Goal: Task Accomplishment & Management: Manage account settings

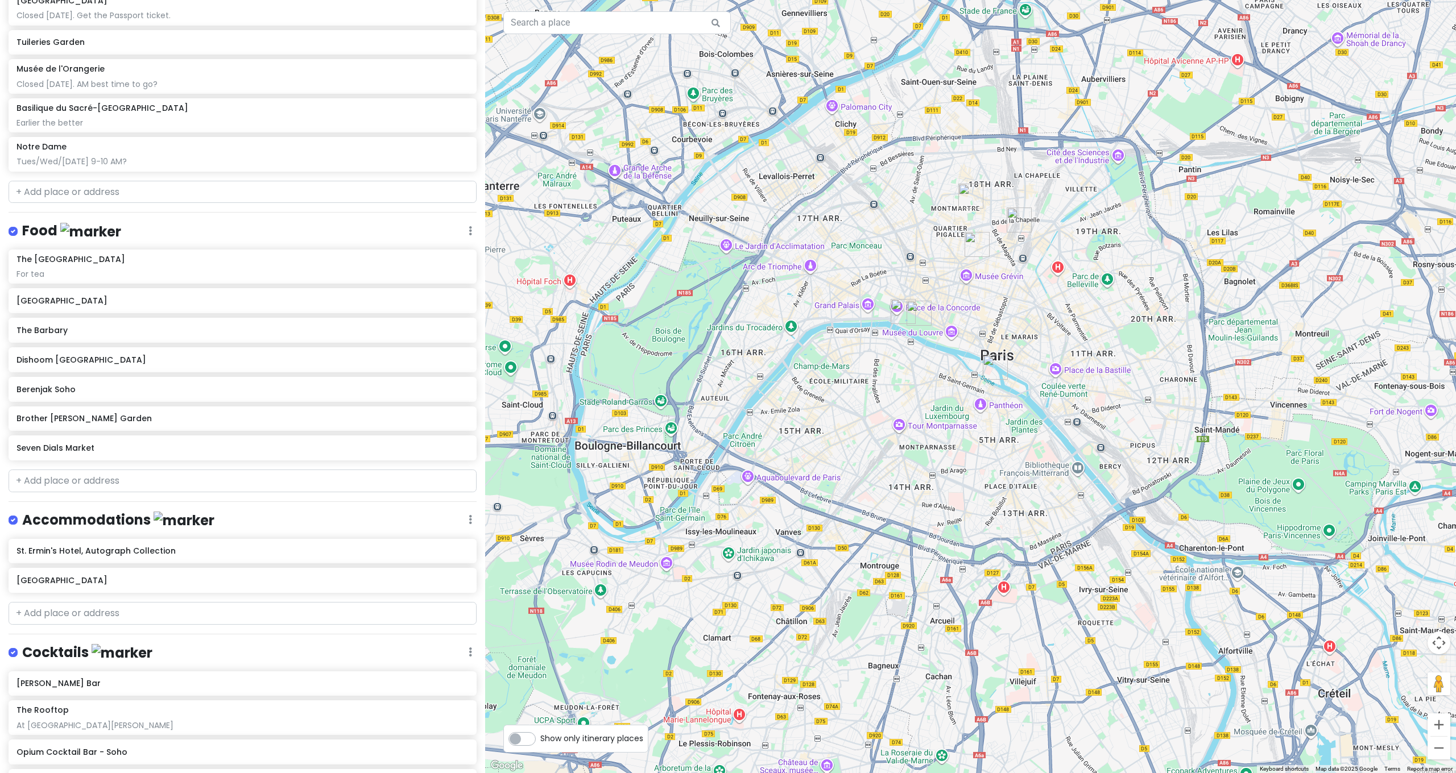
scroll to position [641, 0]
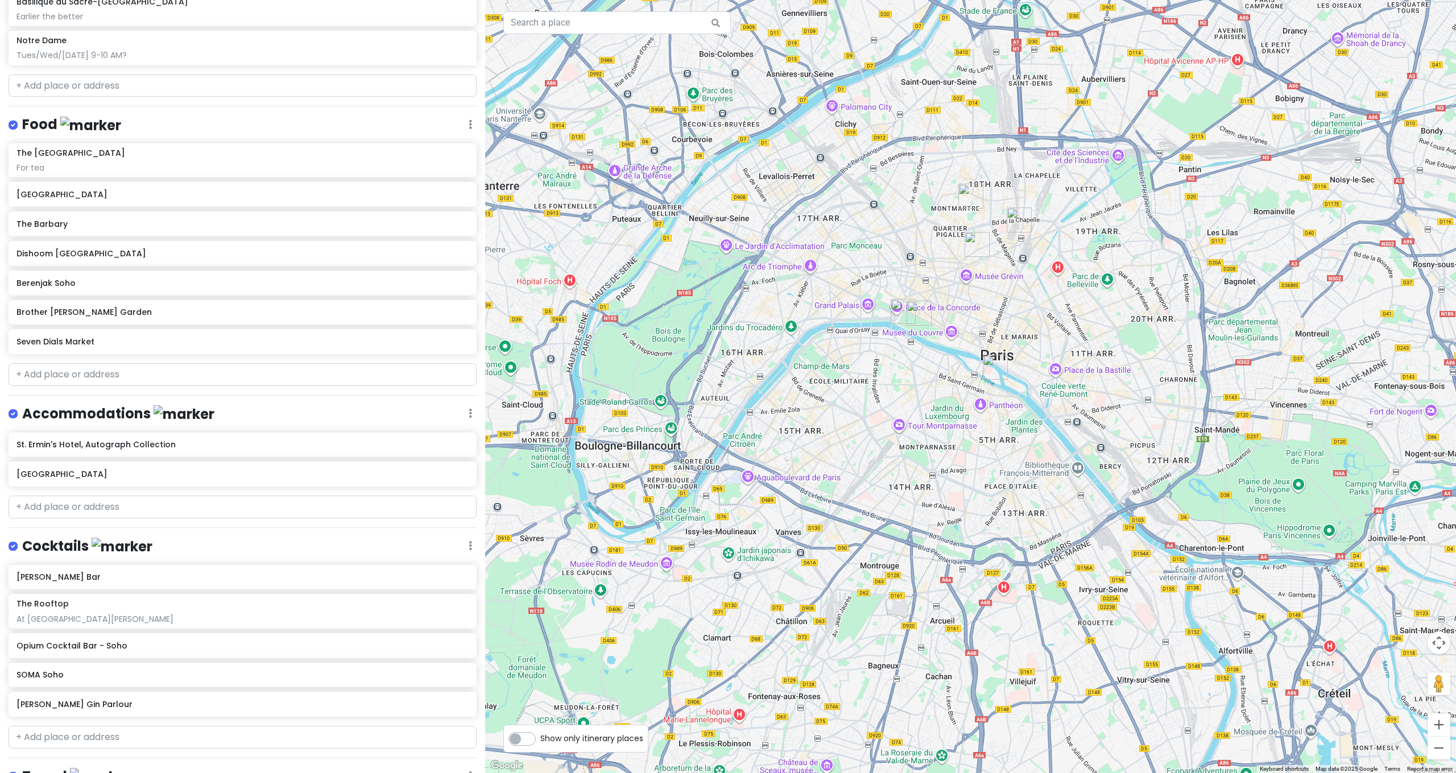
click at [90, 716] on div "[GEOGRAPHIC_DATA] and [GEOGRAPHIC_DATA] with [PERSON_NAME] and Cinco Private Ch…" at bounding box center [242, 386] width 485 height 773
type input "Nightjar"
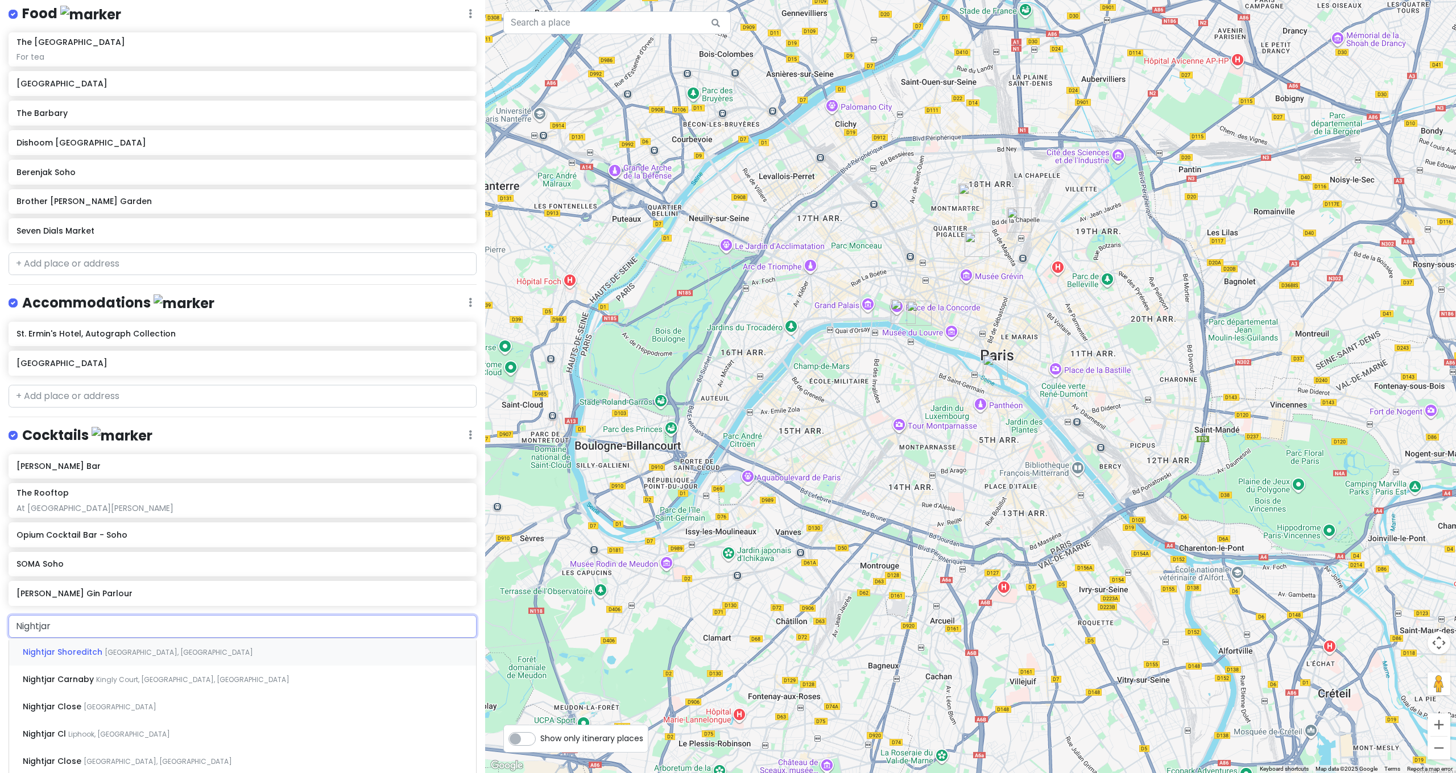
scroll to position [841, 0]
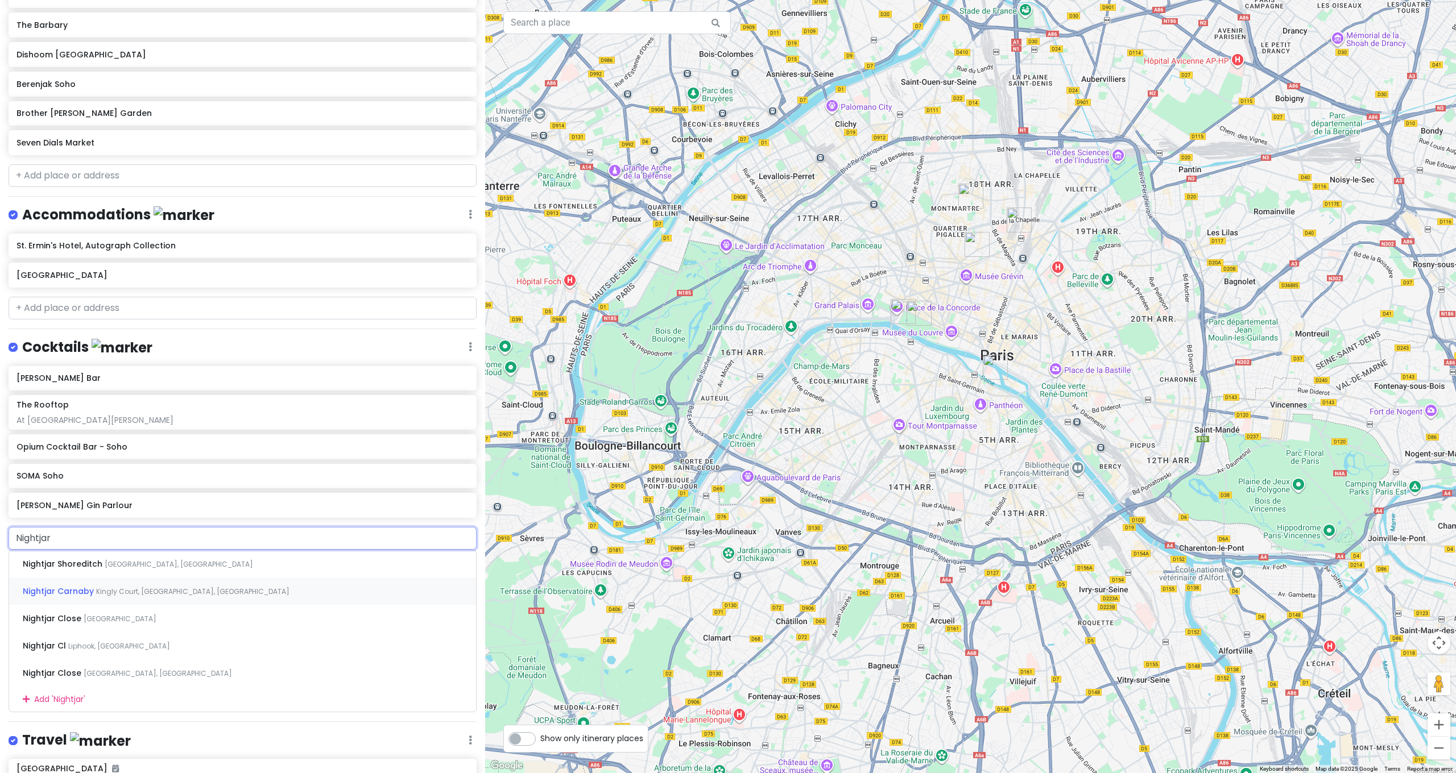
click at [104, 587] on span "Kingly Court, [GEOGRAPHIC_DATA], [GEOGRAPHIC_DATA]" at bounding box center [192, 592] width 193 height 10
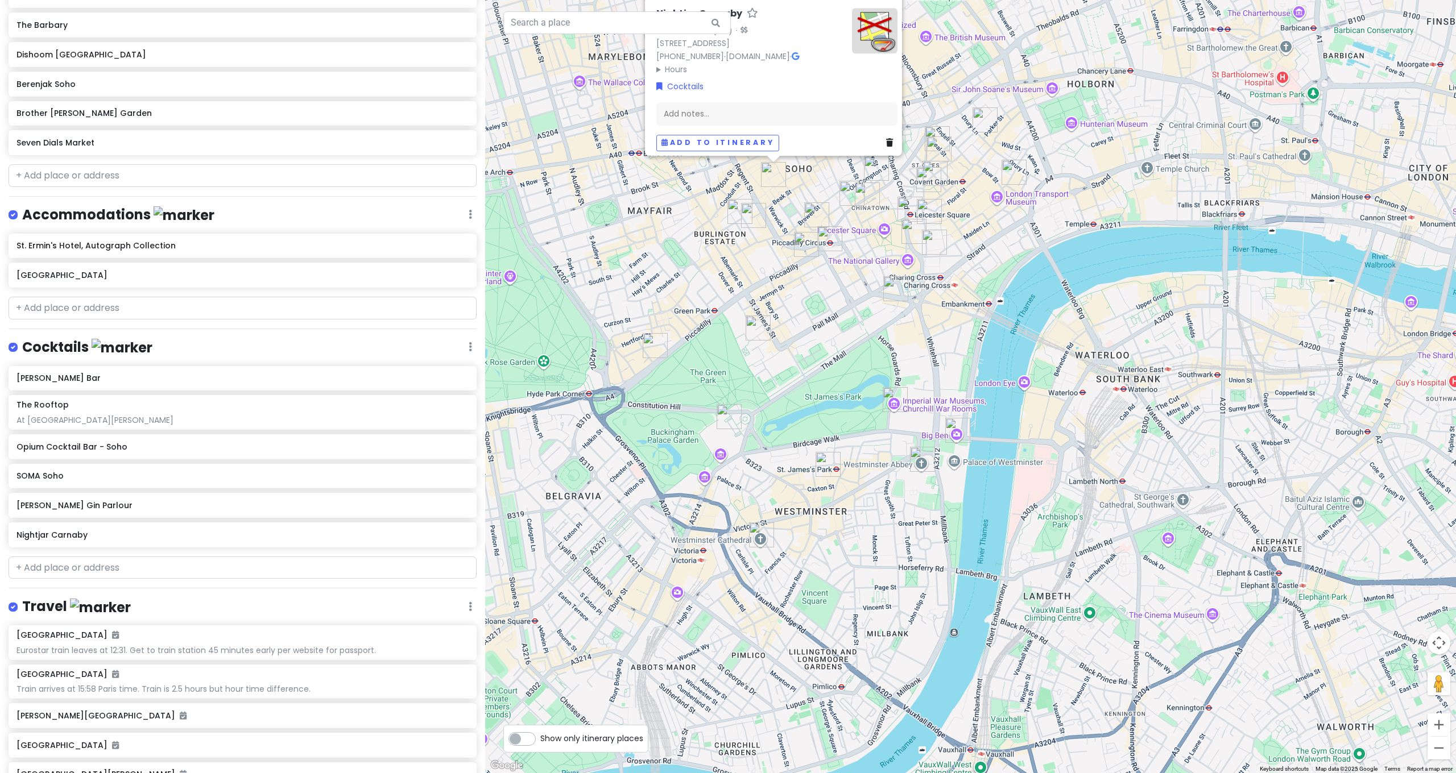
drag, startPoint x: 740, startPoint y: 266, endPoint x: 718, endPoint y: 438, distance: 173.7
click at [718, 438] on div "Nightjar Carnaby 4.5 (501) · [STREET_ADDRESS] [PHONE_NUMBER] · [DOMAIN_NAME] · …" at bounding box center [970, 386] width 971 height 773
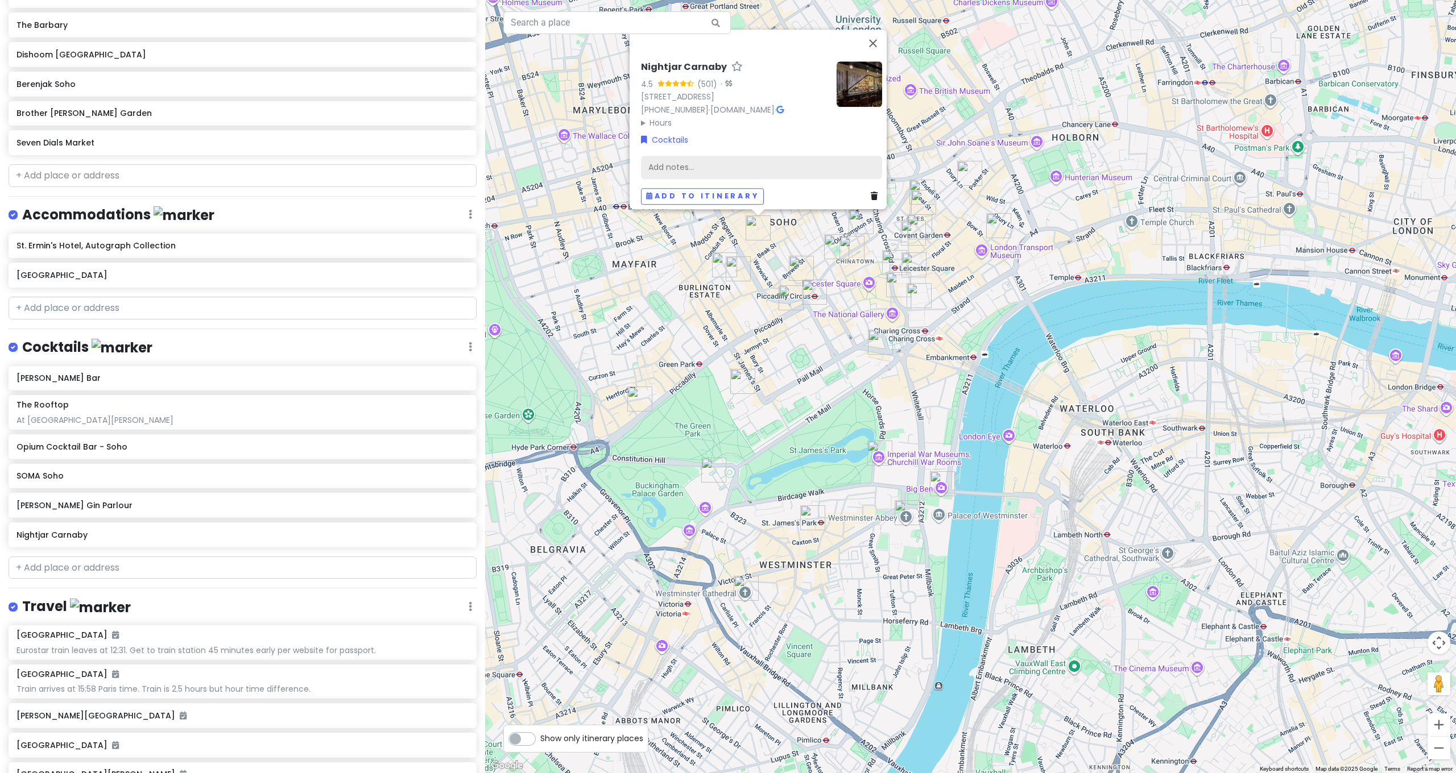
click at [752, 157] on div "Add notes..." at bounding box center [761, 168] width 241 height 24
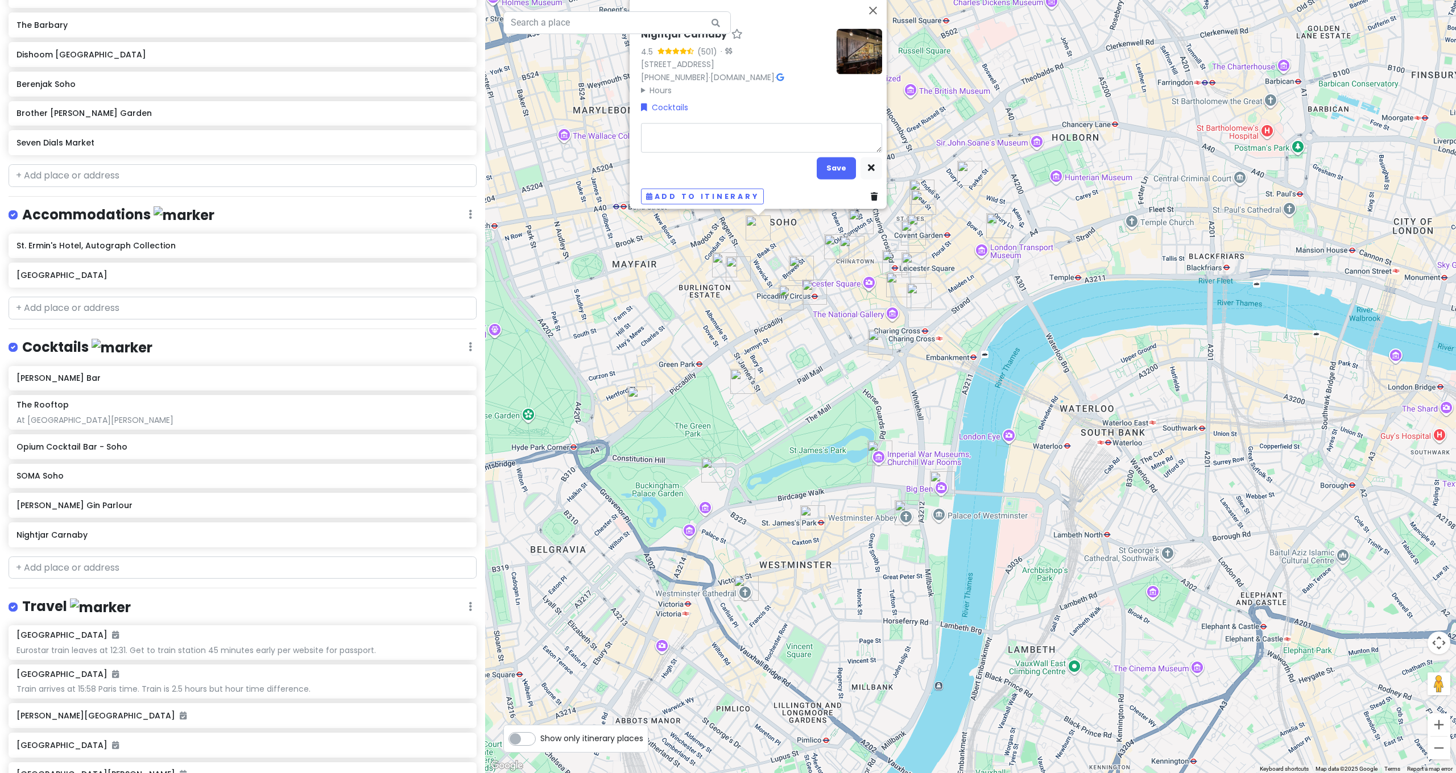
type textarea "x"
type textarea "A"
type textarea "x"
type textarea "An"
type textarea "x"
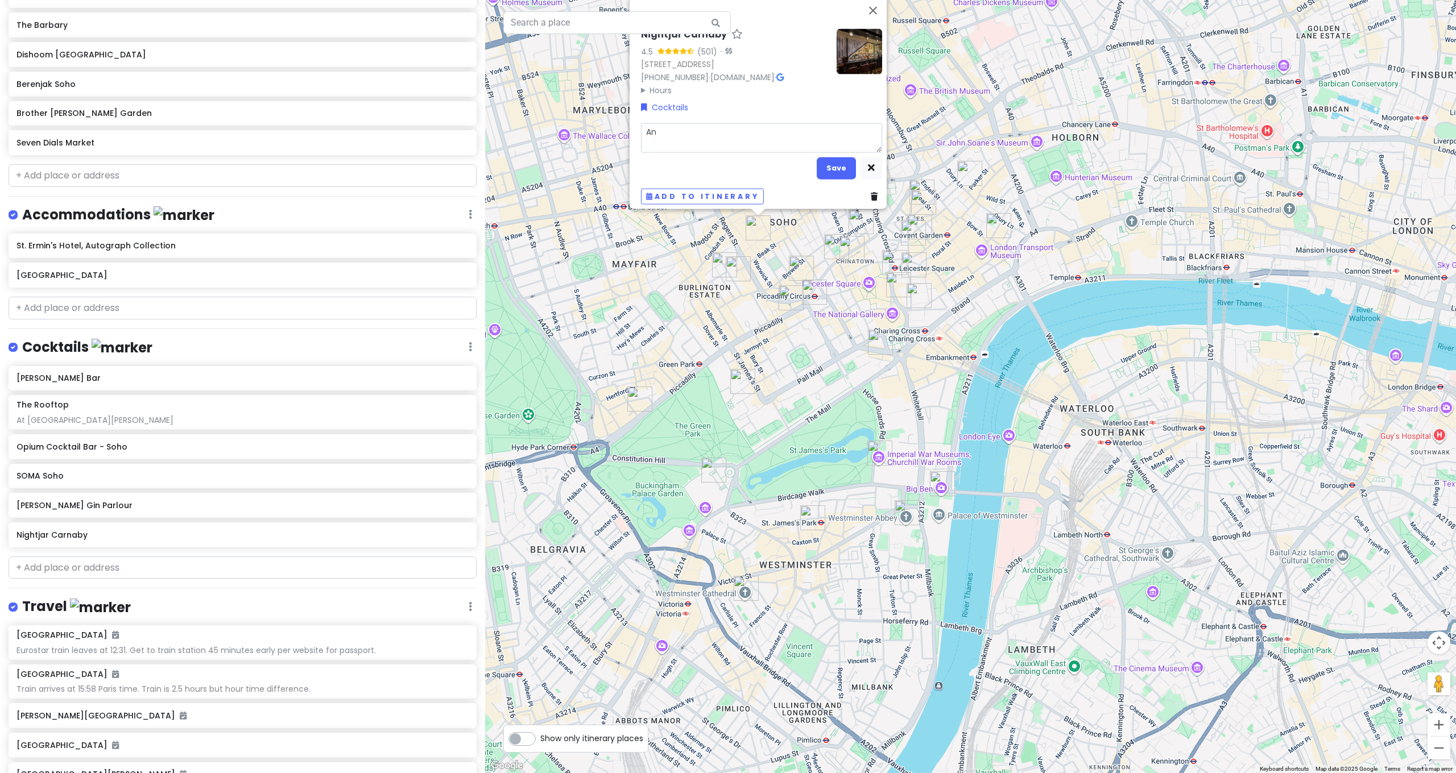
type textarea "Ano"
type textarea "x"
type textarea "Anot"
type textarea "x"
type textarea "Anoth"
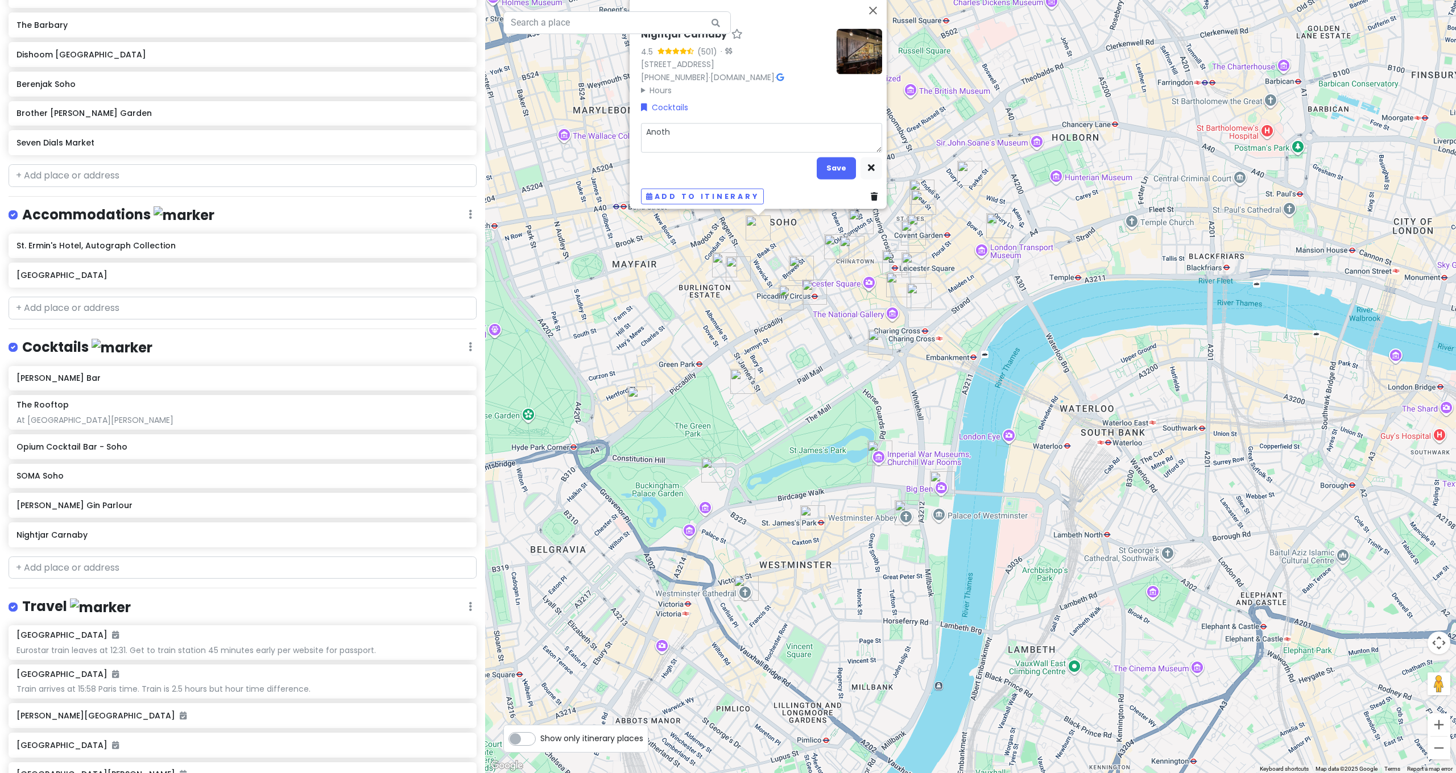
type textarea "x"
type textarea "Anothe"
type textarea "x"
type textarea "Another"
type textarea "x"
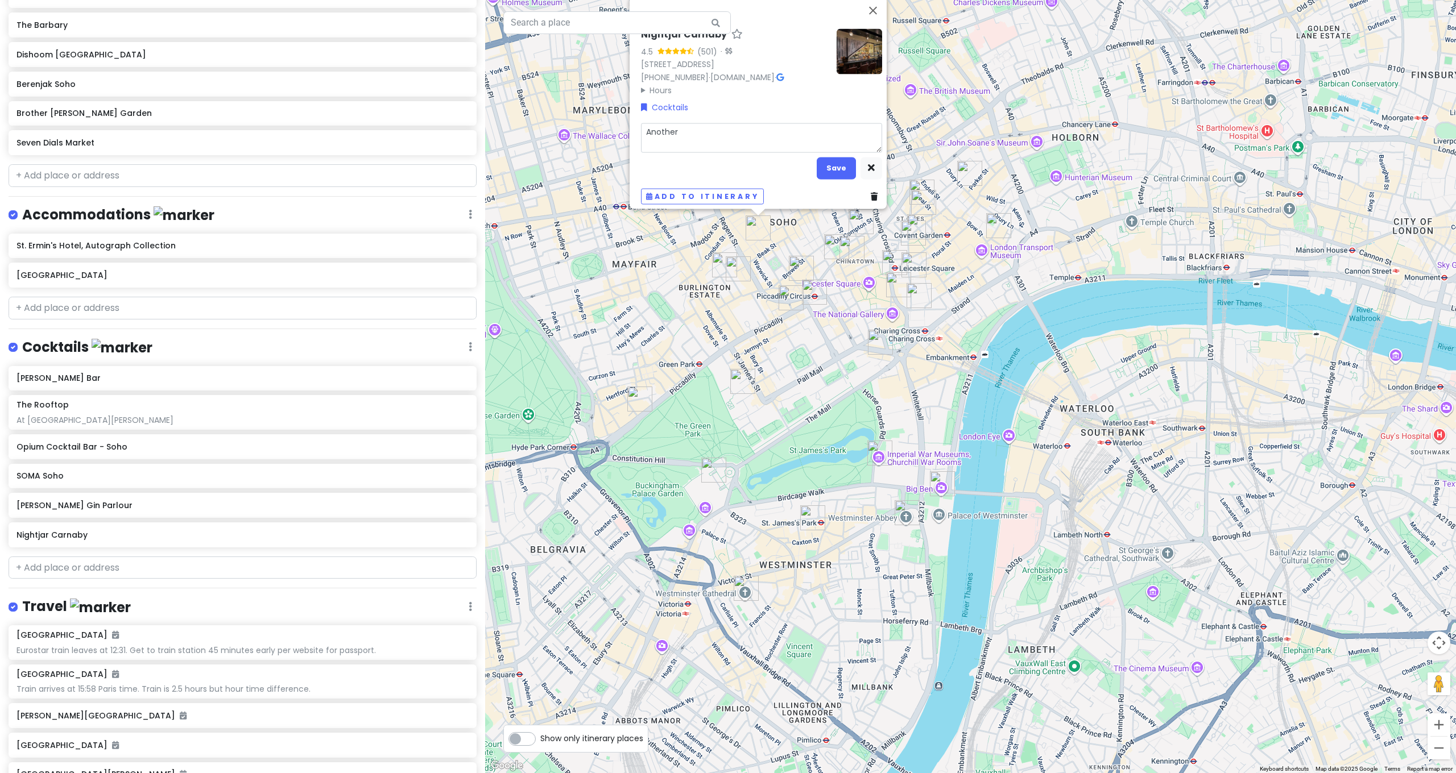
type textarea "Another"
type textarea "x"
type textarea "Another l"
type textarea "x"
type textarea "Another lo"
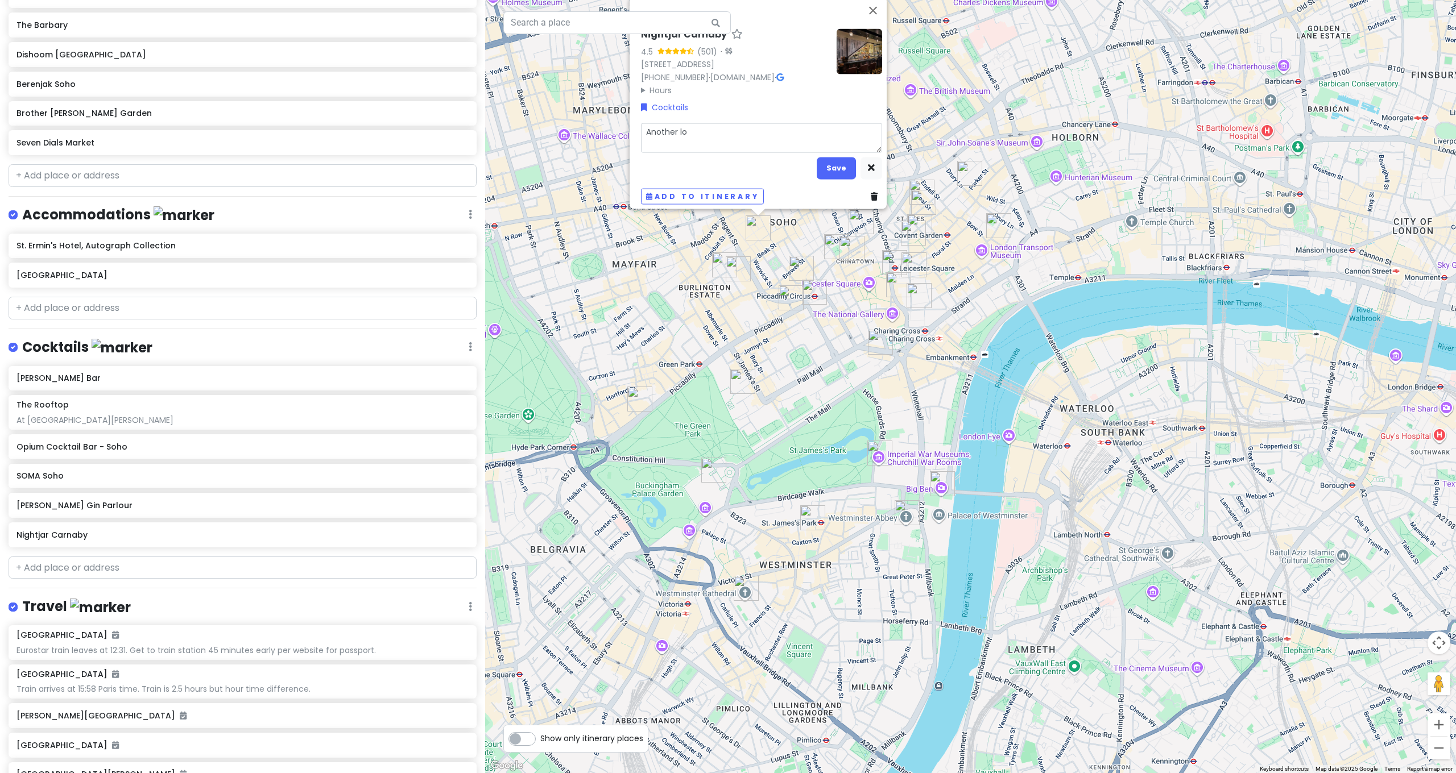
type textarea "x"
type textarea "Another loc"
type textarea "x"
type textarea "Another loca"
type textarea "x"
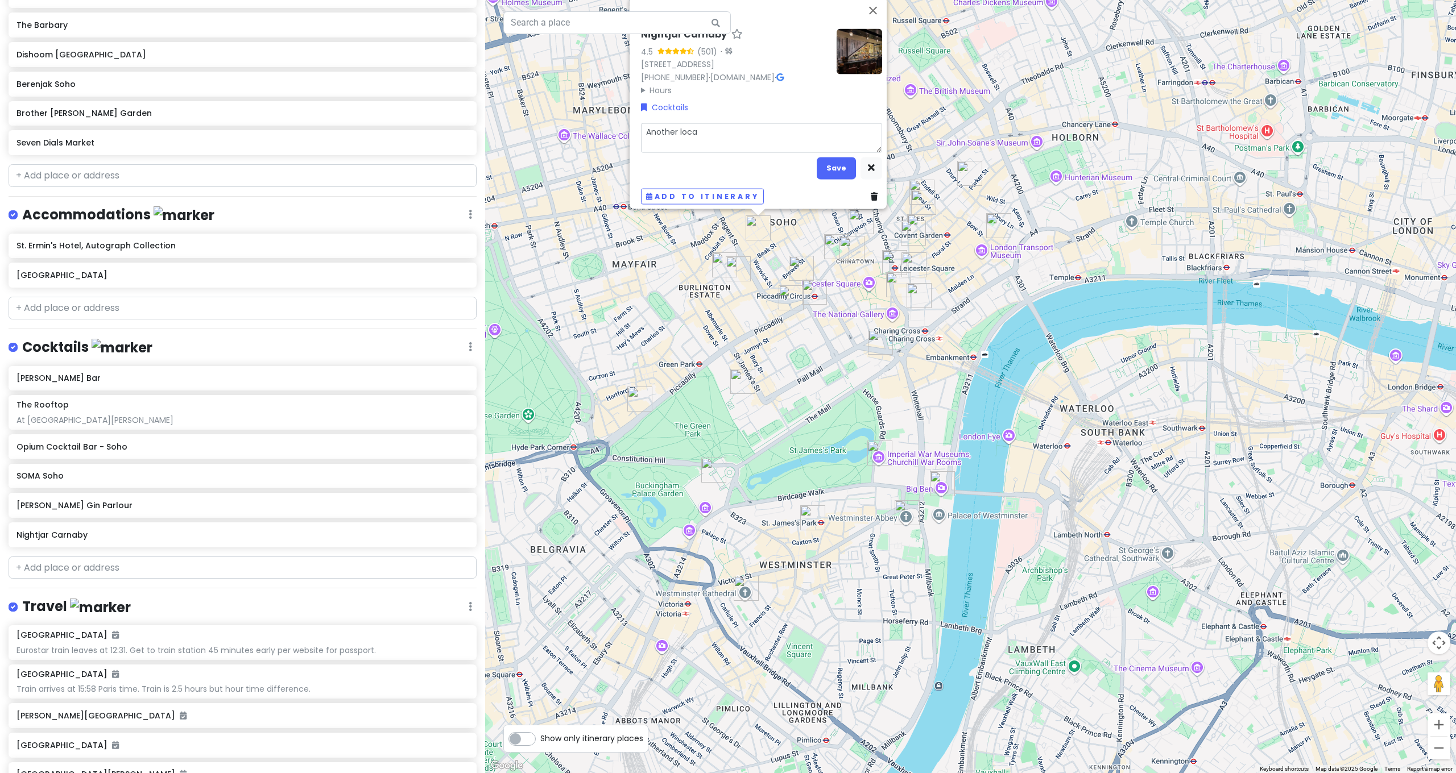
type textarea "Another locat"
type textarea "x"
type textarea "Another locati"
type textarea "x"
type textarea "Another locatio"
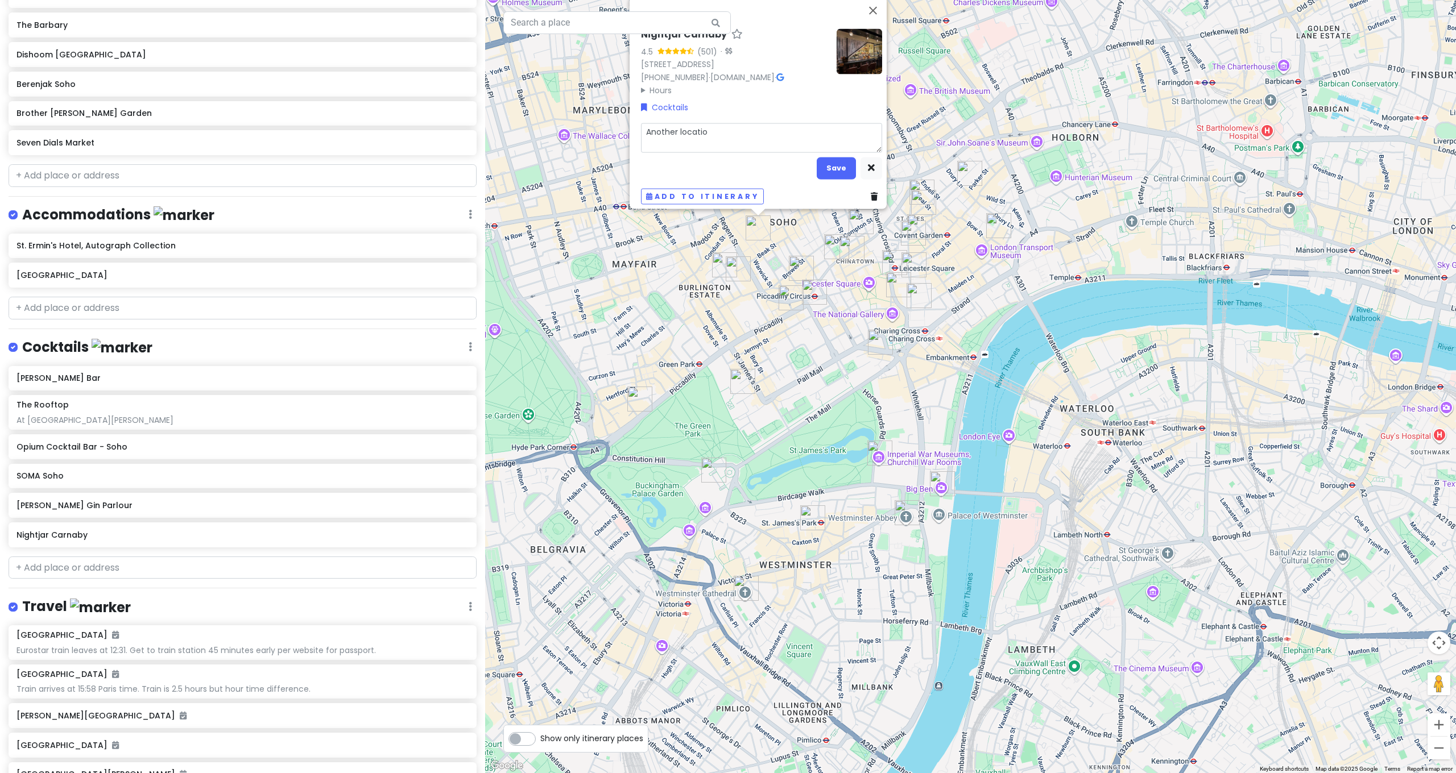
type textarea "x"
type textarea "Another location"
type textarea "x"
type textarea "Another location"
type textarea "x"
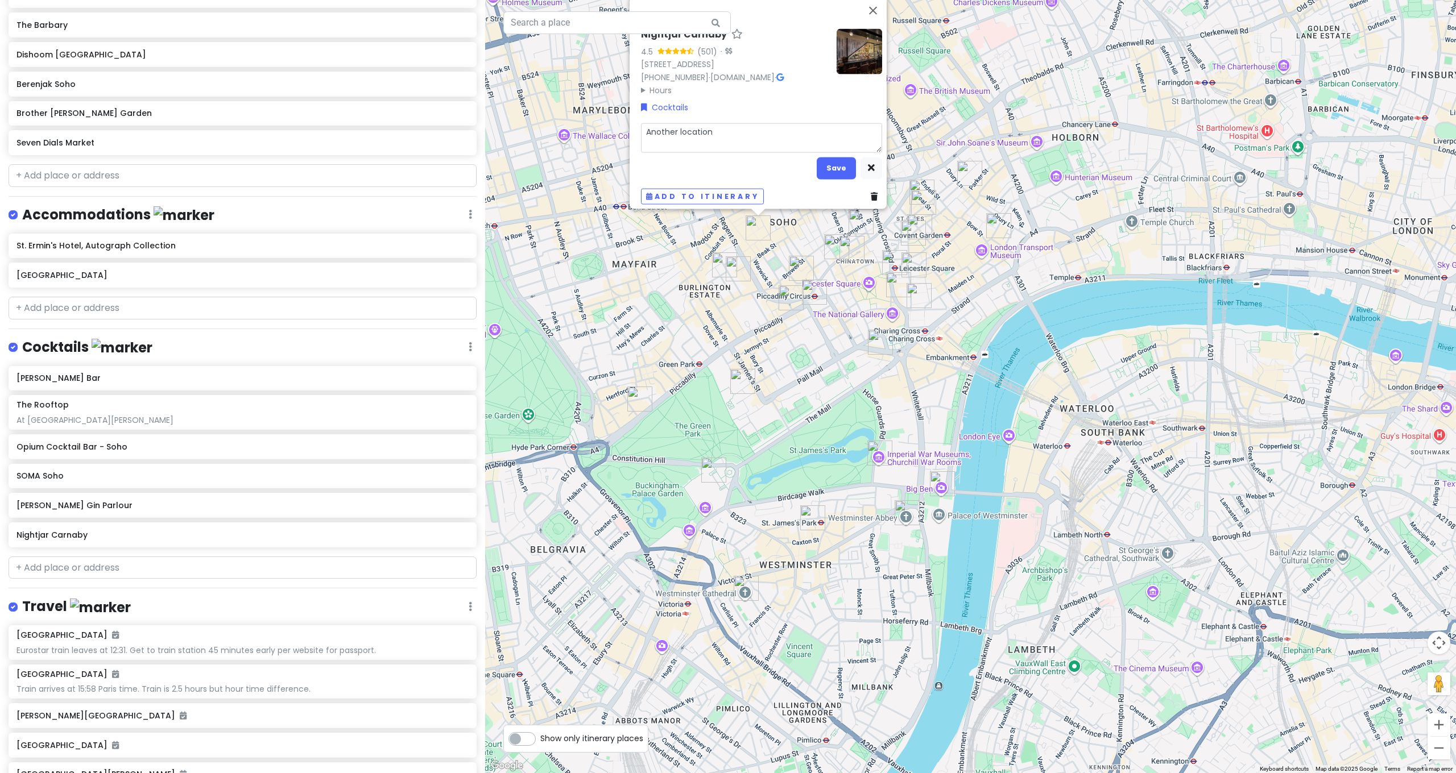
type textarea "Another location i"
type textarea "x"
type textarea "Another location in"
type textarea "x"
type textarea "Another location in"
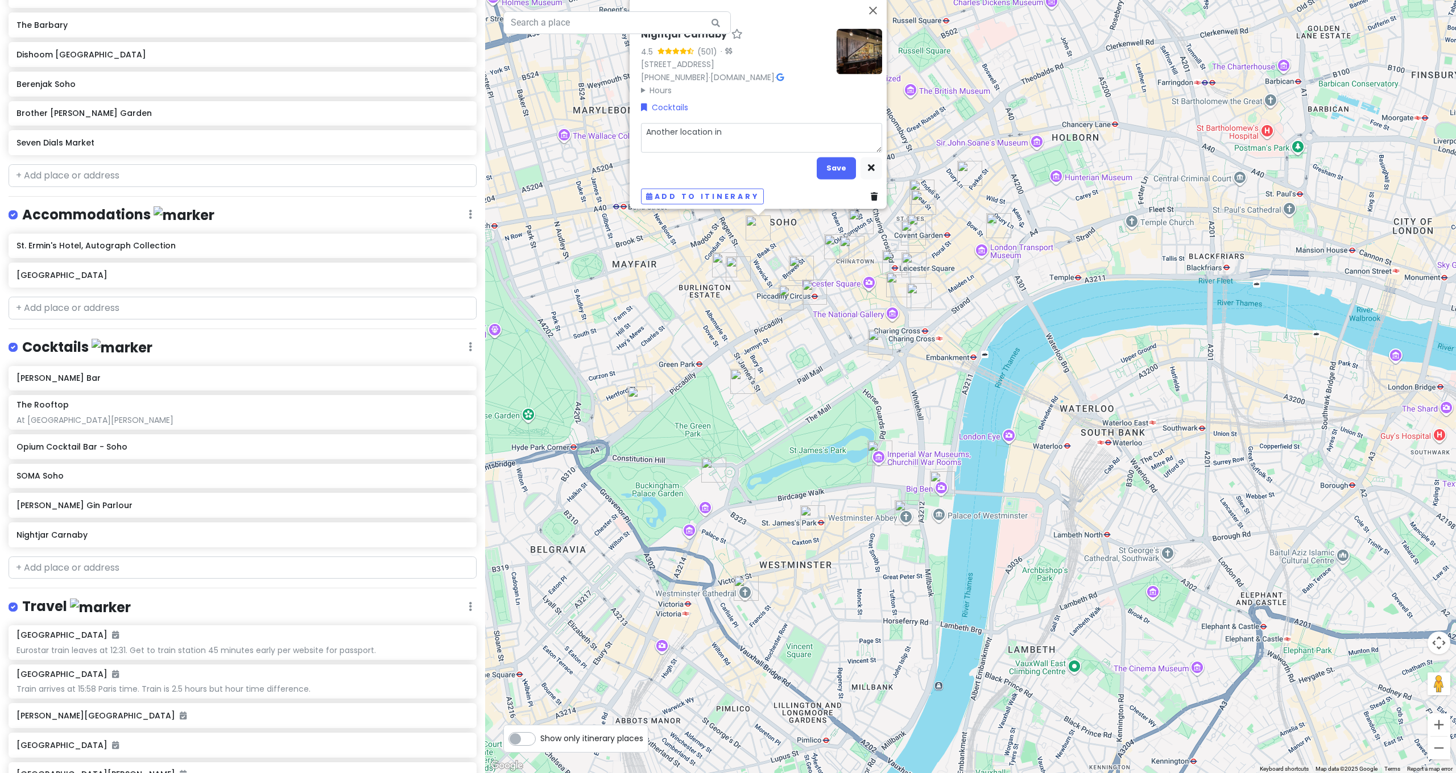
type textarea "x"
type textarea "Another location in S"
type textarea "x"
type textarea "Another location in [GEOGRAPHIC_DATA]"
type textarea "x"
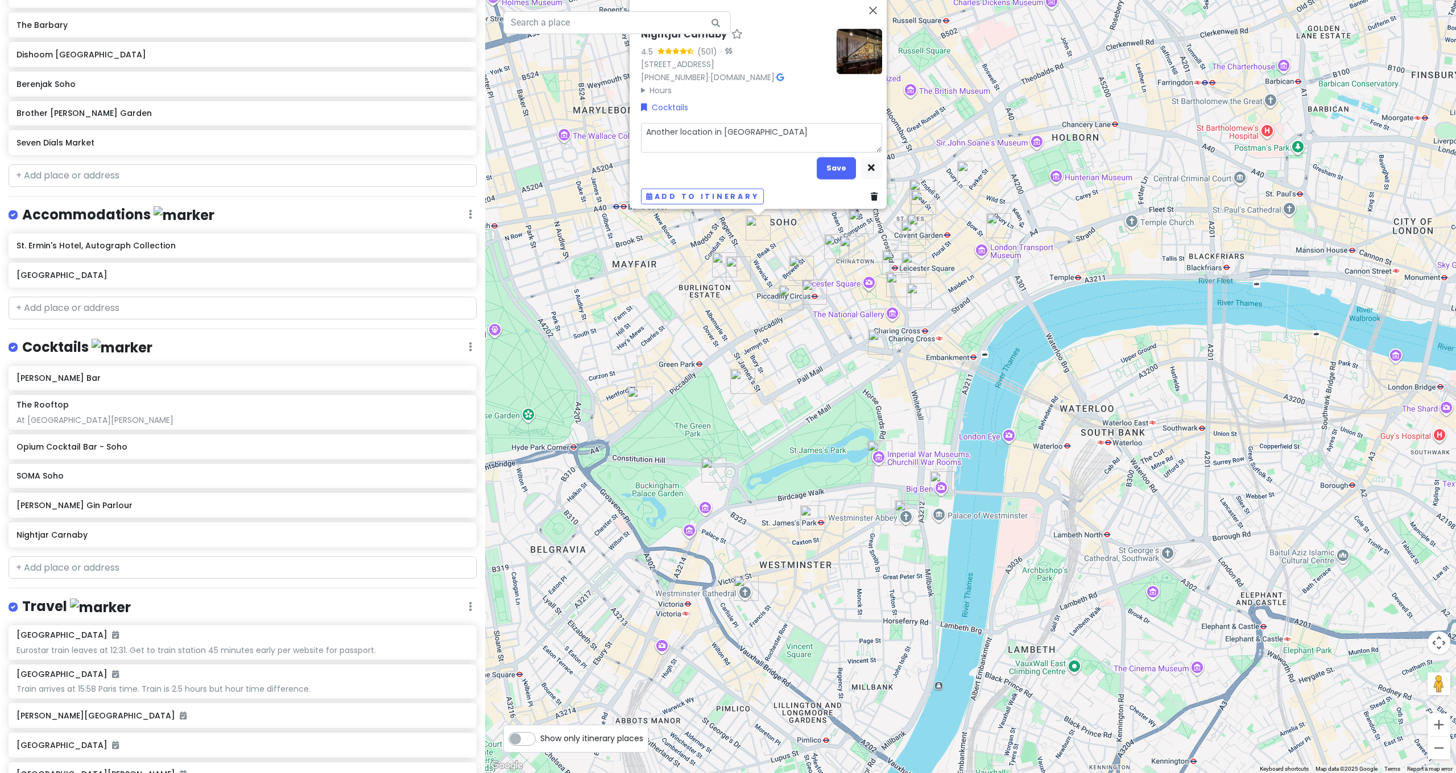
type textarea "Another location in [GEOGRAPHIC_DATA]"
type textarea "x"
type textarea "Another location in [GEOGRAPHIC_DATA]"
type textarea "x"
type textarea "Another location in Shore"
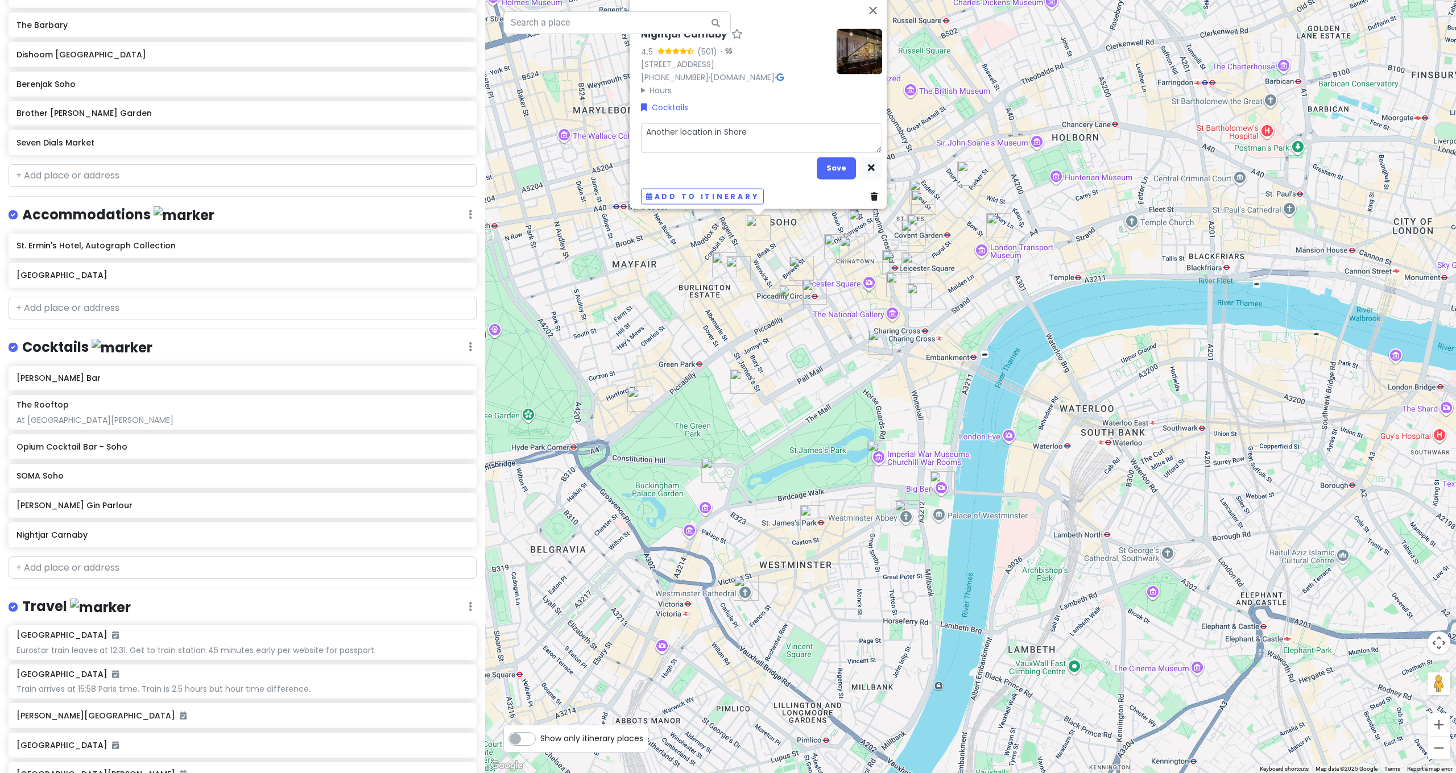
type textarea "x"
type textarea "Another location in [GEOGRAPHIC_DATA]"
type textarea "x"
type textarea "Another location in [GEOGRAPHIC_DATA]"
type textarea "x"
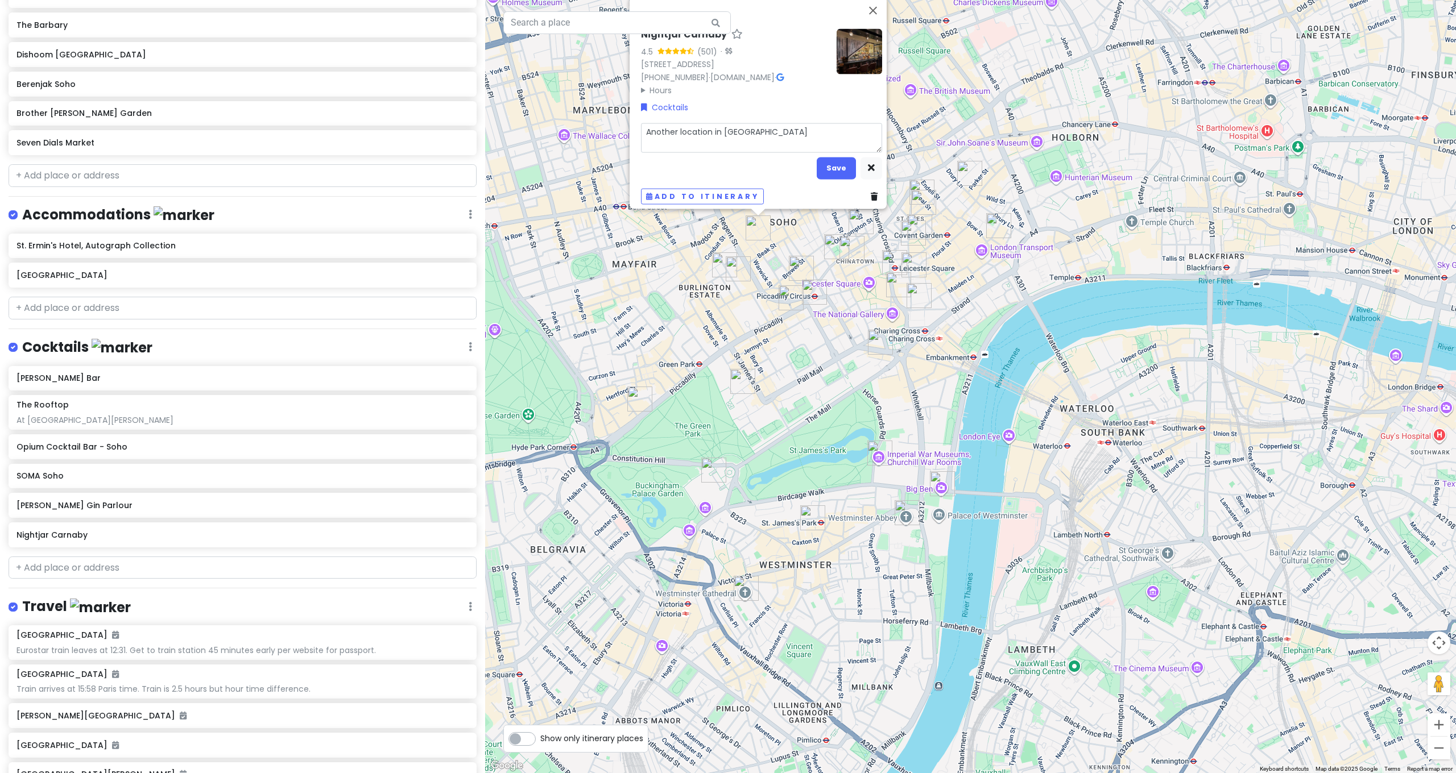
type textarea "Another location in [GEOGRAPHIC_DATA]"
type textarea "x"
type textarea "Another location in [GEOGRAPHIC_DATA]"
type textarea "x"
type textarea "Another location in [GEOGRAPHIC_DATA]"
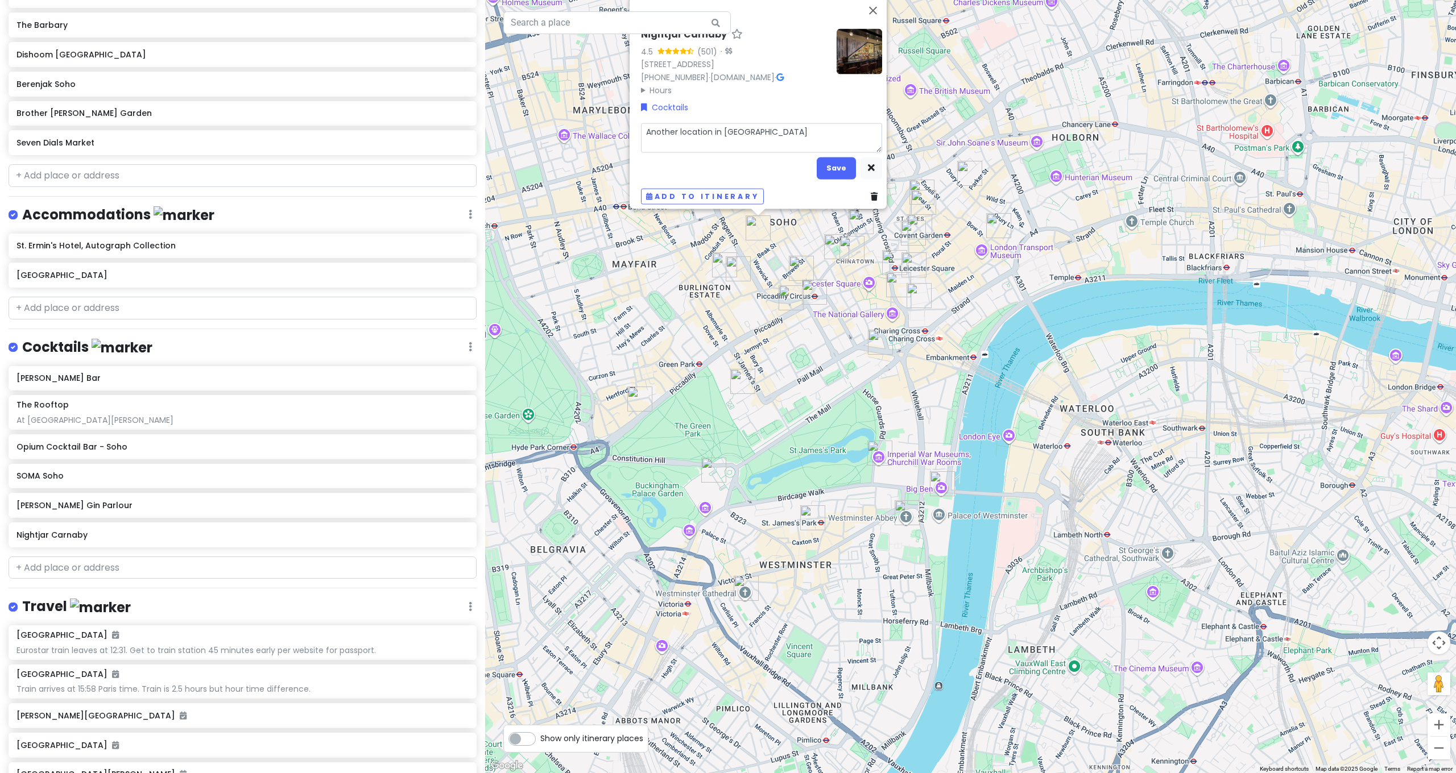
type textarea "x"
type textarea "Another location in [GEOGRAPHIC_DATA]."
type textarea "x"
type textarea "sAnother location in [GEOGRAPHIC_DATA]."
type textarea "x"
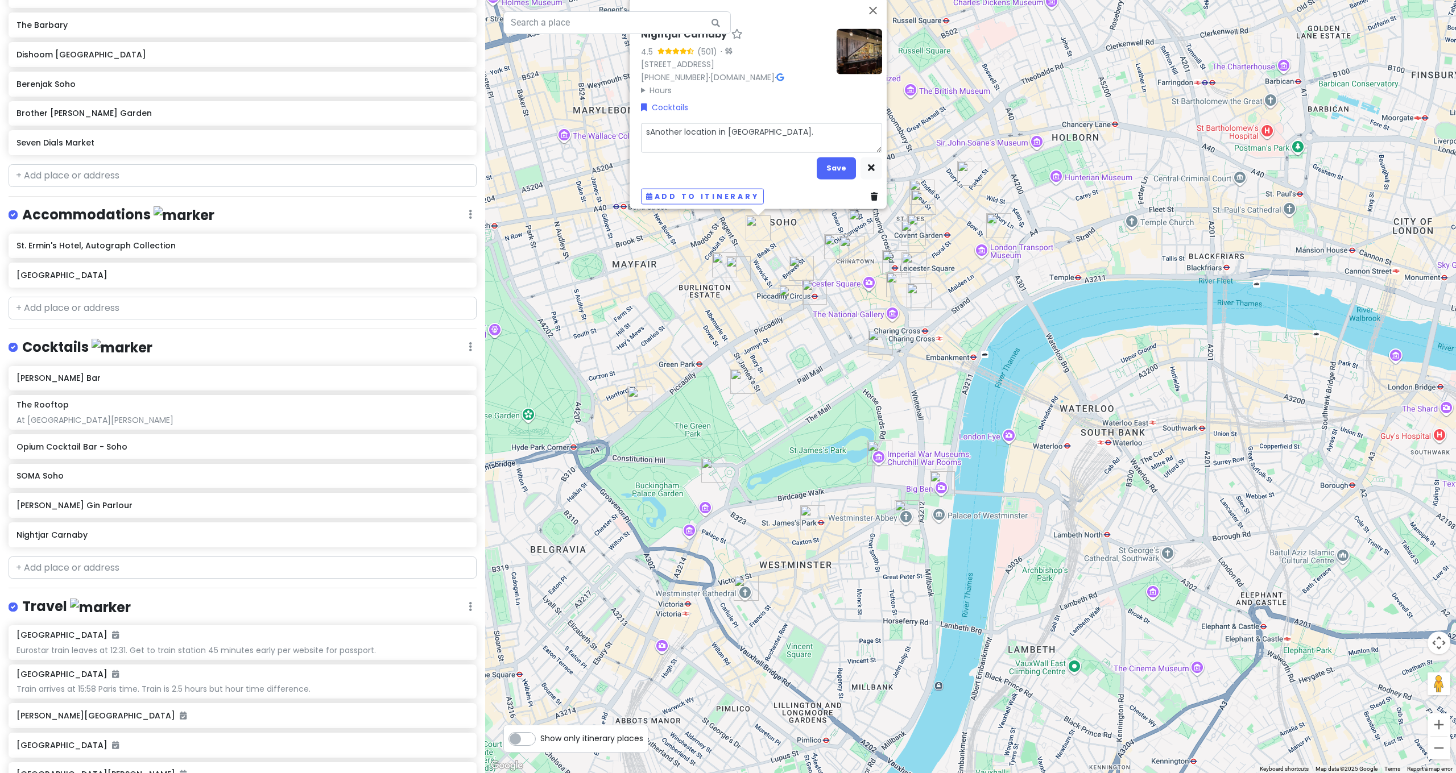
type textarea "spAnother location in [GEOGRAPHIC_DATA]."
type textarea "x"
type textarea "sAnother location in [GEOGRAPHIC_DATA]."
type textarea "x"
type textarea "Another location in [GEOGRAPHIC_DATA]."
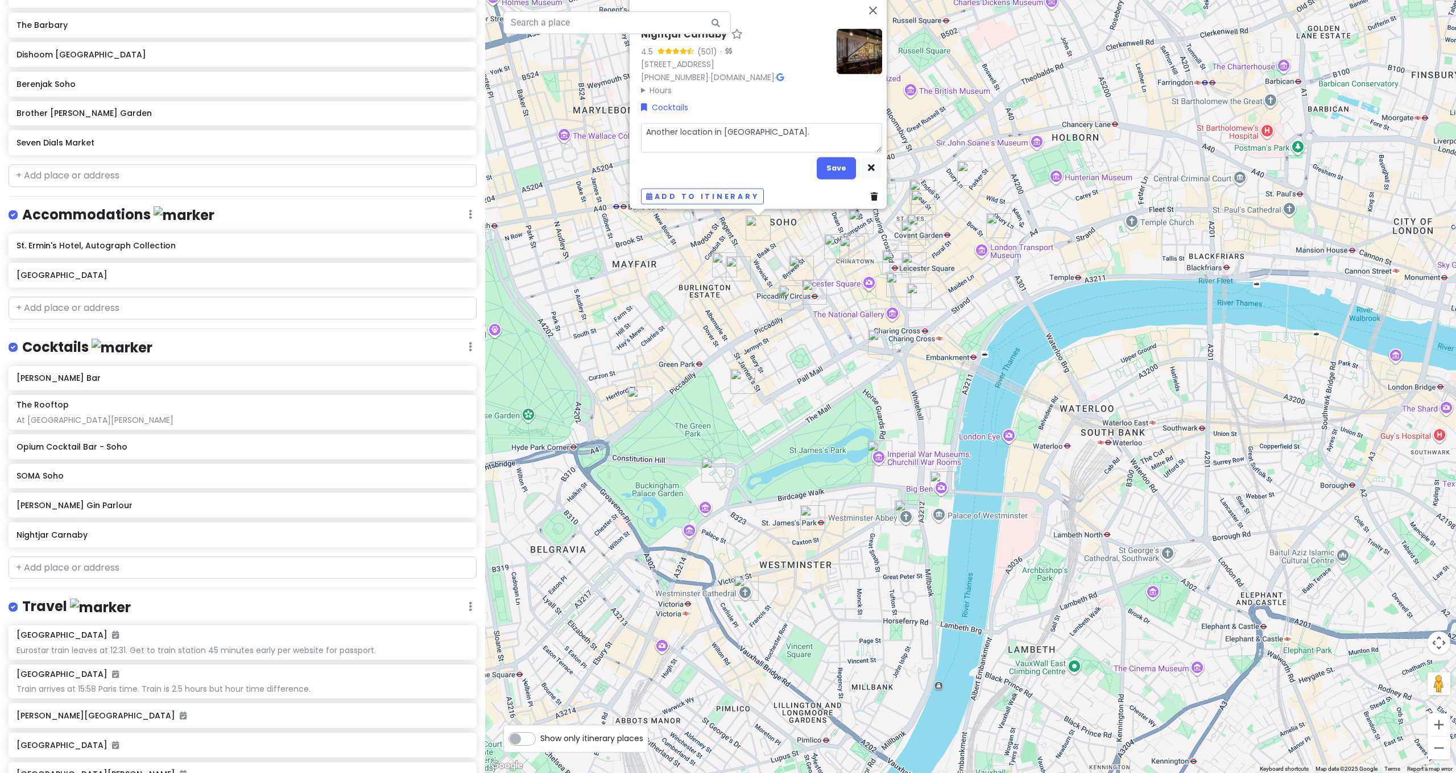
type textarea "x"
type textarea "SAnother location in [GEOGRAPHIC_DATA]."
type textarea "x"
type textarea "SpAnother location in [GEOGRAPHIC_DATA]."
type textarea "x"
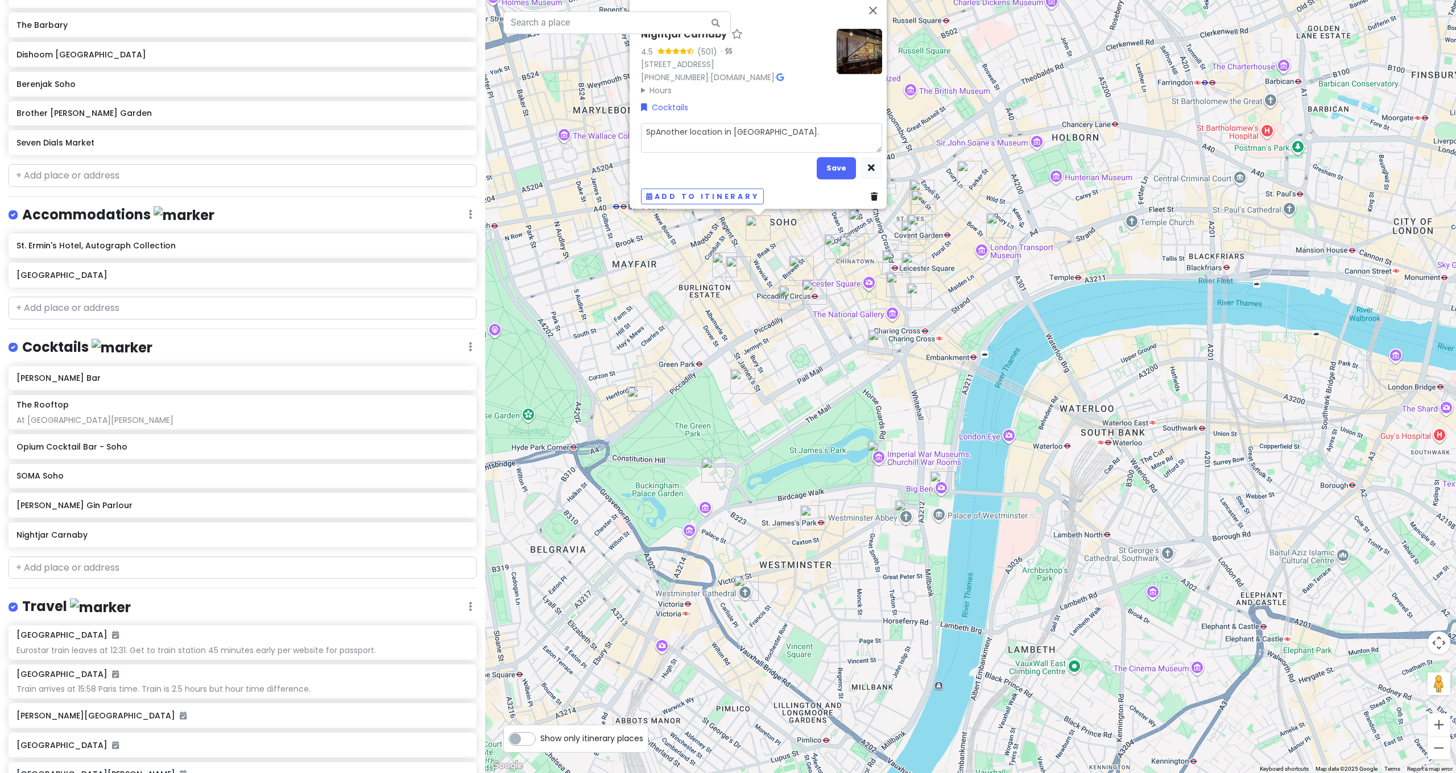
type textarea "SpkAnother location in [GEOGRAPHIC_DATA]."
type textarea "x"
type textarea "SpAnother location in [GEOGRAPHIC_DATA]."
type textarea "x"
type textarea "SpeAnother location in [GEOGRAPHIC_DATA]."
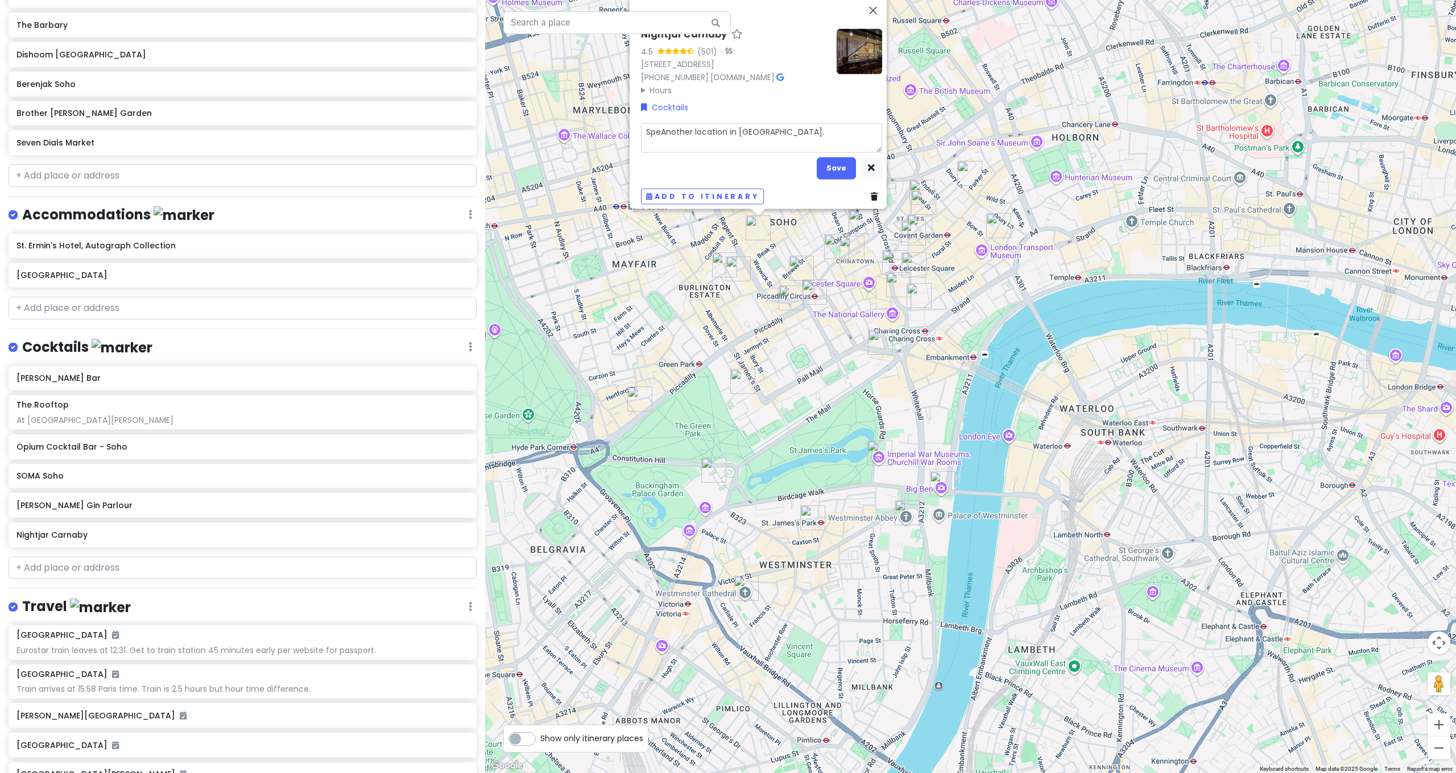
type textarea "x"
type textarea "SpeaAnother location in [GEOGRAPHIC_DATA]."
type textarea "x"
type textarea "SpeakAnother location in [GEOGRAPHIC_DATA]."
type textarea "x"
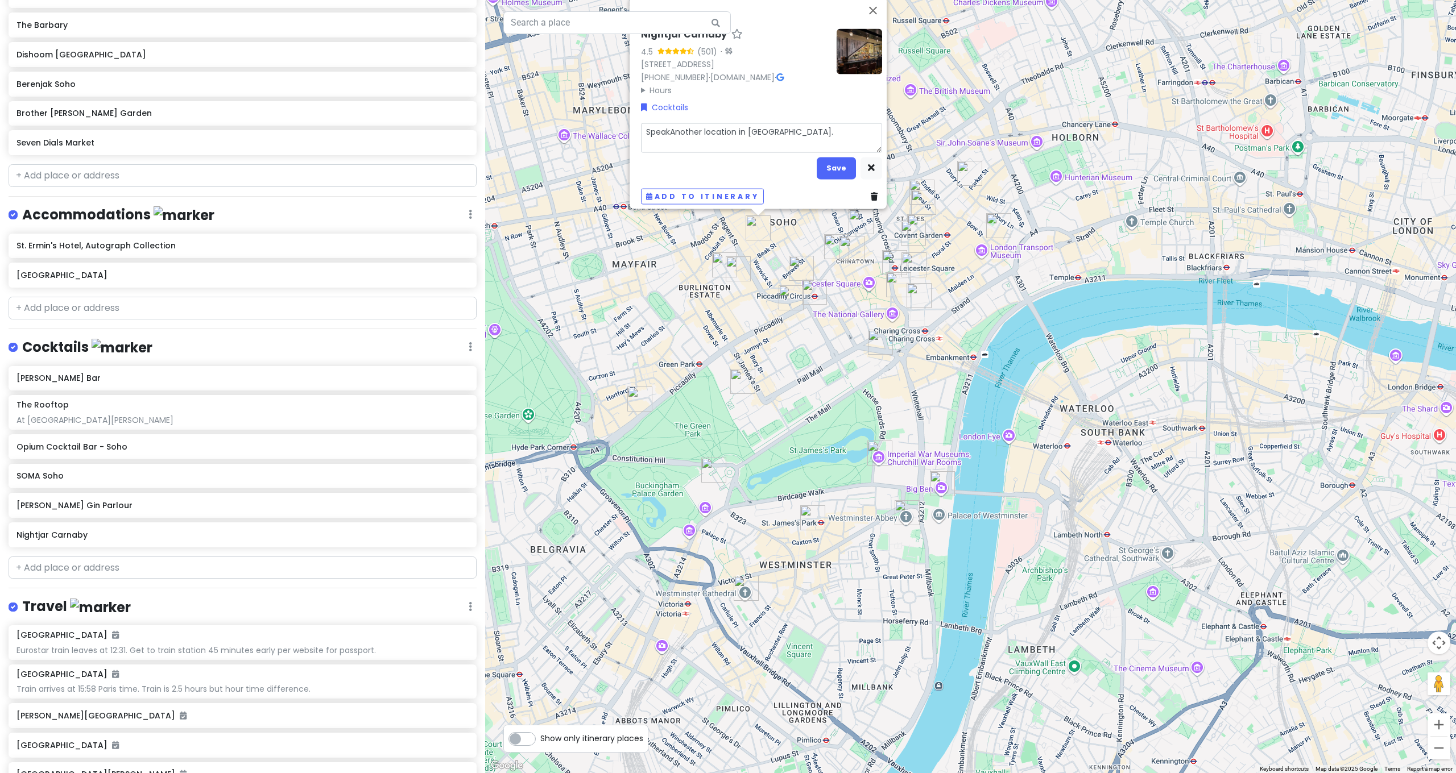
type textarea "SpeakeAnother location in [GEOGRAPHIC_DATA]."
type textarea "x"
type textarea "SpeakeaAnother location in [GEOGRAPHIC_DATA]."
type textarea "x"
type textarea "SpeakeasAnother location in [GEOGRAPHIC_DATA]."
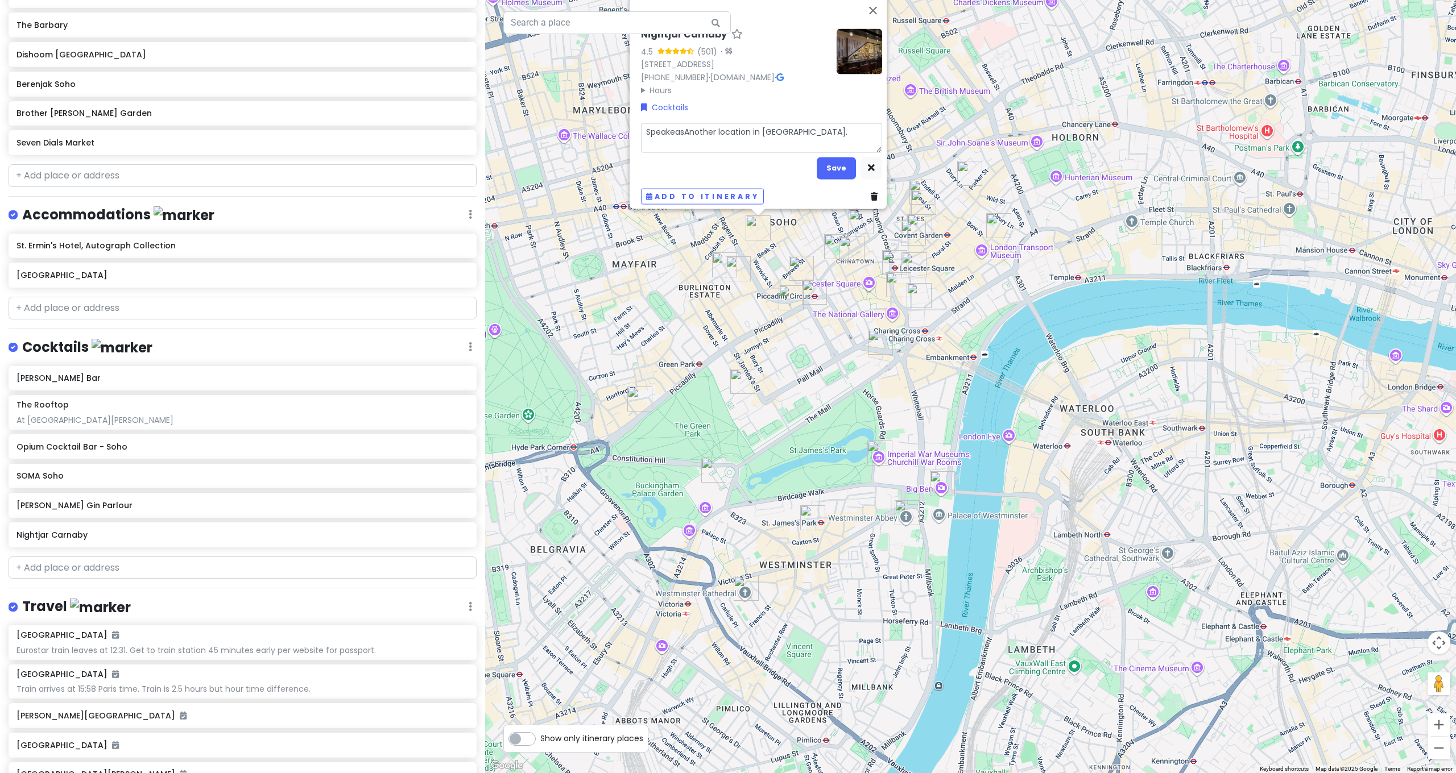
type textarea "x"
type textarea "SpeakeasyAnother location in [GEOGRAPHIC_DATA]."
type textarea "x"
type textarea "Speakeasy Another location in [GEOGRAPHIC_DATA]."
type textarea "x"
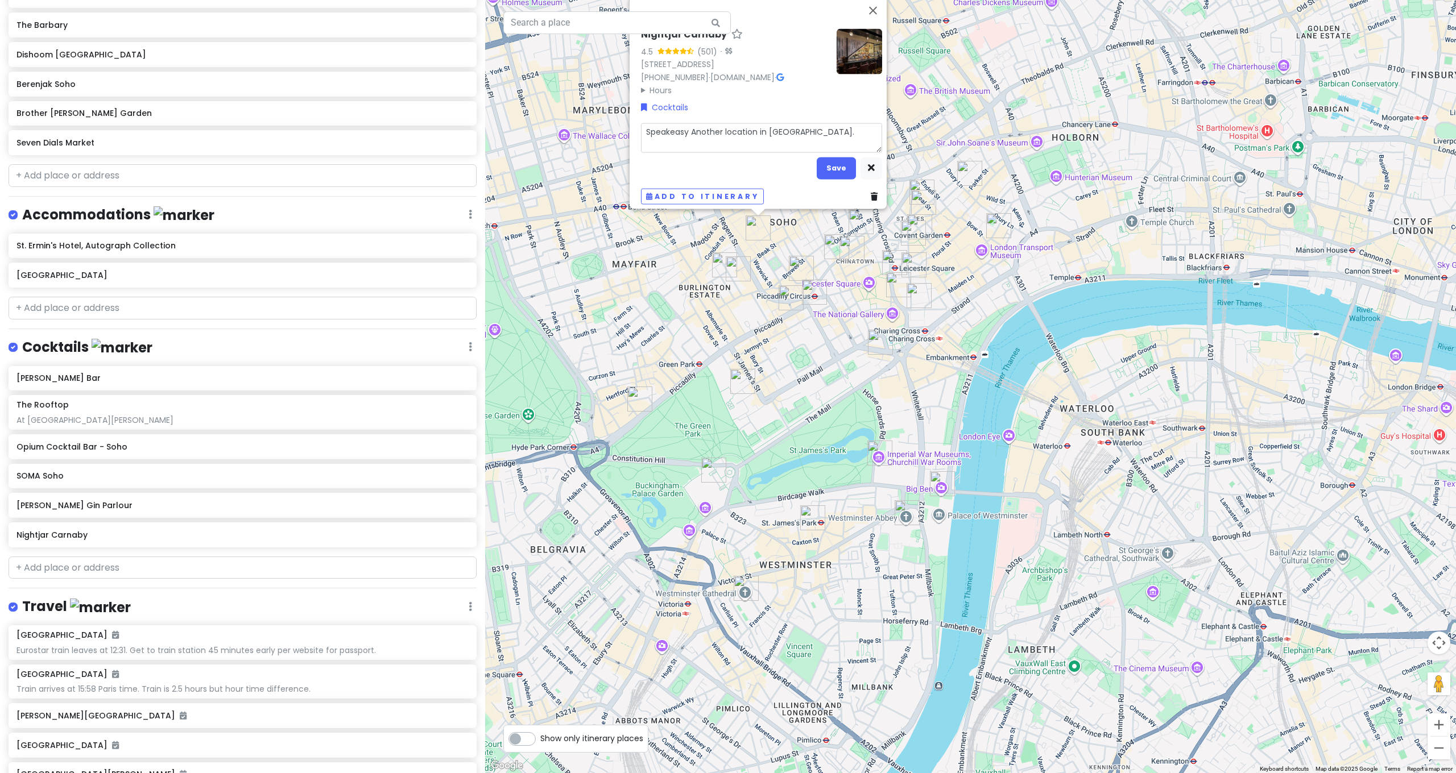
type textarea "Speakeasy /Another location in [GEOGRAPHIC_DATA]."
type textarea "x"
type textarea "Speakeasy / Another location in [GEOGRAPHIC_DATA]."
type textarea "x"
type textarea "Speakeasy / cAnother location in [GEOGRAPHIC_DATA]."
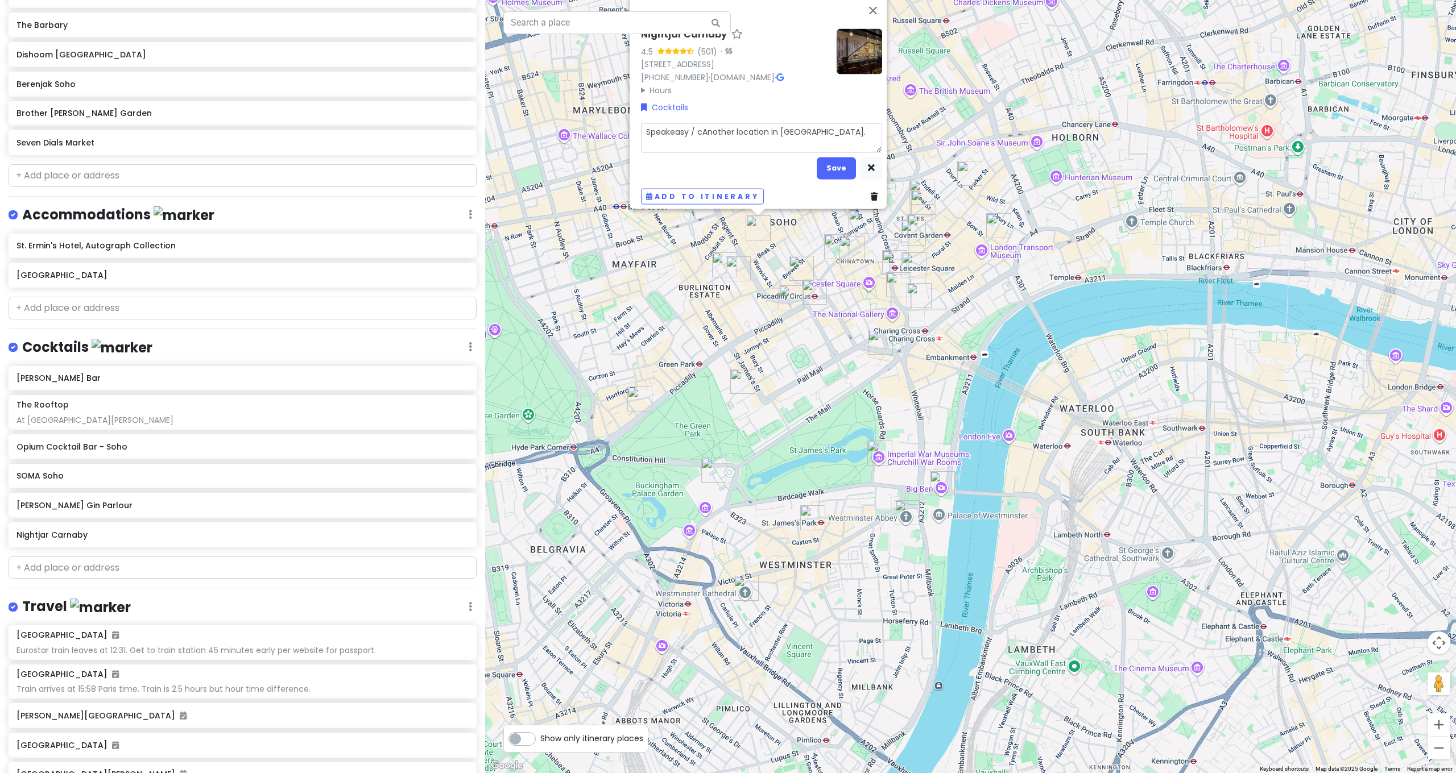
type textarea "x"
type textarea "Speakeasy / coAnother location in [GEOGRAPHIC_DATA]."
type textarea "x"
type textarea "Speakeasy / cocAnother location in [GEOGRAPHIC_DATA]."
type textarea "x"
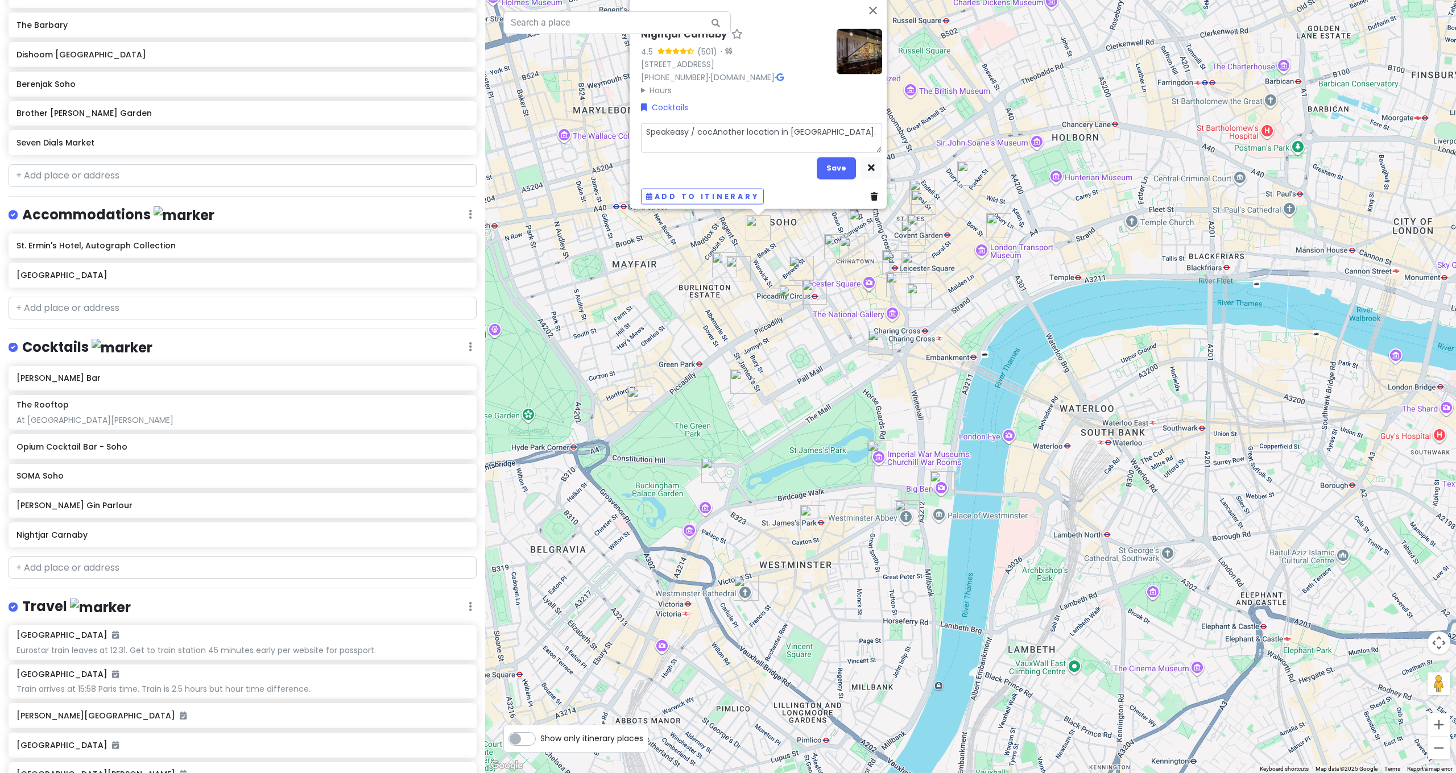
type textarea "Speakeasy / cockAnother location in [GEOGRAPHIC_DATA]."
type textarea "x"
type textarea "Speakeasy / cocktAnother location in [GEOGRAPHIC_DATA]."
type textarea "x"
type textarea "Speakeasy / cocktaAnother location in [GEOGRAPHIC_DATA]."
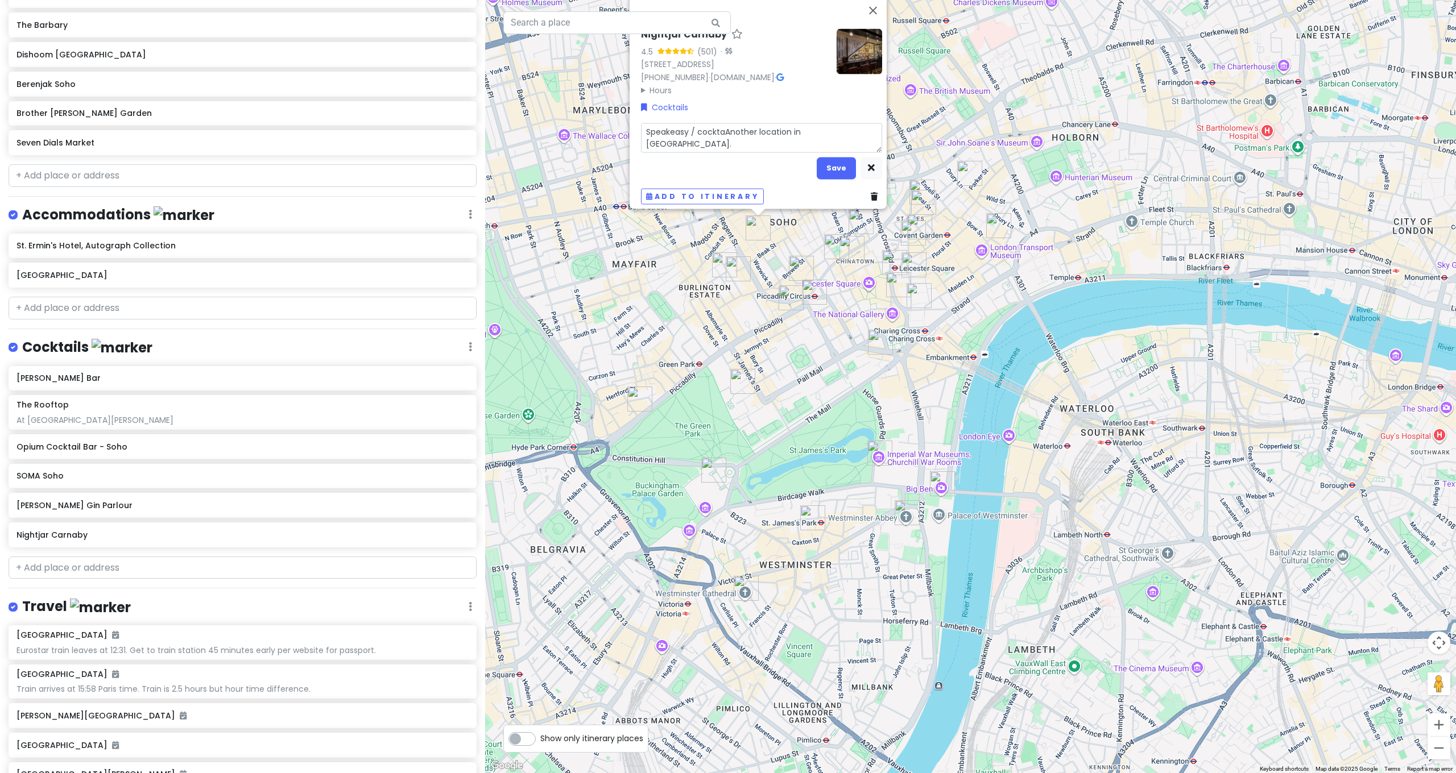
type textarea "x"
type textarea "Speakeasy / cocktaiAnother location in [GEOGRAPHIC_DATA]."
type textarea "x"
type textarea "Speakeasy / cocktailAnother location in [GEOGRAPHIC_DATA]."
type textarea "x"
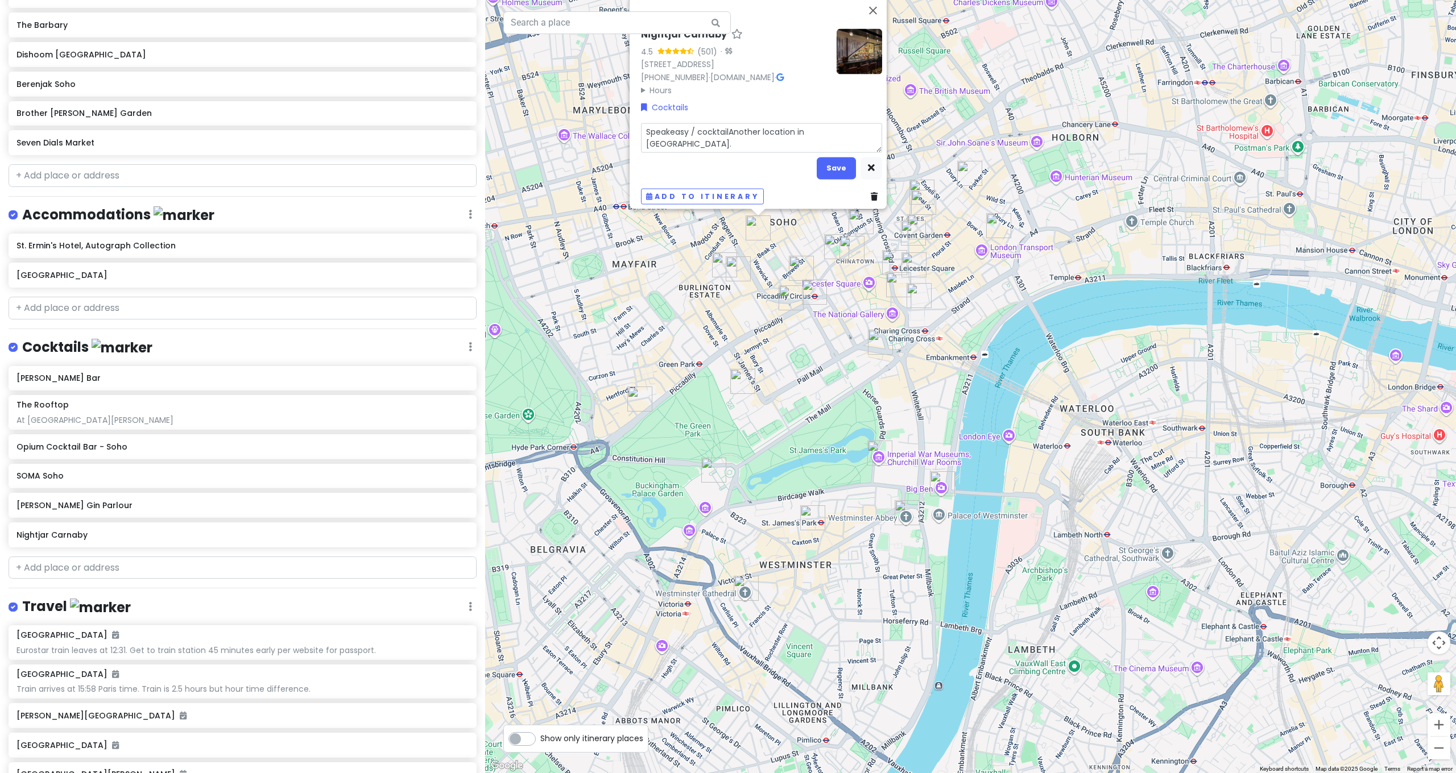
type textarea "Speakeasy / cocktailsAnother location in [GEOGRAPHIC_DATA]."
type textarea "x"
type textarea "Speakeasy / cocktails Another location in [GEOGRAPHIC_DATA]."
type textarea "x"
type textarea "Speakeasy / cocktails /Another location in [GEOGRAPHIC_DATA]."
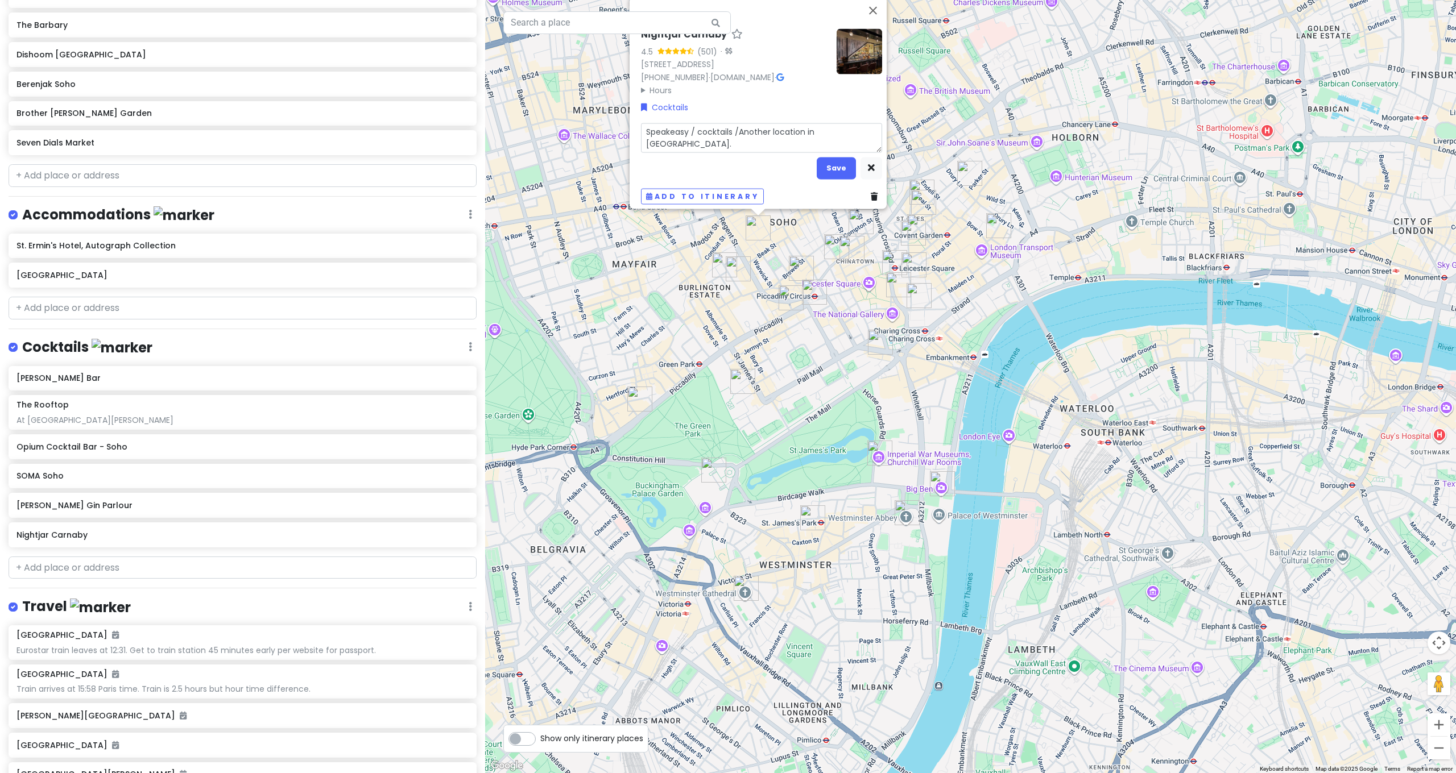
type textarea "x"
type textarea "Speakeasy / cocktails / Another location in [GEOGRAPHIC_DATA]."
type textarea "x"
type textarea "Speakeasy / cocktails / jAnother location in [GEOGRAPHIC_DATA]."
type textarea "x"
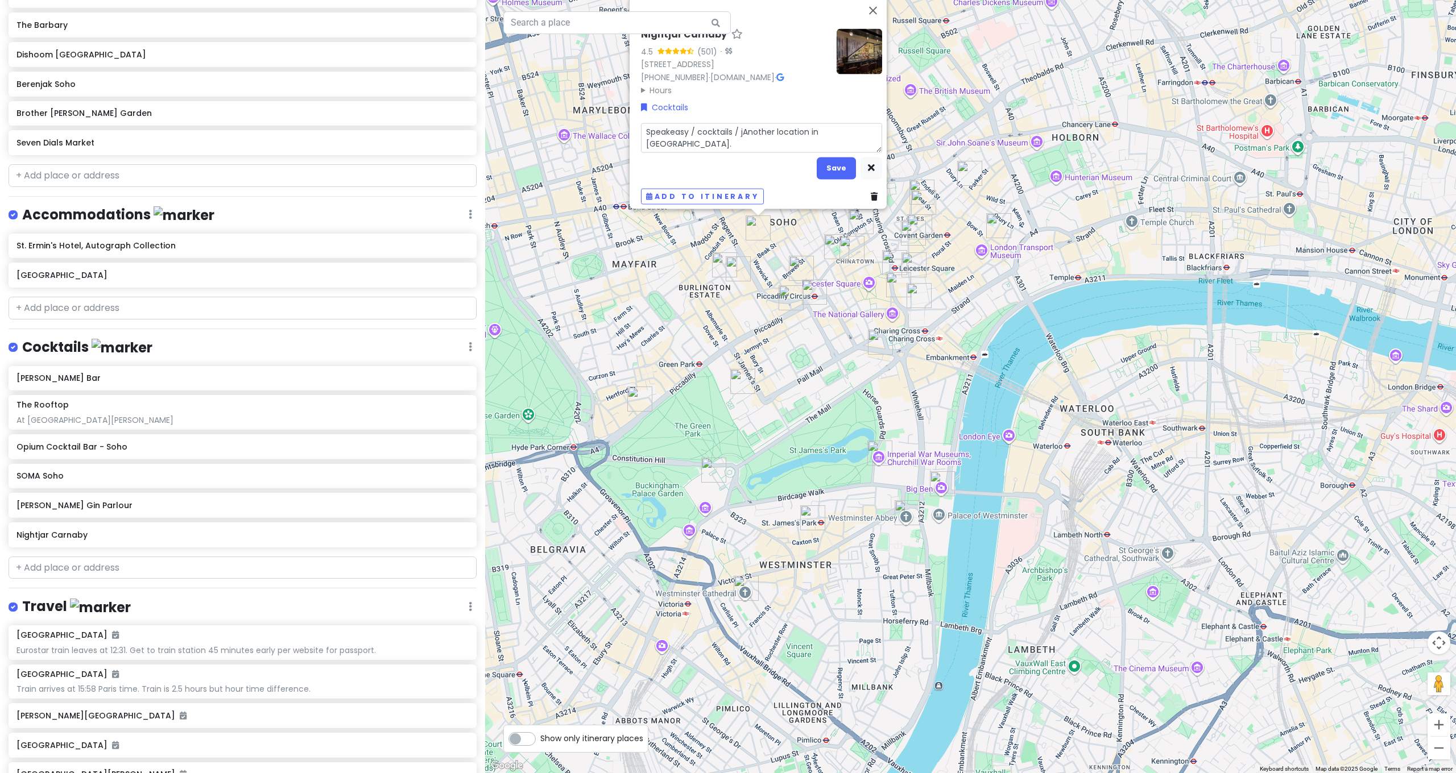
type textarea "Speakeasy / cocktails / jaAnother location in [GEOGRAPHIC_DATA]."
type textarea "x"
type textarea "Speakeasy / cocktails / jazAnother location in [GEOGRAPHIC_DATA]."
type textarea "x"
type textarea "Speakeasy / cocktails / jazzAnother location in [GEOGRAPHIC_DATA]."
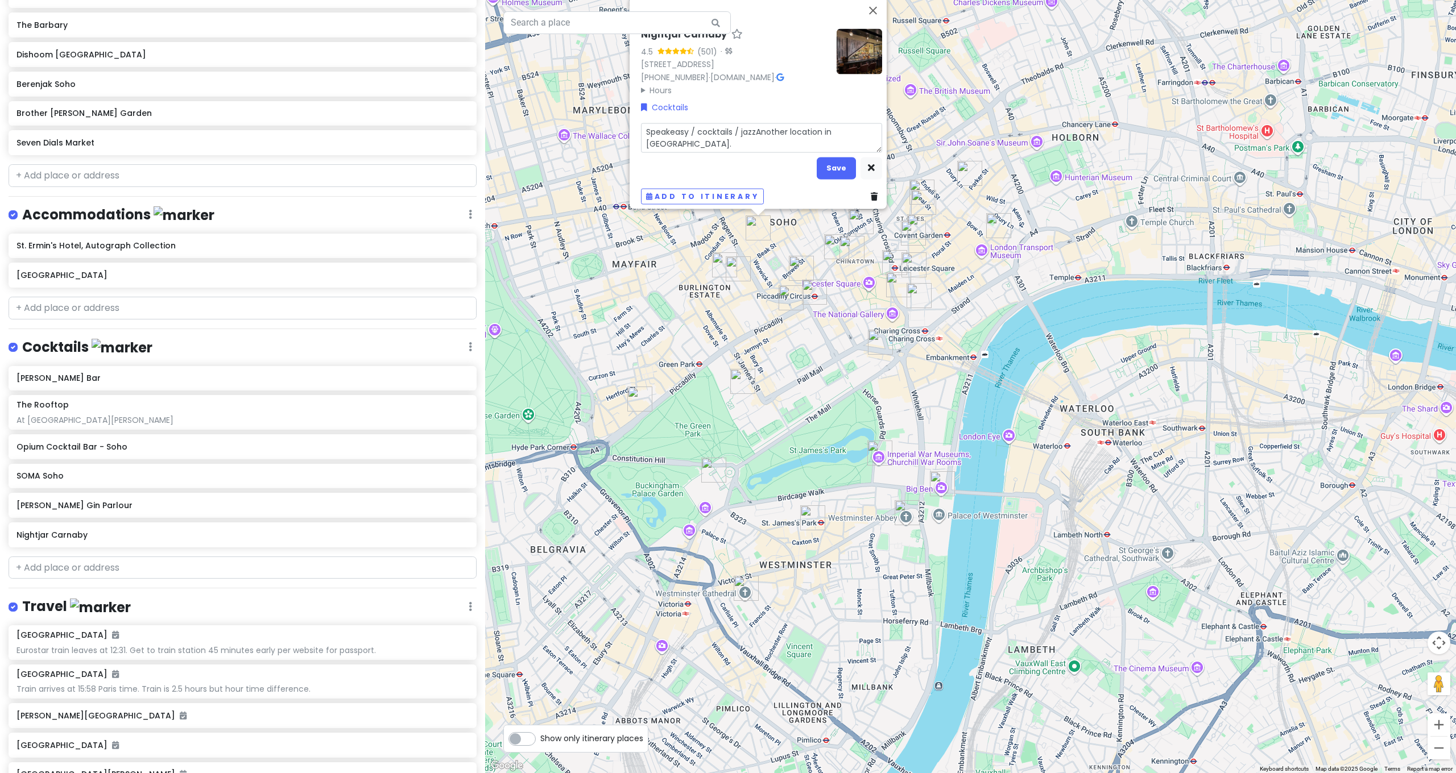
type textarea "x"
type textarea "Speakeasy / cocktails / jazz Another location in [GEOGRAPHIC_DATA]."
type textarea "x"
type textarea "Speakeasy / cocktails / jazz vAnother location in [GEOGRAPHIC_DATA]."
type textarea "x"
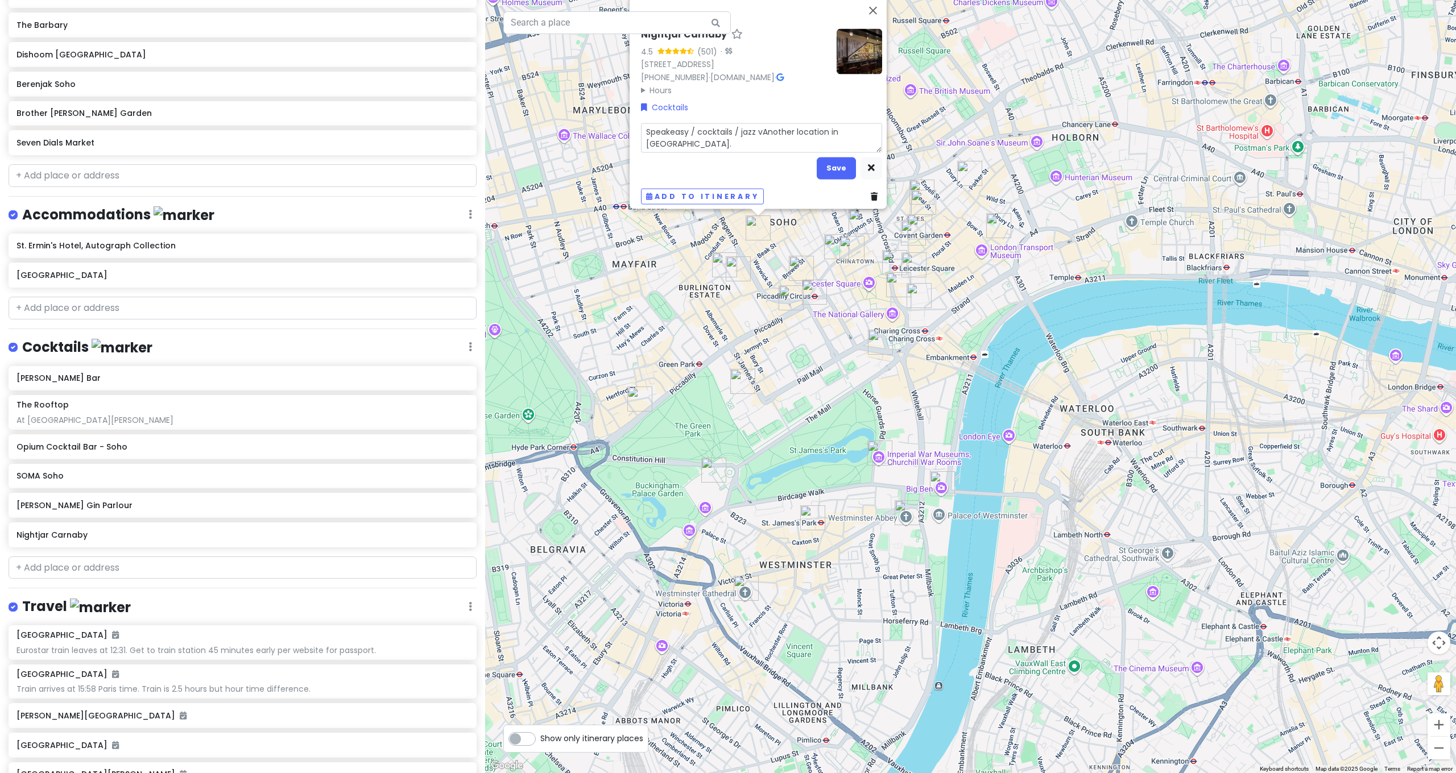
type textarea "Speakeasy / cocktails / jazz viAnother location in [GEOGRAPHIC_DATA]."
type textarea "x"
type textarea "Speakeasy / cocktails / jazz vibAnother location in [GEOGRAPHIC_DATA]."
type textarea "x"
type textarea "Speakeasy / cocktails / jazz vibeAnother location in [GEOGRAPHIC_DATA]."
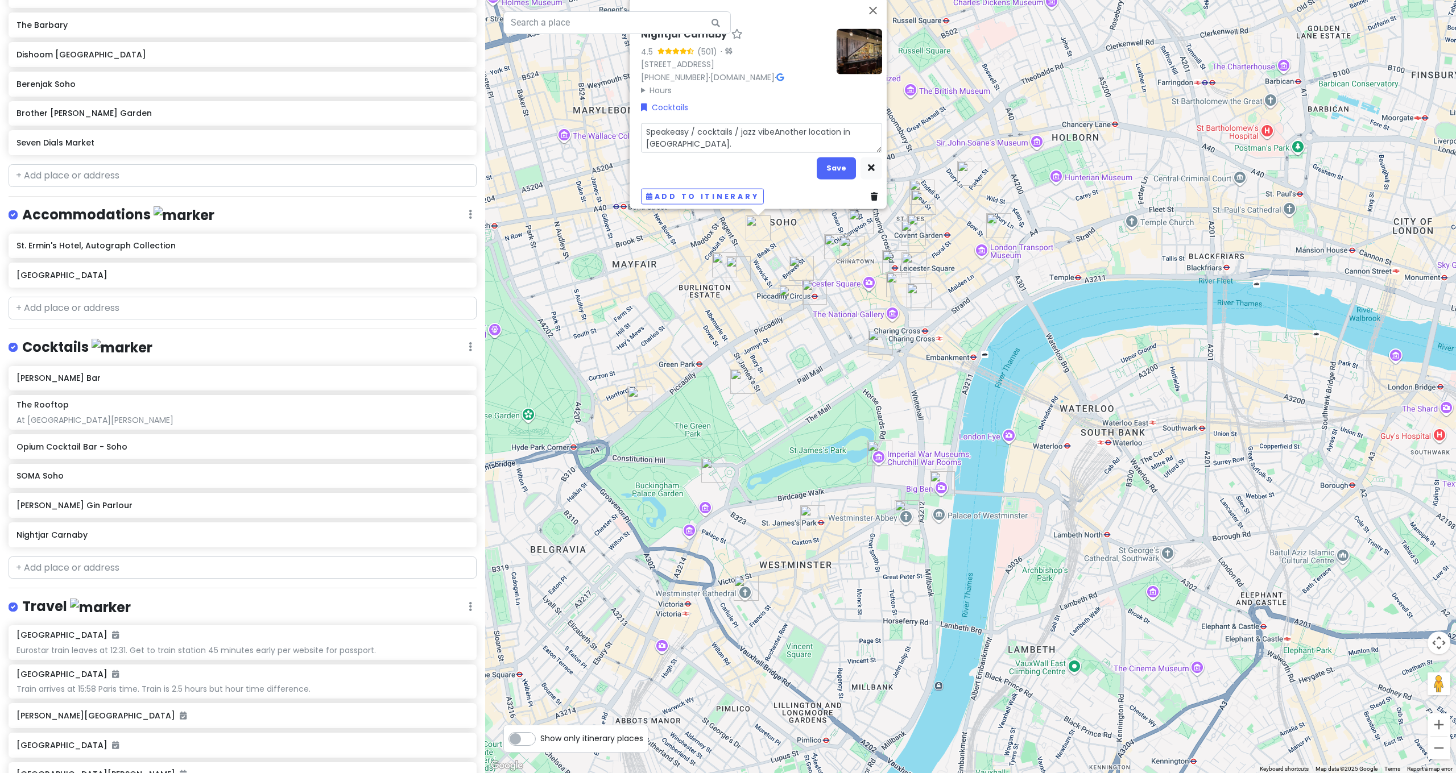
type textarea "x"
type textarea "Speakeasy / cocktails / jazz vibe.Another location in [GEOGRAPHIC_DATA]."
type textarea "x"
type textarea "Speakeasy / cocktails / jazz vibe. Another location in [GEOGRAPHIC_DATA]."
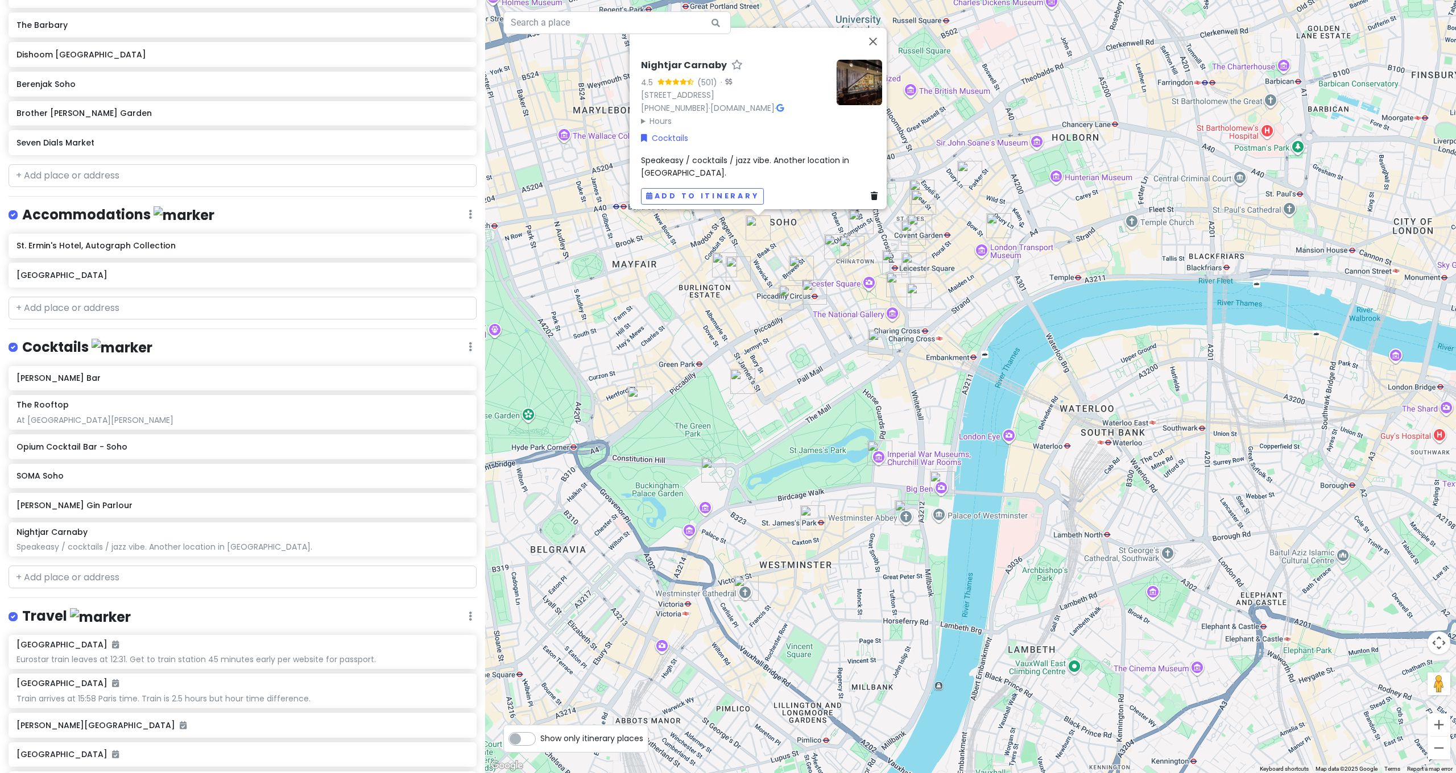
click at [1035, 103] on div "Nightjar Carnaby 4.5 (501) · [STREET_ADDRESS] [PHONE_NUMBER] · [DOMAIN_NAME] · …" at bounding box center [970, 386] width 971 height 773
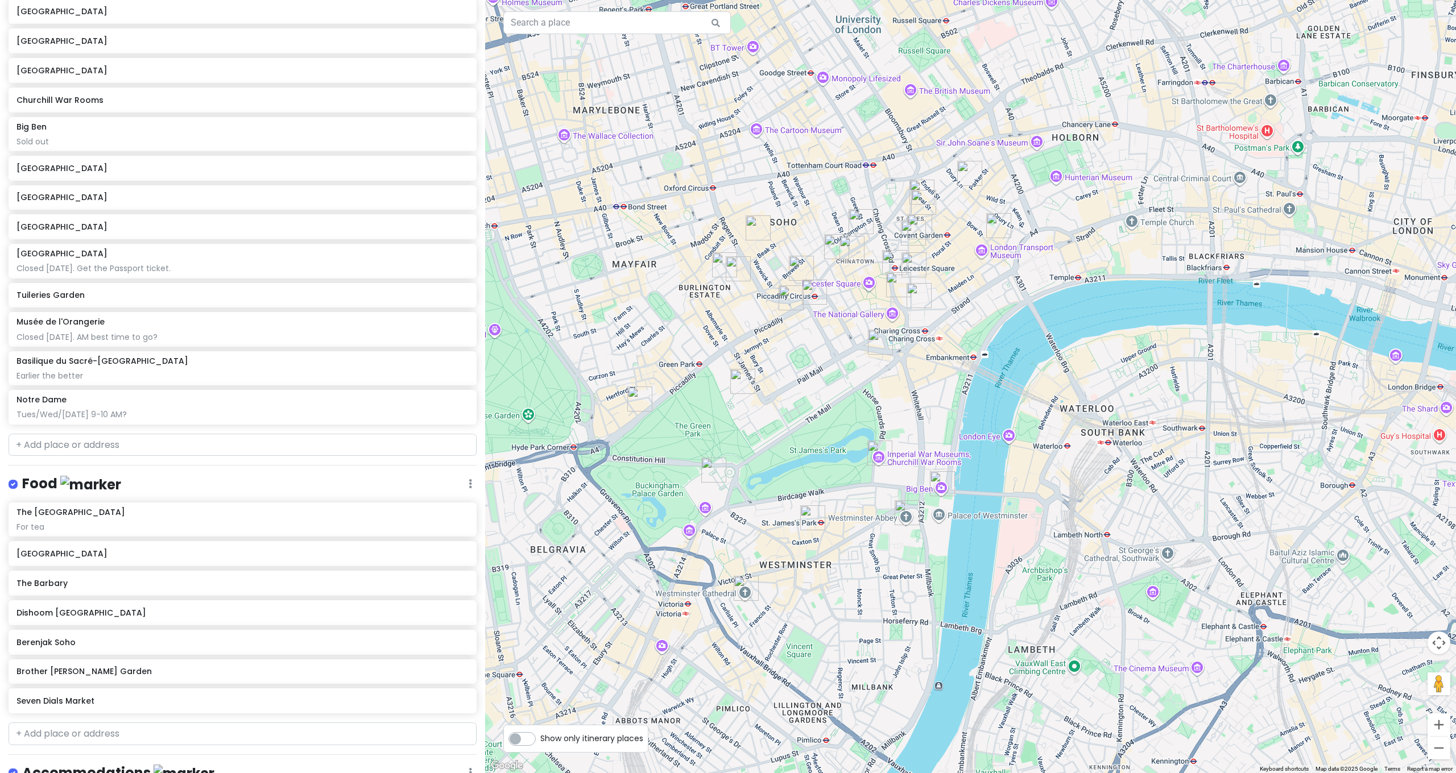
scroll to position [0, 0]
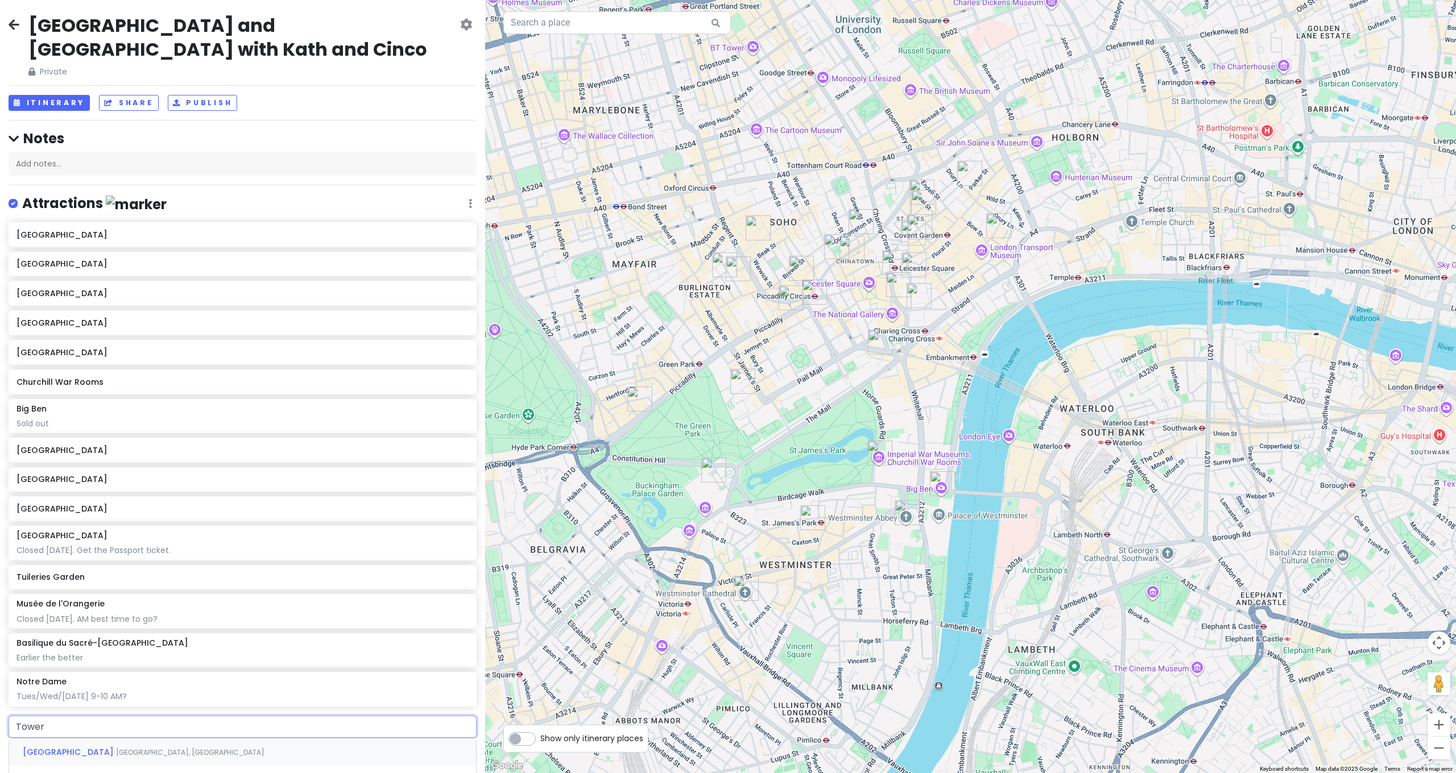
type input "Tower o"
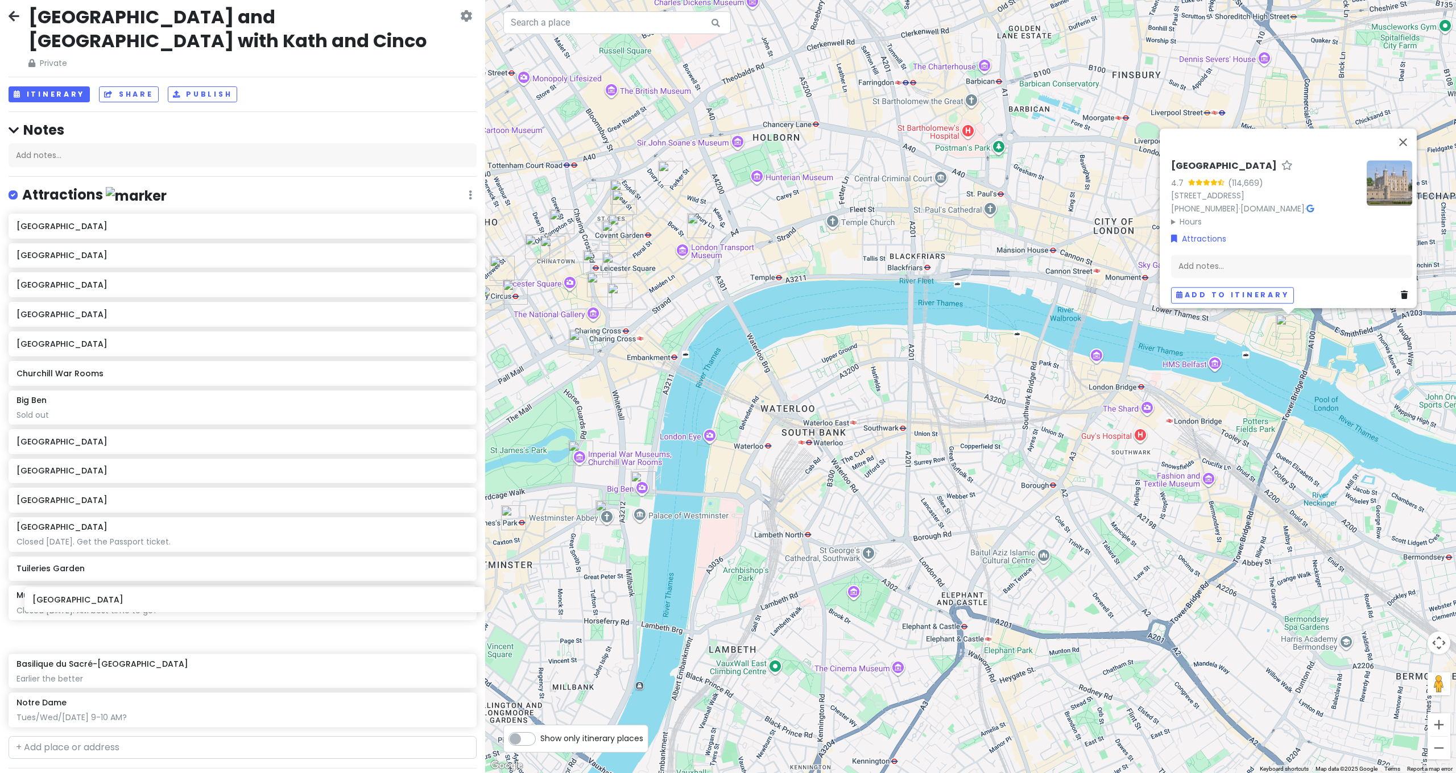
scroll to position [9, 0]
drag, startPoint x: 160, startPoint y: 697, endPoint x: 155, endPoint y: 419, distance: 278.1
click at [155, 419] on div "[GEOGRAPHIC_DATA] [GEOGRAPHIC_DATA] [GEOGRAPHIC_DATA] [GEOGRAPHIC_DATA] [GEOGRA…" at bounding box center [242, 472] width 485 height 518
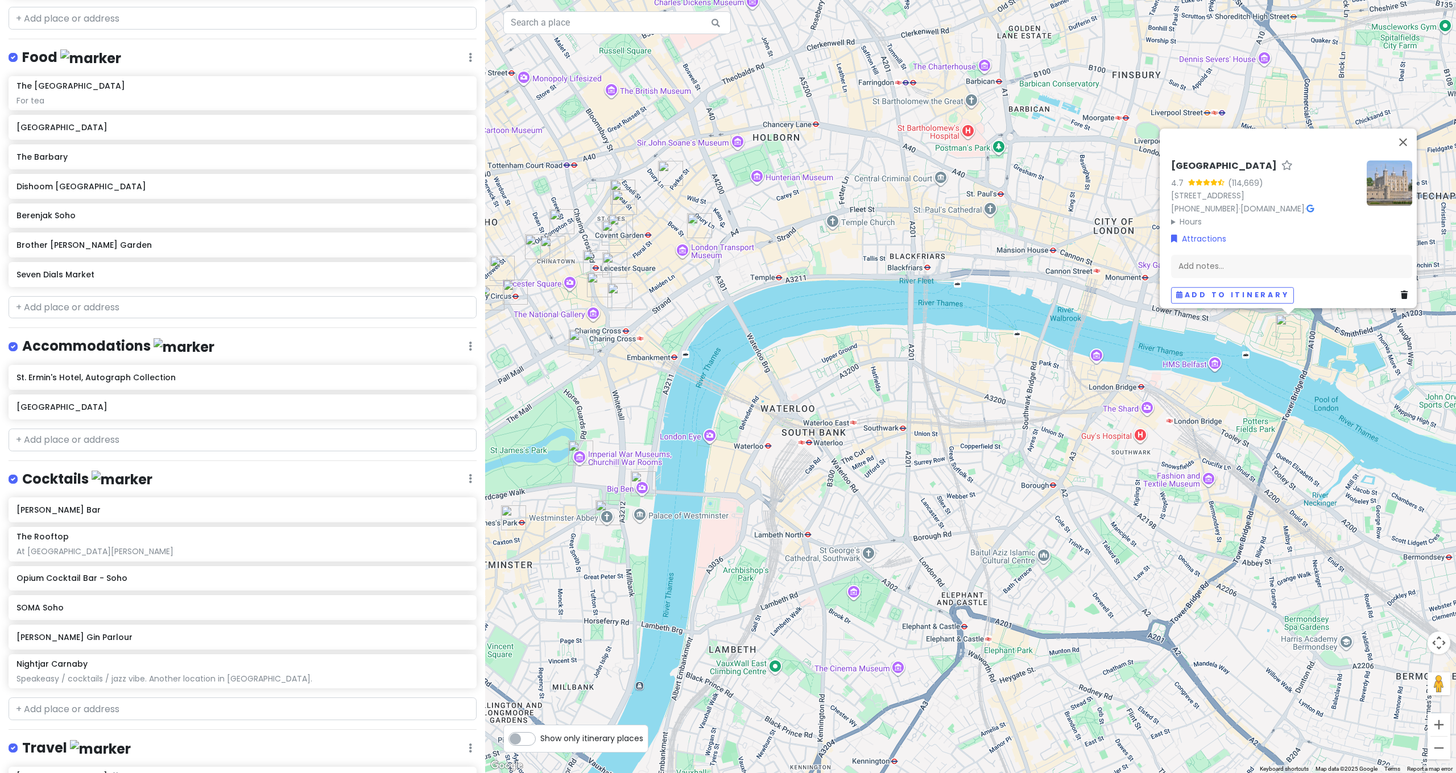
scroll to position [922, 0]
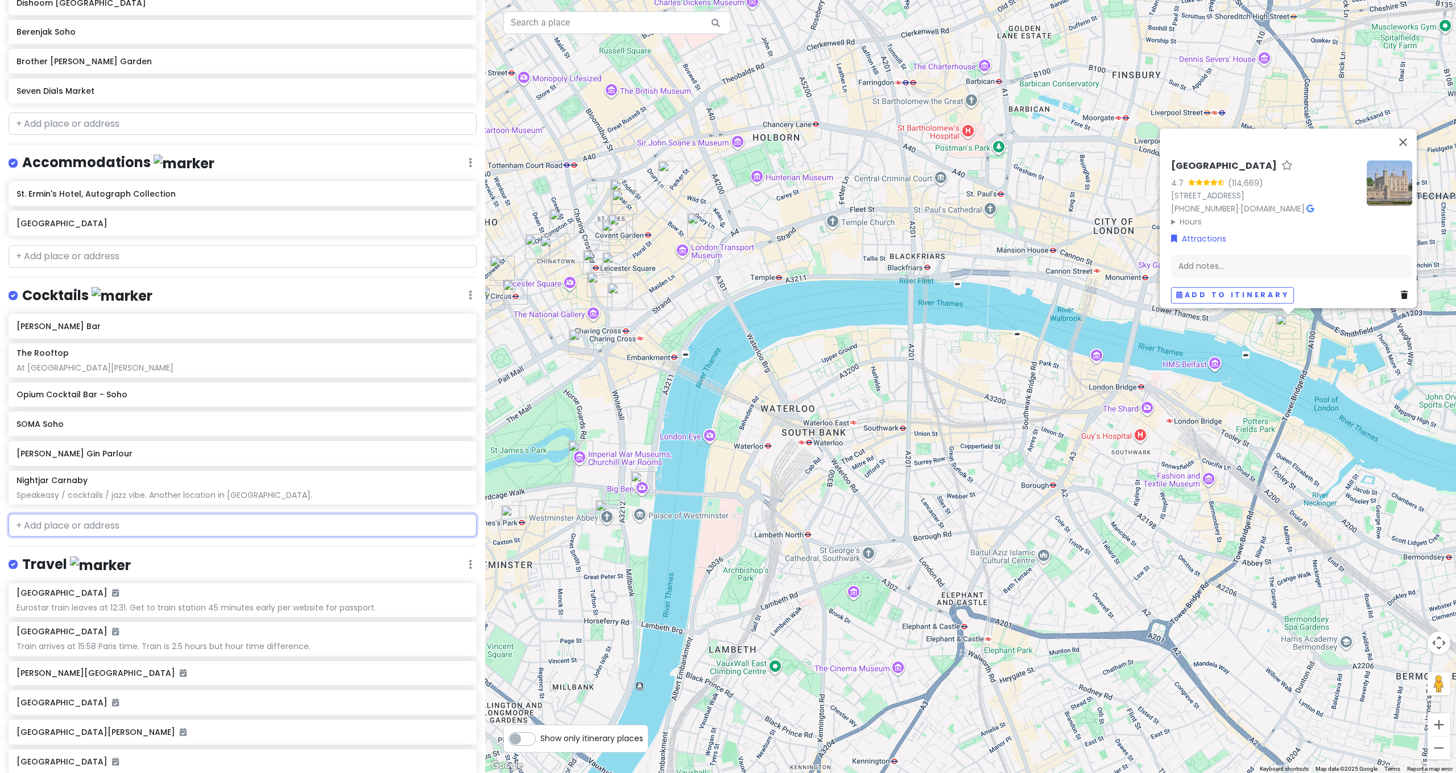
click at [196, 514] on input "text" at bounding box center [243, 525] width 468 height 23
type input "W"
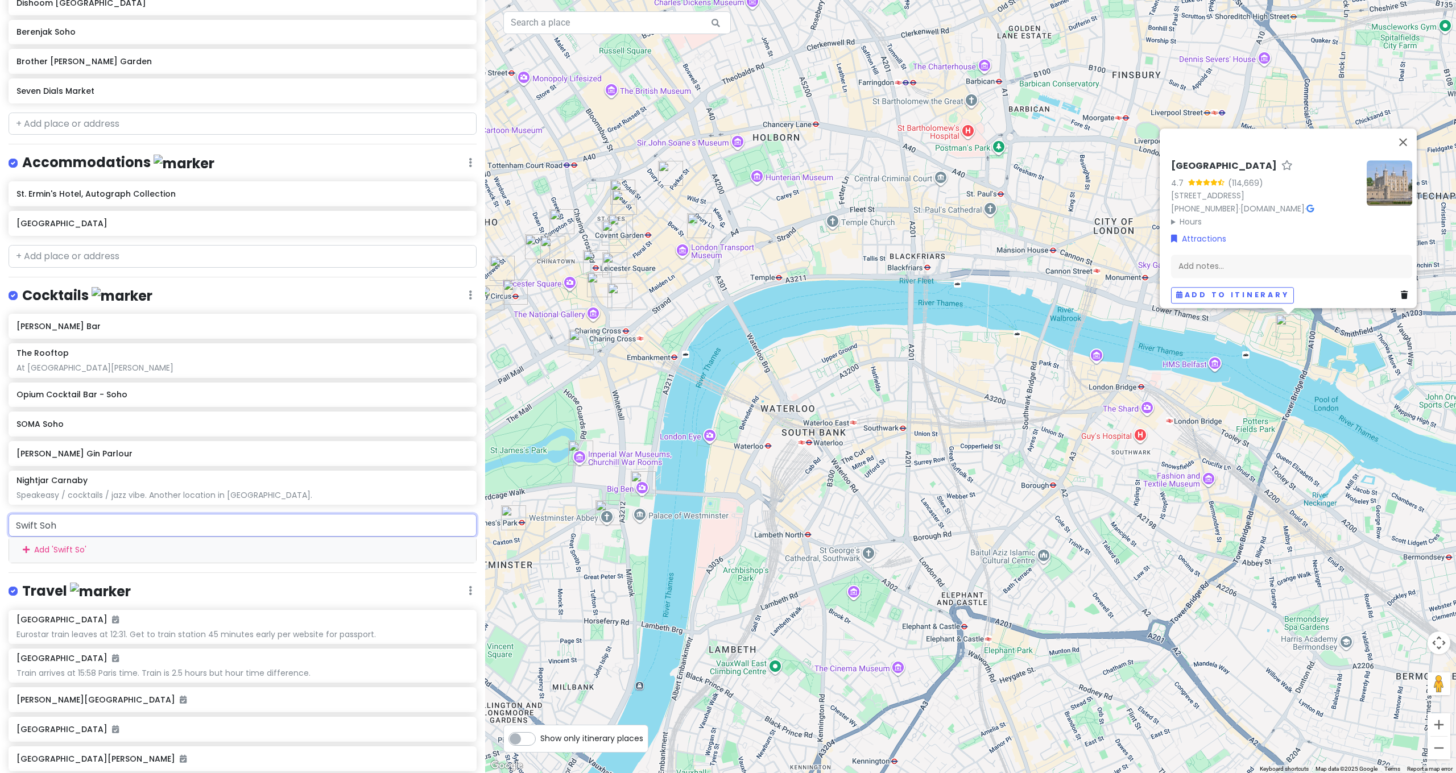
type input "Swift Soho"
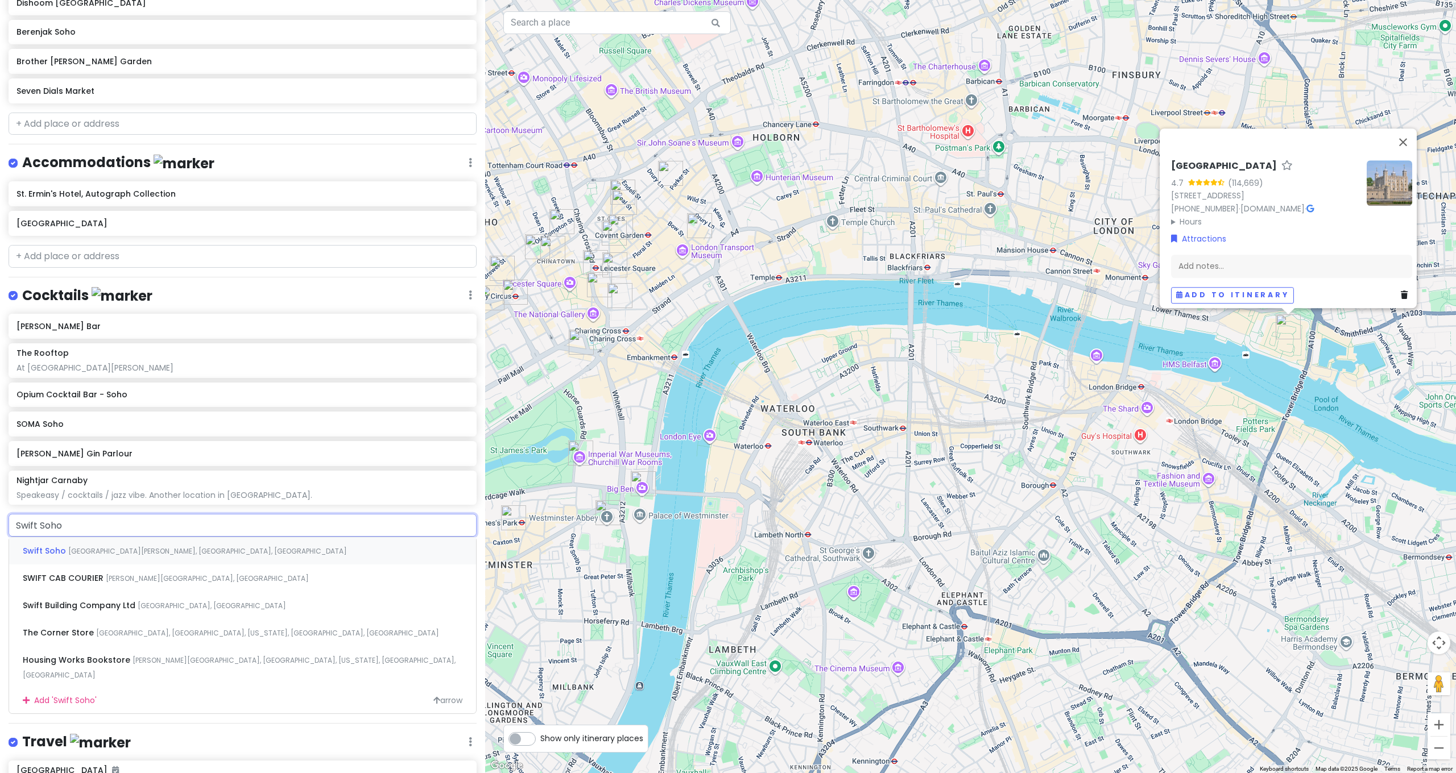
click at [162, 537] on div "Swift Soho [GEOGRAPHIC_DATA][PERSON_NAME], [GEOGRAPHIC_DATA], [GEOGRAPHIC_DATA]" at bounding box center [242, 550] width 467 height 27
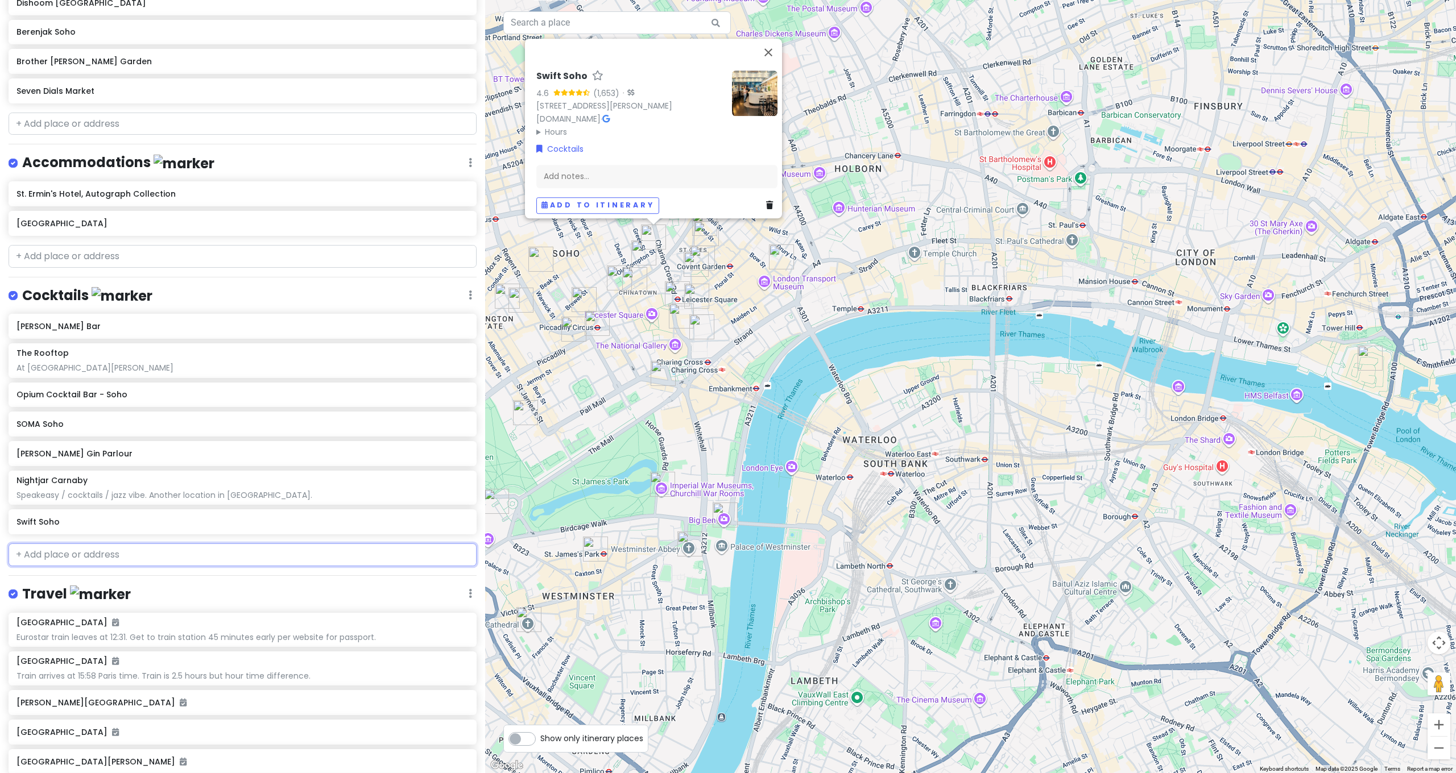
click at [92, 544] on input "text" at bounding box center [243, 555] width 468 height 23
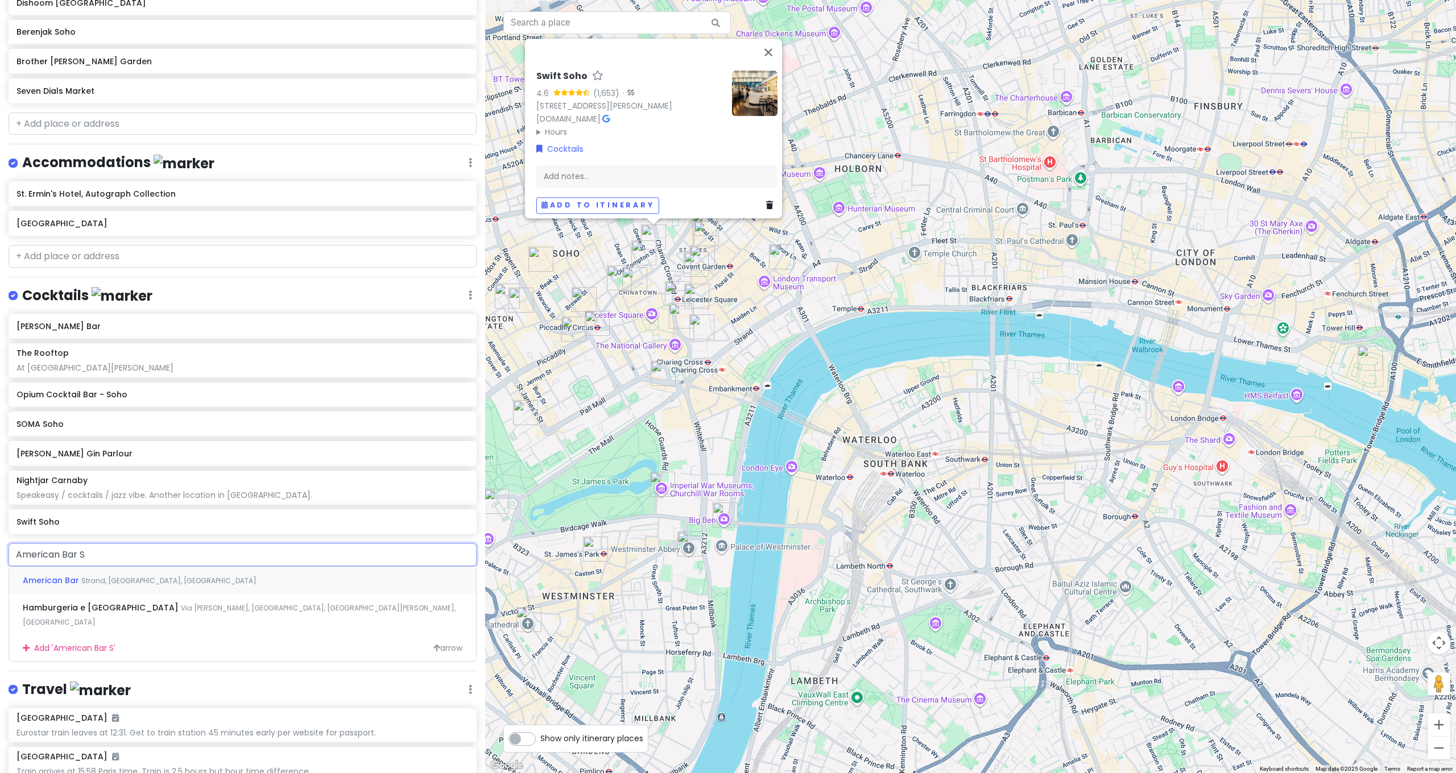
type input "American Bar"
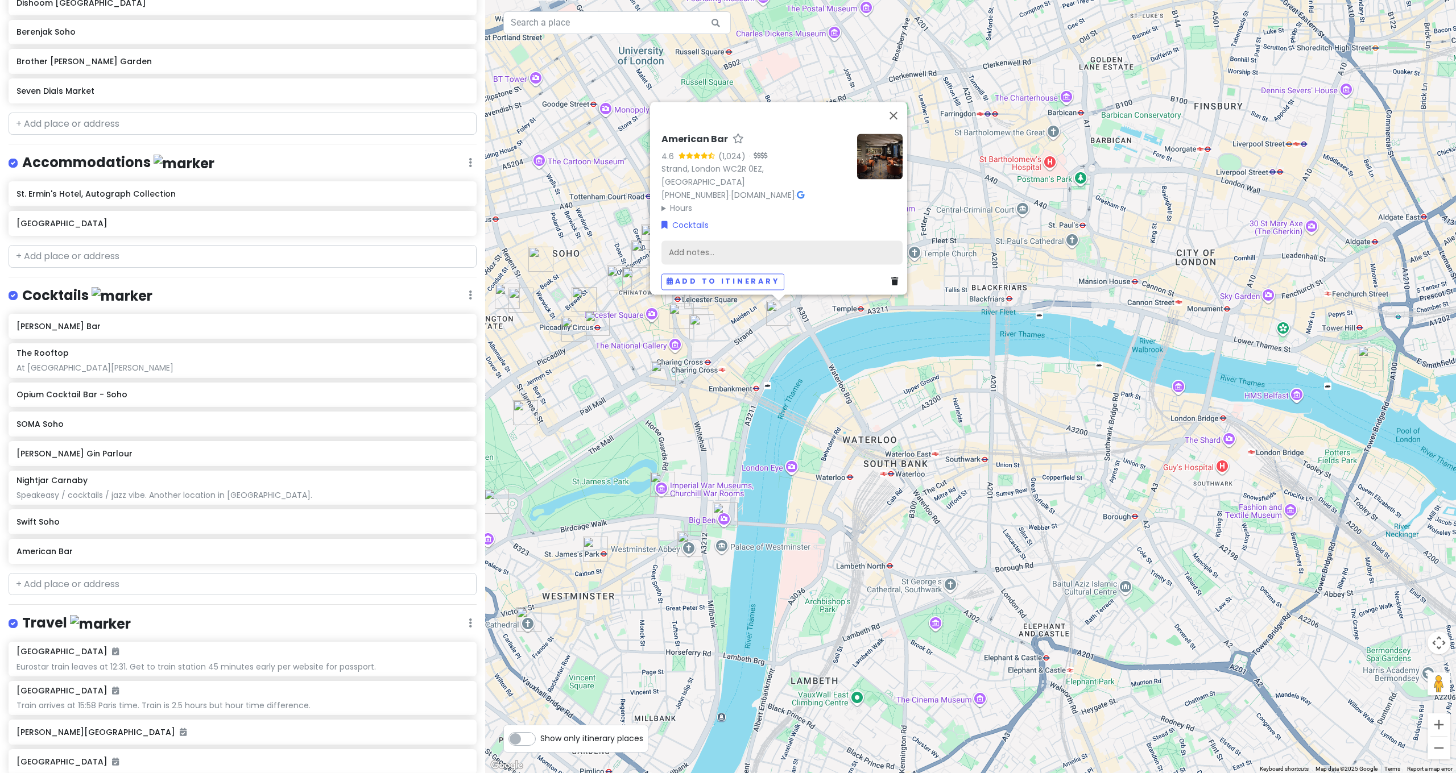
click at [754, 241] on div "Add notes..." at bounding box center [781, 253] width 241 height 24
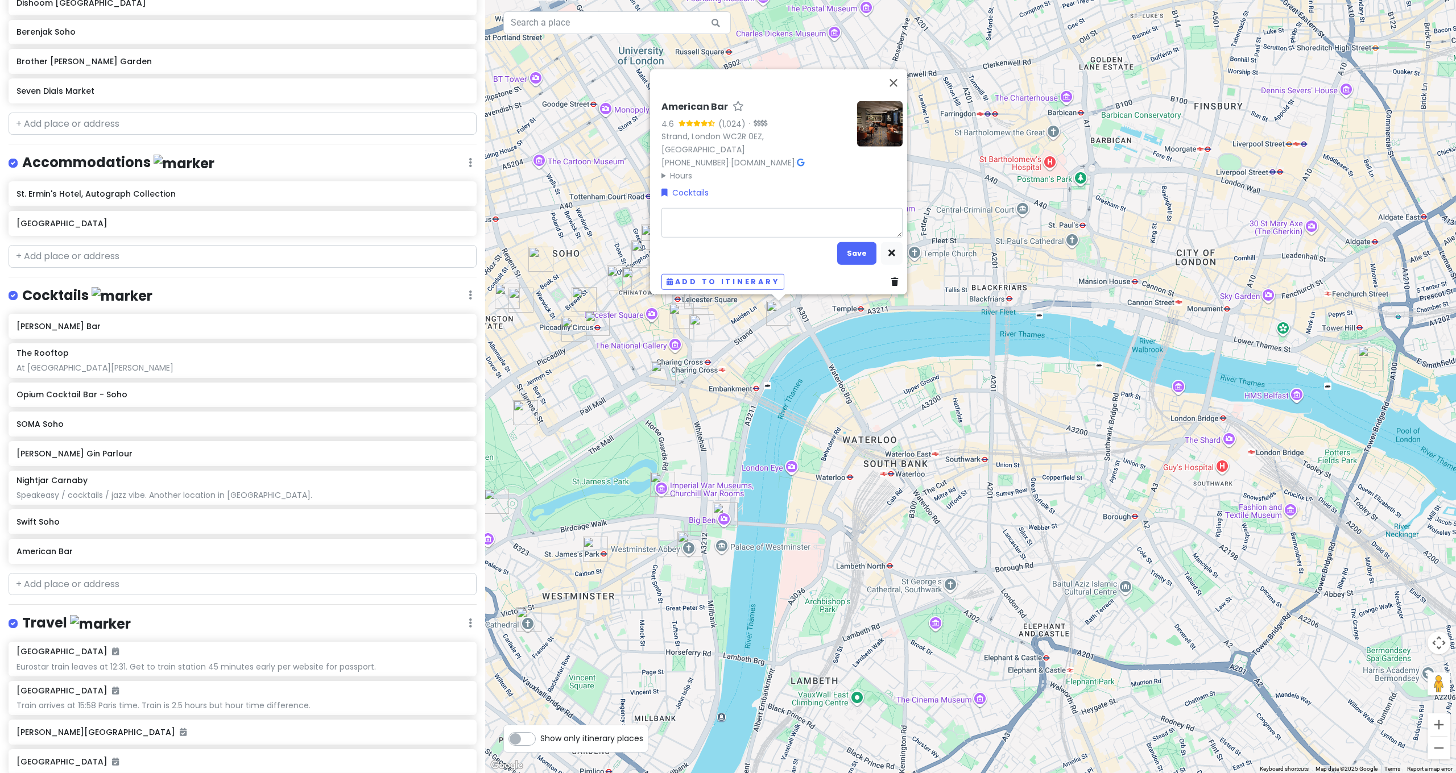
type textarea "x"
type textarea "A"
type textarea "x"
type textarea "At"
type textarea "x"
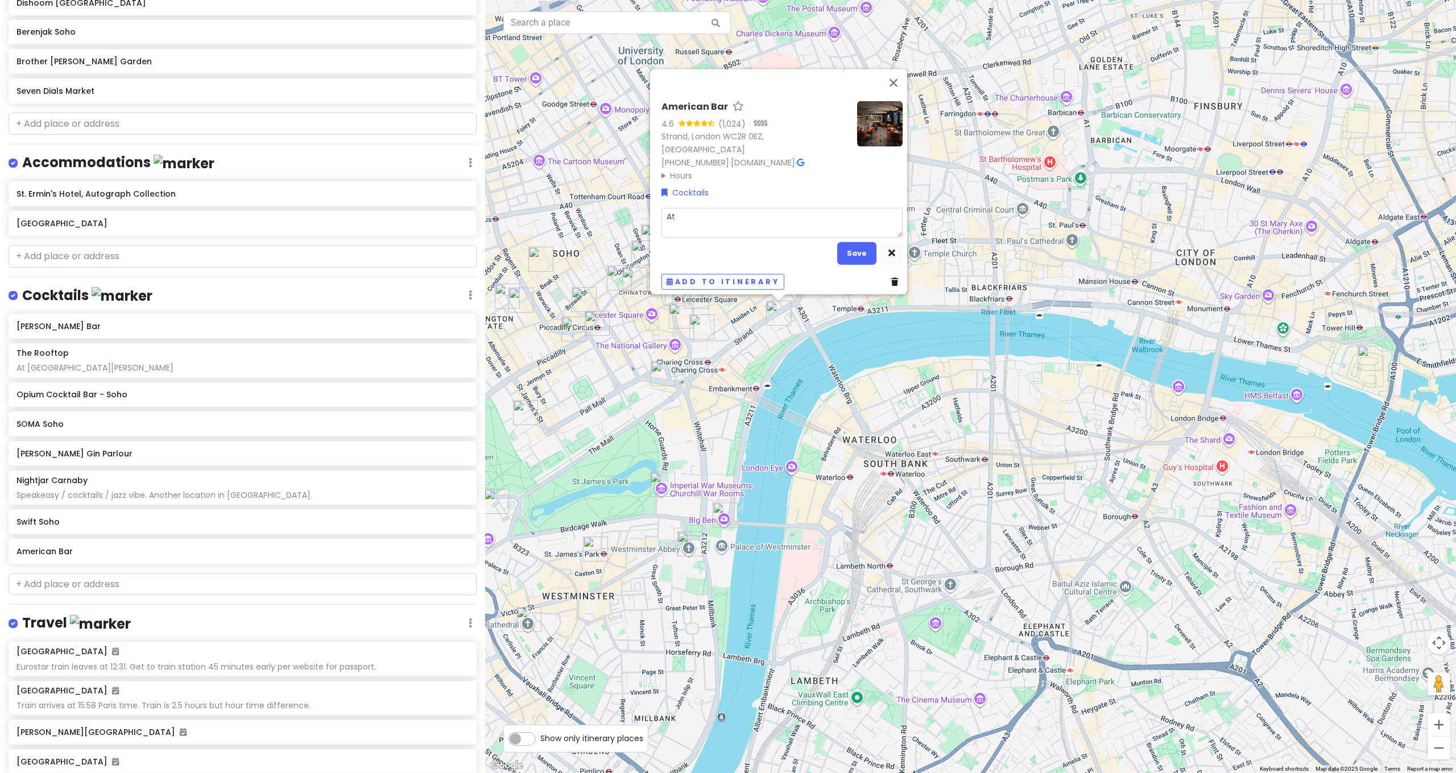
type textarea "At"
type textarea "x"
type textarea "At t"
type textarea "x"
type textarea "At th"
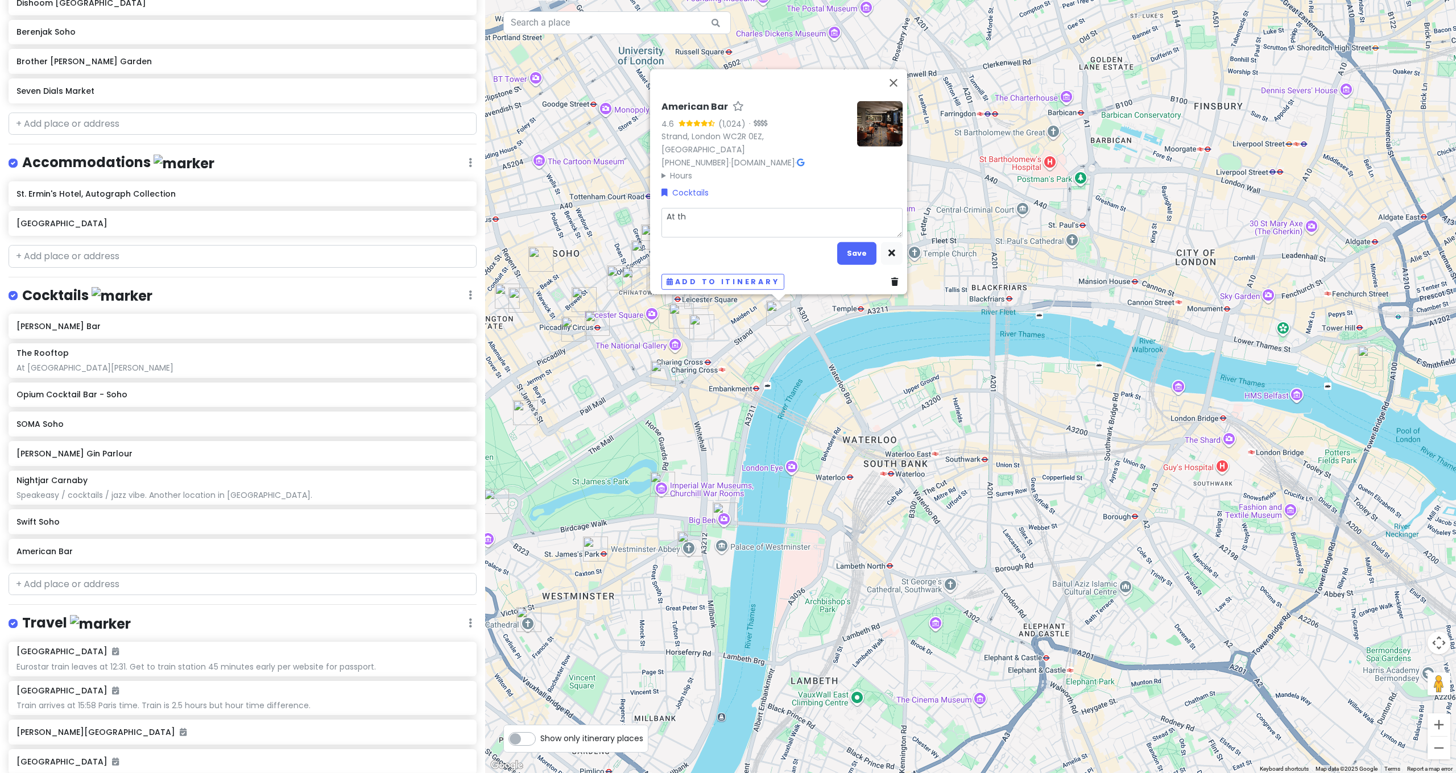
type textarea "x"
type textarea "At the"
type textarea "x"
type textarea "At the"
type textarea "x"
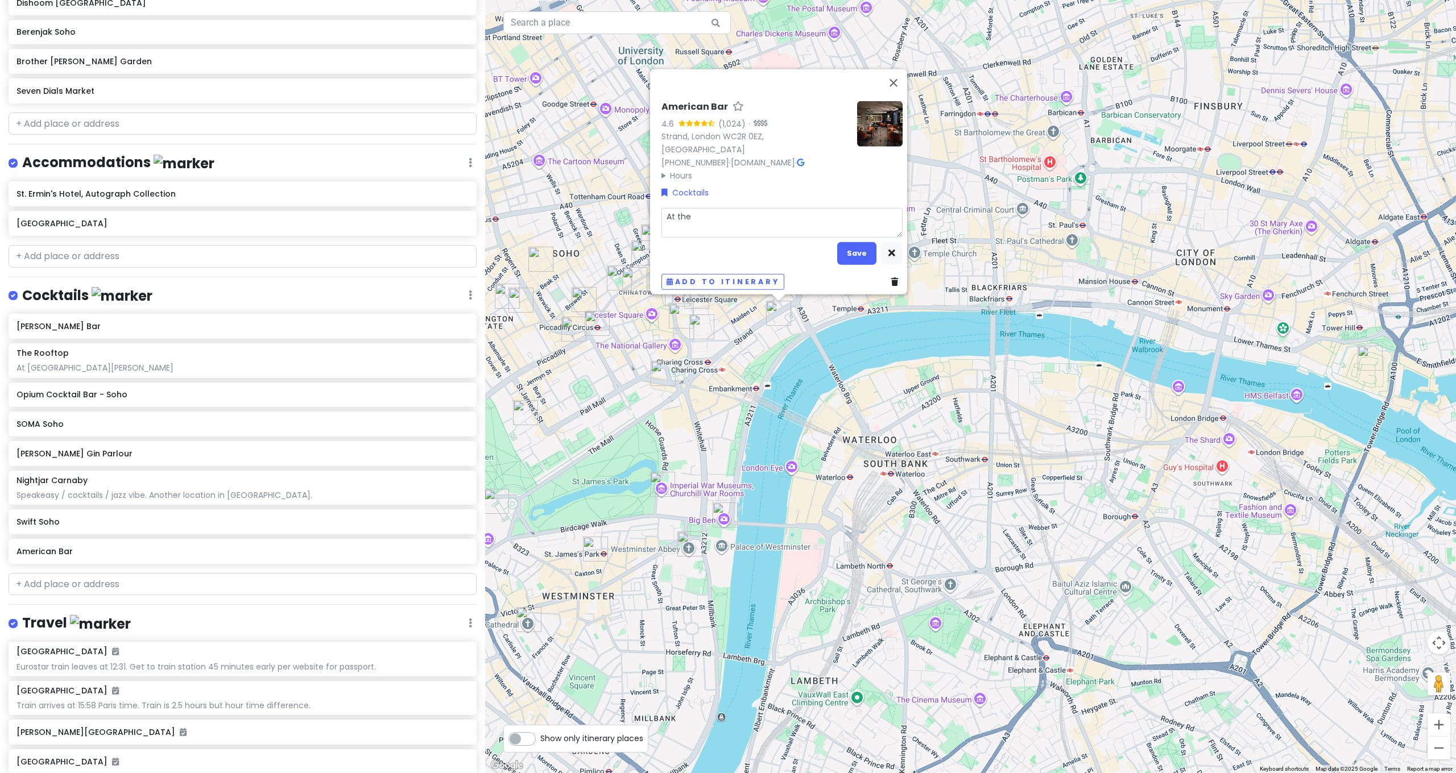
type textarea "At the S"
type textarea "x"
type textarea "At the Sa"
type textarea "x"
type textarea "At the Sav"
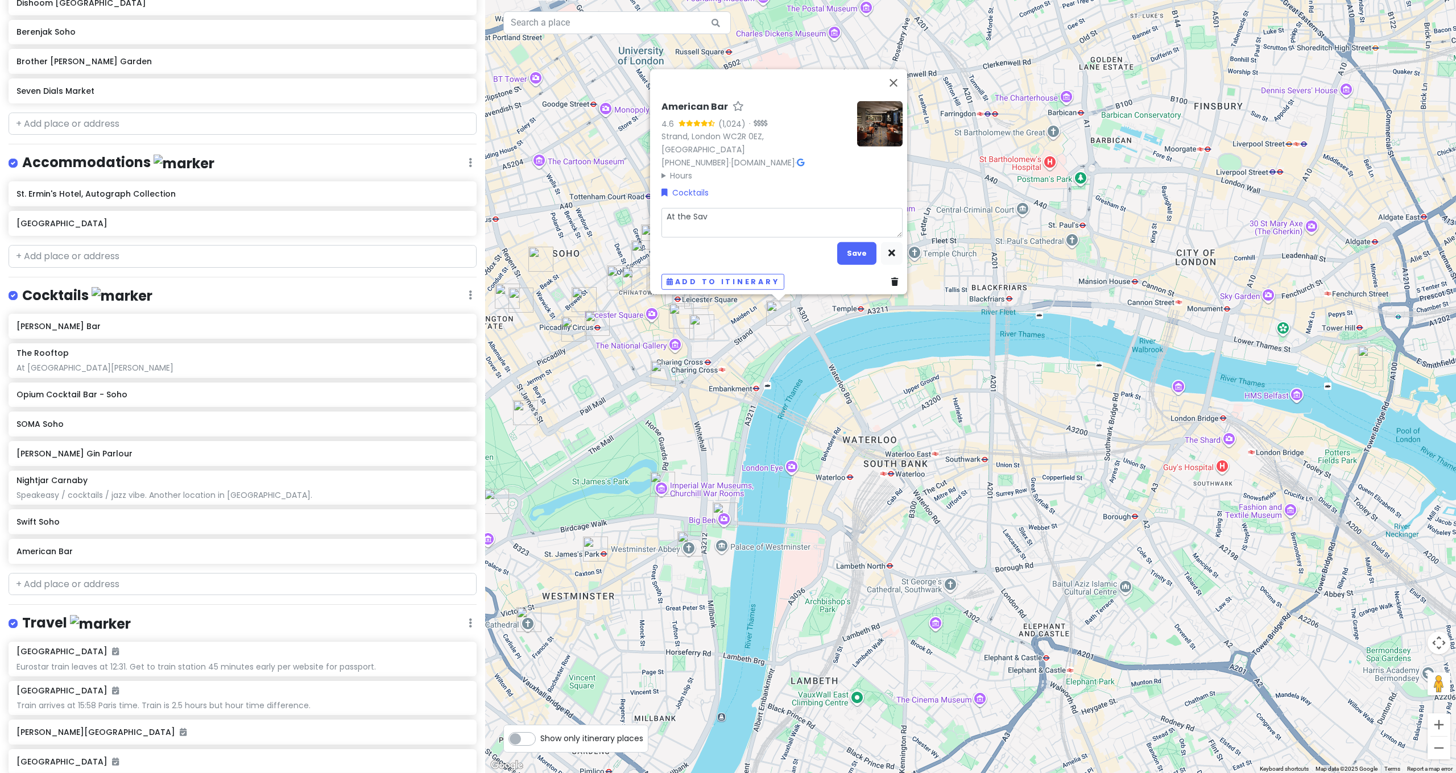
type textarea "x"
type textarea "At the [PERSON_NAME]"
type textarea "x"
type textarea "At the Savor"
type textarea "x"
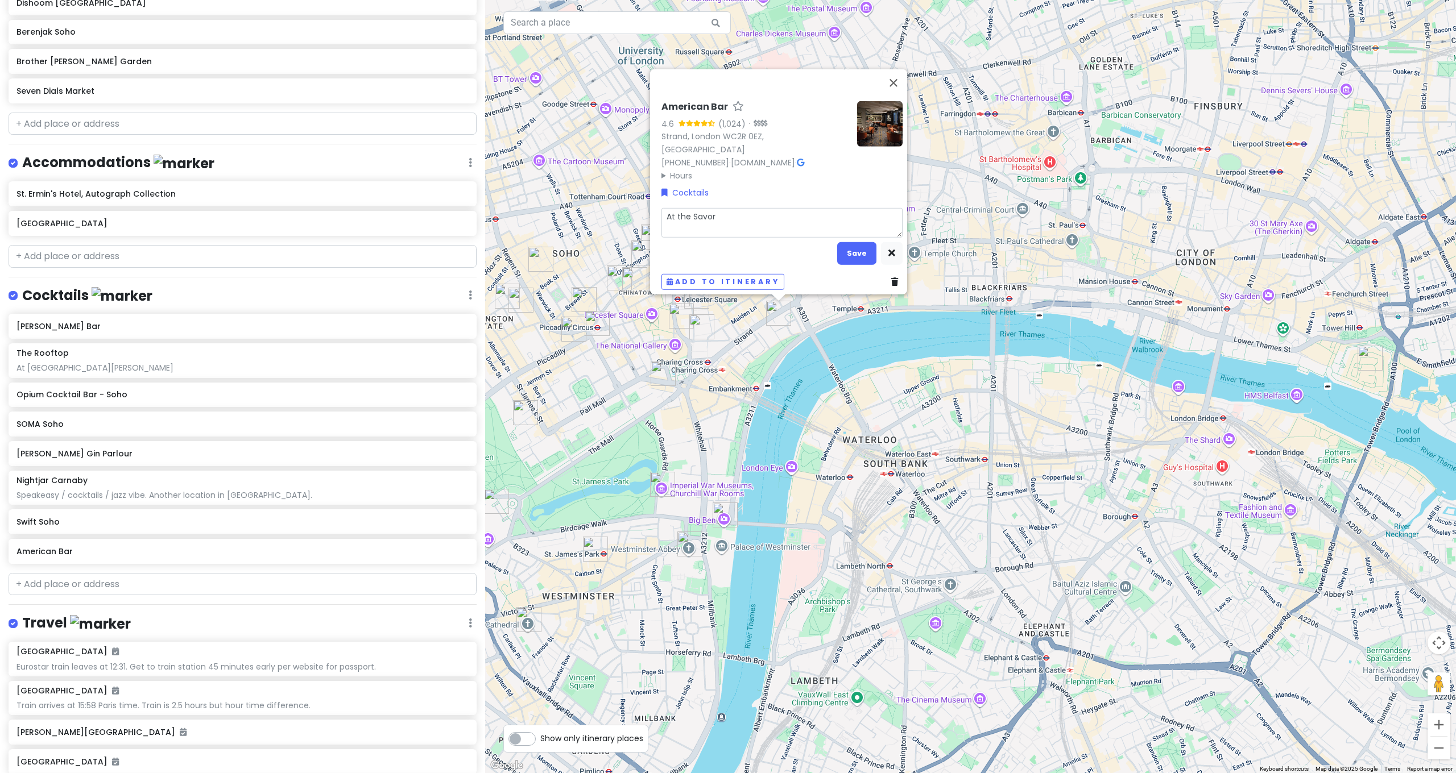
type textarea "At the Savory"
type textarea "x"
type textarea "At the Savor"
type textarea "x"
type textarea "At the [PERSON_NAME]"
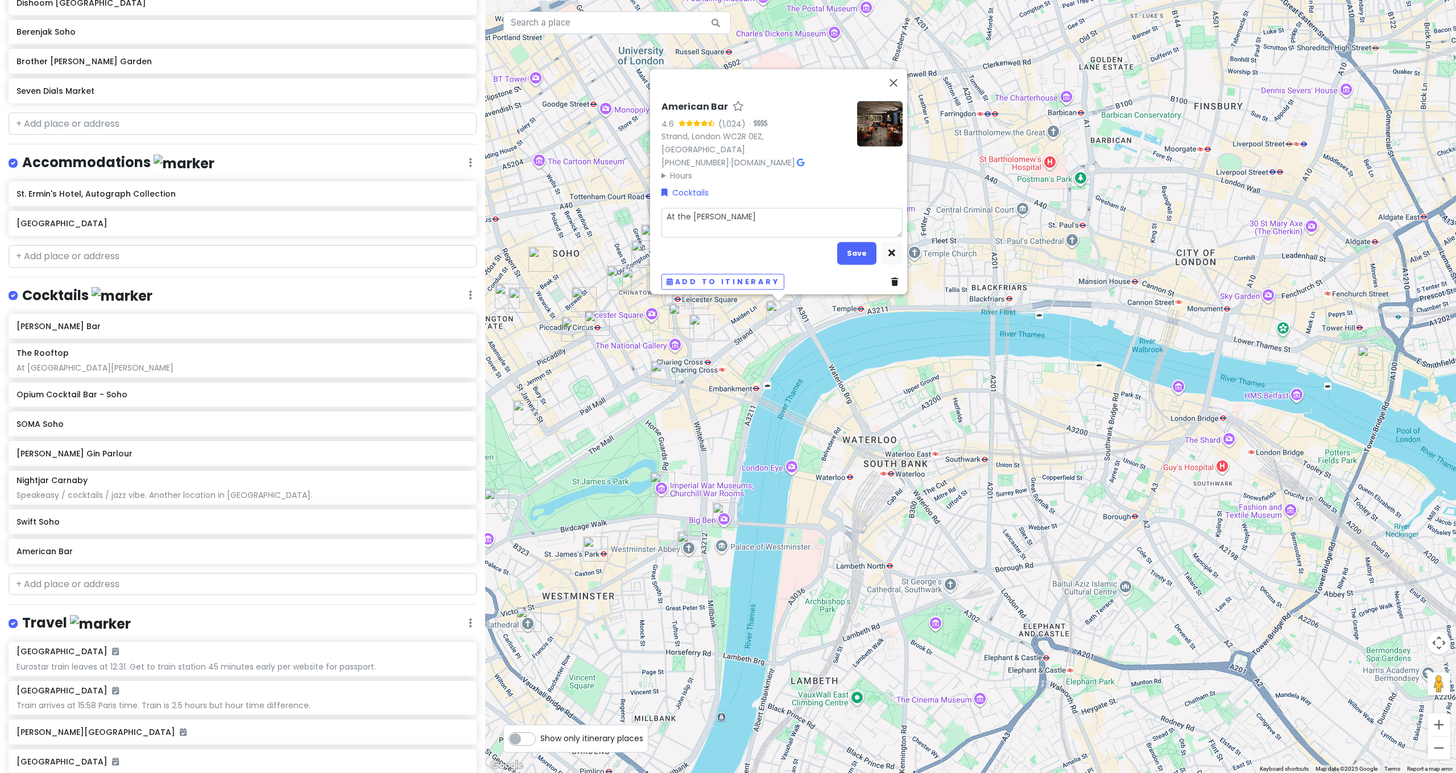
type textarea "x"
type textarea "At the Sav"
type textarea "x"
type textarea "At the [PERSON_NAME]"
type textarea "x"
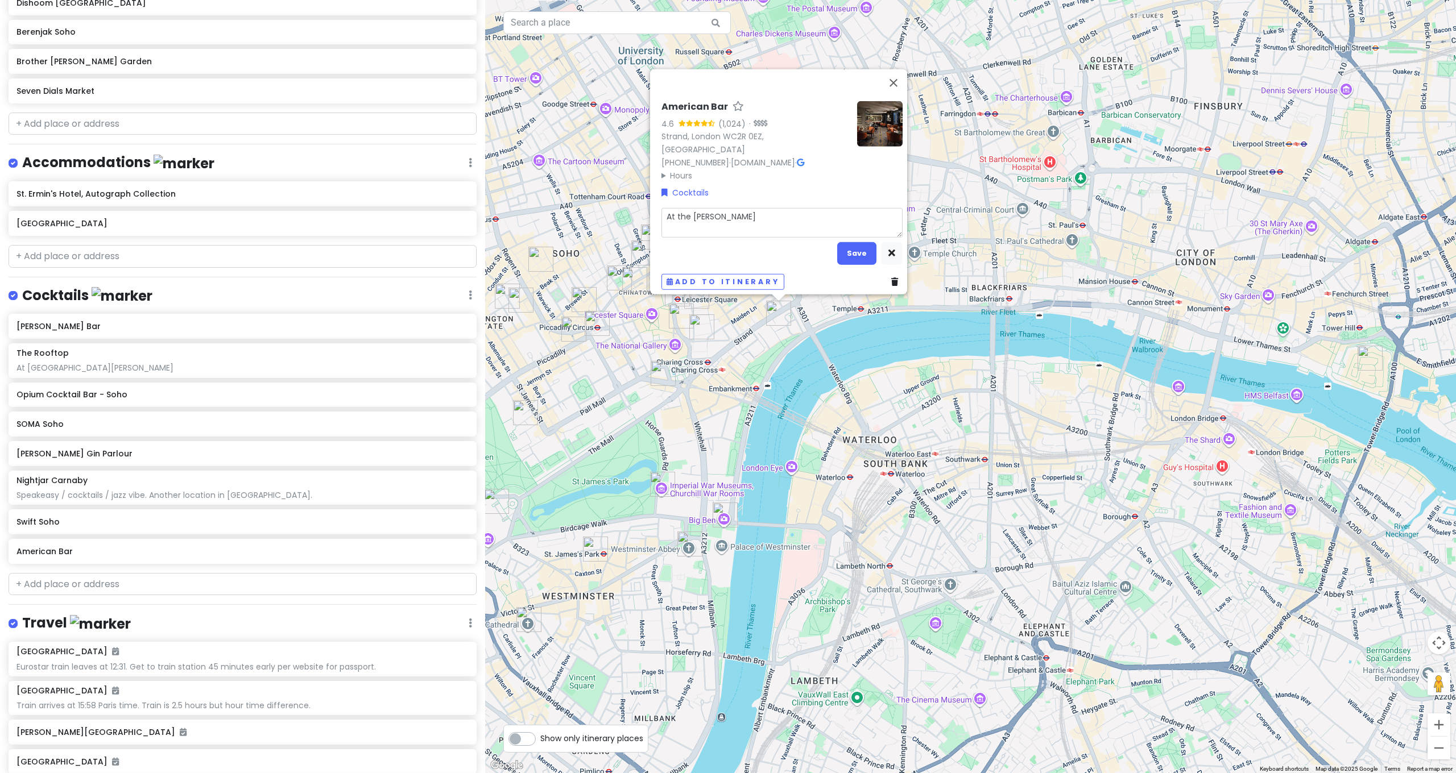
type textarea "At the Savoy"
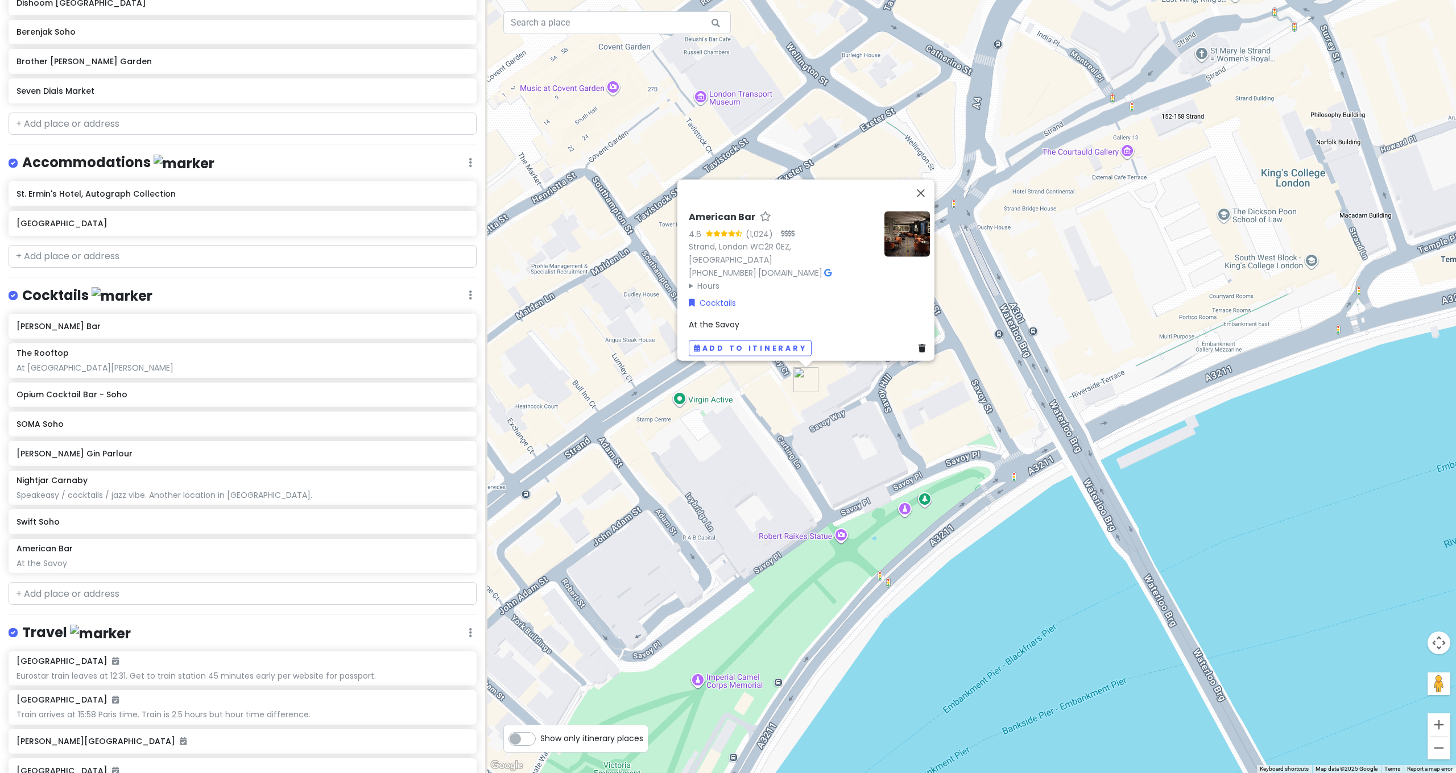
drag, startPoint x: 785, startPoint y: 328, endPoint x: 860, endPoint y: 426, distance: 123.4
click at [860, 426] on div "American Bar 4.6 (1,024) · Strand, London WC2R 0EZ, [GEOGRAPHIC_DATA] [PHONE_NU…" at bounding box center [970, 386] width 971 height 773
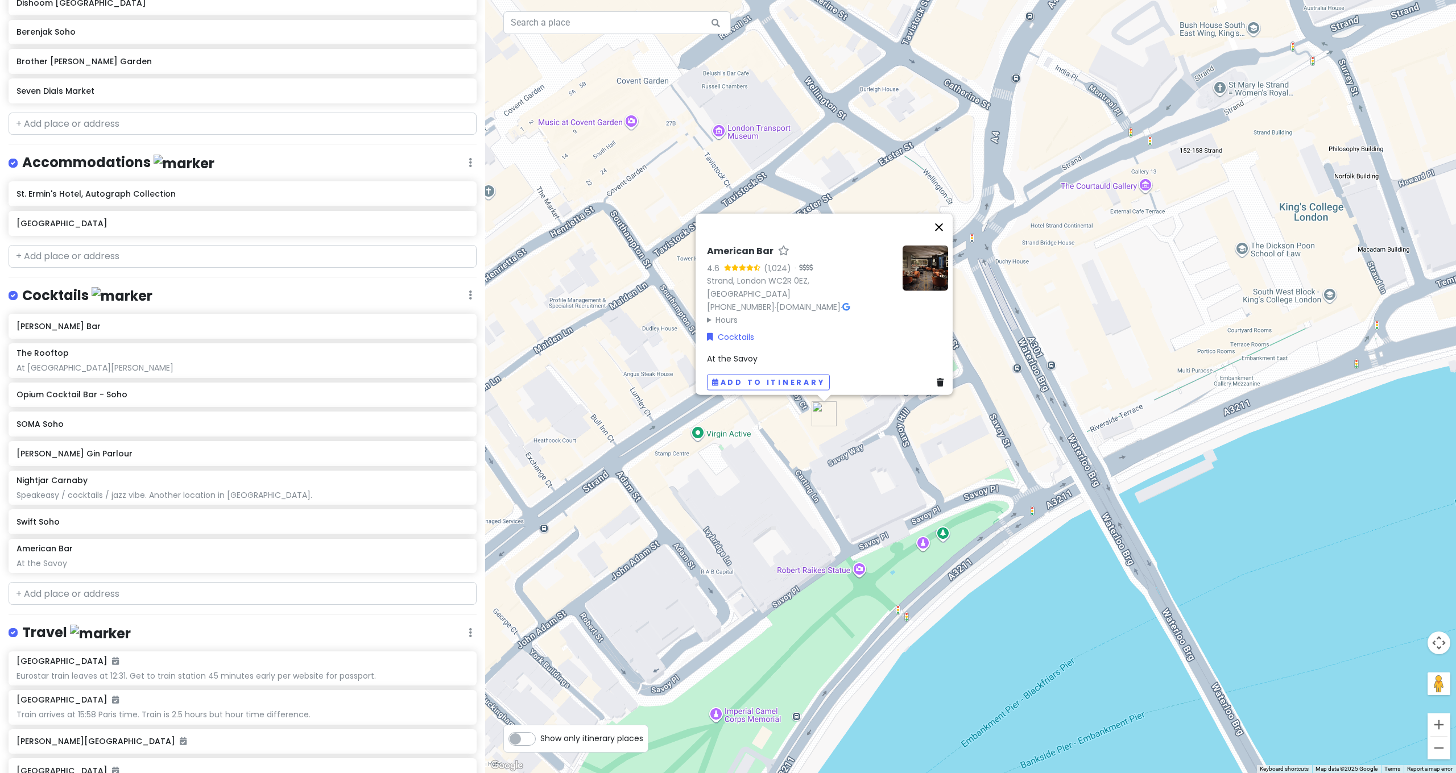
click at [939, 234] on button "Close" at bounding box center [938, 227] width 27 height 27
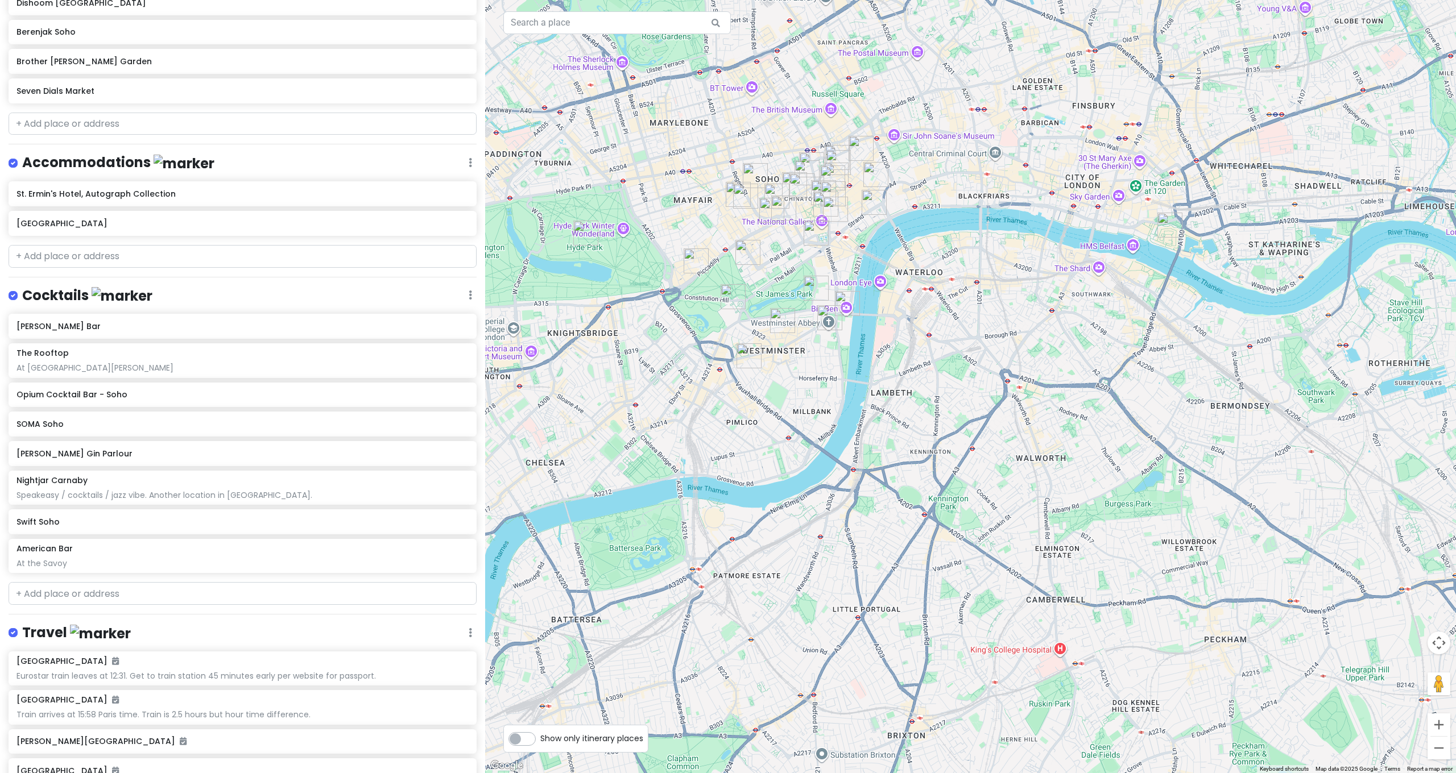
drag, startPoint x: 736, startPoint y: 374, endPoint x: 794, endPoint y: 294, distance: 98.5
click at [794, 294] on div at bounding box center [970, 386] width 971 height 773
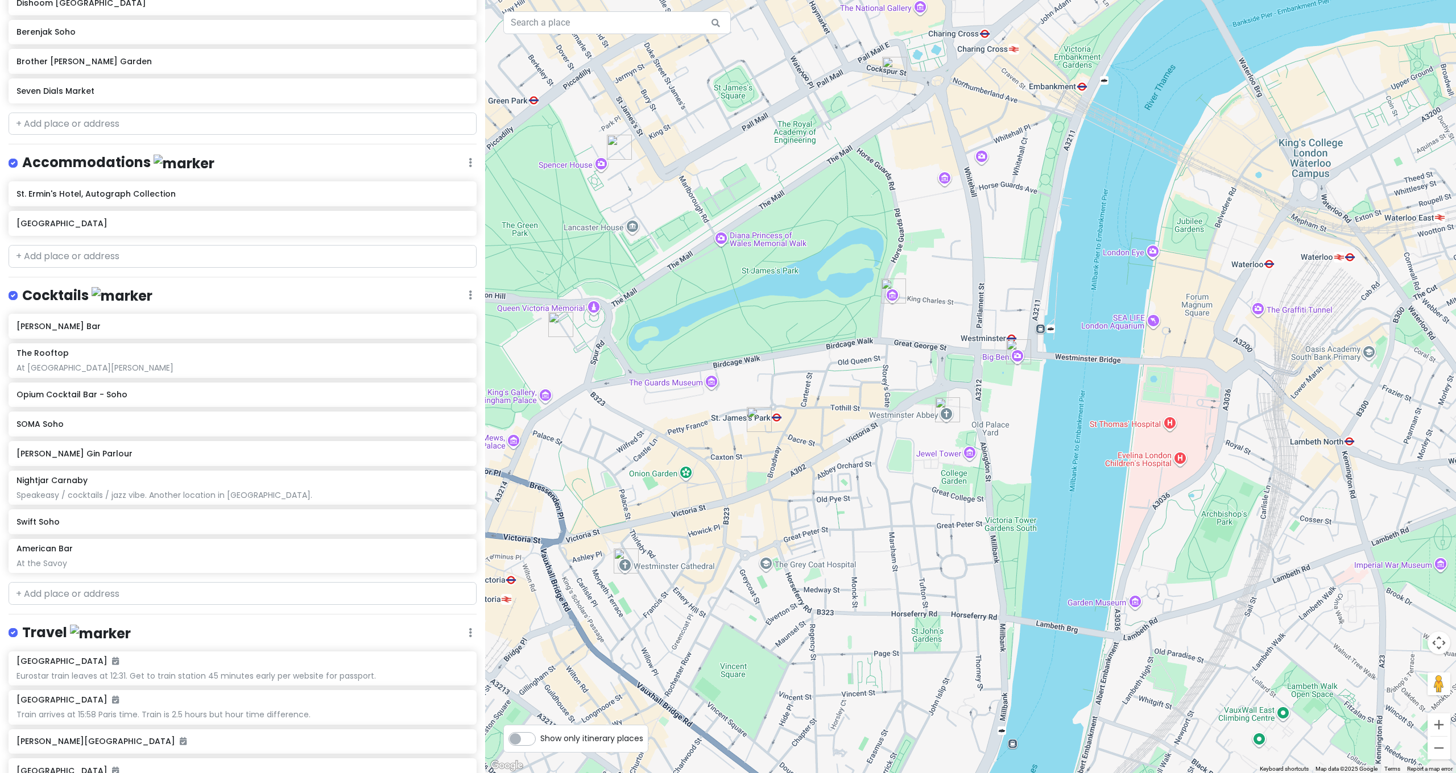
drag, startPoint x: 786, startPoint y: 383, endPoint x: 864, endPoint y: 331, distance: 93.5
click at [864, 331] on div at bounding box center [970, 386] width 971 height 773
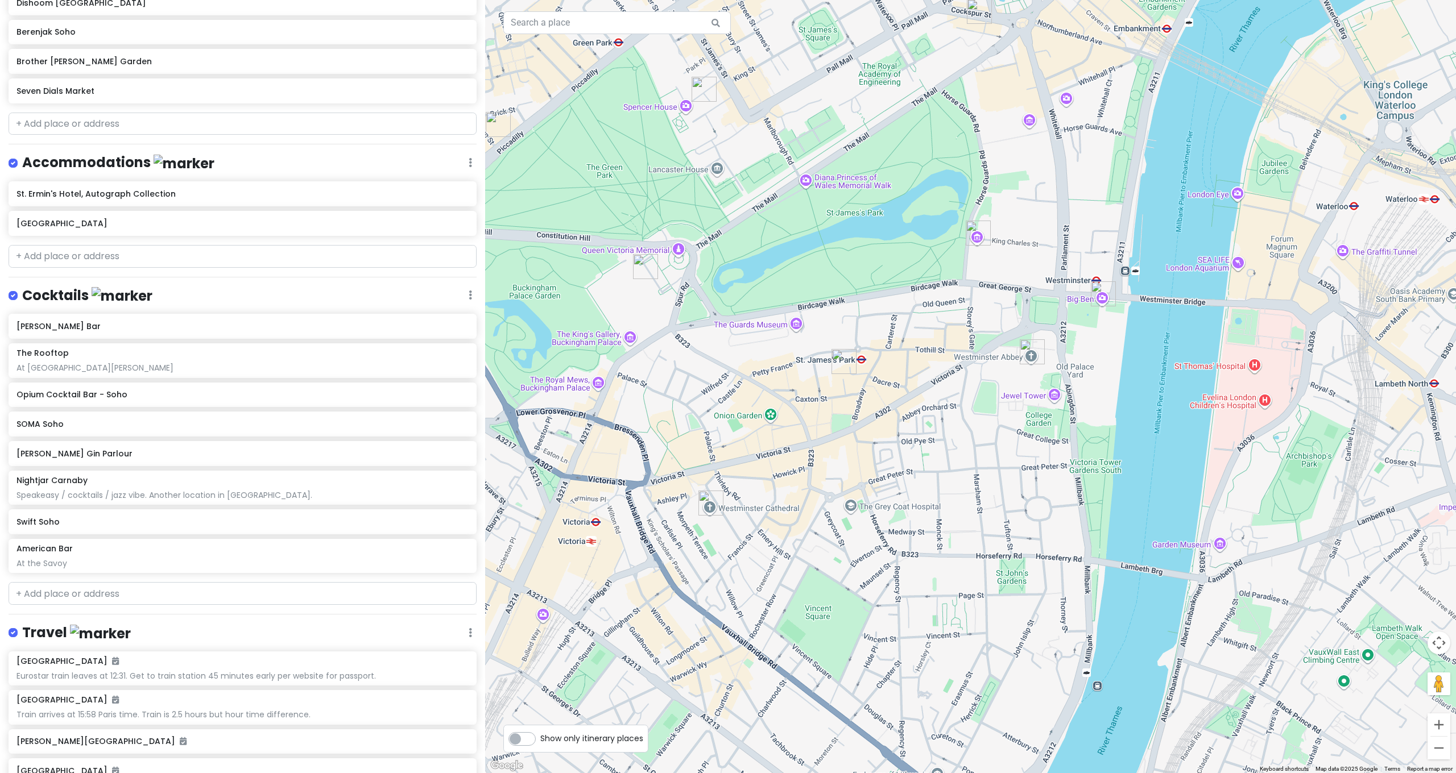
click at [713, 499] on img "Westminster Cathedral" at bounding box center [710, 503] width 25 height 25
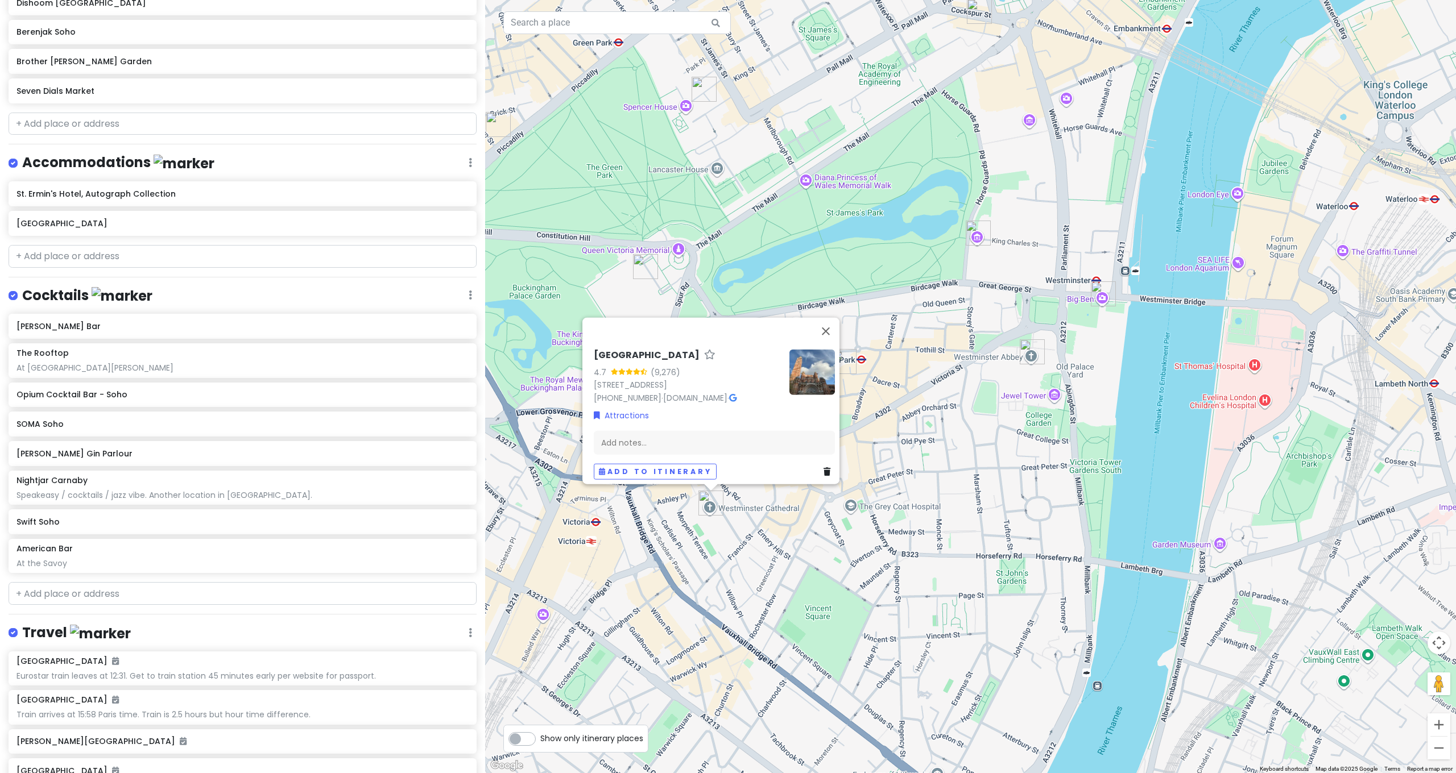
click at [1026, 356] on img "Westminster Abbey" at bounding box center [1032, 352] width 25 height 25
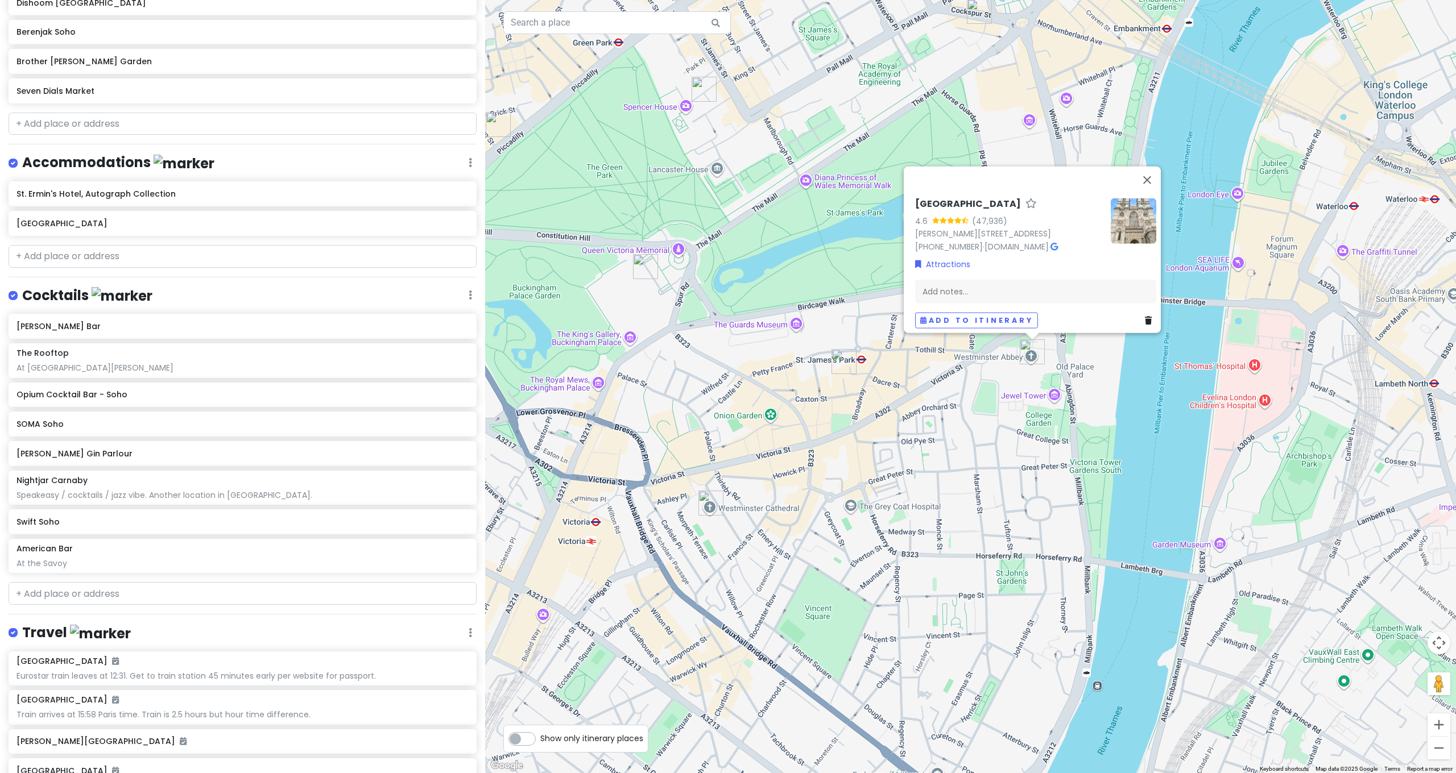
click at [966, 394] on div "[GEOGRAPHIC_DATA] 4.6 (47,936) [PERSON_NAME][STREET_ADDRESS] [PHONE_NUMBER] · […" at bounding box center [970, 386] width 971 height 773
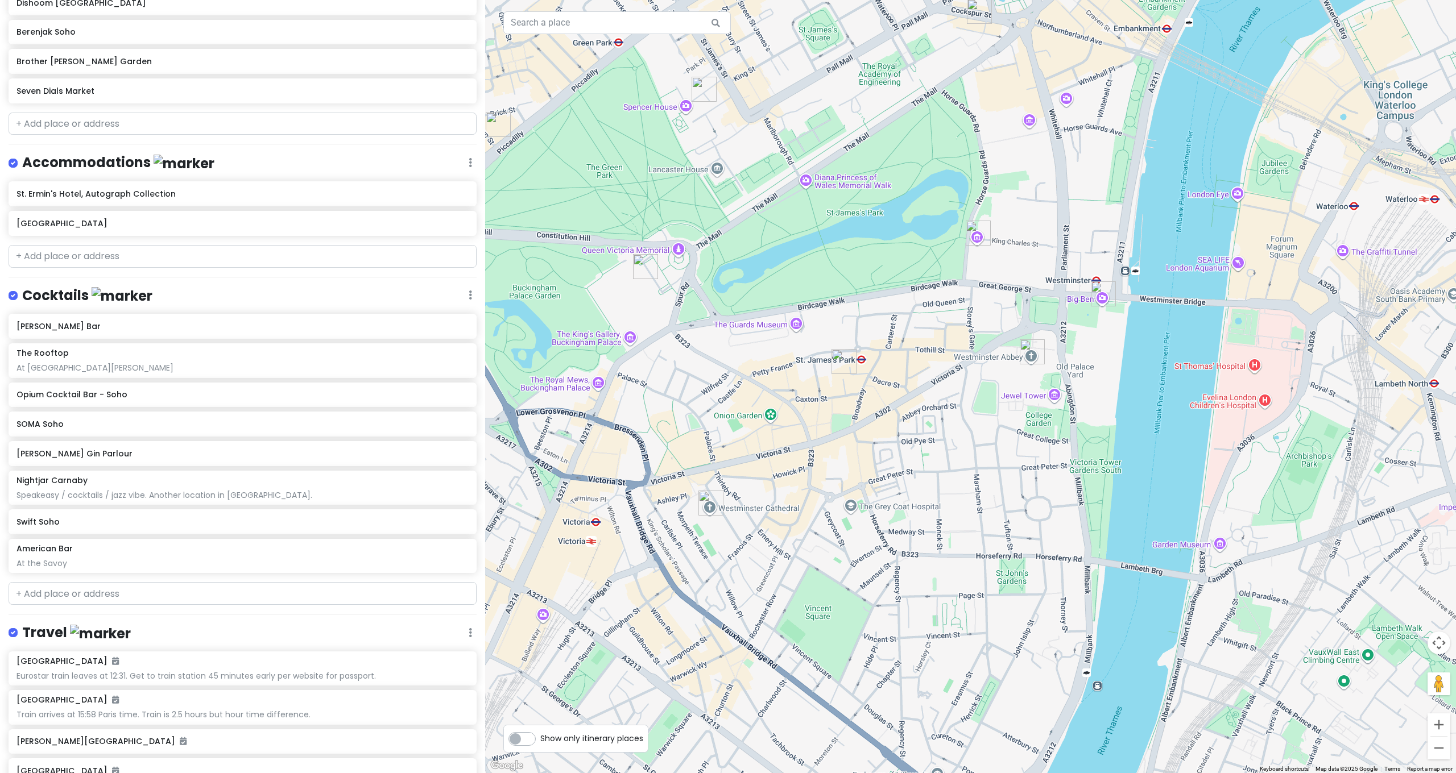
click at [1096, 300] on img "Big Ben" at bounding box center [1103, 293] width 25 height 25
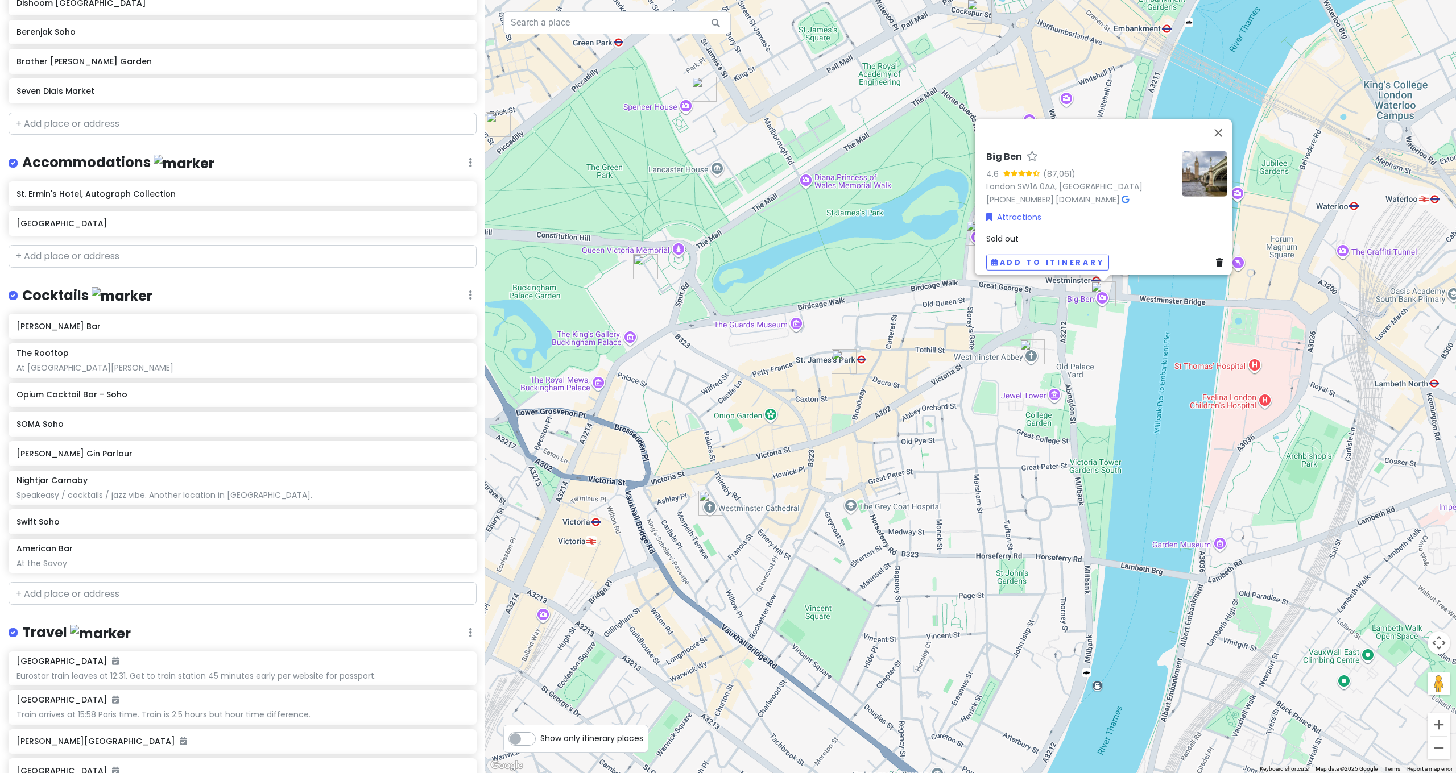
click at [1040, 305] on div "Big Ben 4.6 (87,061) London SW1A 0AA, [GEOGRAPHIC_DATA] [PHONE_NUMBER] · [DOMAI…" at bounding box center [970, 386] width 971 height 773
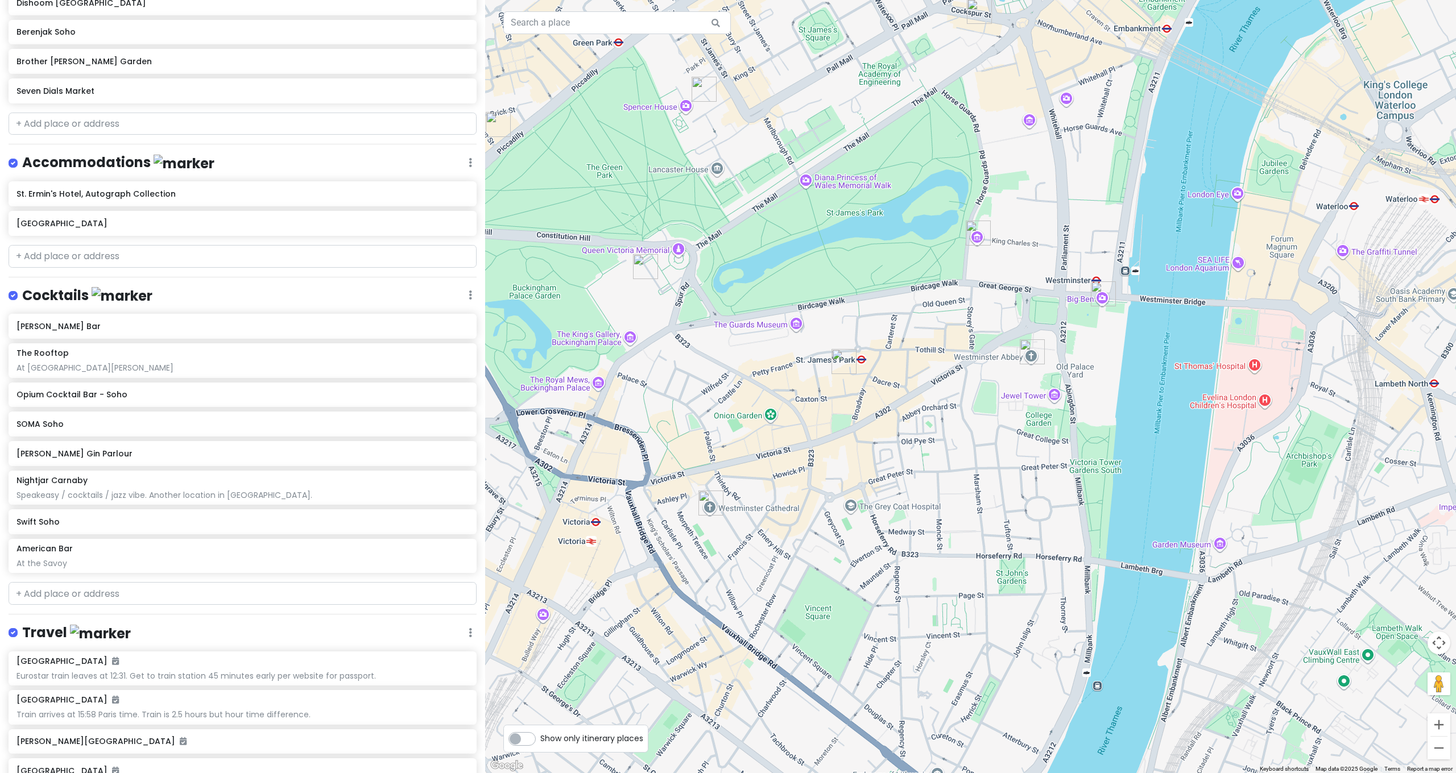
click at [980, 236] on img "Churchill War Rooms" at bounding box center [978, 233] width 25 height 25
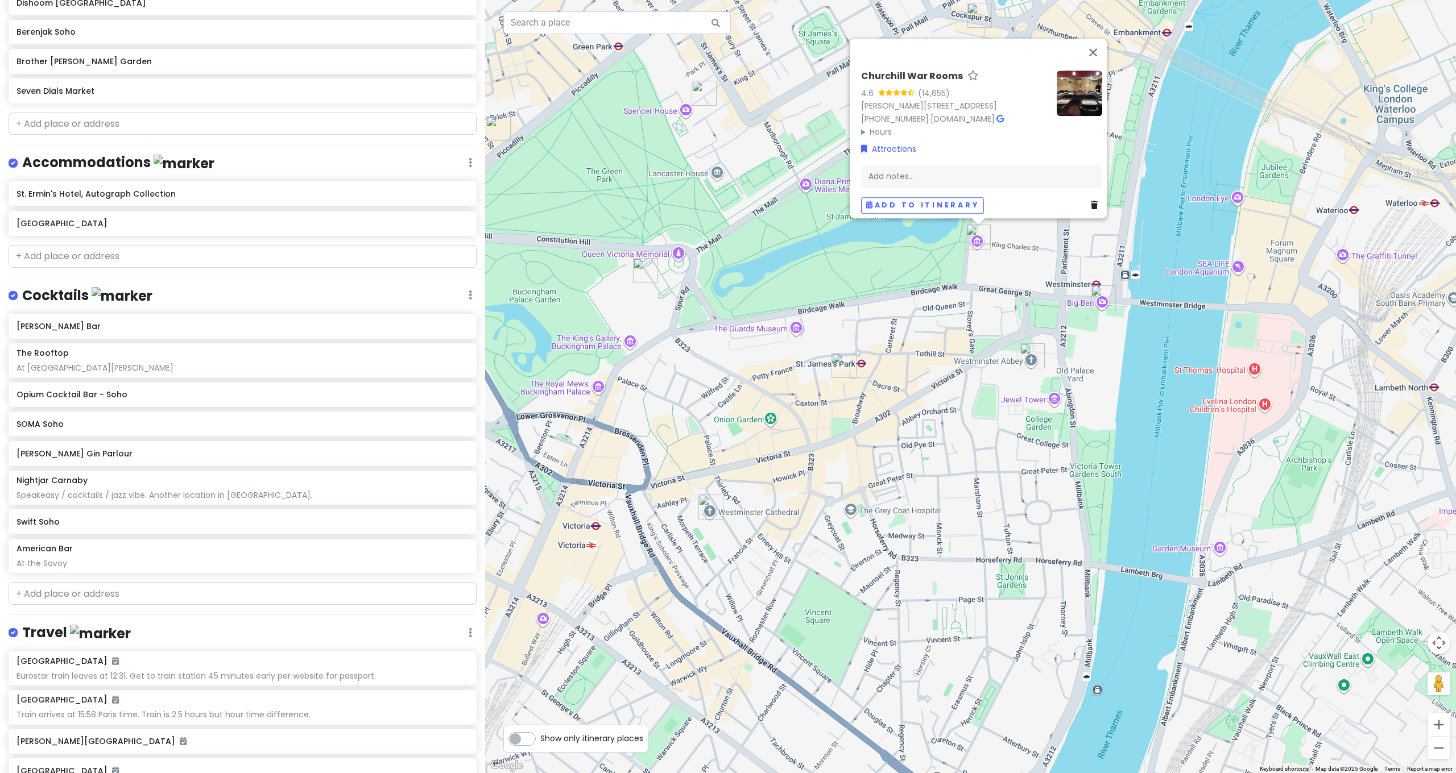
click at [640, 268] on img "Buckingham Palace" at bounding box center [645, 270] width 25 height 25
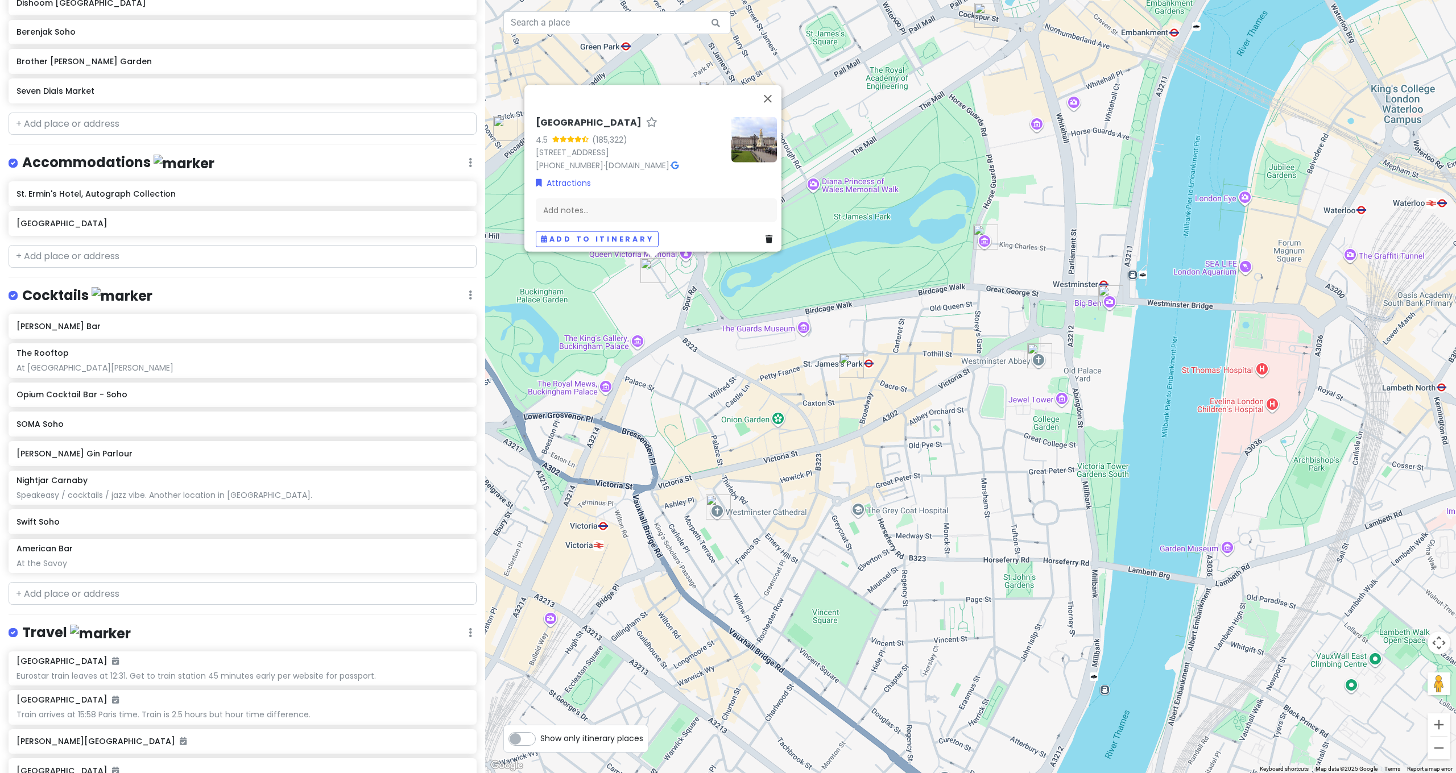
click at [883, 406] on div "[GEOGRAPHIC_DATA] 4.5 (185,322) [GEOGRAPHIC_DATA] [PHONE_NUMBER] · [DOMAIN_NAME…" at bounding box center [970, 386] width 971 height 773
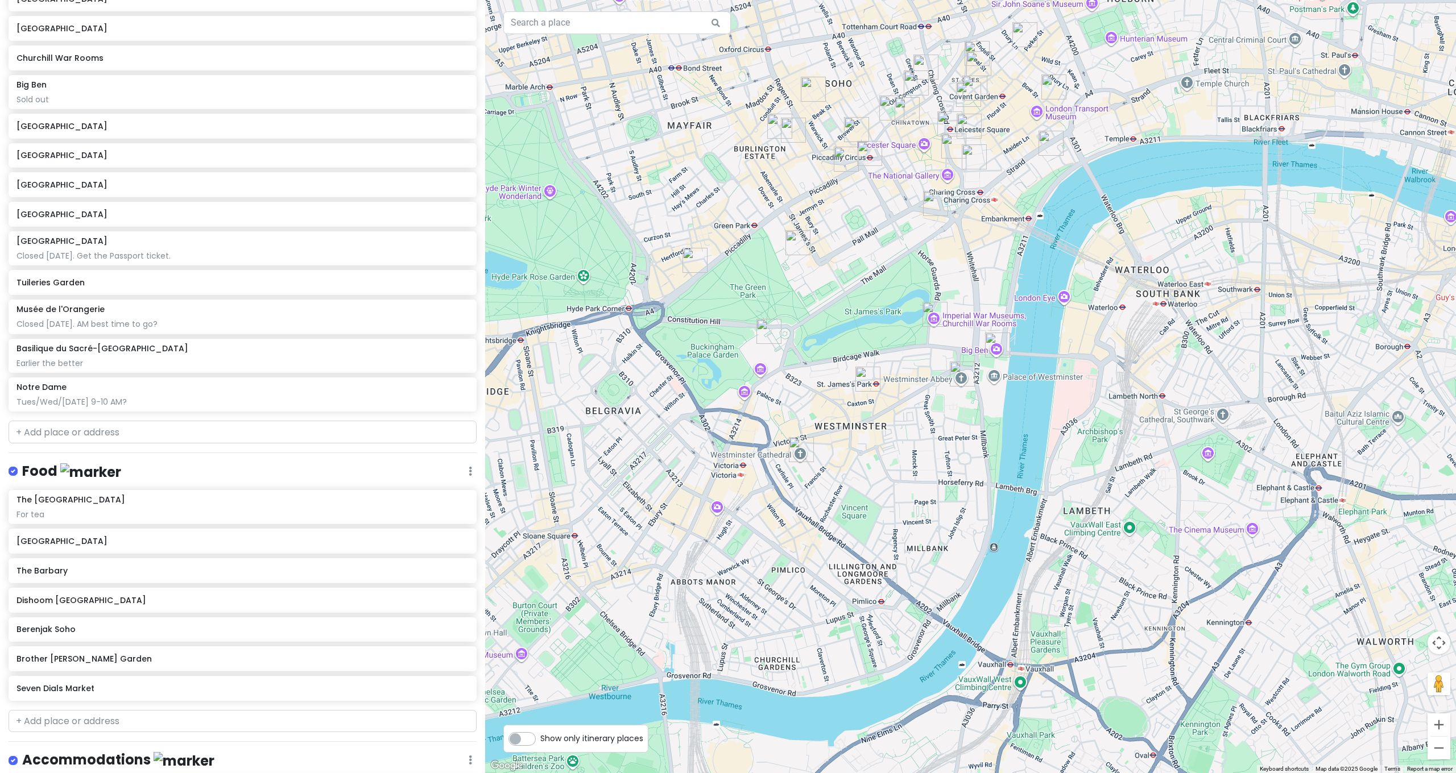
scroll to position [435, 0]
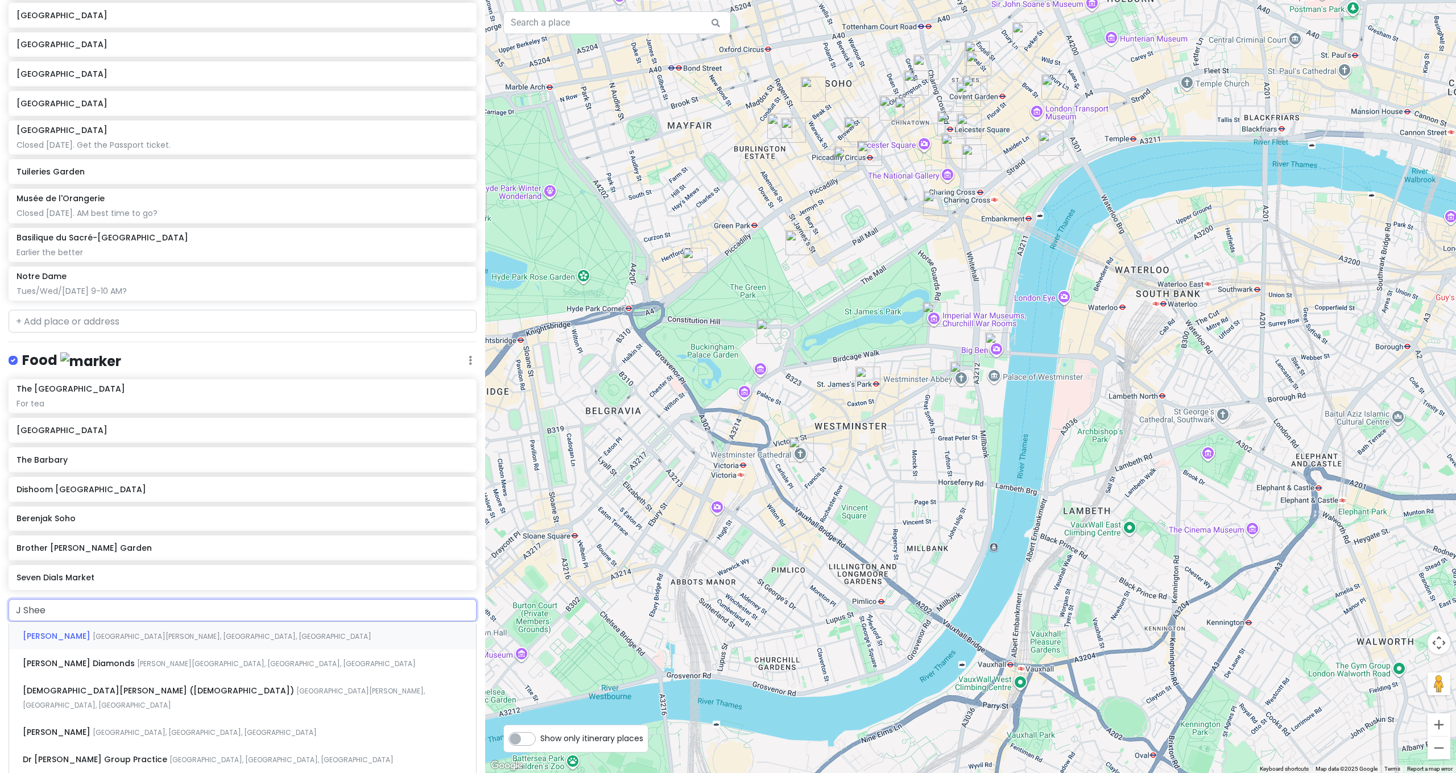
type input "[PERSON_NAME]"
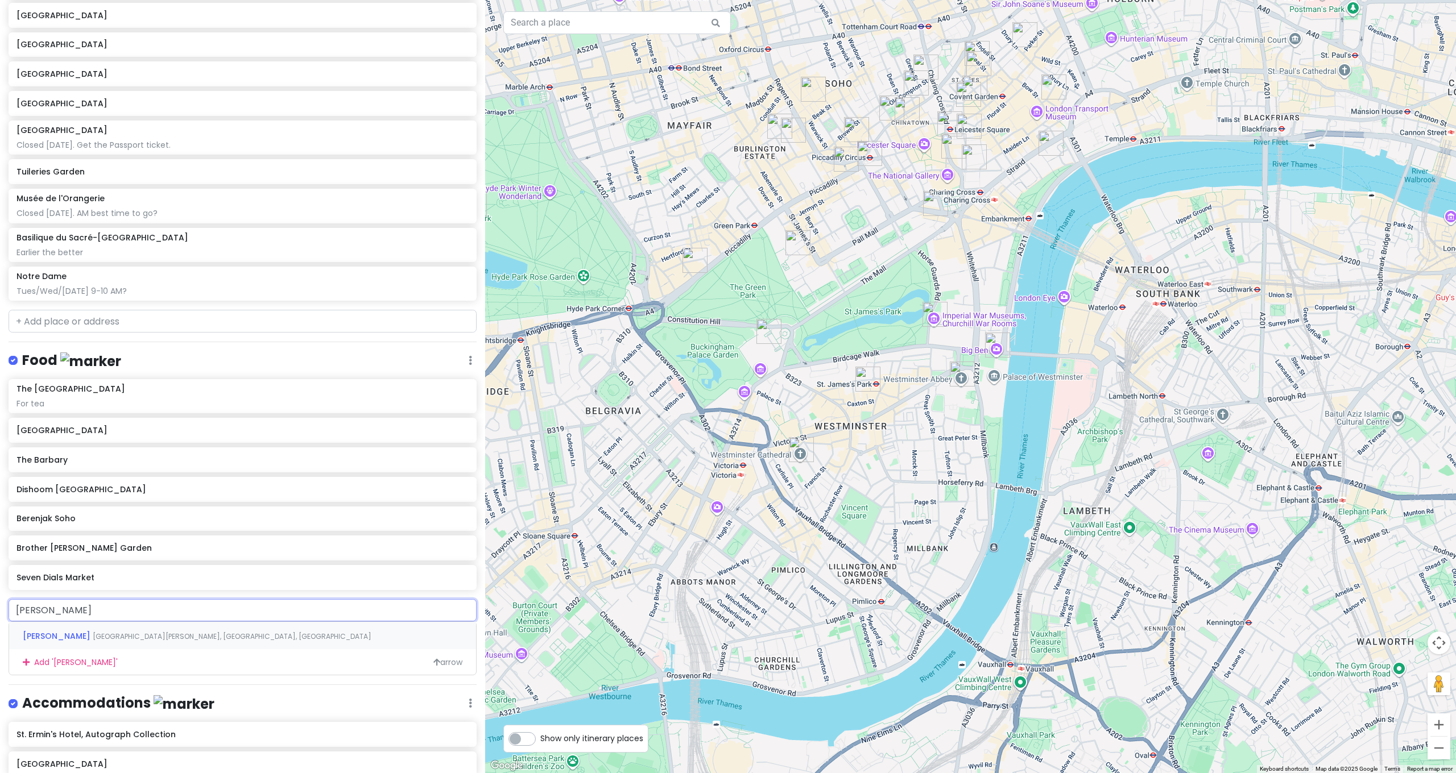
click at [130, 632] on span "[GEOGRAPHIC_DATA][PERSON_NAME], [GEOGRAPHIC_DATA], [GEOGRAPHIC_DATA]" at bounding box center [232, 637] width 279 height 10
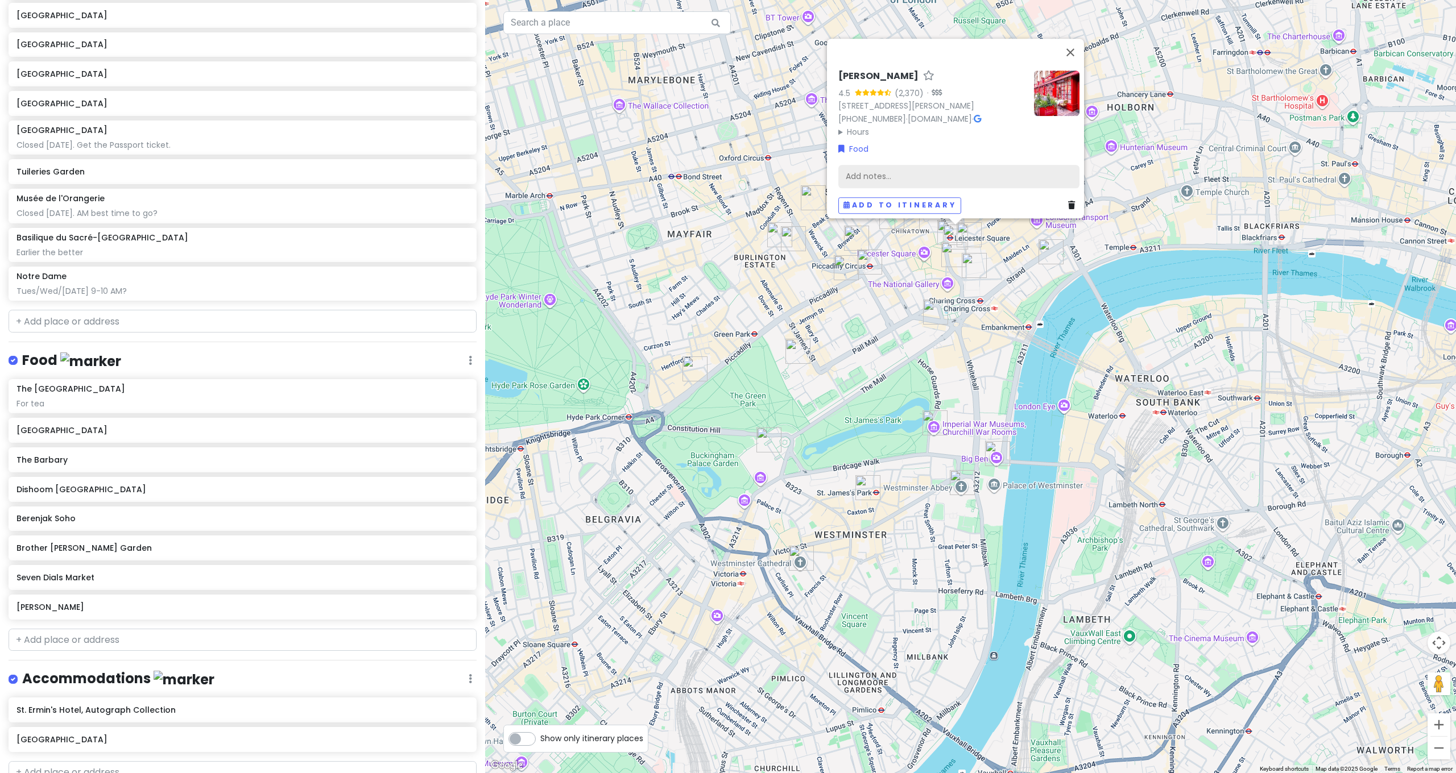
click at [863, 172] on div "Add notes..." at bounding box center [958, 177] width 241 height 24
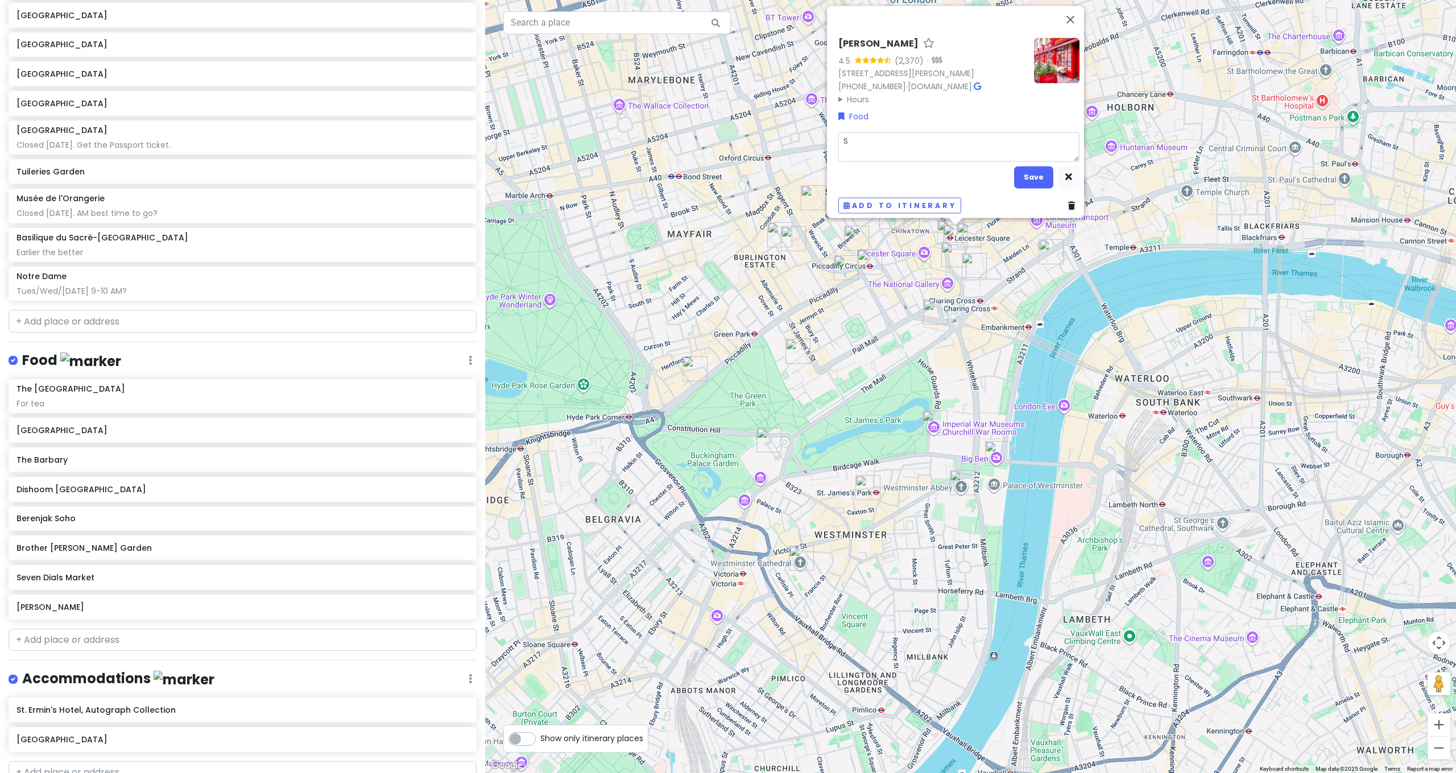
type textarea "x"
type textarea "Se"
type textarea "x"
type textarea "Sea"
type textarea "x"
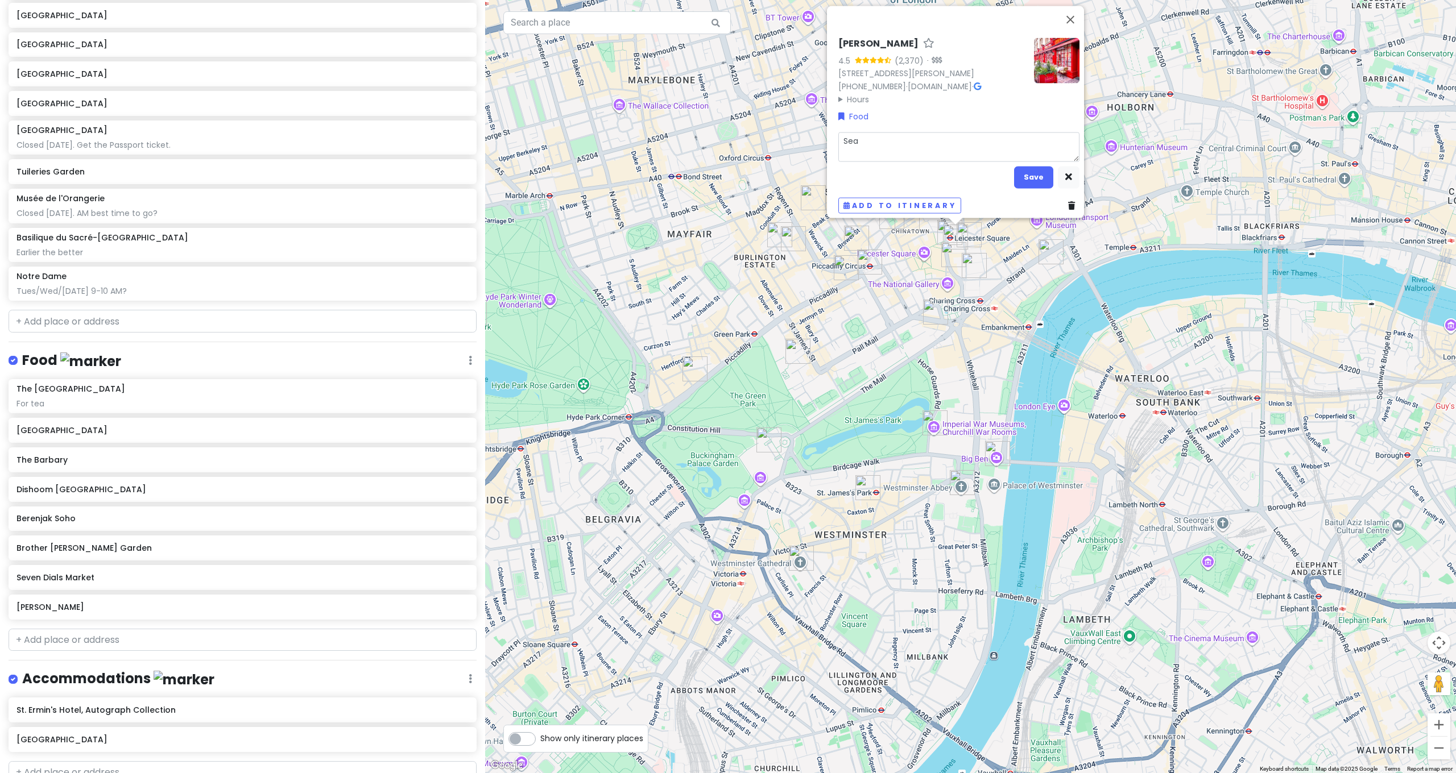
type textarea "Seaf"
type textarea "x"
type textarea "Seafo"
type textarea "x"
type textarea "Seafoo"
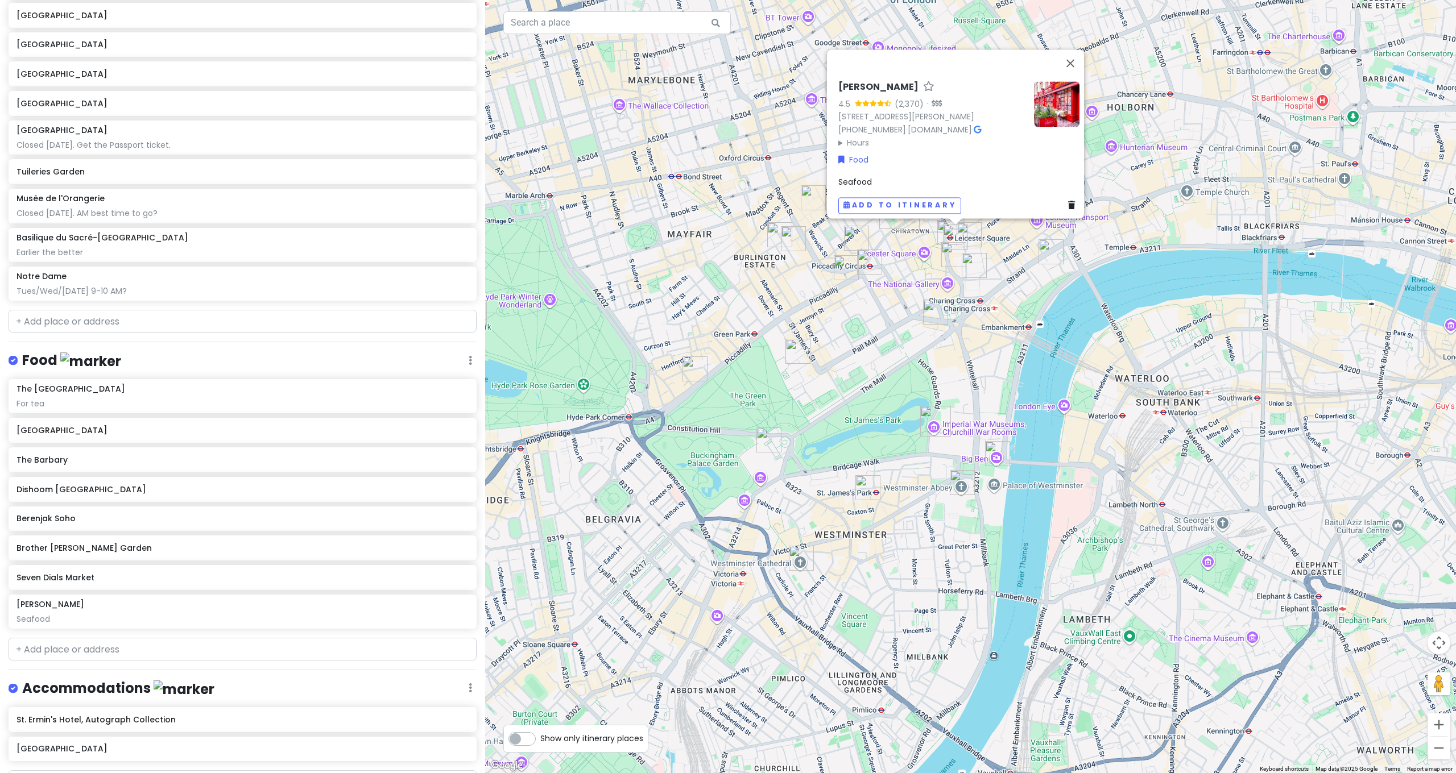
scroll to position [0, 0]
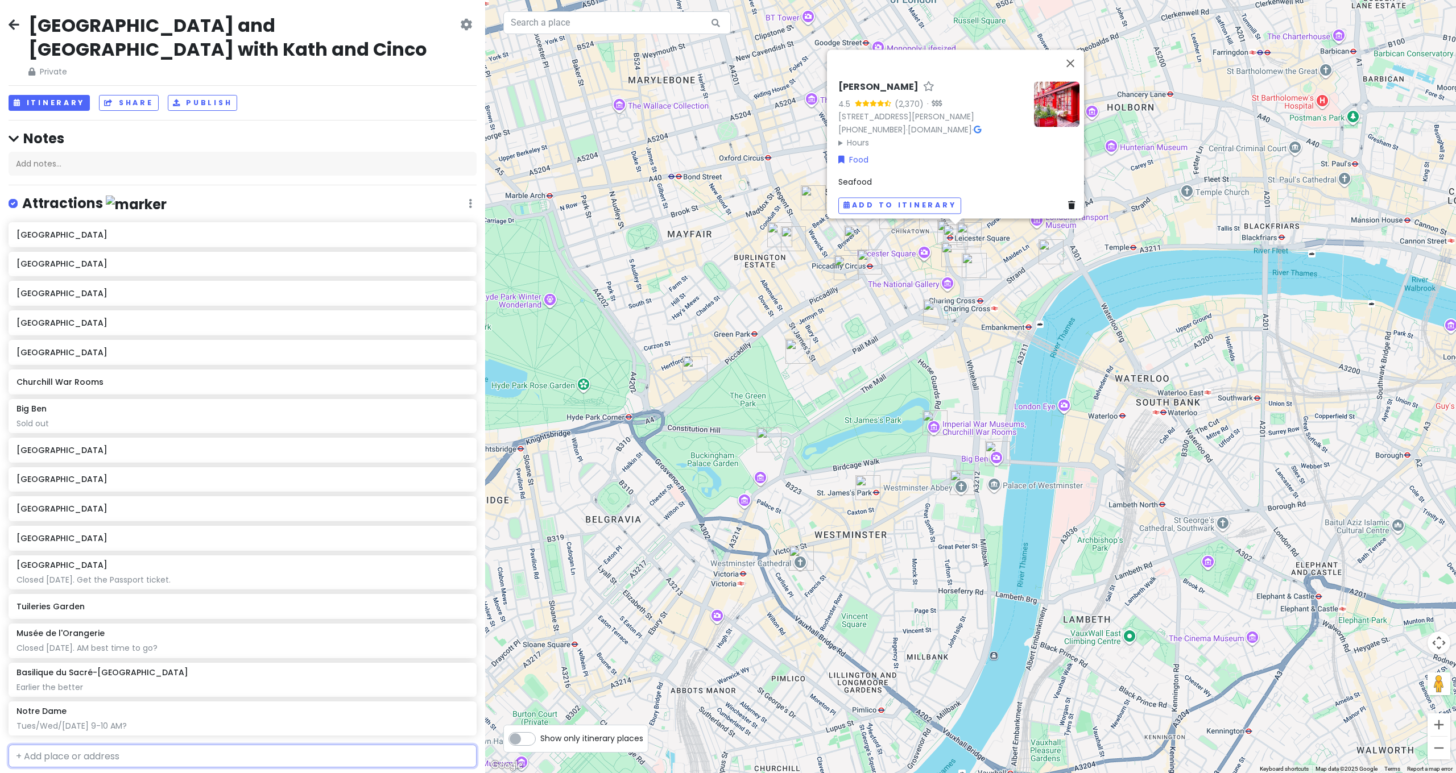
click at [113, 745] on input "text" at bounding box center [243, 756] width 468 height 23
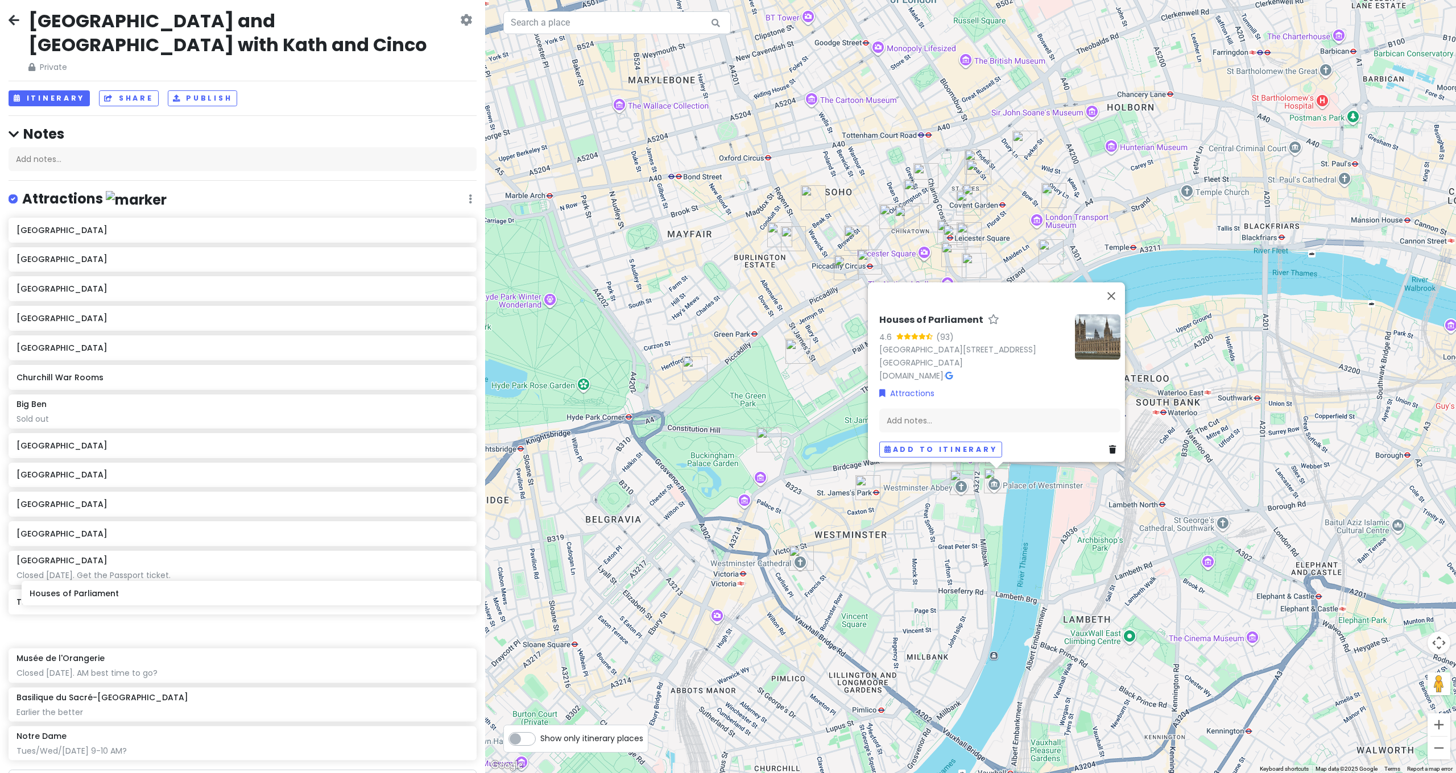
scroll to position [7, 0]
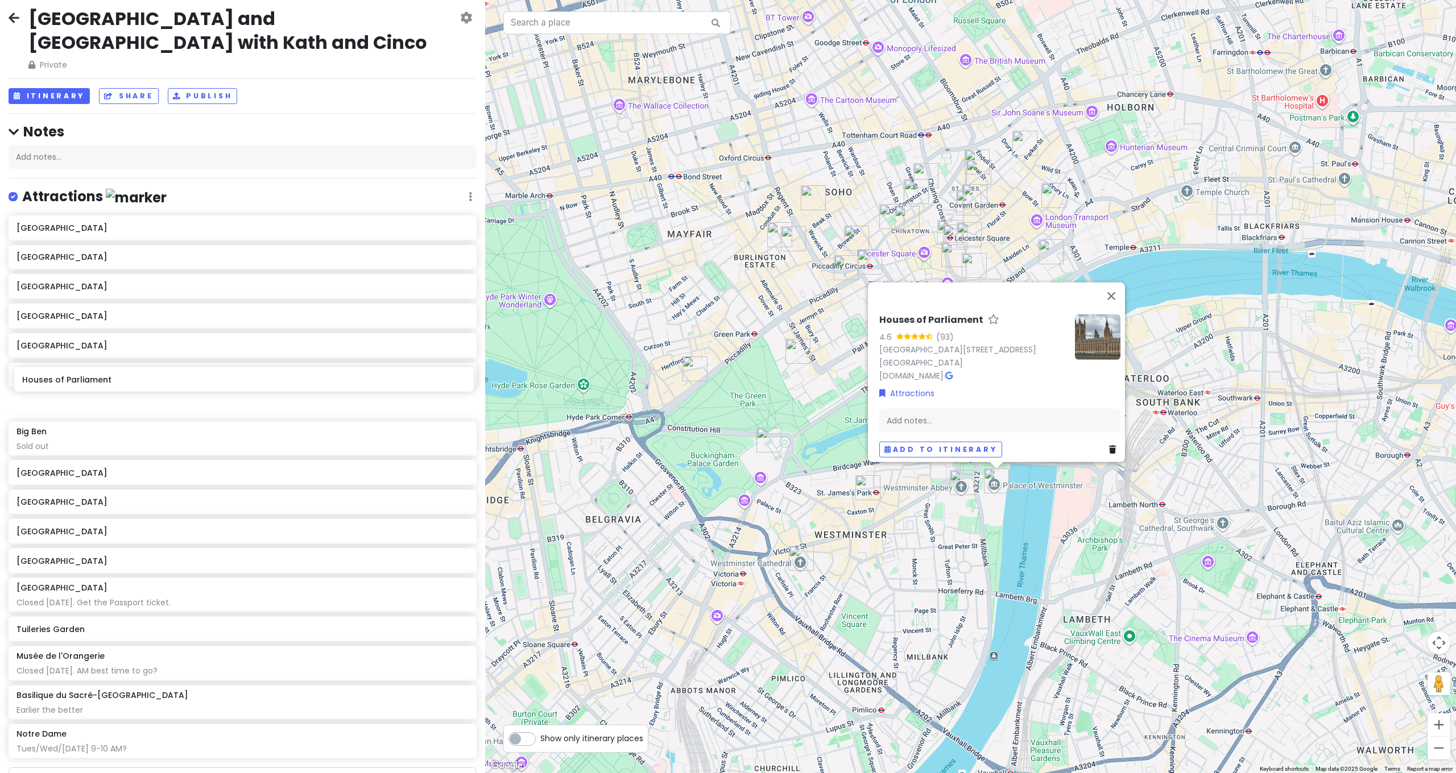
drag, startPoint x: 115, startPoint y: 730, endPoint x: 121, endPoint y: 388, distance: 342.4
click at [121, 385] on div "[GEOGRAPHIC_DATA] [GEOGRAPHIC_DATA] [GEOGRAPHIC_DATA] [GEOGRAPHIC_DATA] [GEOGRA…" at bounding box center [242, 490] width 485 height 548
click at [67, 768] on input "text" at bounding box center [243, 779] width 468 height 23
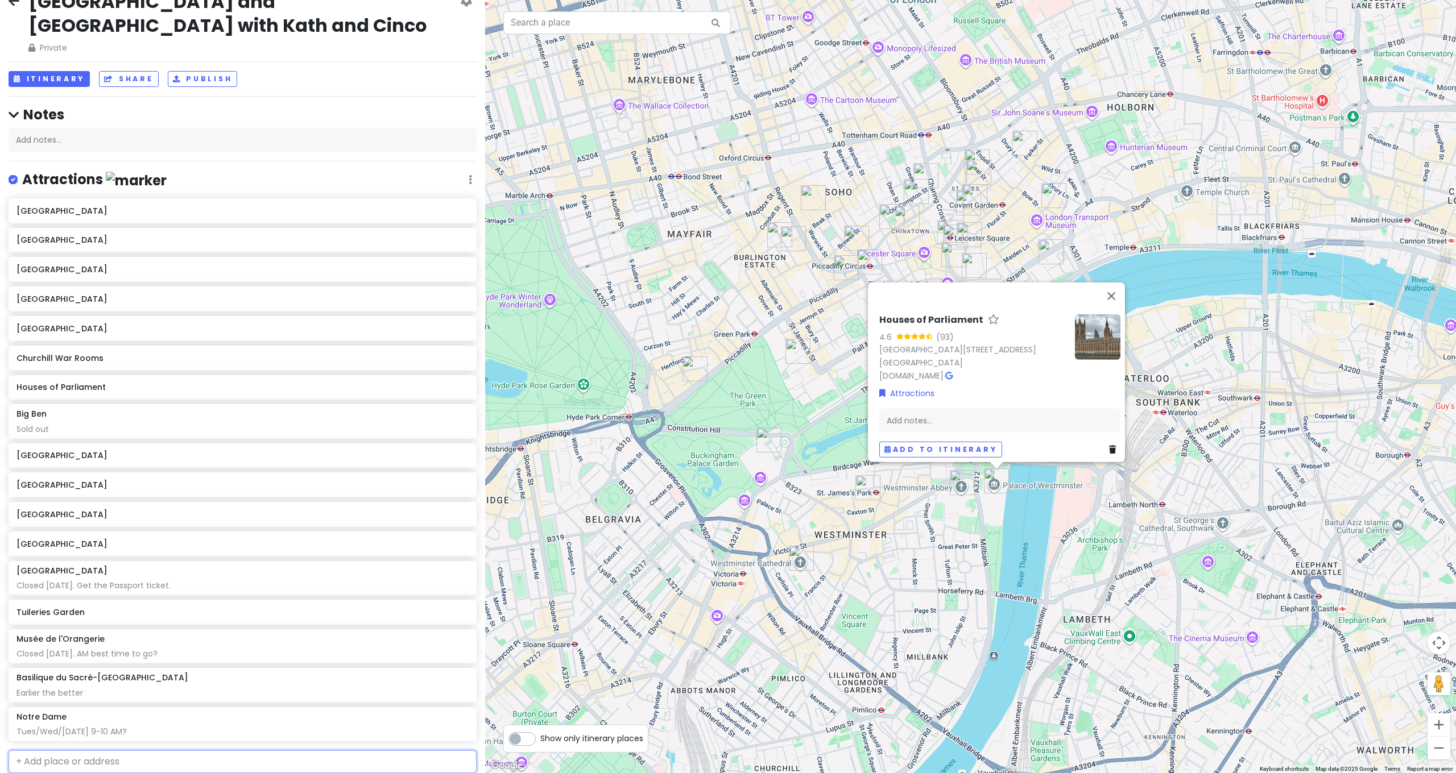
scroll to position [188, 0]
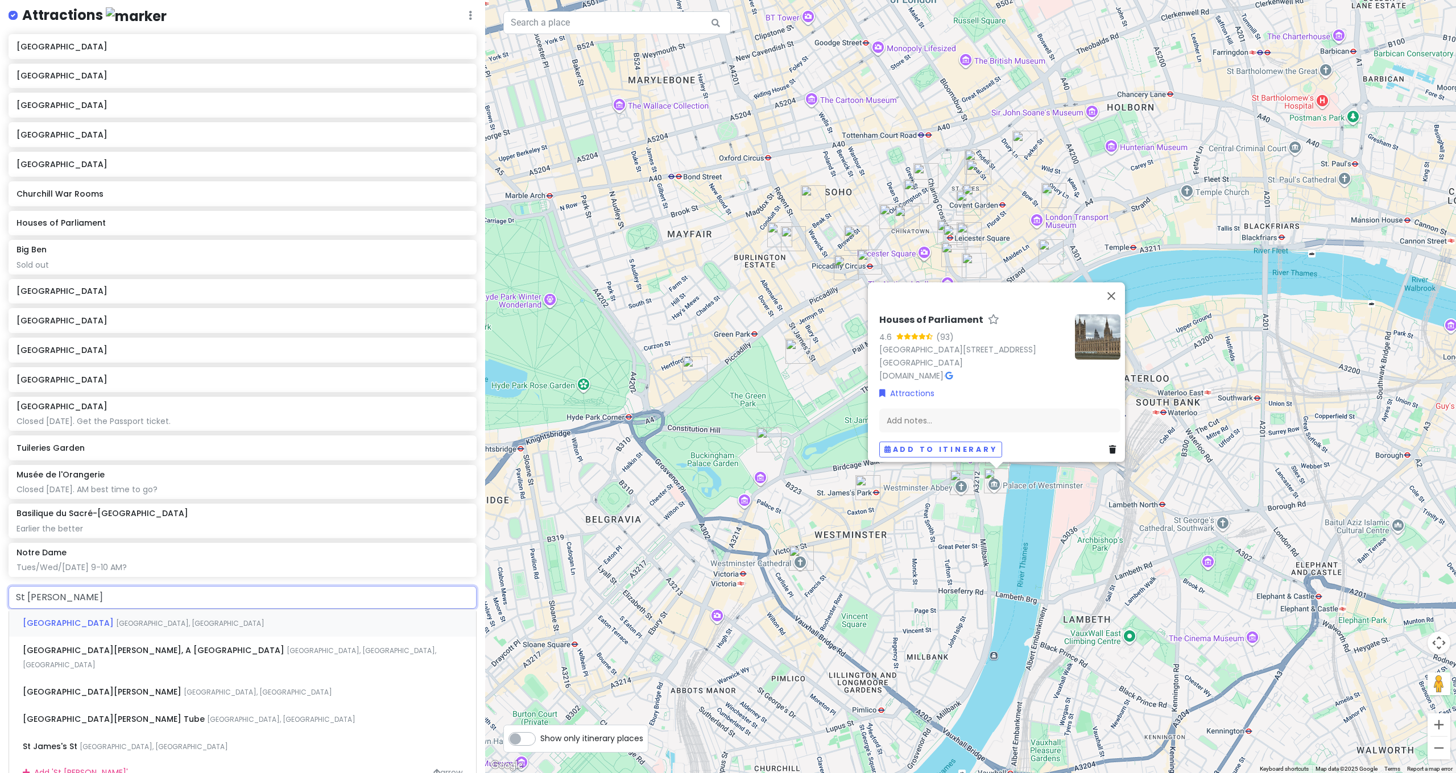
click at [116, 619] on span "[GEOGRAPHIC_DATA], [GEOGRAPHIC_DATA]" at bounding box center [190, 624] width 148 height 10
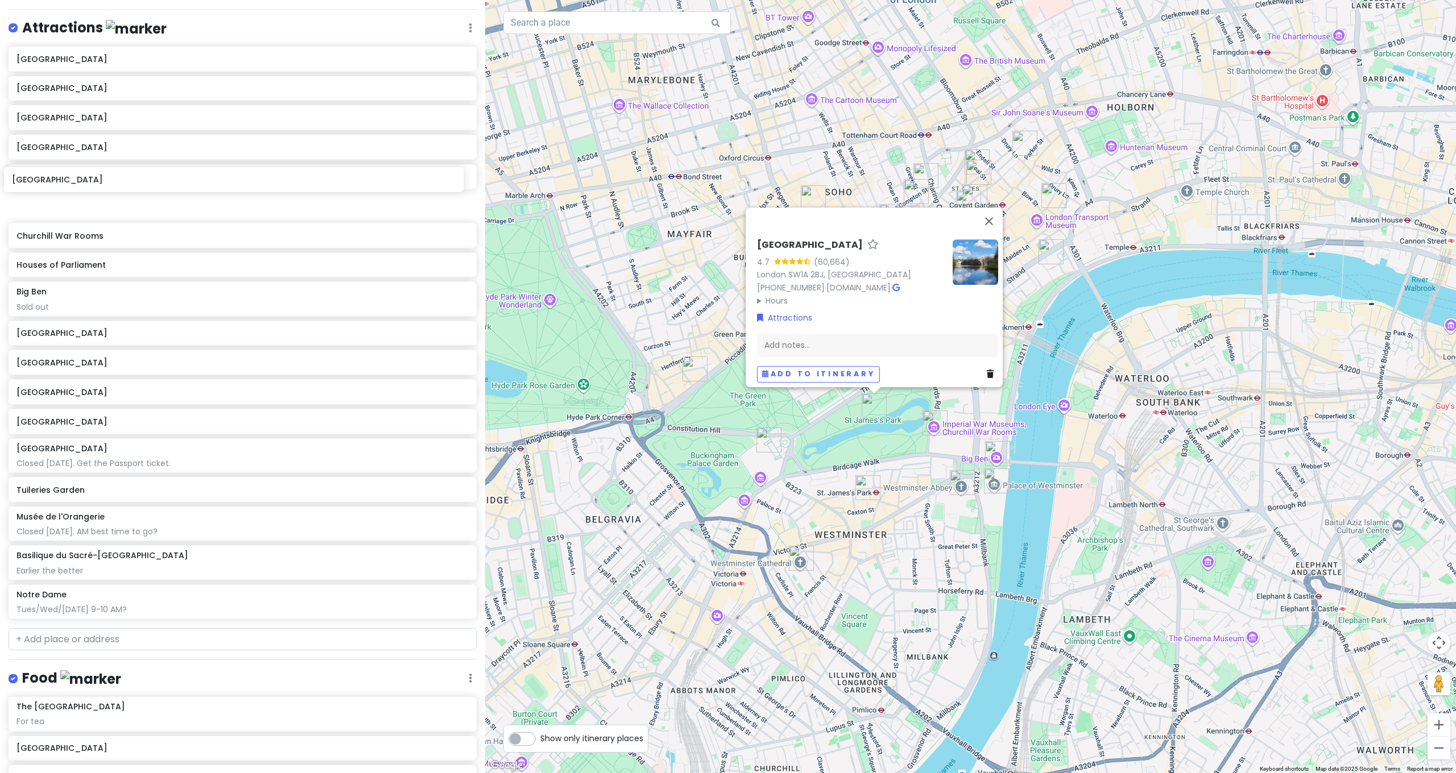
drag, startPoint x: 94, startPoint y: 572, endPoint x: 89, endPoint y: 171, distance: 401.0
click at [89, 171] on div "[GEOGRAPHIC_DATA] [GEOGRAPHIC_DATA] [GEOGRAPHIC_DATA] [GEOGRAPHIC_DATA] [GEOGRA…" at bounding box center [242, 335] width 485 height 577
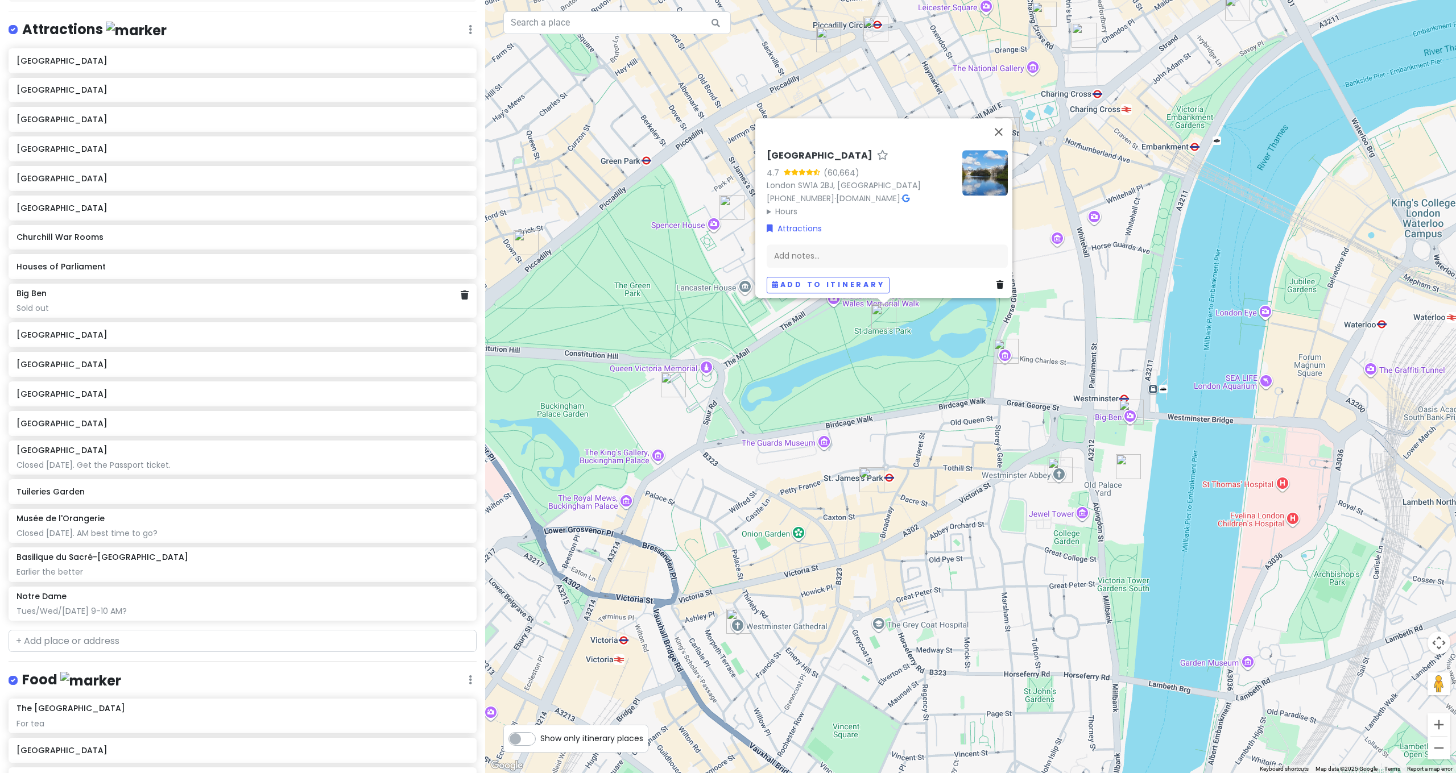
scroll to position [425, 0]
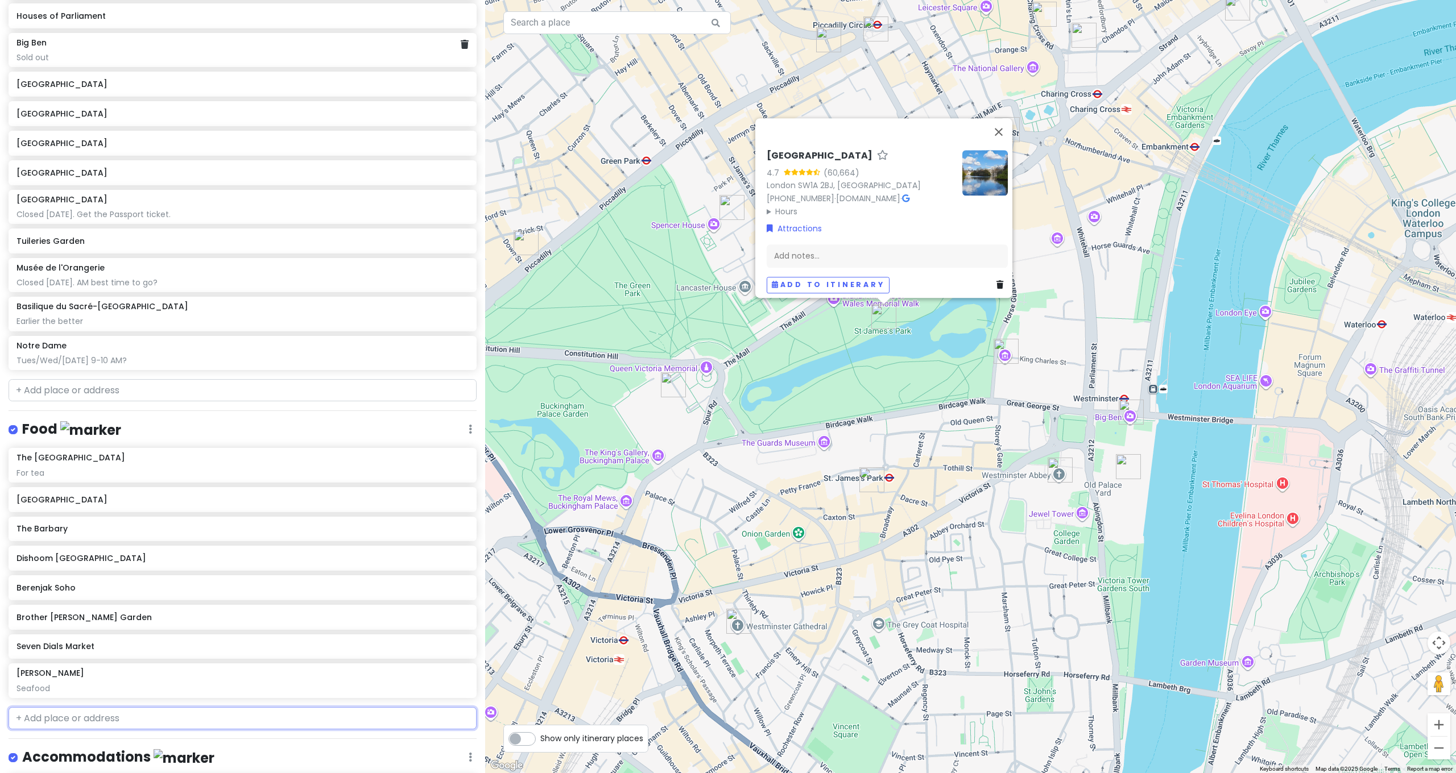
click at [67, 707] on input "text" at bounding box center [243, 718] width 468 height 23
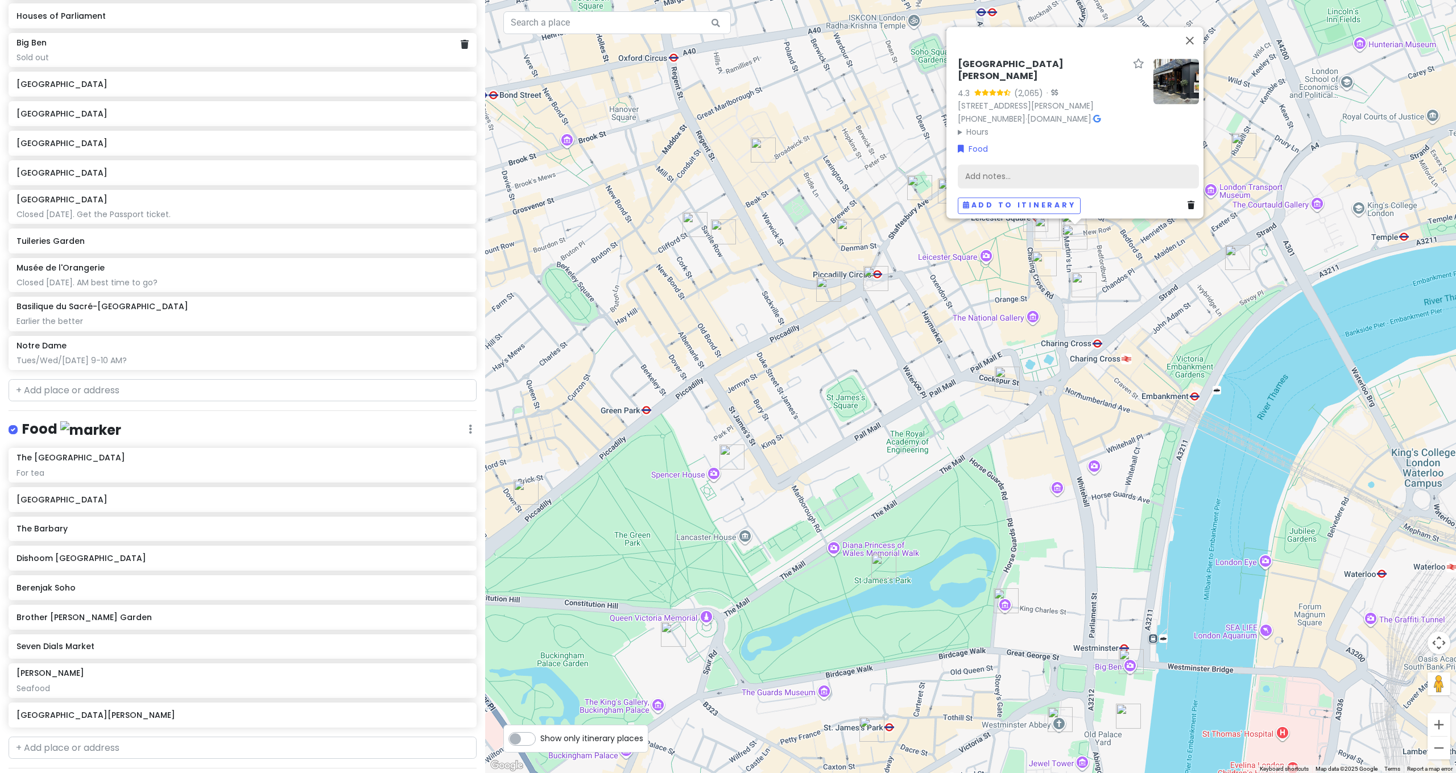
click at [1082, 172] on div "Add notes..." at bounding box center [1078, 177] width 241 height 24
click at [1115, 299] on div "[GEOGRAPHIC_DATA][PERSON_NAME] 4.3 (2,065) · [STREET_ADDRESS][PERSON_NAME] [PHO…" at bounding box center [970, 386] width 971 height 773
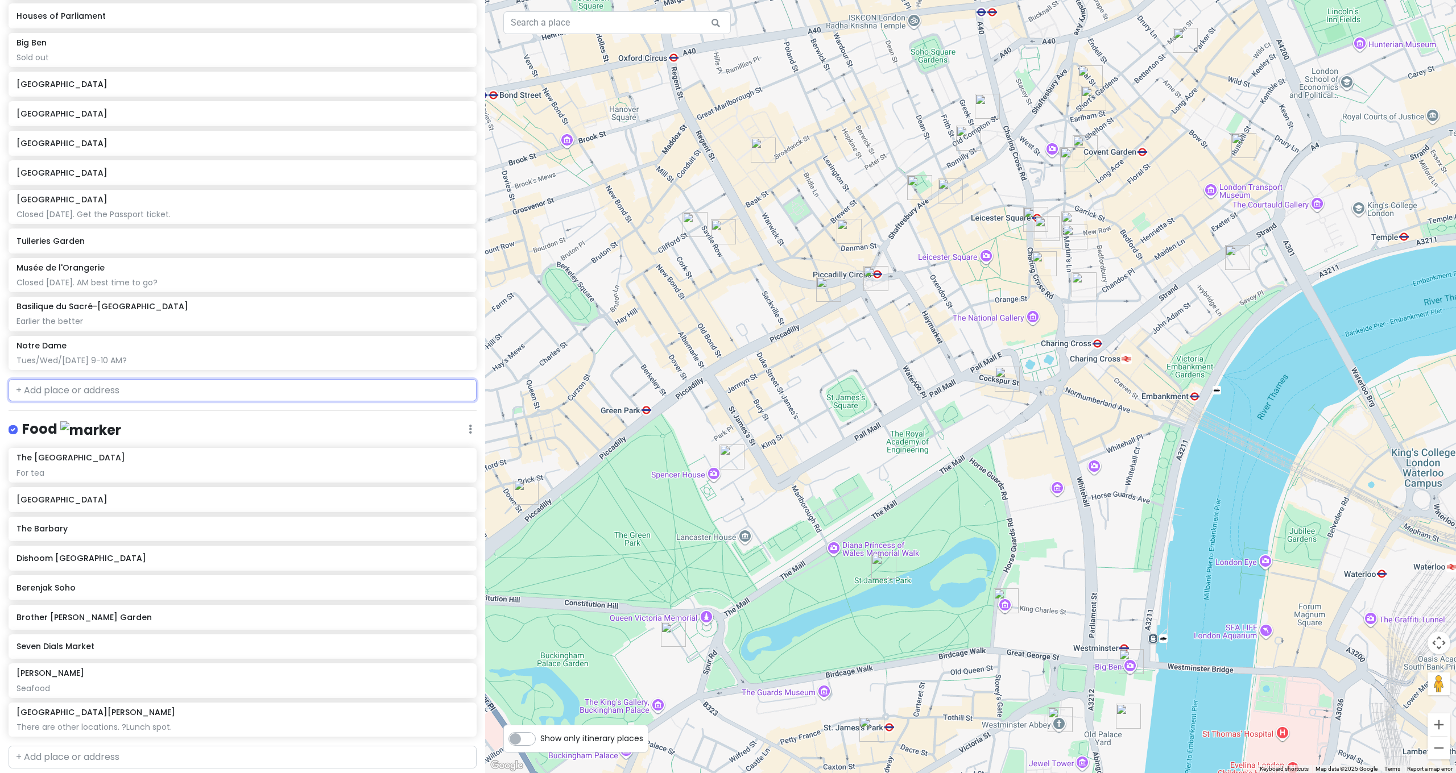
click at [97, 379] on input "text" at bounding box center [243, 390] width 468 height 23
click at [82, 746] on input "text" at bounding box center [243, 757] width 468 height 23
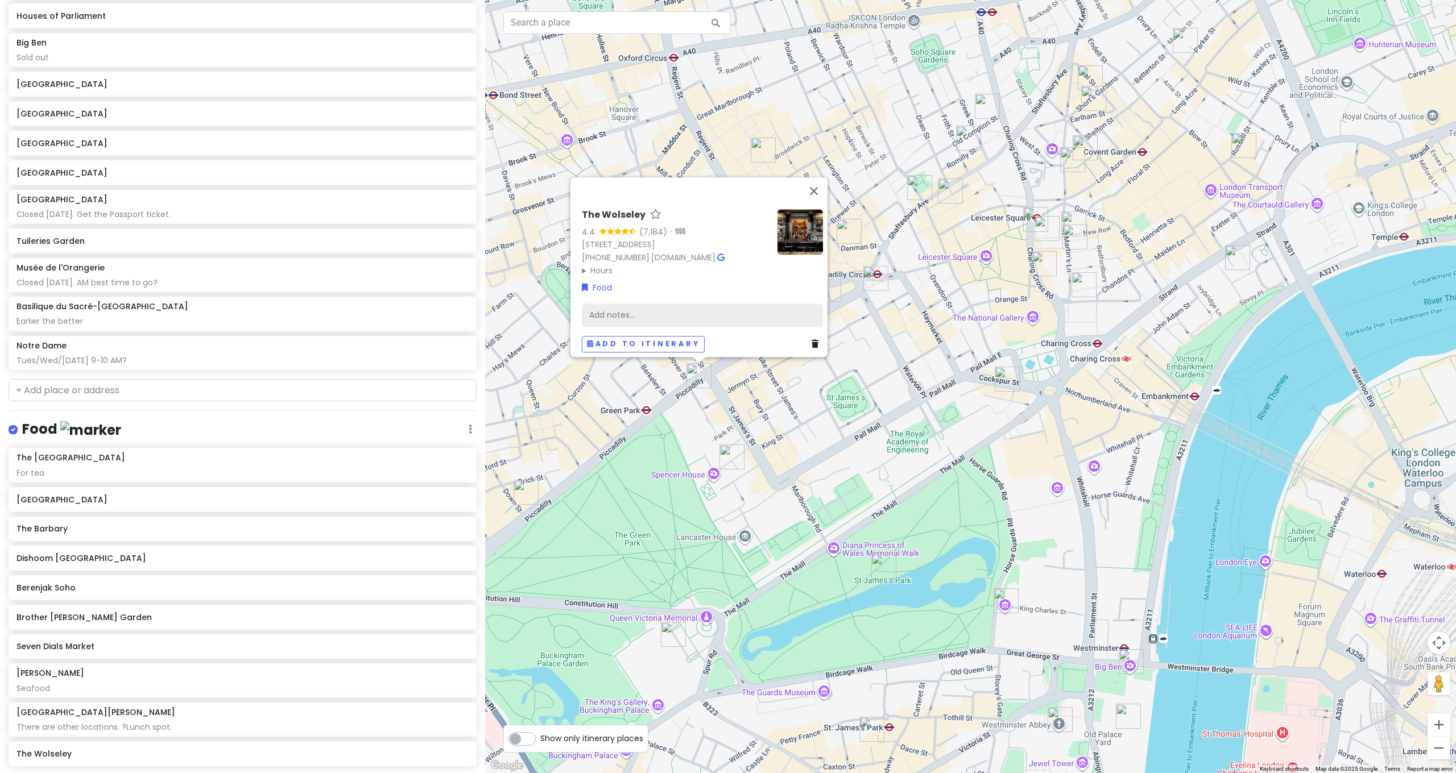
click at [657, 308] on div "Add notes..." at bounding box center [702, 316] width 241 height 24
click at [686, 316] on span "Cafe style restaurant all day" at bounding box center [638, 320] width 113 height 11
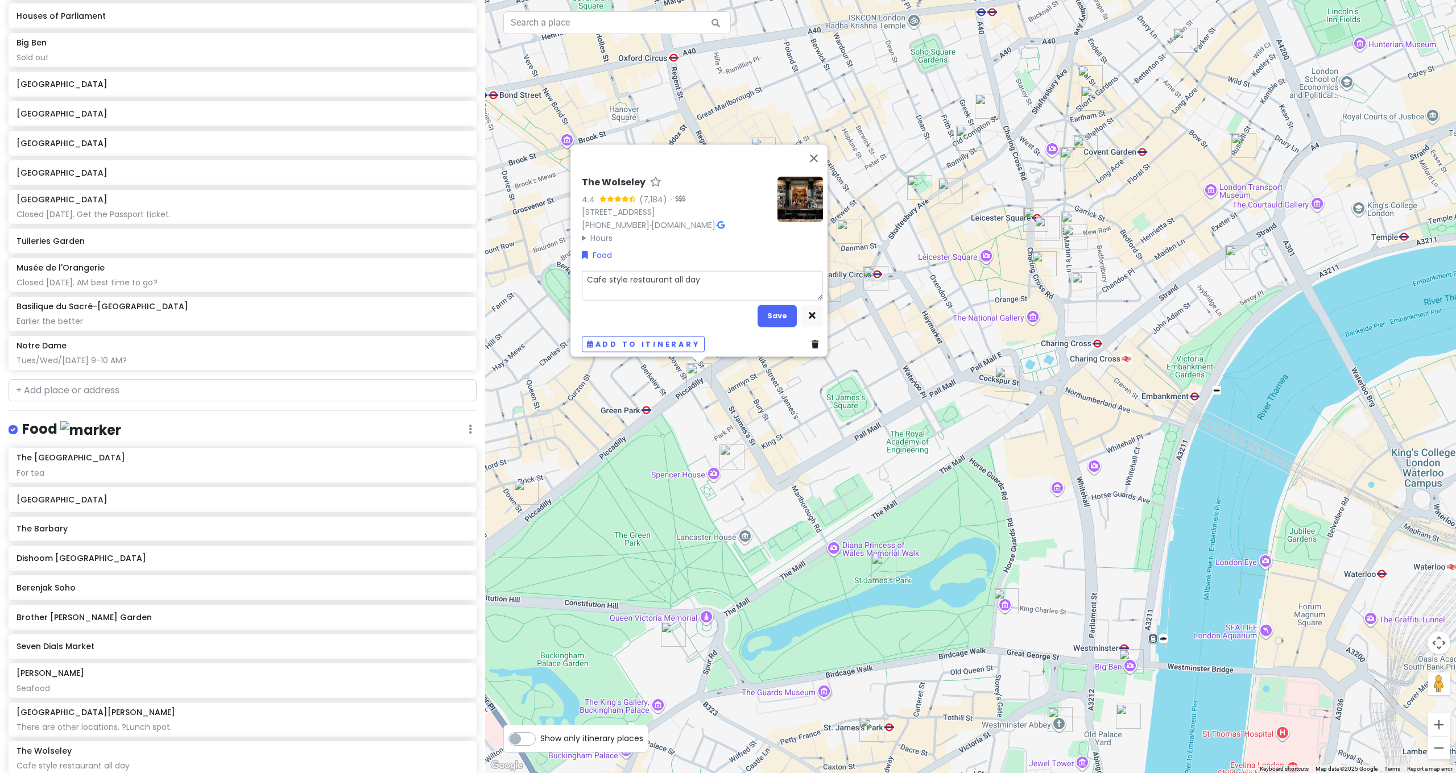
click at [710, 282] on textarea "Cafe style restaurant all day" at bounding box center [702, 286] width 241 height 30
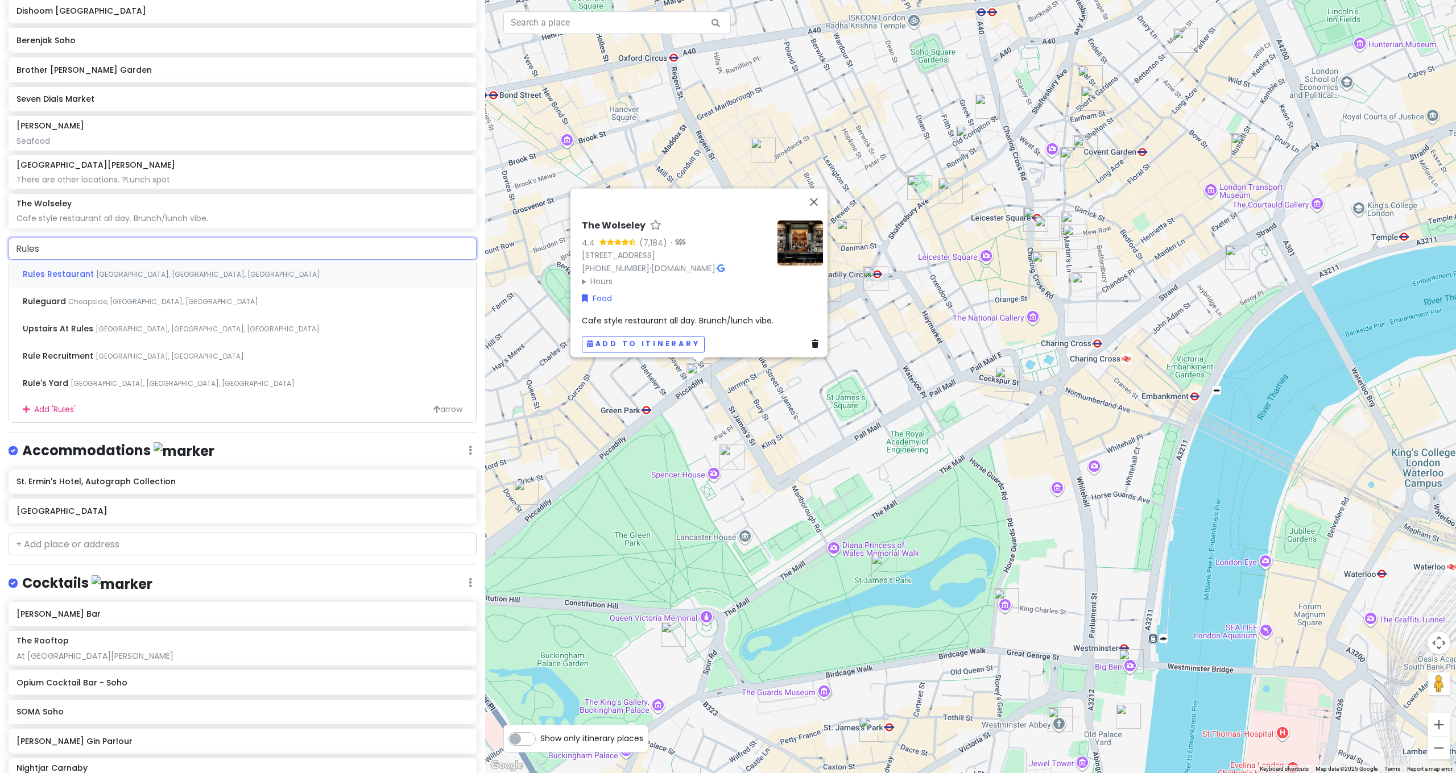
click at [133, 260] on div "Rules Restaurant [GEOGRAPHIC_DATA], [GEOGRAPHIC_DATA]" at bounding box center [242, 273] width 467 height 27
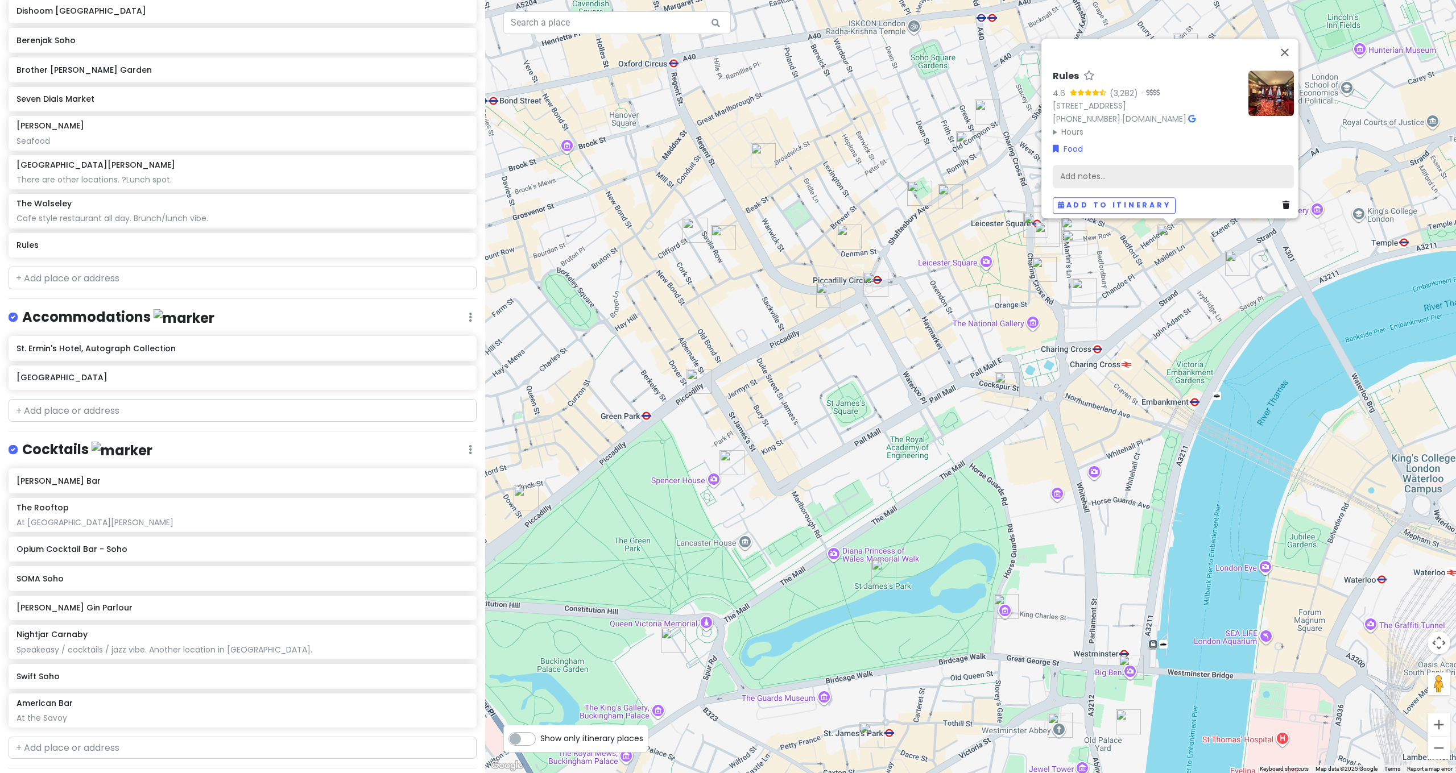
click at [1131, 172] on div "Add notes..." at bounding box center [1173, 177] width 241 height 24
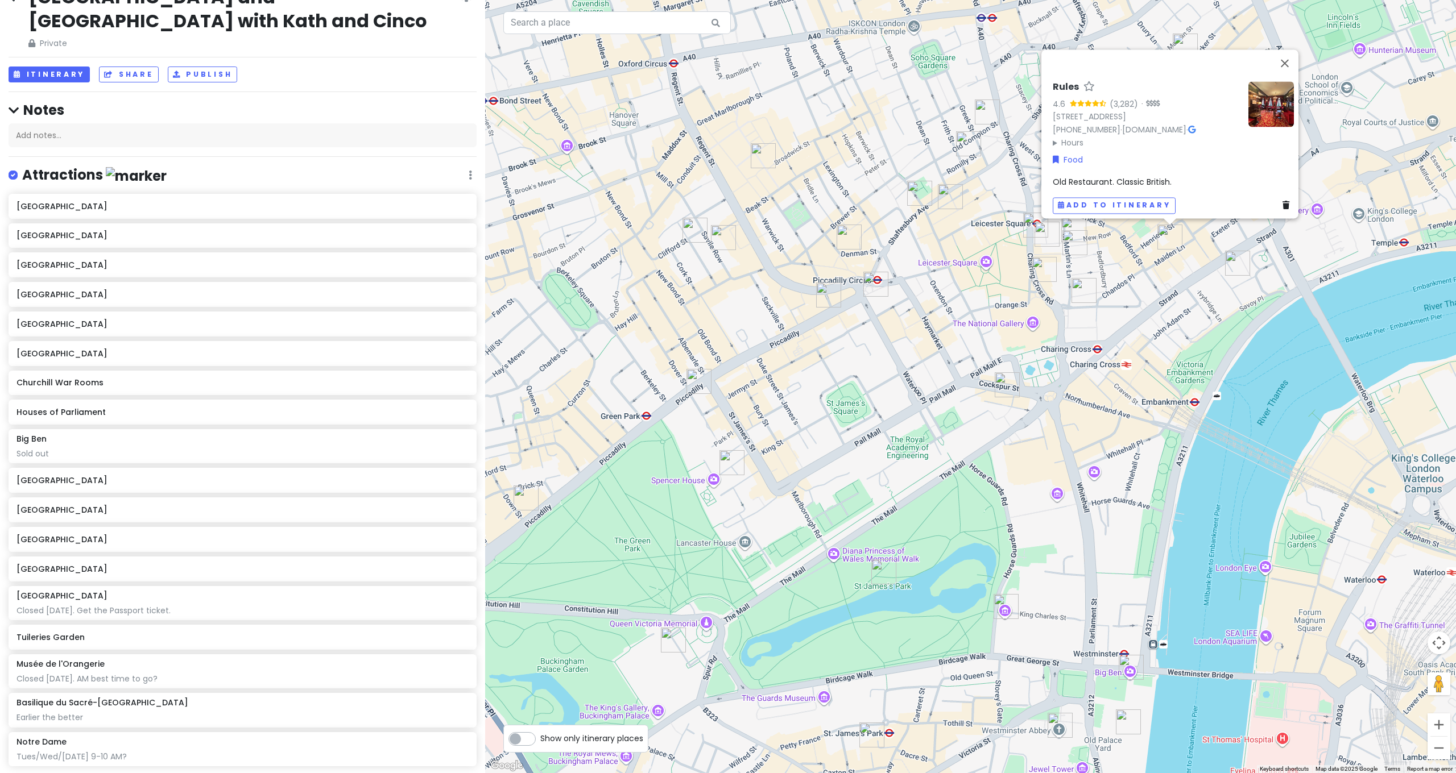
scroll to position [71, 0]
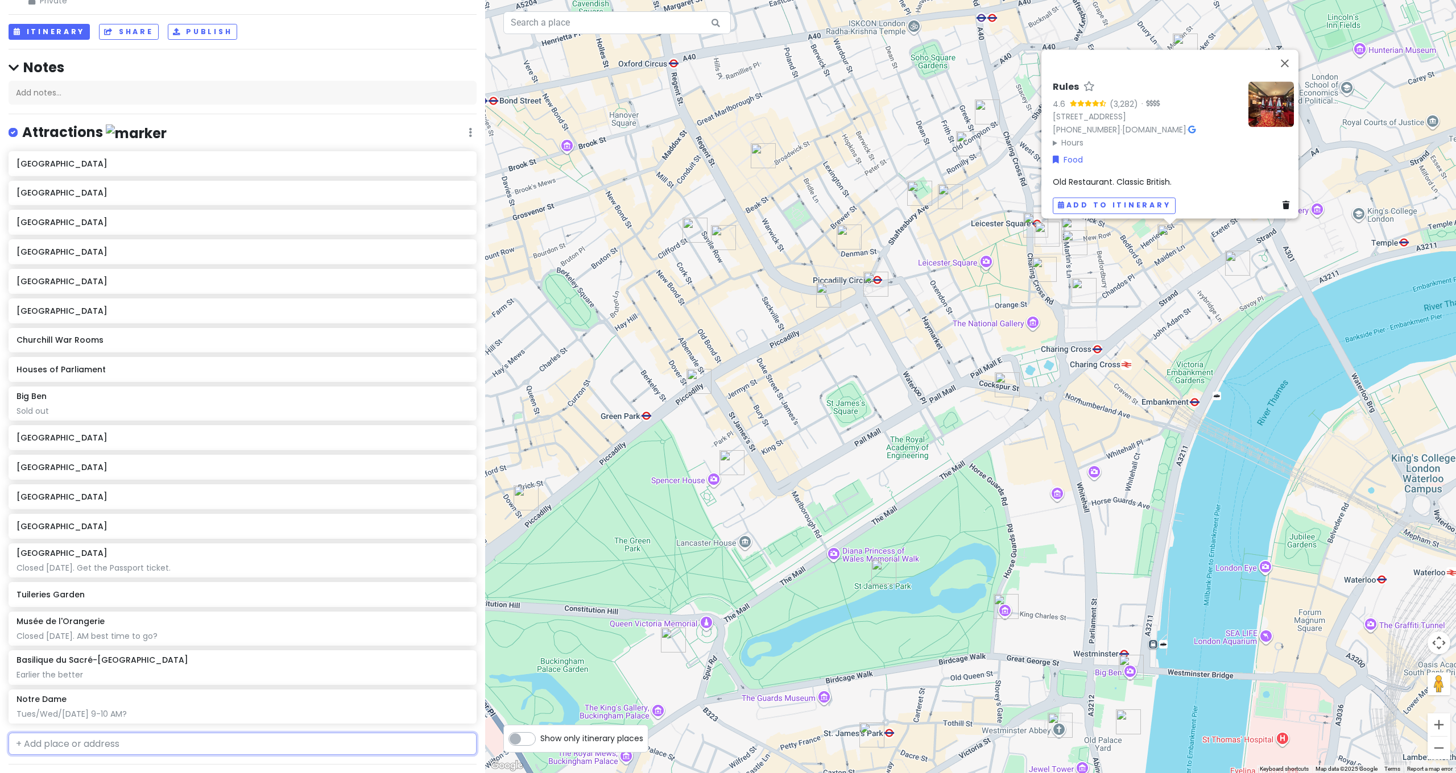
click at [139, 733] on input "text" at bounding box center [243, 744] width 468 height 23
click at [133, 765] on span "[GEOGRAPHIC_DATA], [GEOGRAPHIC_DATA], [GEOGRAPHIC_DATA]" at bounding box center [205, 770] width 224 height 10
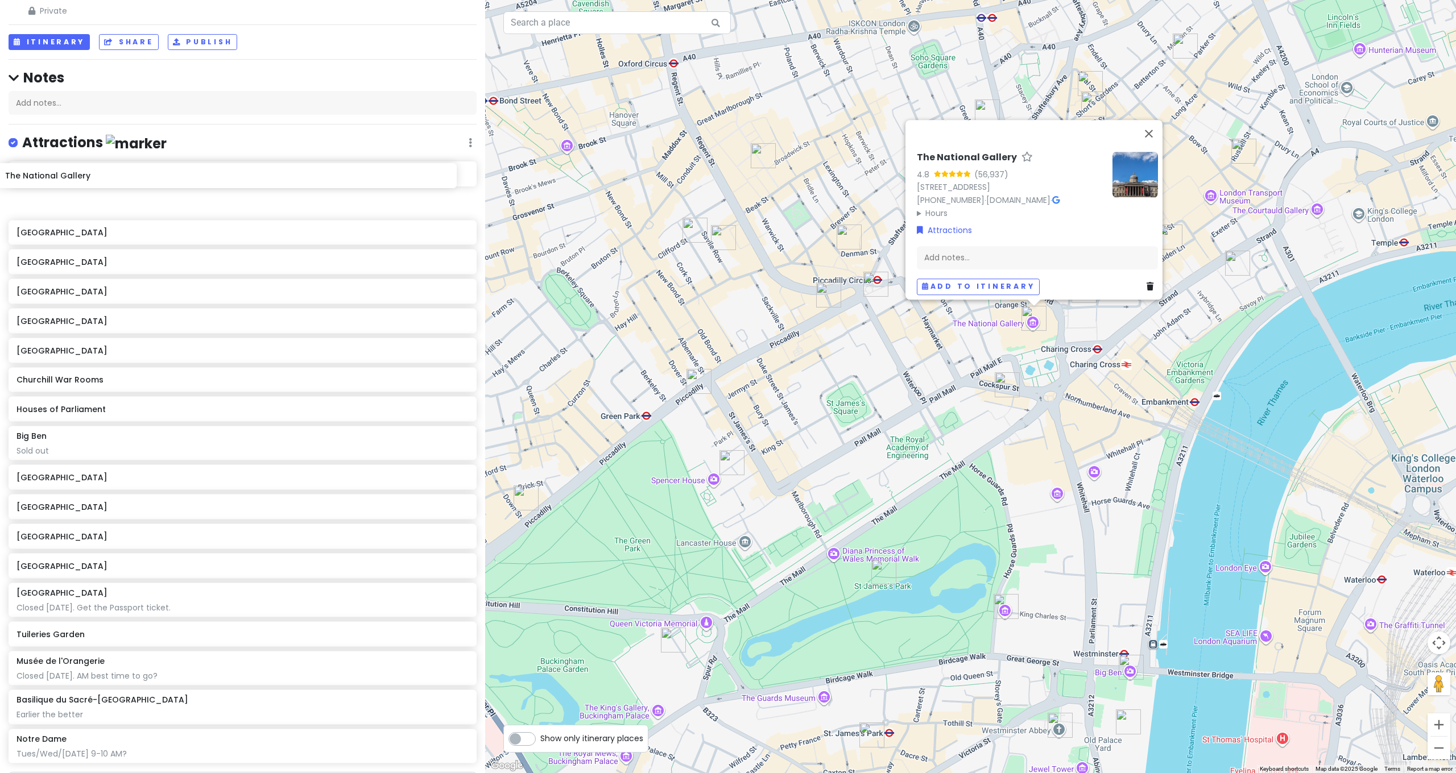
scroll to position [61, 0]
drag, startPoint x: 104, startPoint y: 718, endPoint x: 94, endPoint y: 442, distance: 275.4
click at [94, 418] on div "[GEOGRAPHIC_DATA] [GEOGRAPHIC_DATA] [GEOGRAPHIC_DATA] [GEOGRAPHIC_DATA] [GEOGRA…" at bounding box center [242, 465] width 485 height 607
click at [88, 773] on input "text" at bounding box center [243, 784] width 468 height 23
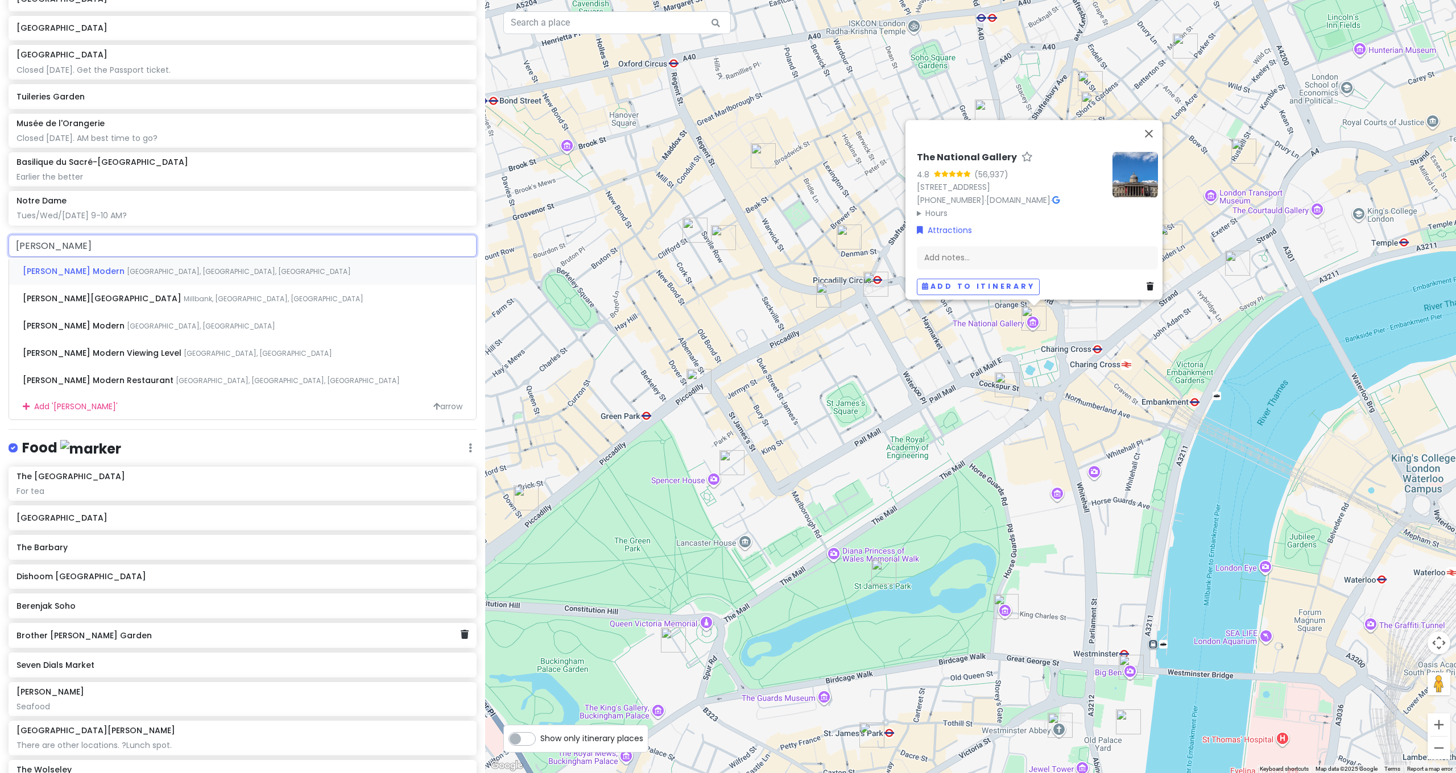
scroll to position [599, 0]
click at [184, 294] on span "Millbank, [GEOGRAPHIC_DATA], [GEOGRAPHIC_DATA]" at bounding box center [274, 299] width 180 height 10
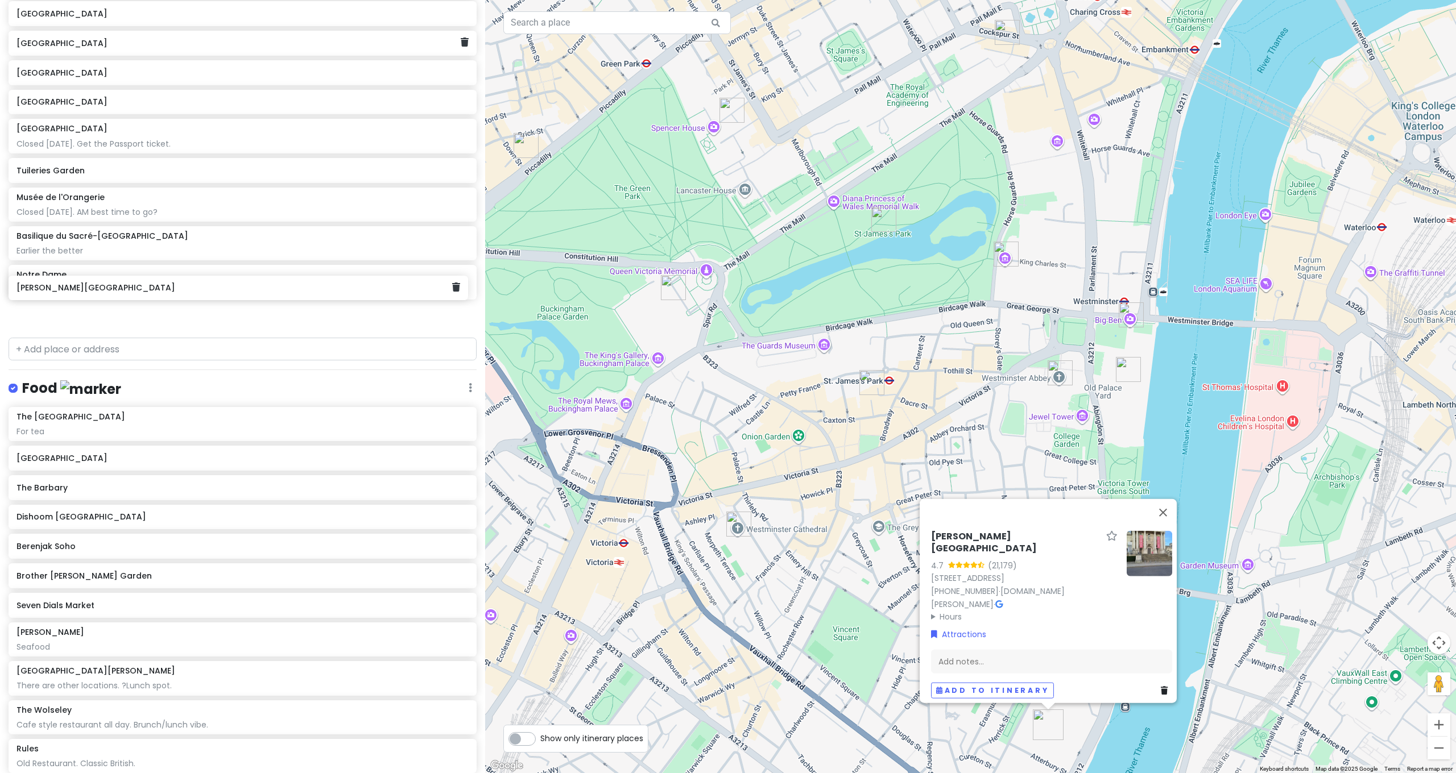
scroll to position [0, 0]
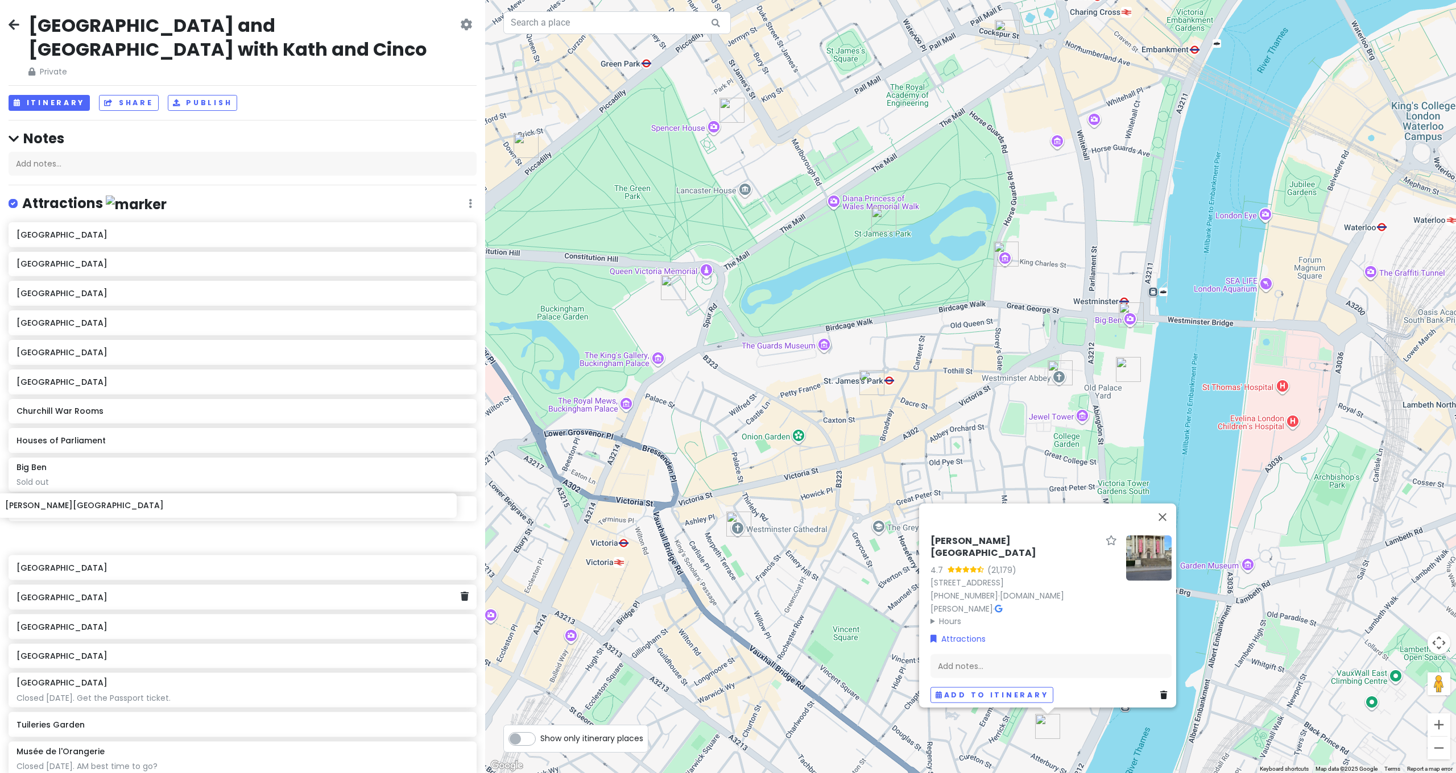
drag, startPoint x: 76, startPoint y: 289, endPoint x: 65, endPoint y: 508, distance: 218.7
click at [65, 508] on div "[GEOGRAPHIC_DATA] [GEOGRAPHIC_DATA] [GEOGRAPHIC_DATA] [GEOGRAPHIC_DATA] [GEOGRA…" at bounding box center [242, 540] width 485 height 636
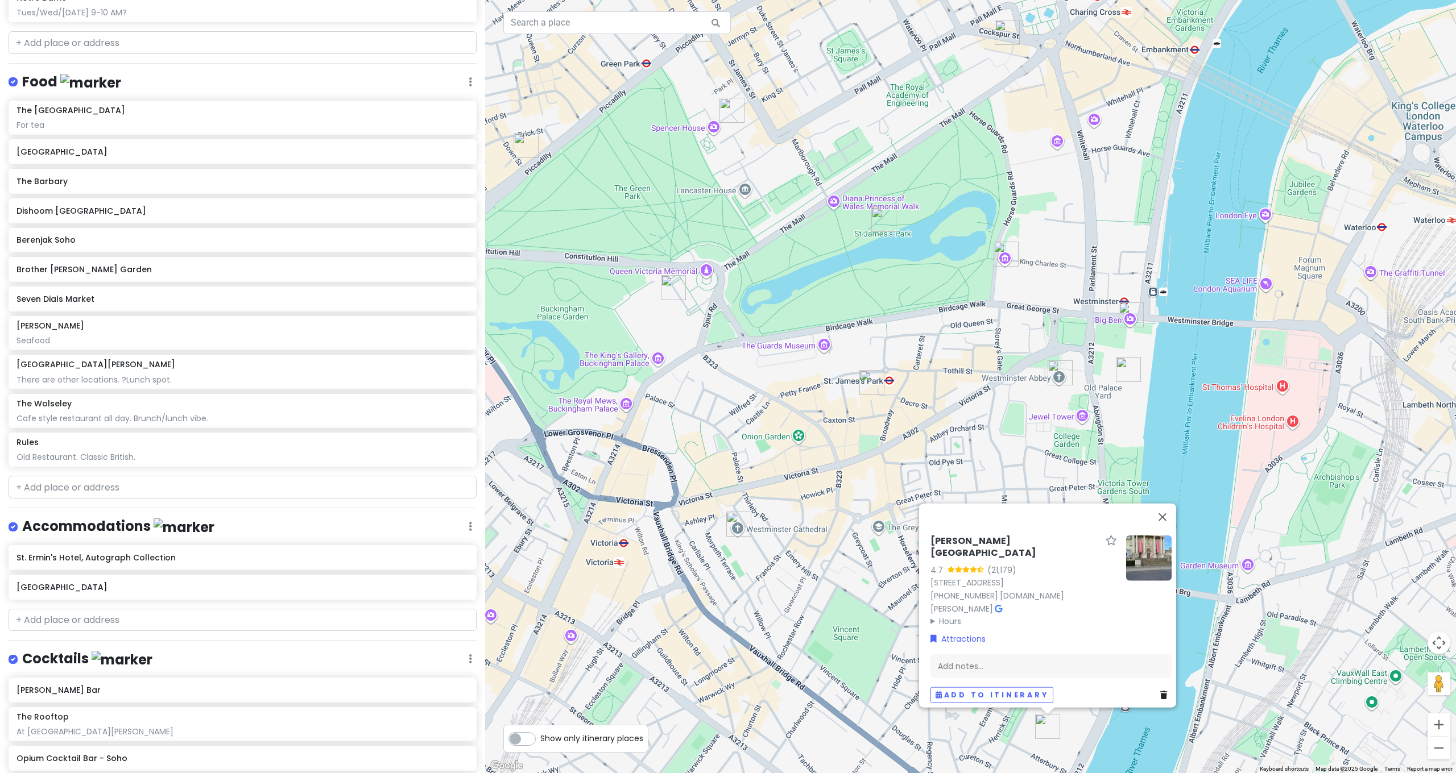
scroll to position [829, 0]
click at [118, 478] on input "text" at bounding box center [243, 489] width 468 height 23
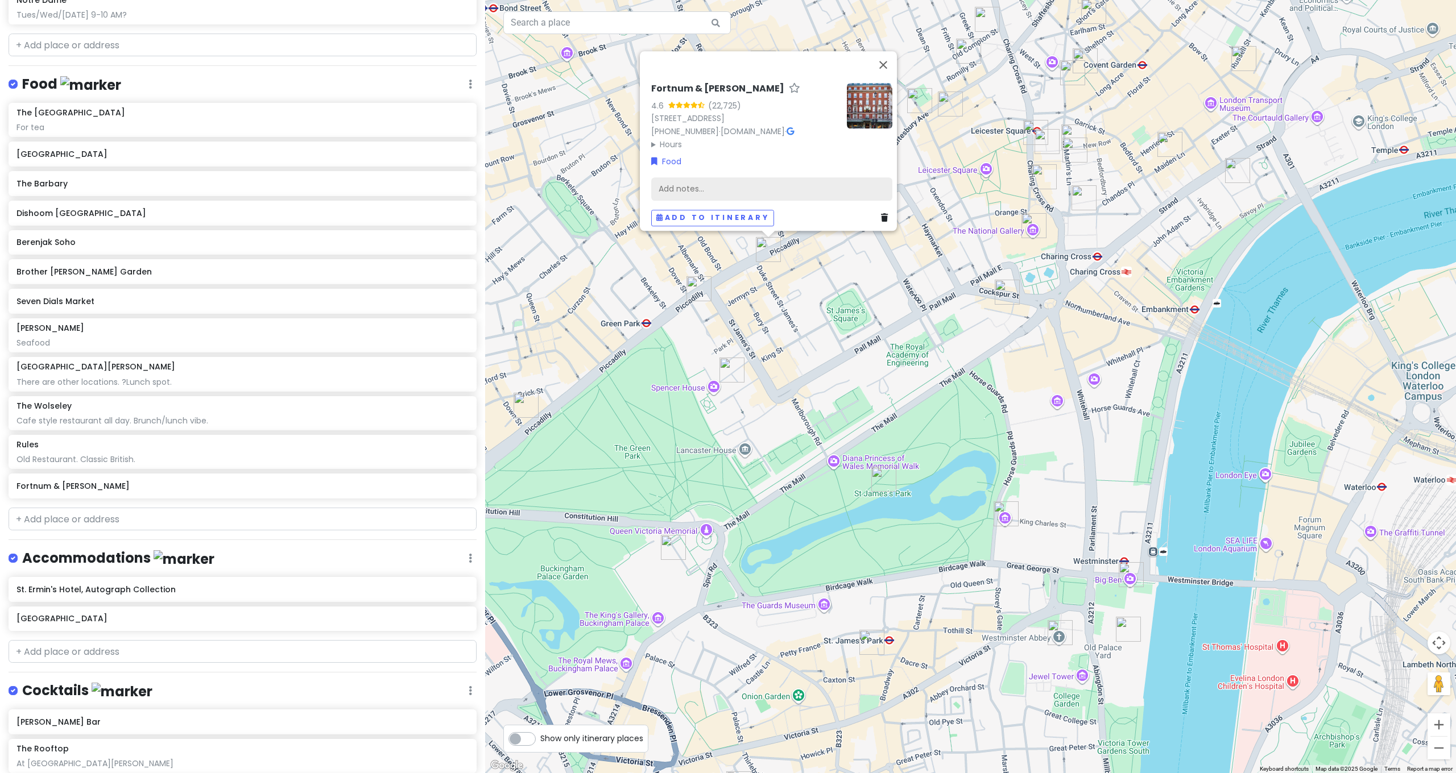
click at [717, 179] on div "Add notes..." at bounding box center [771, 189] width 241 height 24
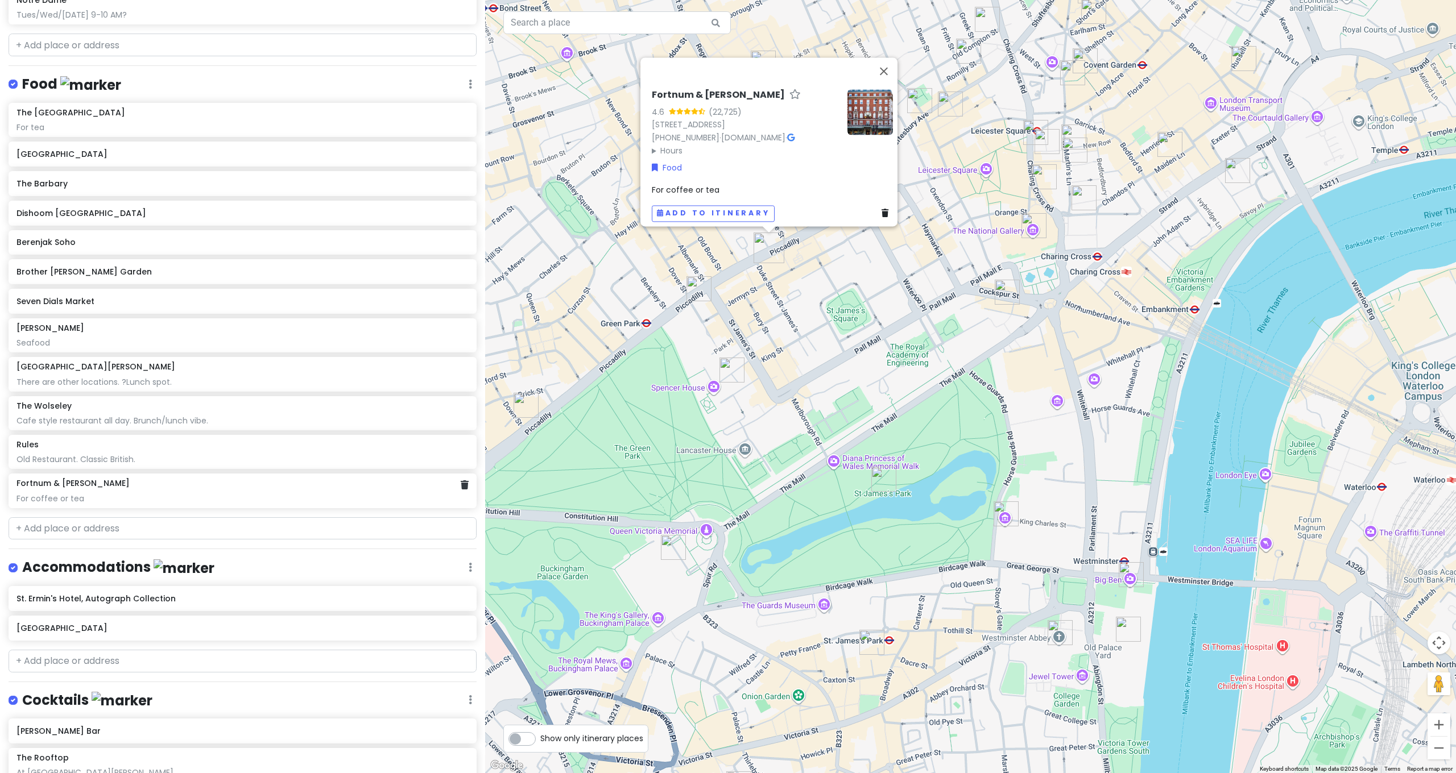
drag, startPoint x: 75, startPoint y: 466, endPoint x: 326, endPoint y: 321, distance: 289.4
click at [77, 494] on div "For coffee or tea" at bounding box center [242, 499] width 452 height 10
click at [711, 188] on div "For coffee or tea" at bounding box center [771, 194] width 241 height 13
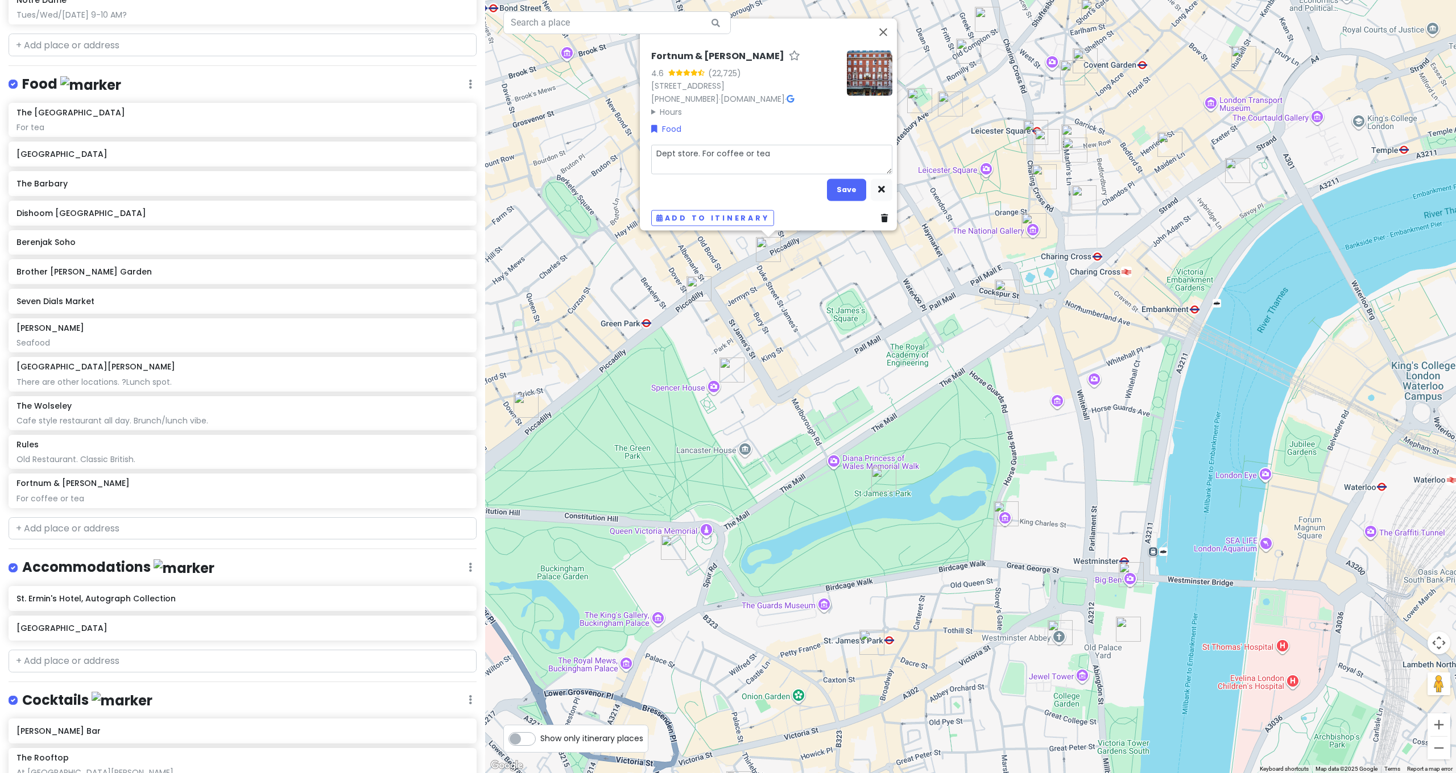
click at [793, 149] on textarea "Dept store. For coffee or tea" at bounding box center [771, 159] width 241 height 30
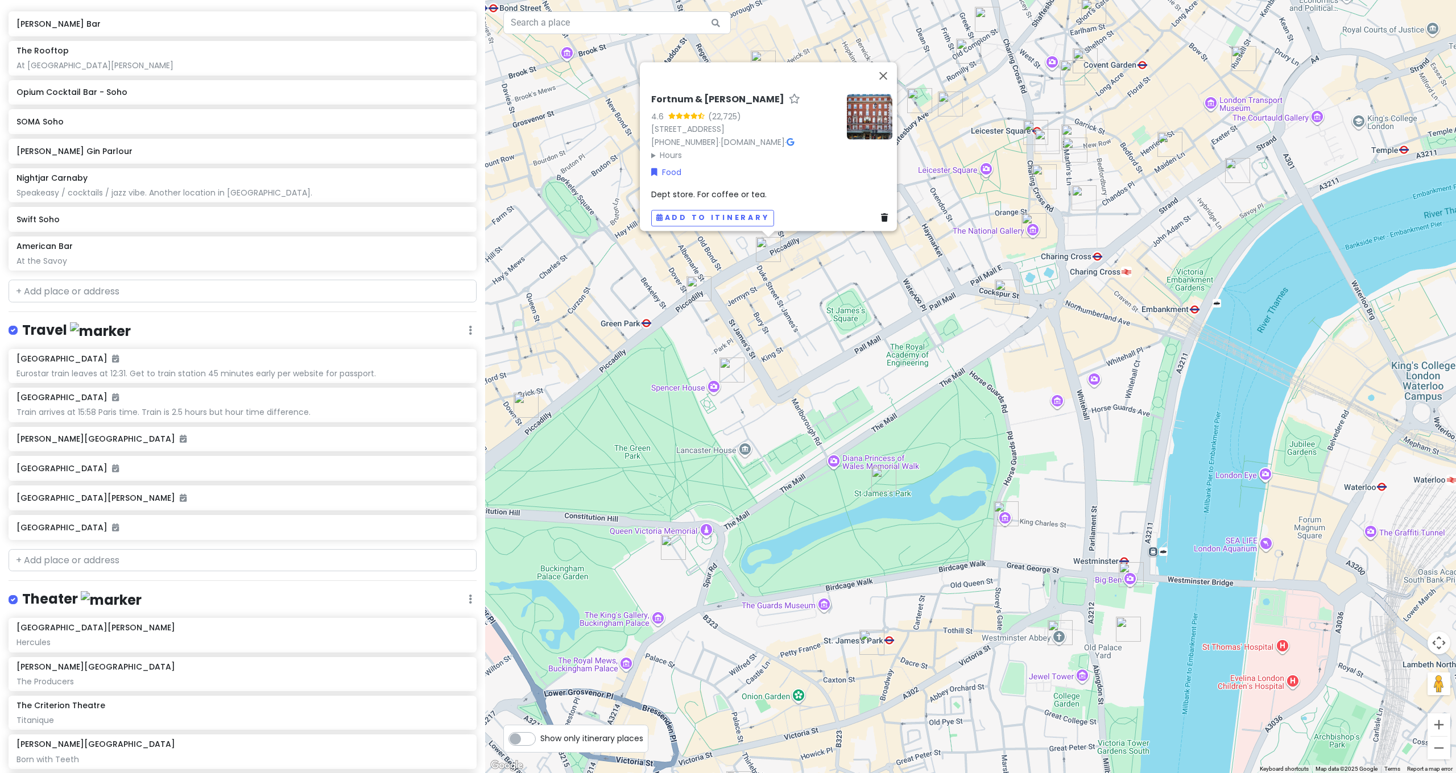
scroll to position [1843, 0]
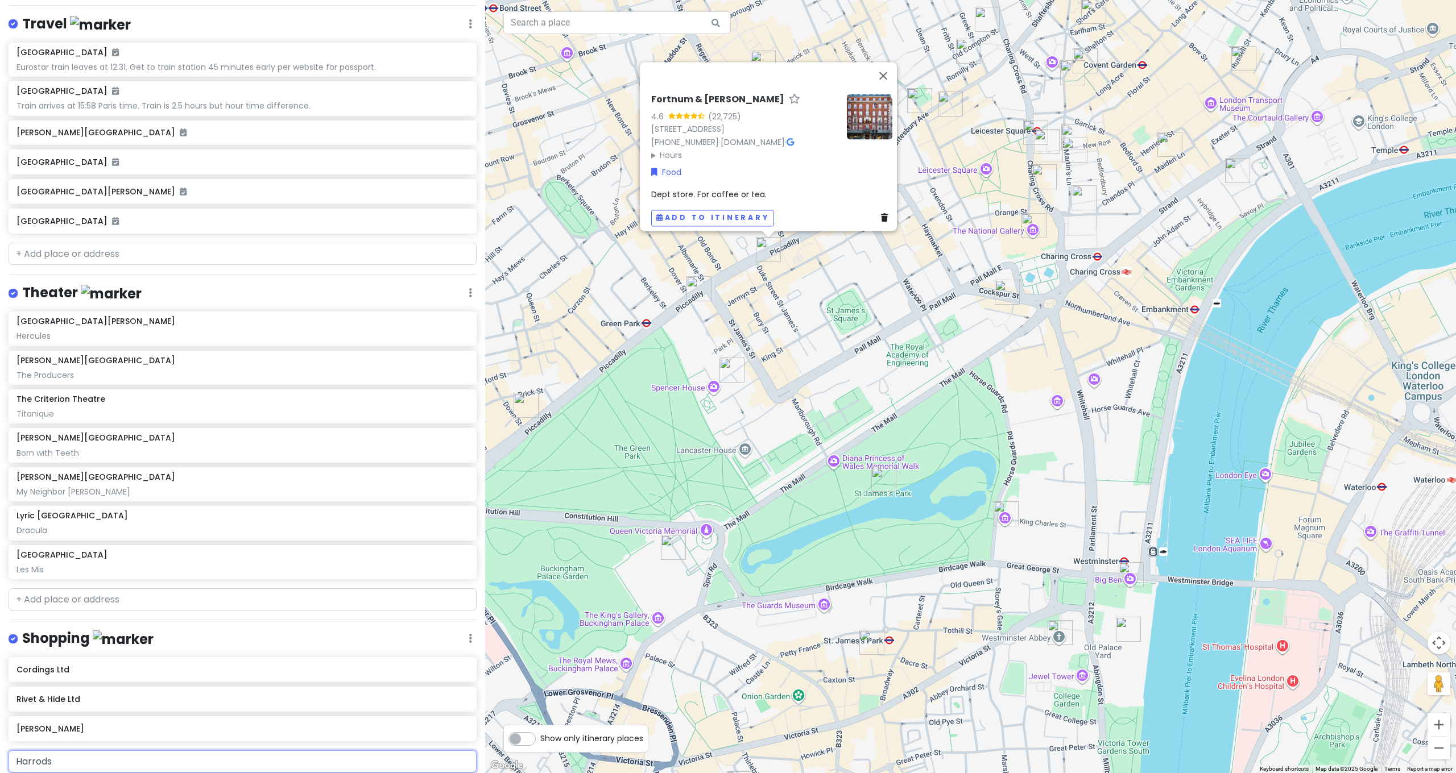
click at [78, 773] on span "[GEOGRAPHIC_DATA]" at bounding box center [95, 788] width 73 height 10
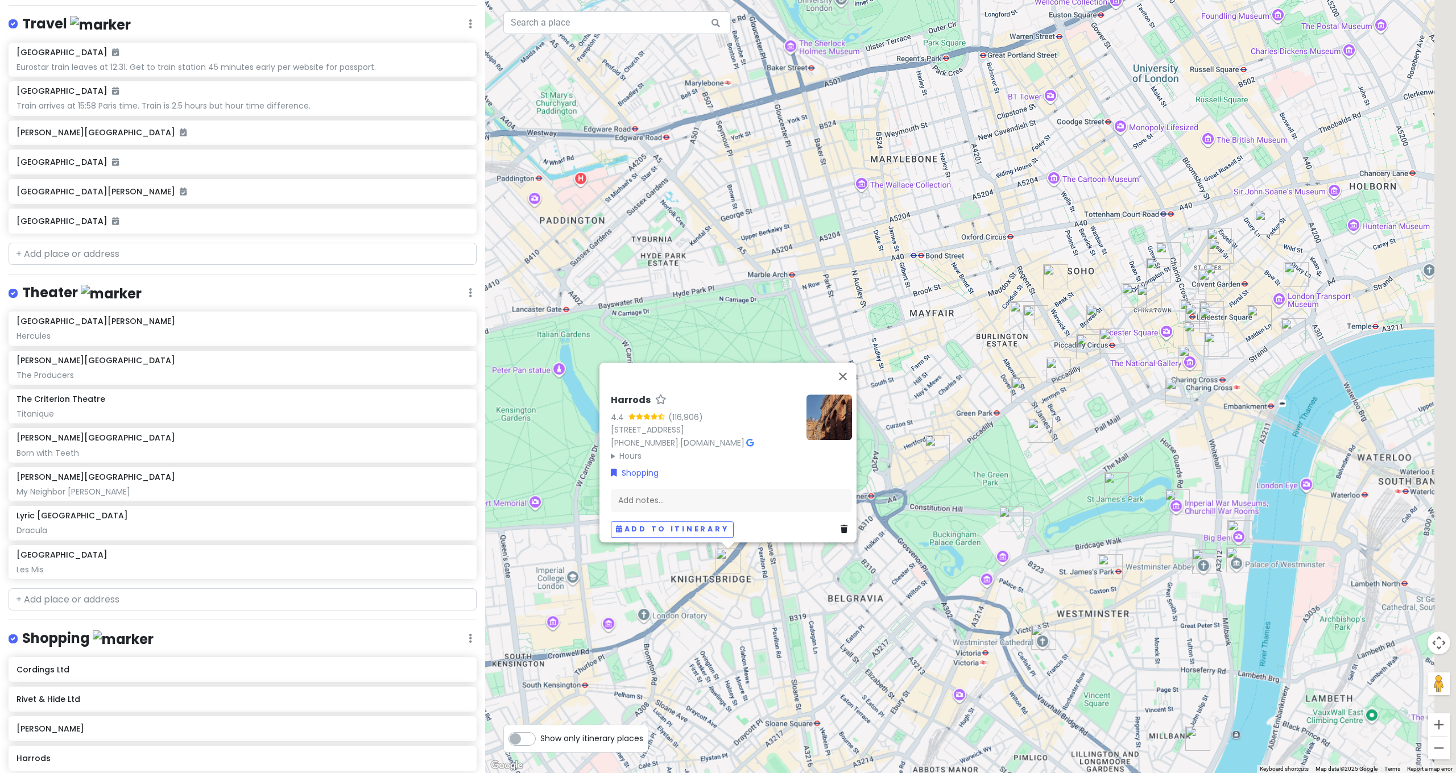
drag, startPoint x: 1100, startPoint y: 340, endPoint x: 928, endPoint y: 397, distance: 181.1
click at [929, 396] on div "Harrods 4.4 (116,906) [STREET_ADDRESS] [PHONE_NUMBER] · [DOMAIN_NAME] · Hours […" at bounding box center [970, 386] width 971 height 773
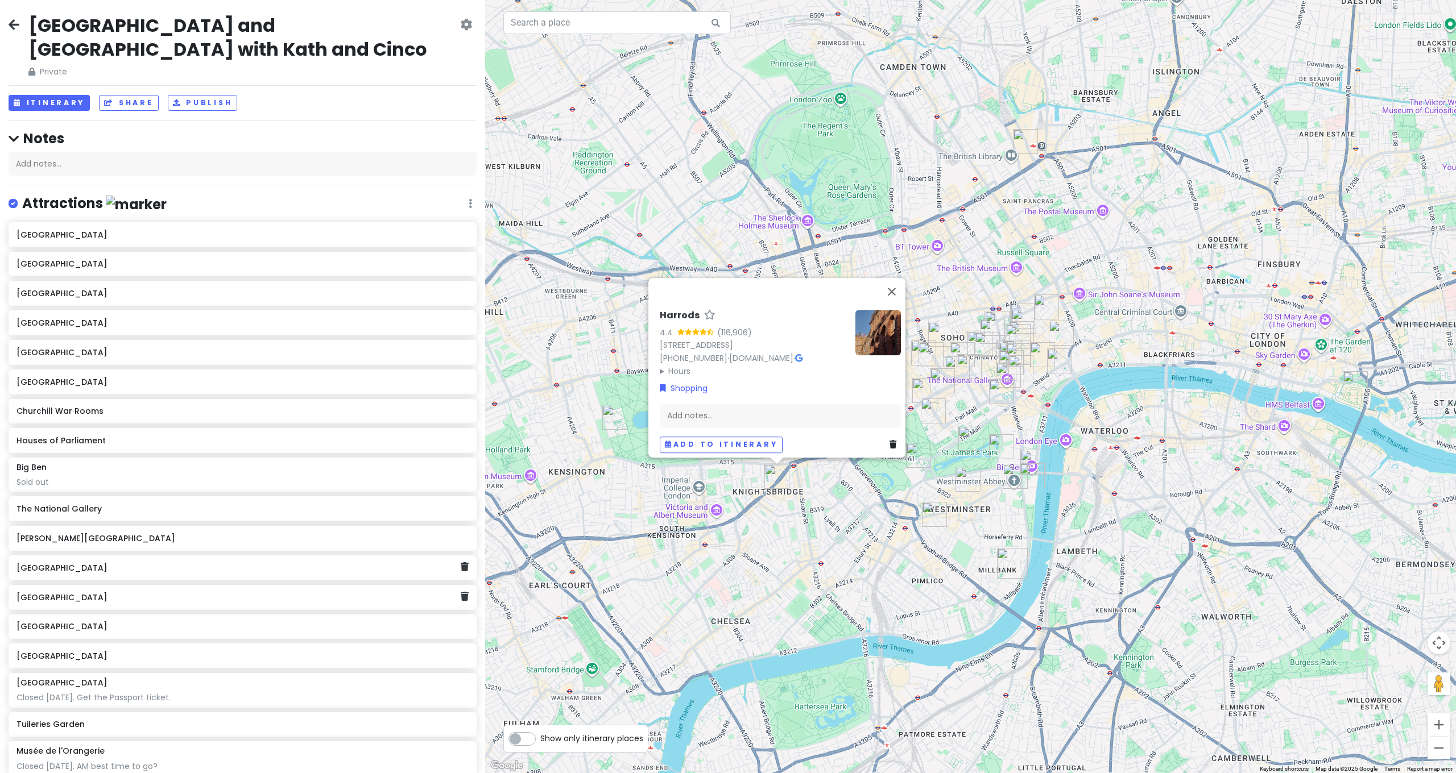
scroll to position [102, 0]
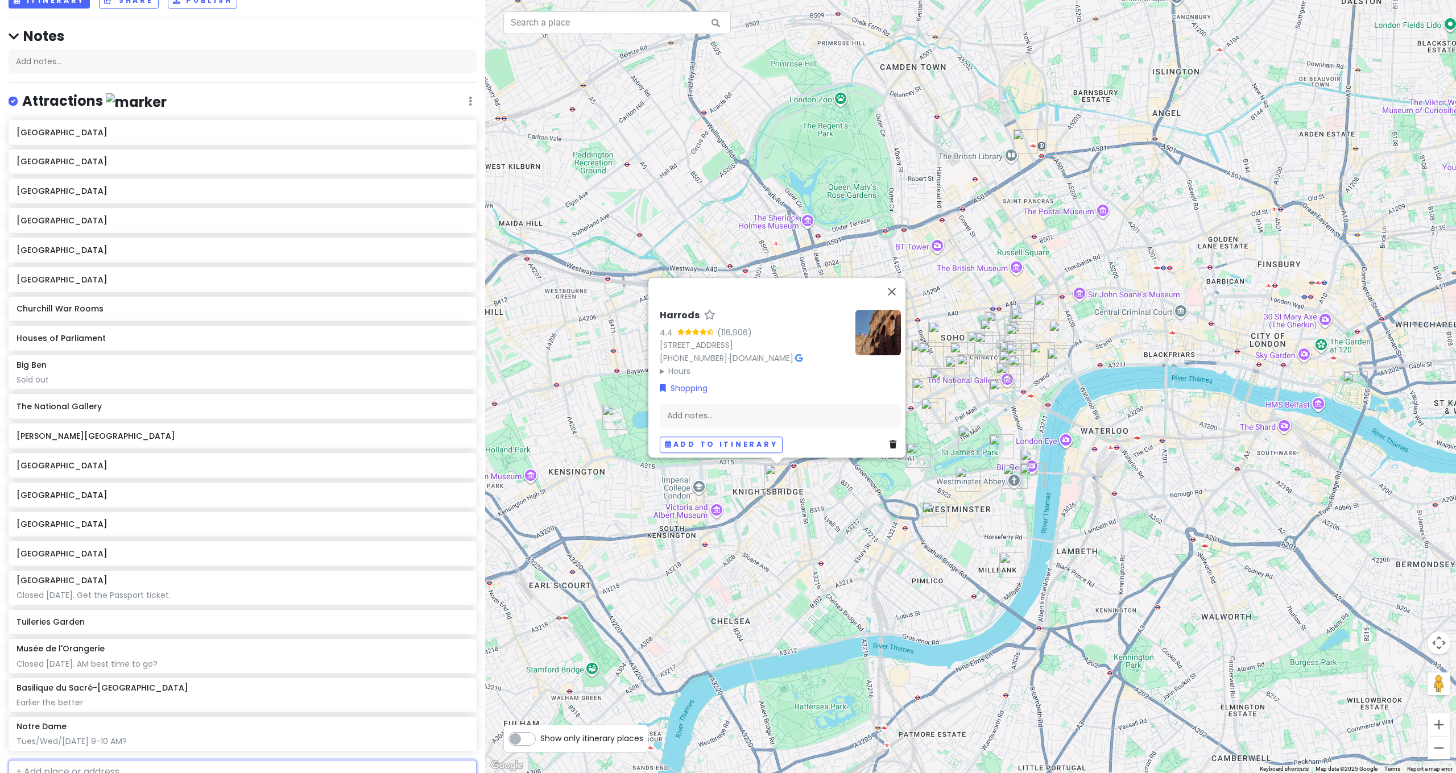
click at [138, 760] on input "text" at bounding box center [243, 771] width 468 height 23
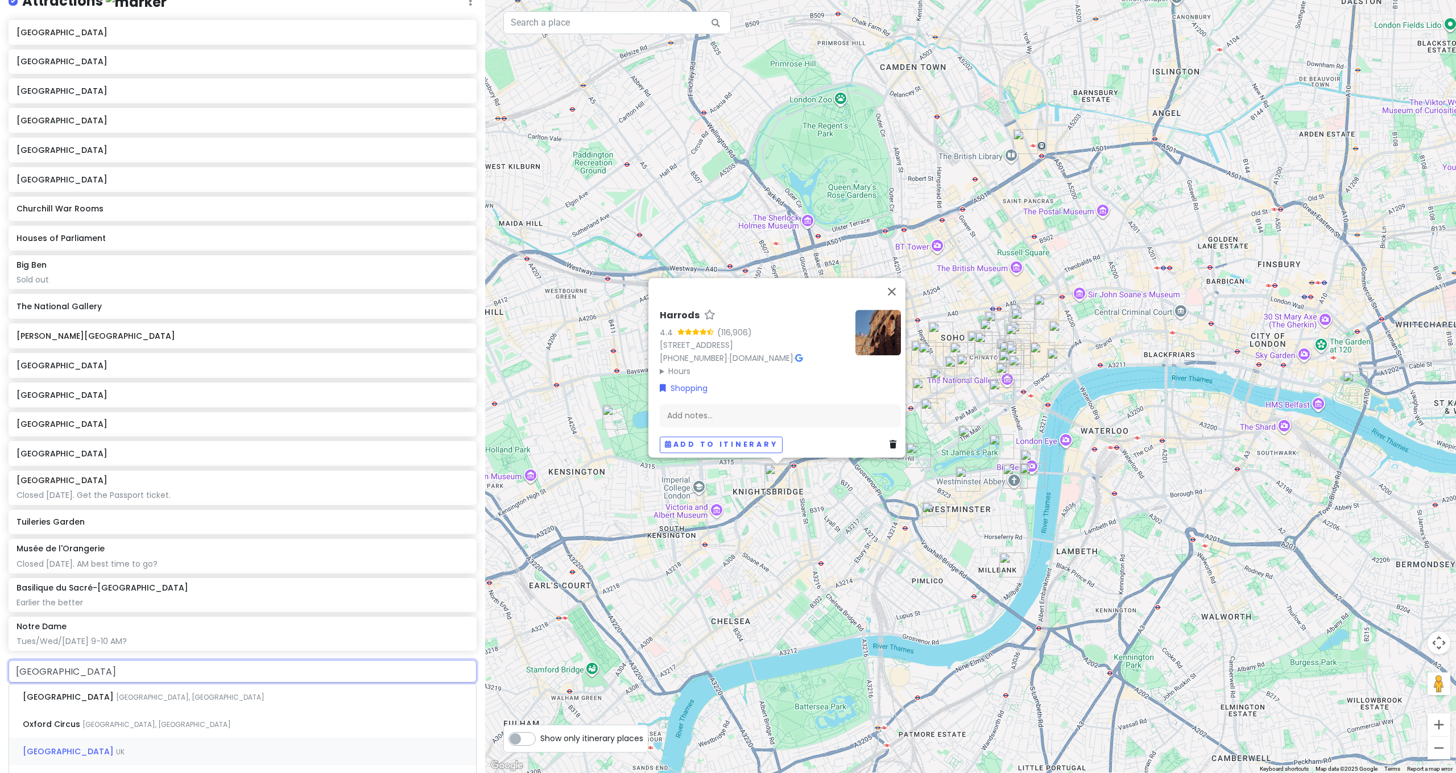
click at [131, 738] on div "Oxford [GEOGRAPHIC_DATA]" at bounding box center [242, 751] width 467 height 27
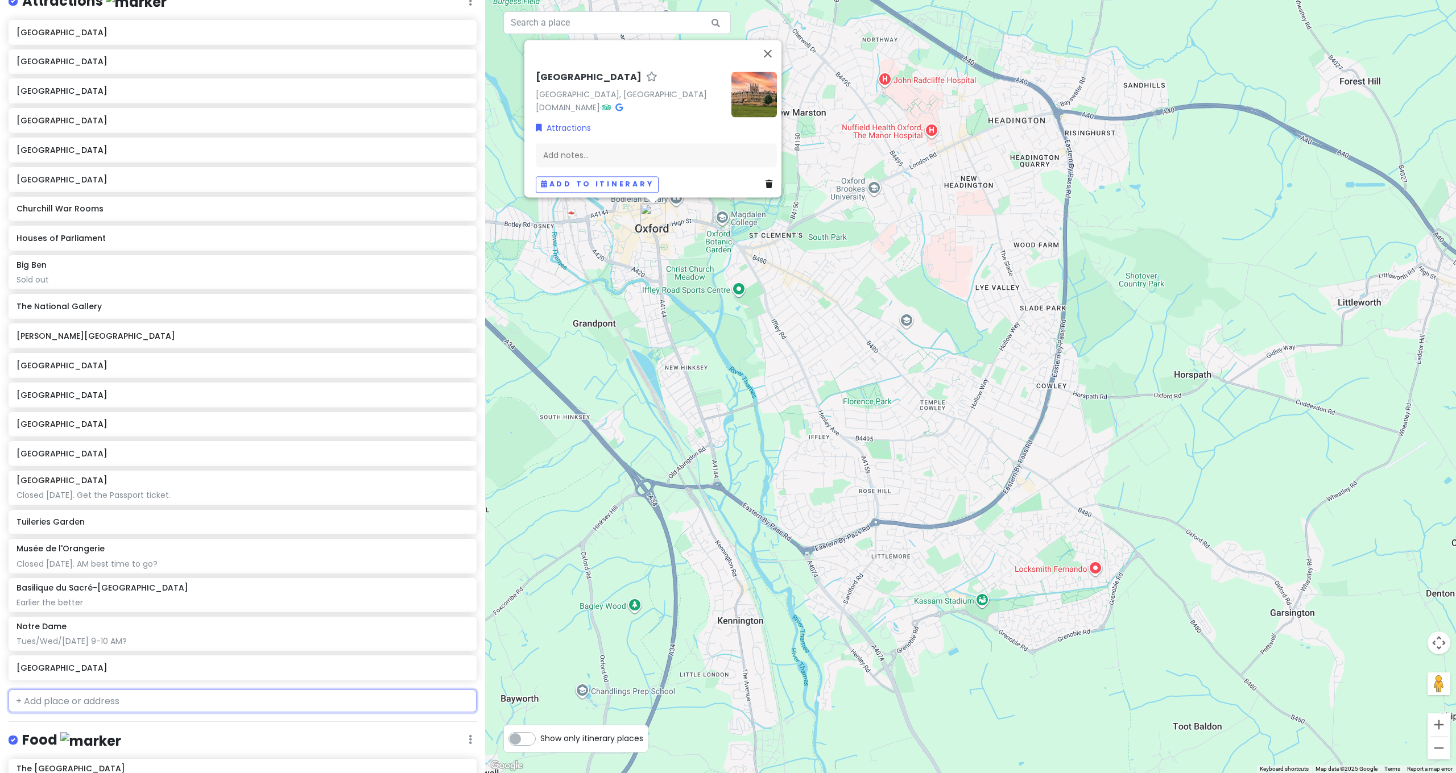
click at [122, 690] on input "text" at bounding box center [243, 701] width 468 height 23
drag, startPoint x: 93, startPoint y: 635, endPoint x: 114, endPoint y: 425, distance: 210.3
click at [114, 425] on div "[GEOGRAPHIC_DATA] [GEOGRAPHIC_DATA] [GEOGRAPHIC_DATA] [GEOGRAPHIC_DATA] [GEOGRA…" at bounding box center [242, 351] width 485 height 665
click at [93, 689] on input "text" at bounding box center [243, 700] width 468 height 23
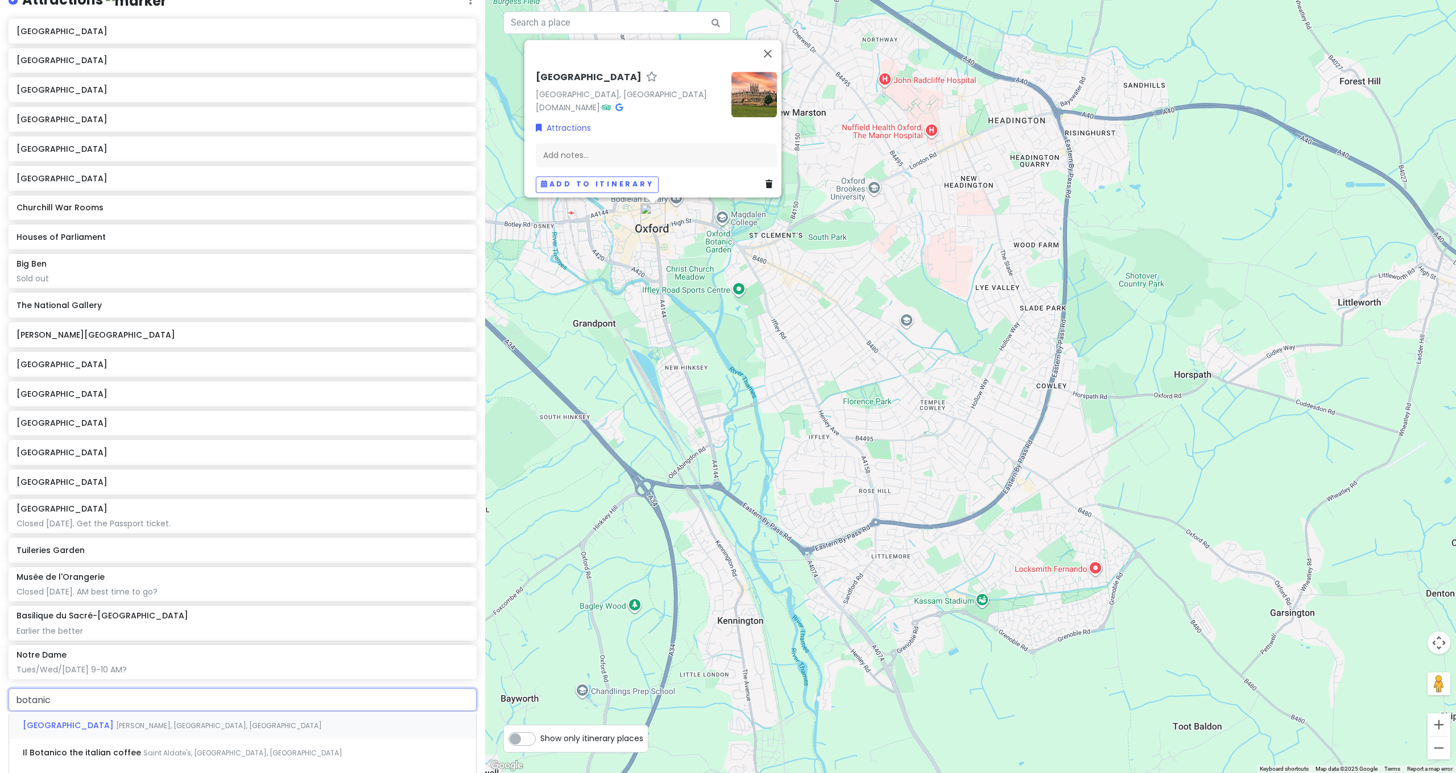
click at [172, 721] on span "[PERSON_NAME], [GEOGRAPHIC_DATA], [GEOGRAPHIC_DATA]" at bounding box center [219, 726] width 206 height 10
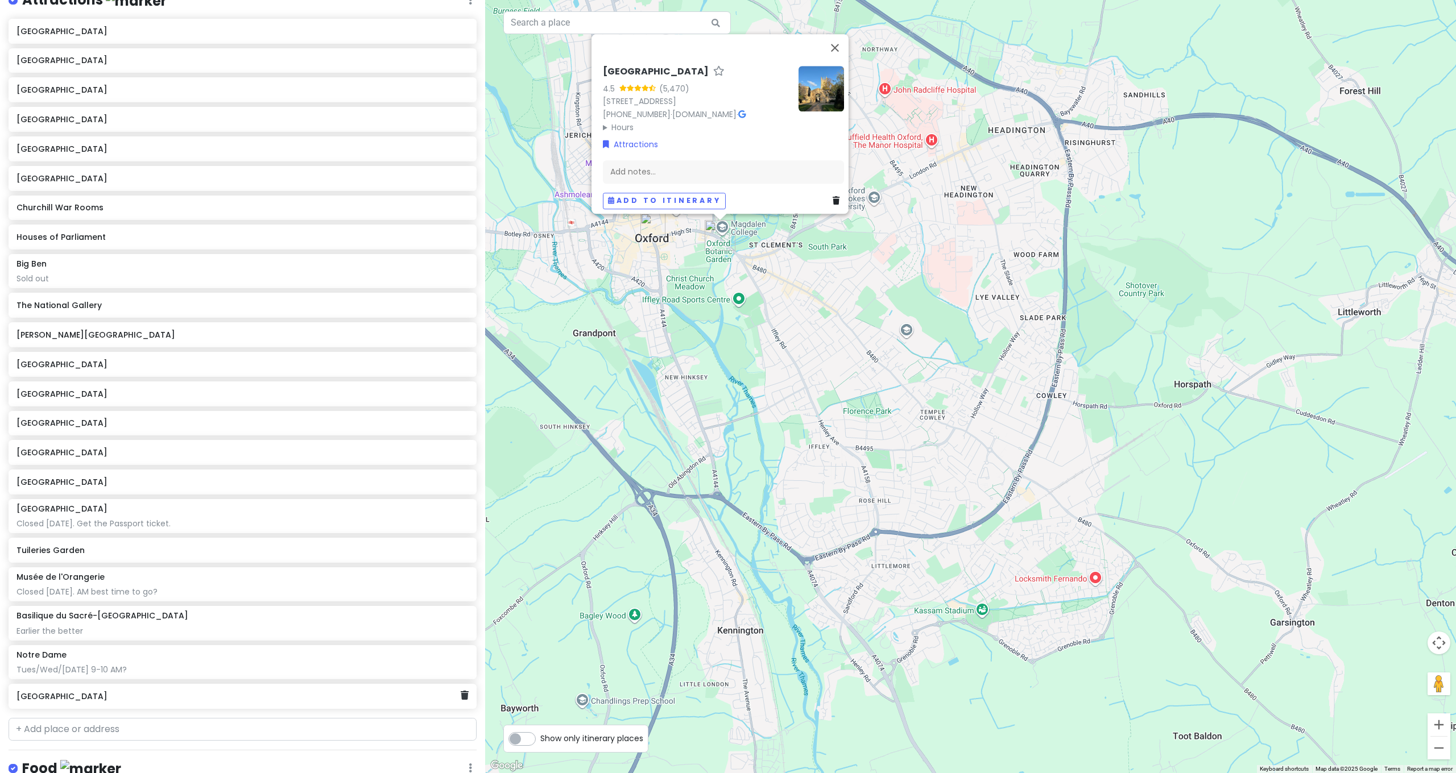
scroll to position [206, 0]
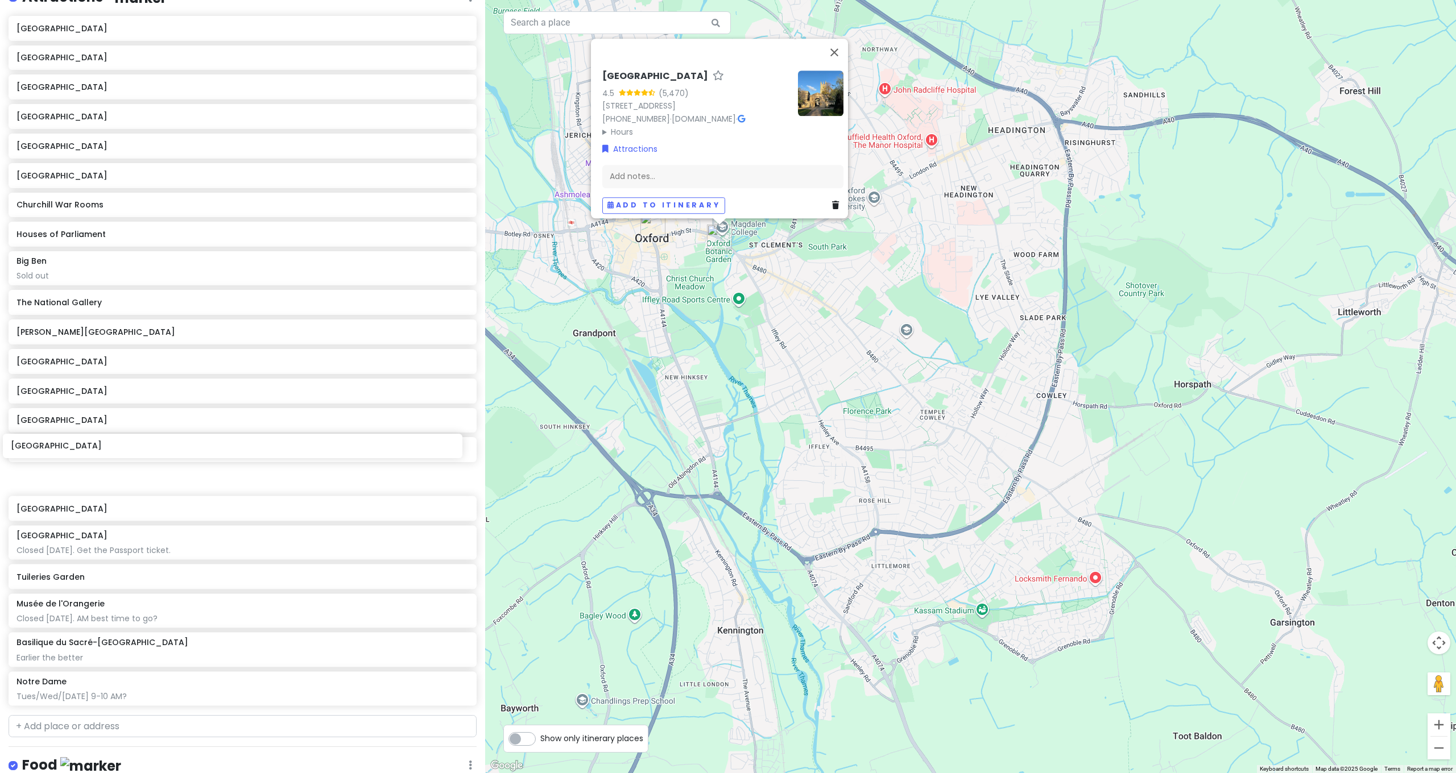
drag, startPoint x: 72, startPoint y: 674, endPoint x: 66, endPoint y: 452, distance: 221.9
click at [66, 452] on div "[GEOGRAPHIC_DATA] [GEOGRAPHIC_DATA] [GEOGRAPHIC_DATA] [GEOGRAPHIC_DATA] [GEOGRA…" at bounding box center [242, 363] width 485 height 695
click at [43, 715] on input "text" at bounding box center [243, 726] width 468 height 23
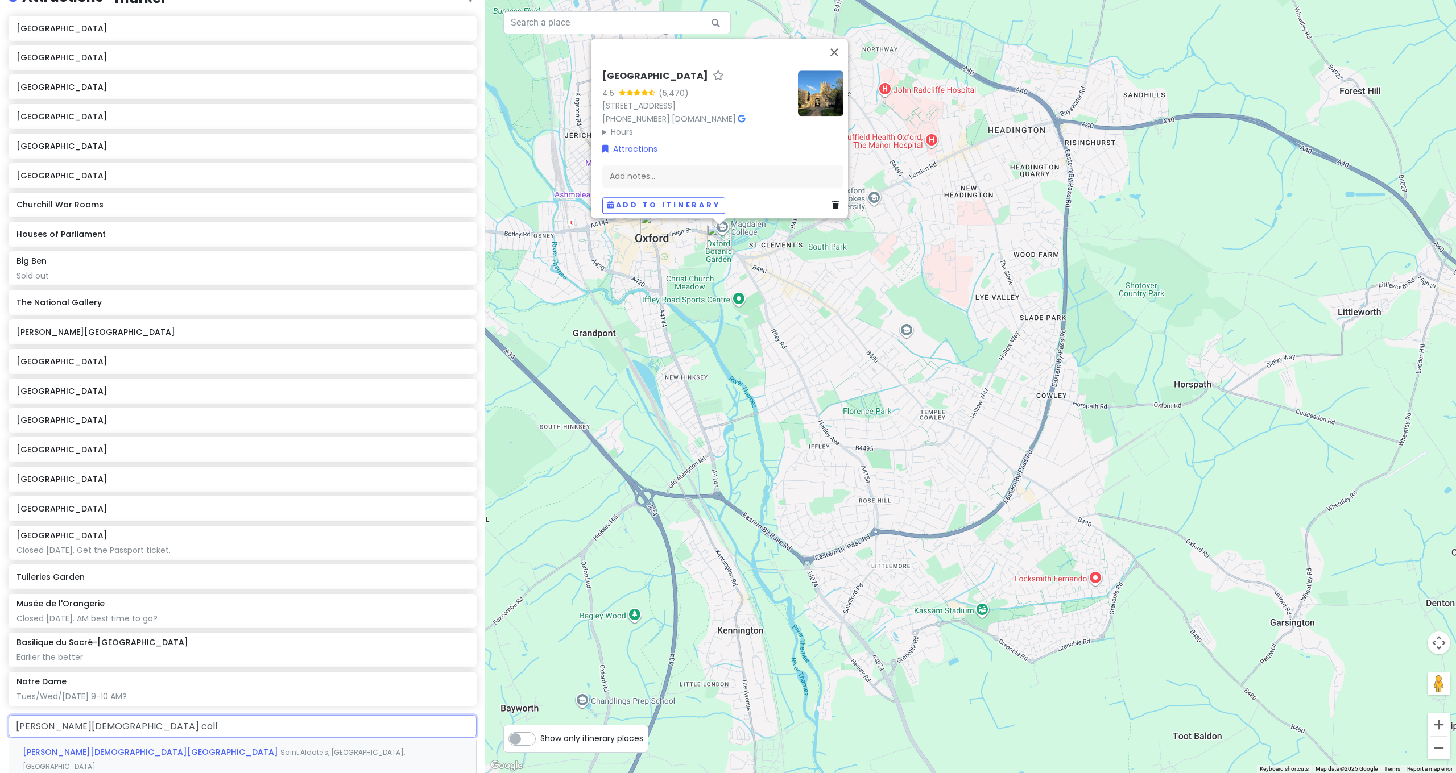
click at [81, 747] on span "[PERSON_NAME][DEMOGRAPHIC_DATA][GEOGRAPHIC_DATA]" at bounding box center [152, 752] width 258 height 11
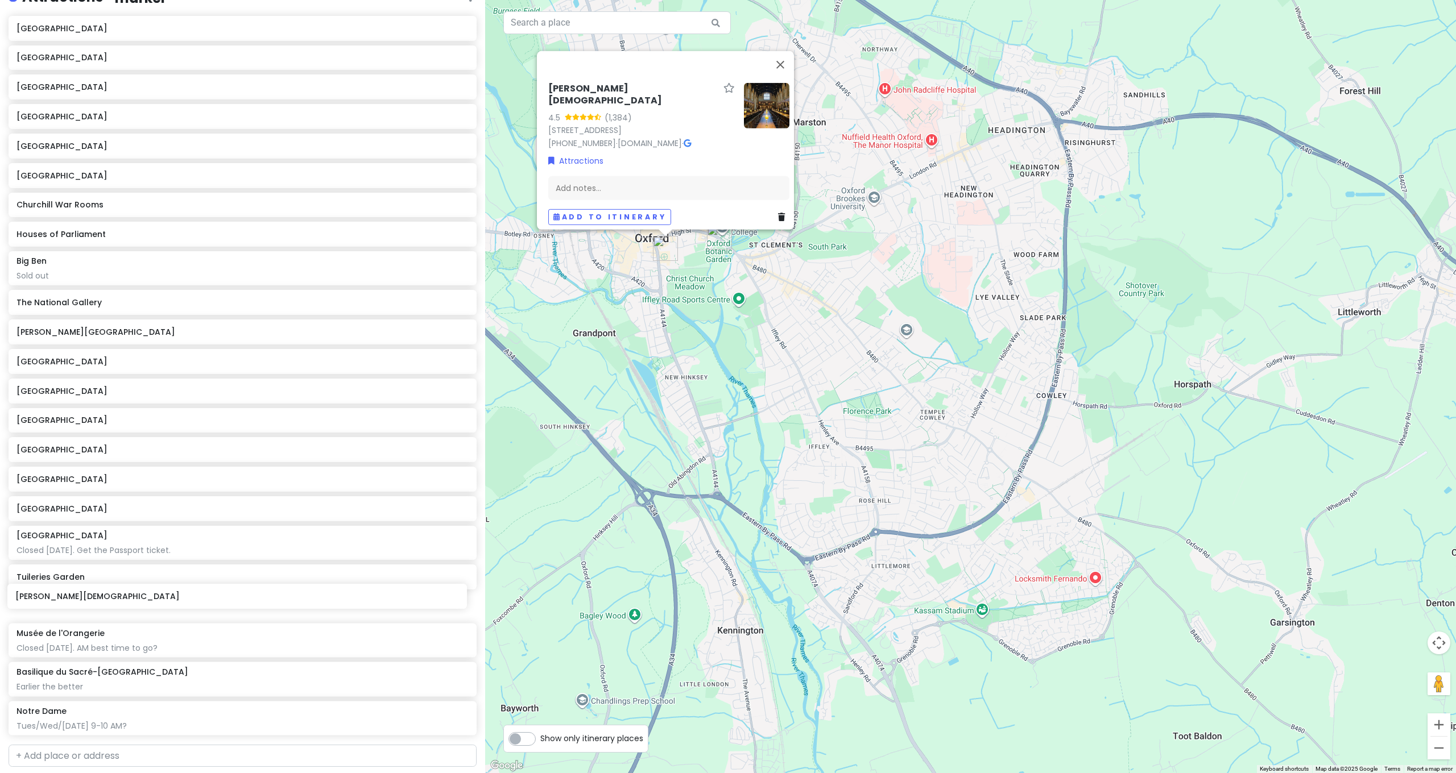
scroll to position [210, 0]
drag, startPoint x: 76, startPoint y: 695, endPoint x: 72, endPoint y: 444, distance: 252.0
click at [72, 444] on div "[GEOGRAPHIC_DATA] [GEOGRAPHIC_DATA] [GEOGRAPHIC_DATA] [GEOGRAPHIC_DATA] [GEOGRA…" at bounding box center [242, 374] width 485 height 725
click at [884, 262] on div "[PERSON_NAME][DEMOGRAPHIC_DATA] 4.5 (1,384) [STREET_ADDRESS] [PHONE_NUMBER] · […" at bounding box center [970, 386] width 971 height 773
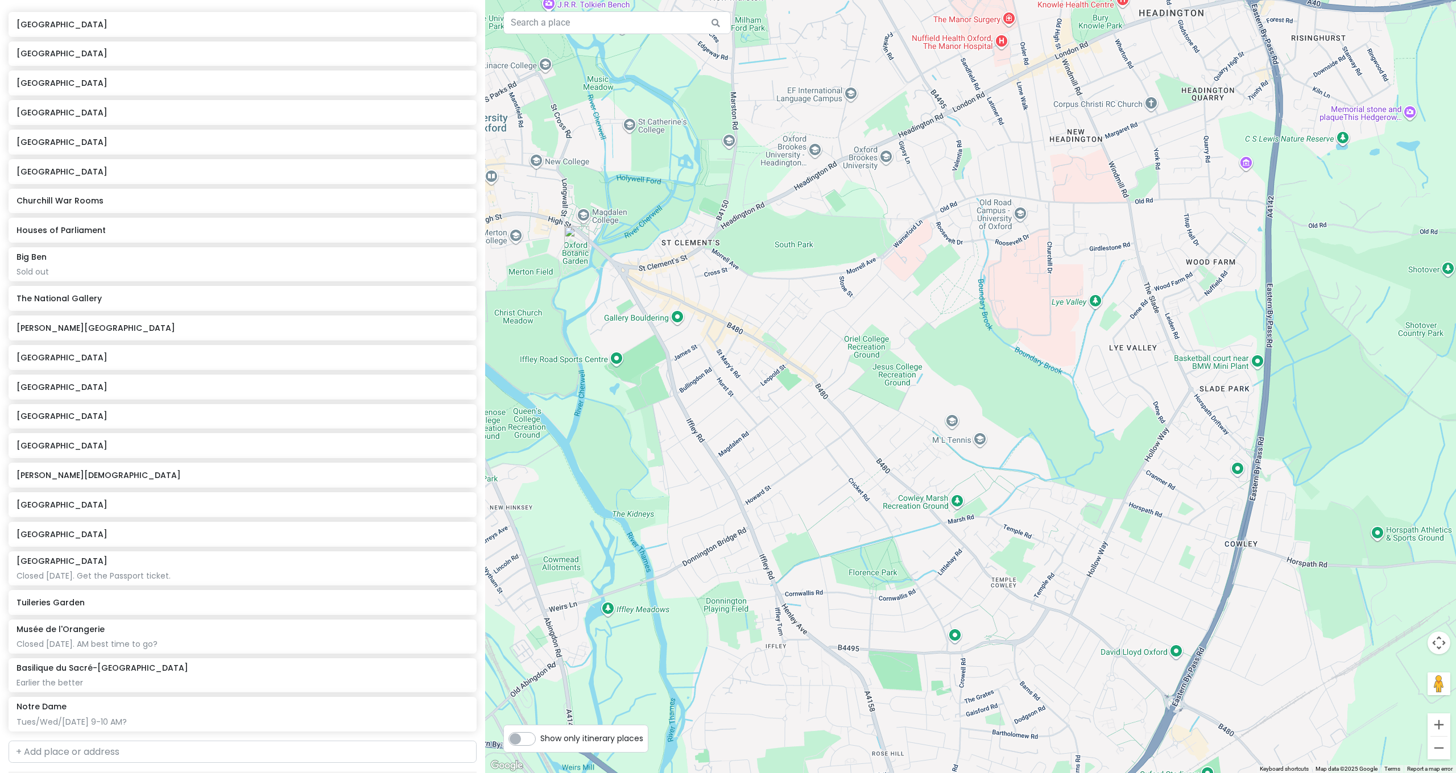
drag, startPoint x: 802, startPoint y: 274, endPoint x: 882, endPoint y: 302, distance: 84.4
click at [882, 302] on div at bounding box center [970, 386] width 971 height 773
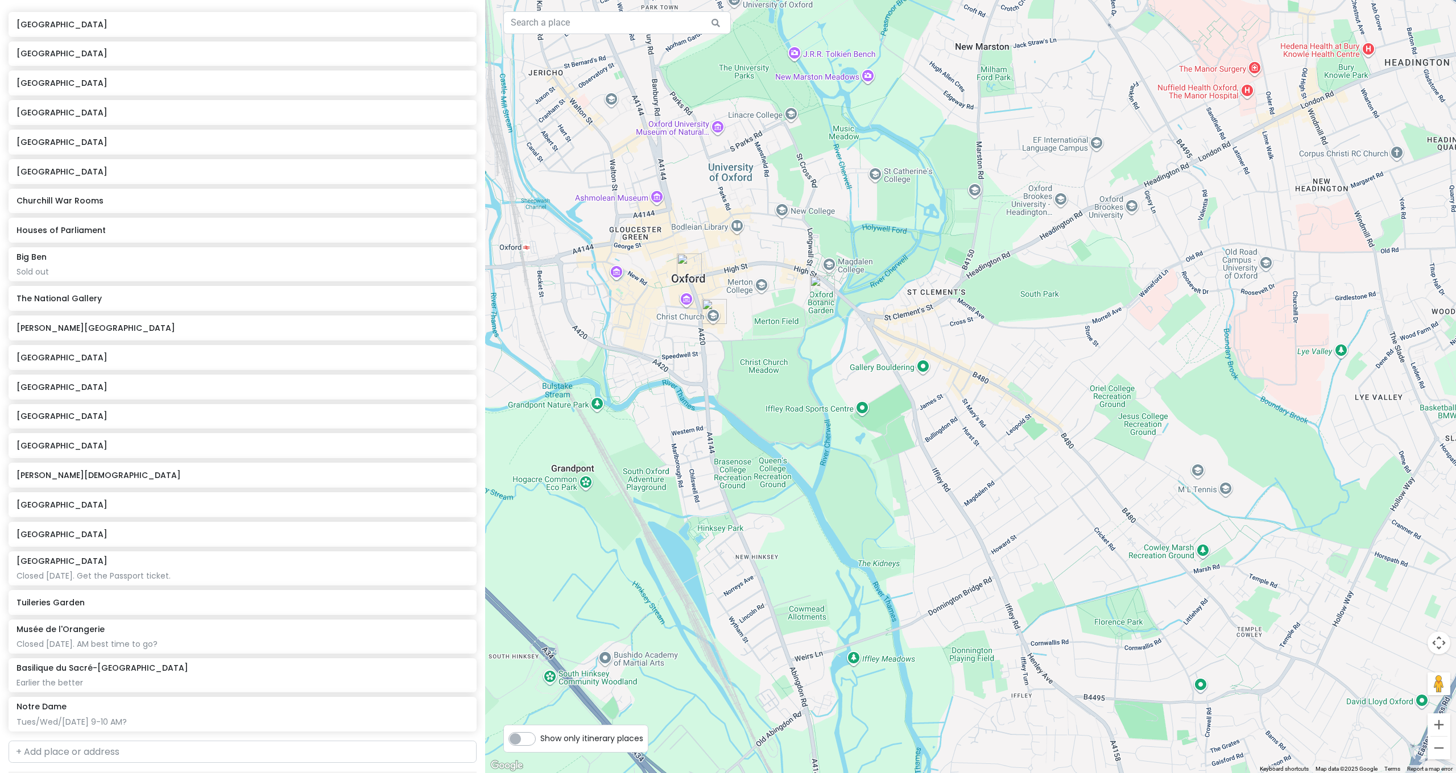
drag, startPoint x: 698, startPoint y: 307, endPoint x: 854, endPoint y: 329, distance: 157.5
click at [863, 328] on div at bounding box center [970, 386] width 971 height 773
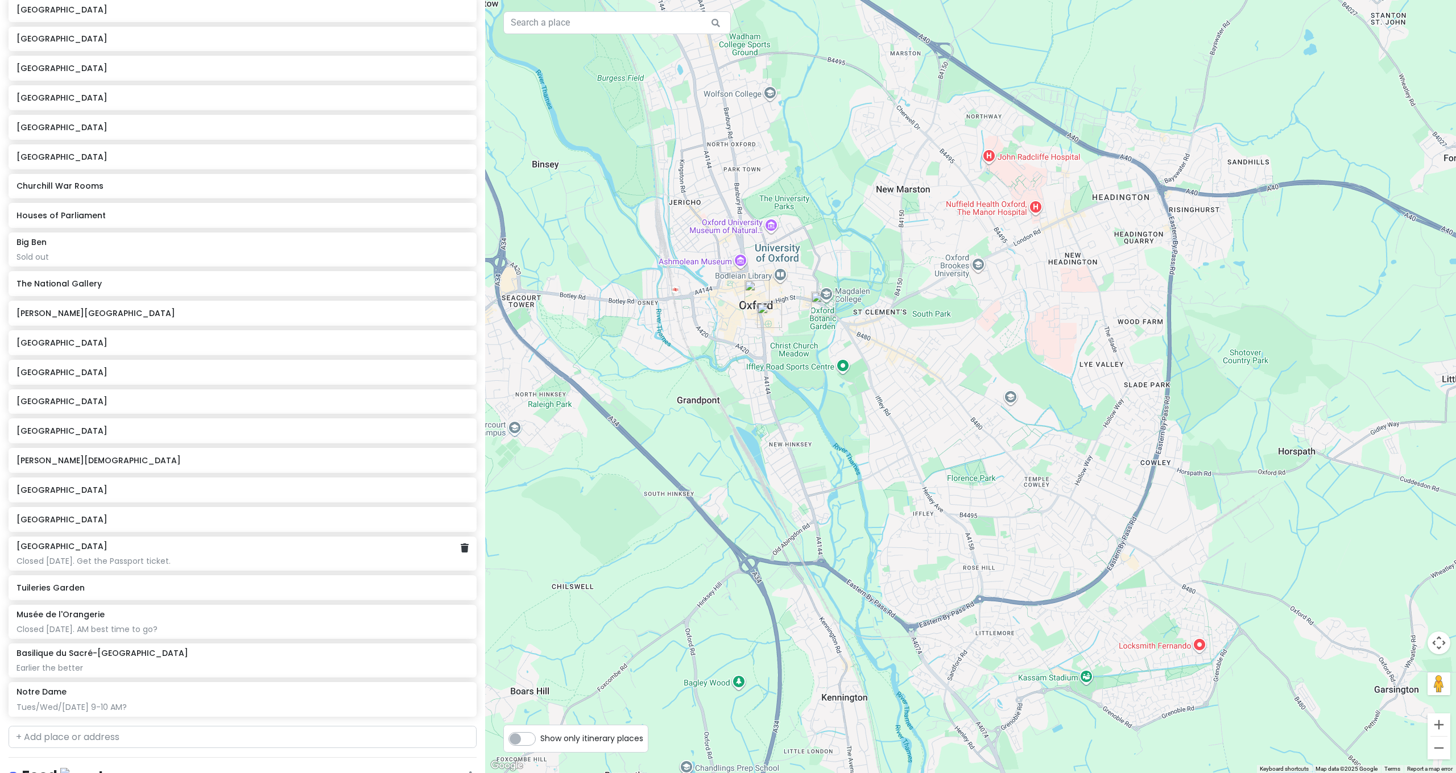
scroll to position [656, 0]
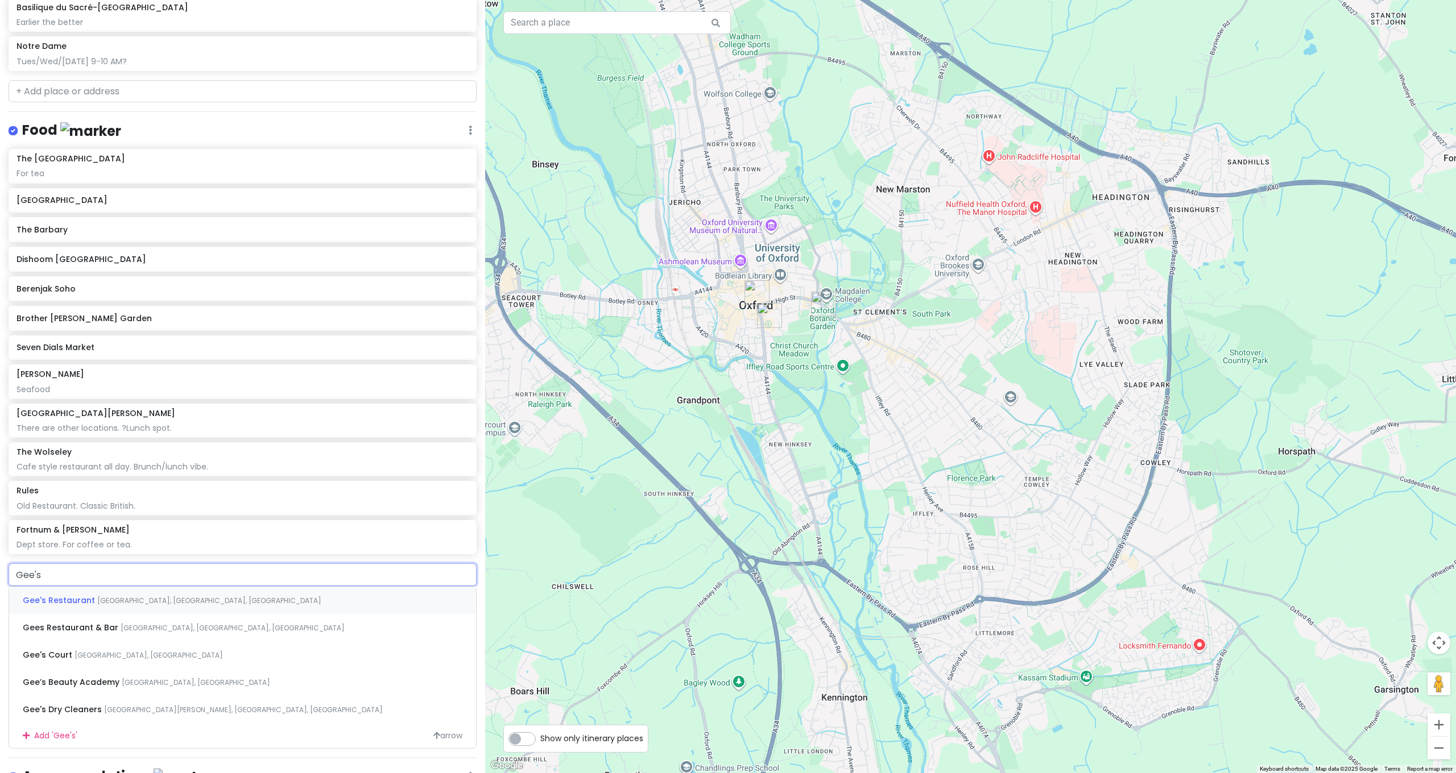
click at [93, 587] on div "Gee's Restaurant [GEOGRAPHIC_DATA], [GEOGRAPHIC_DATA], [GEOGRAPHIC_DATA]" at bounding box center [242, 600] width 467 height 27
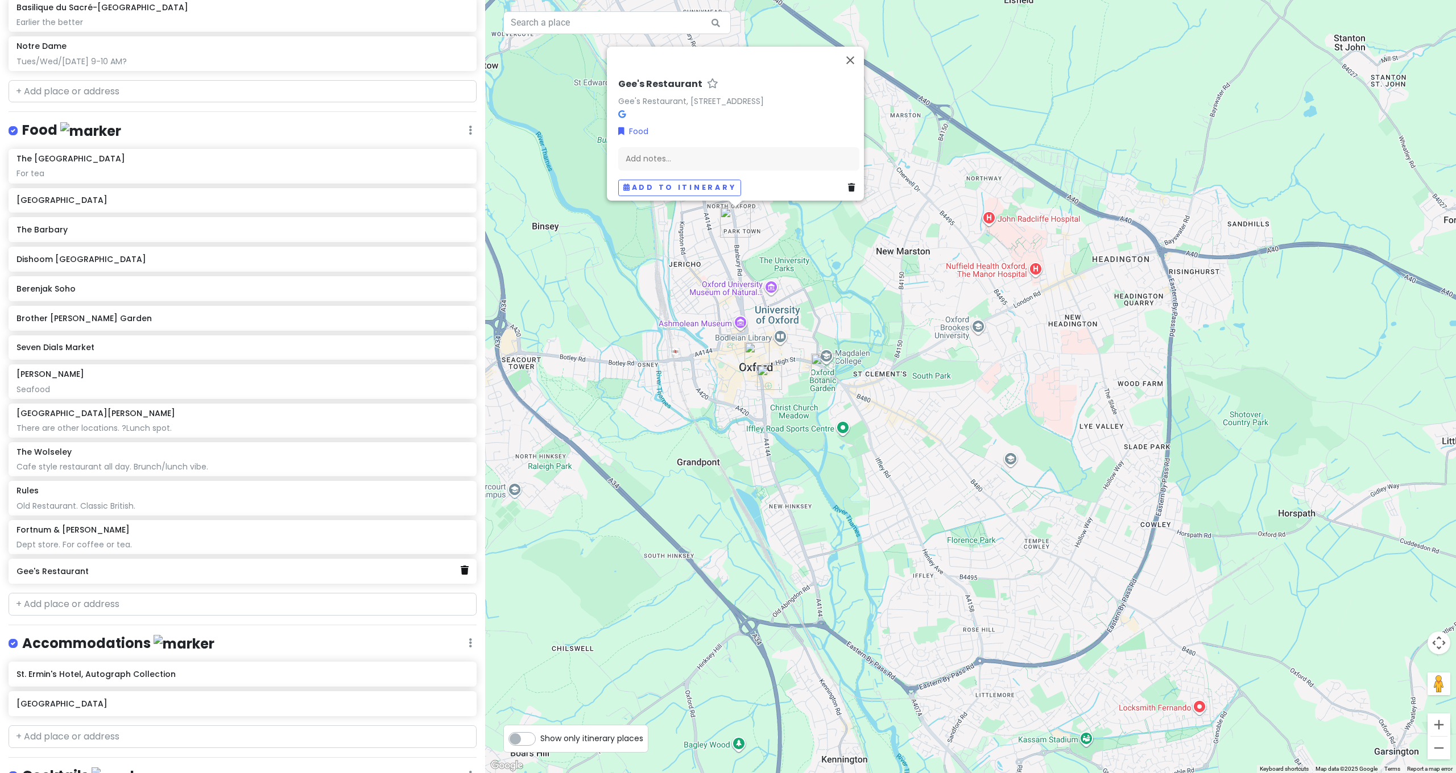
click at [461, 564] on link at bounding box center [465, 571] width 8 height 15
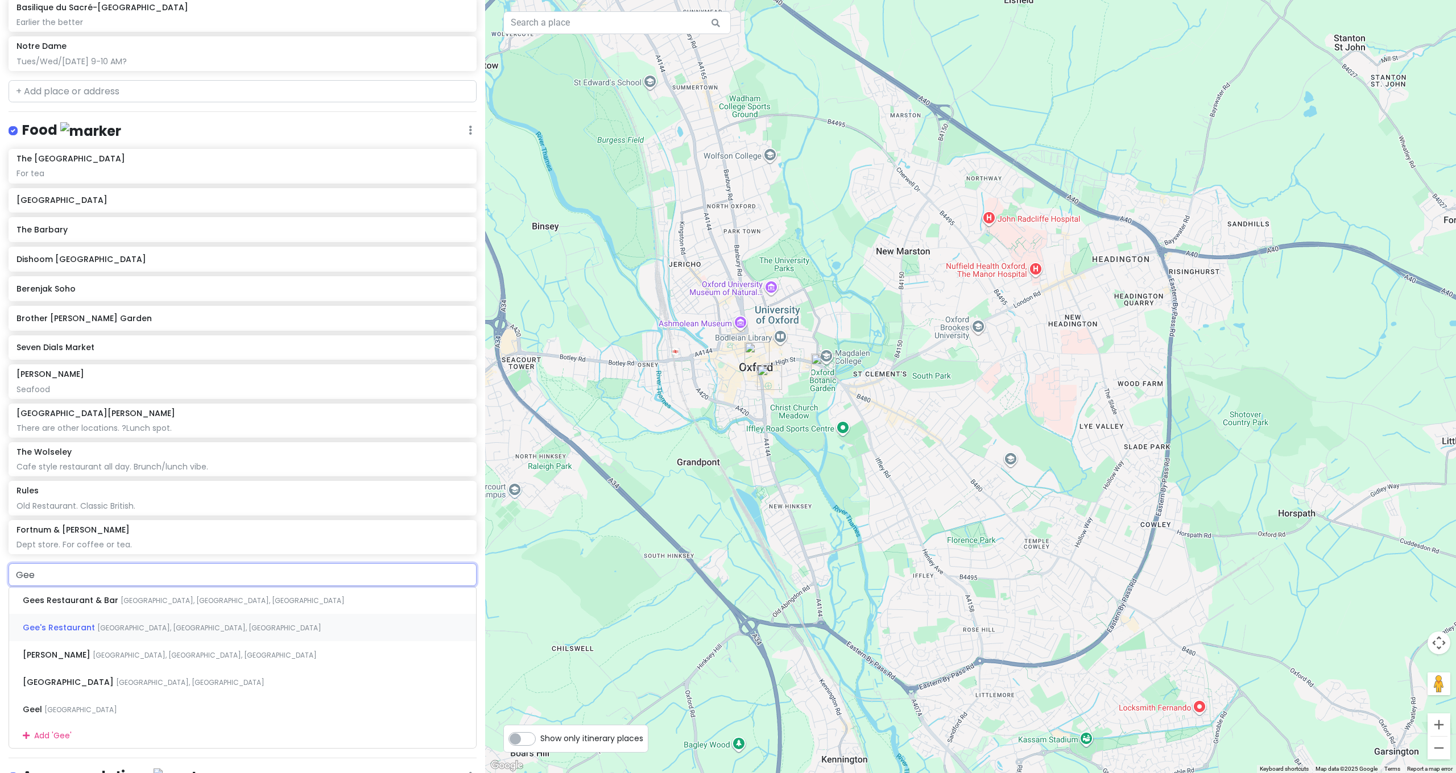
click at [175, 623] on span "[GEOGRAPHIC_DATA], [GEOGRAPHIC_DATA], [GEOGRAPHIC_DATA]" at bounding box center [209, 628] width 224 height 10
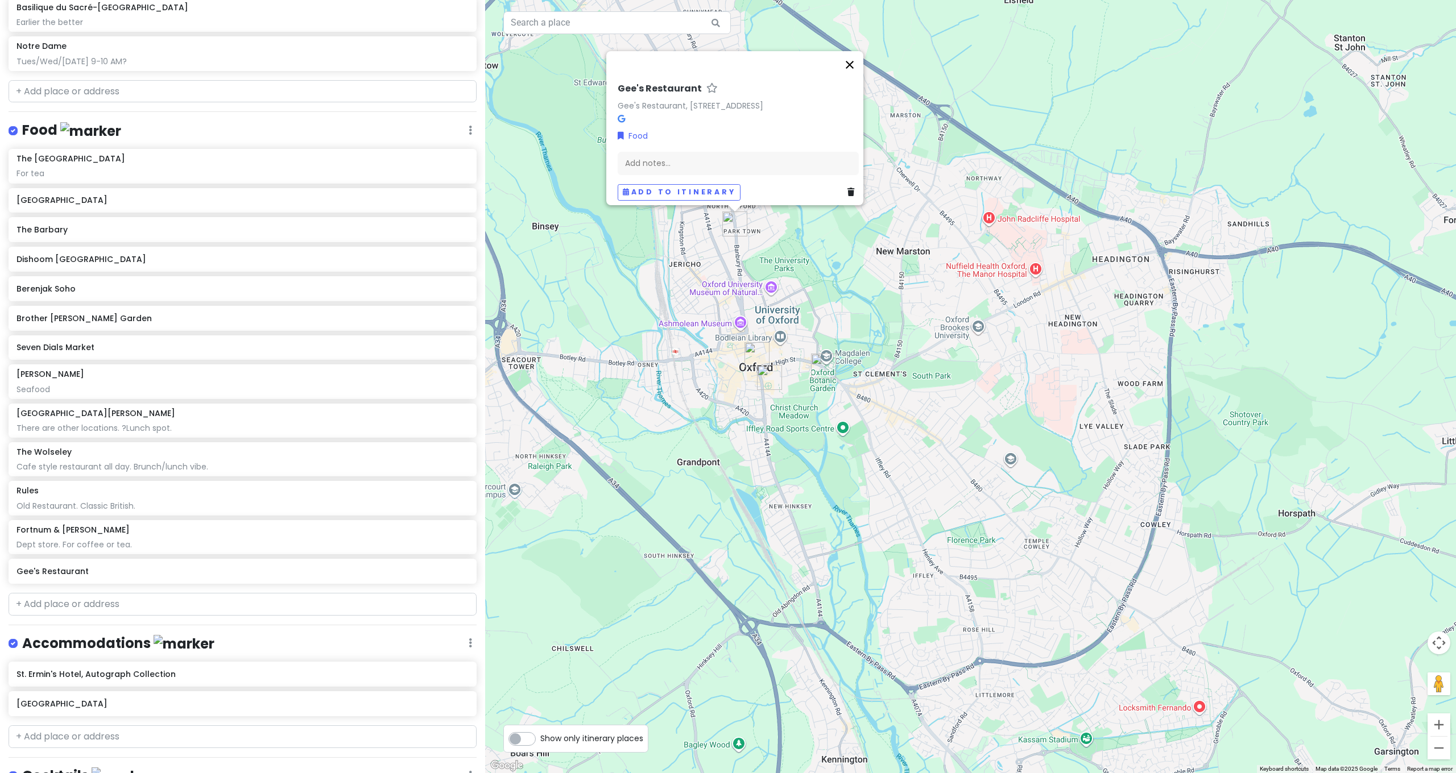
click at [857, 51] on button "Close" at bounding box center [849, 64] width 27 height 27
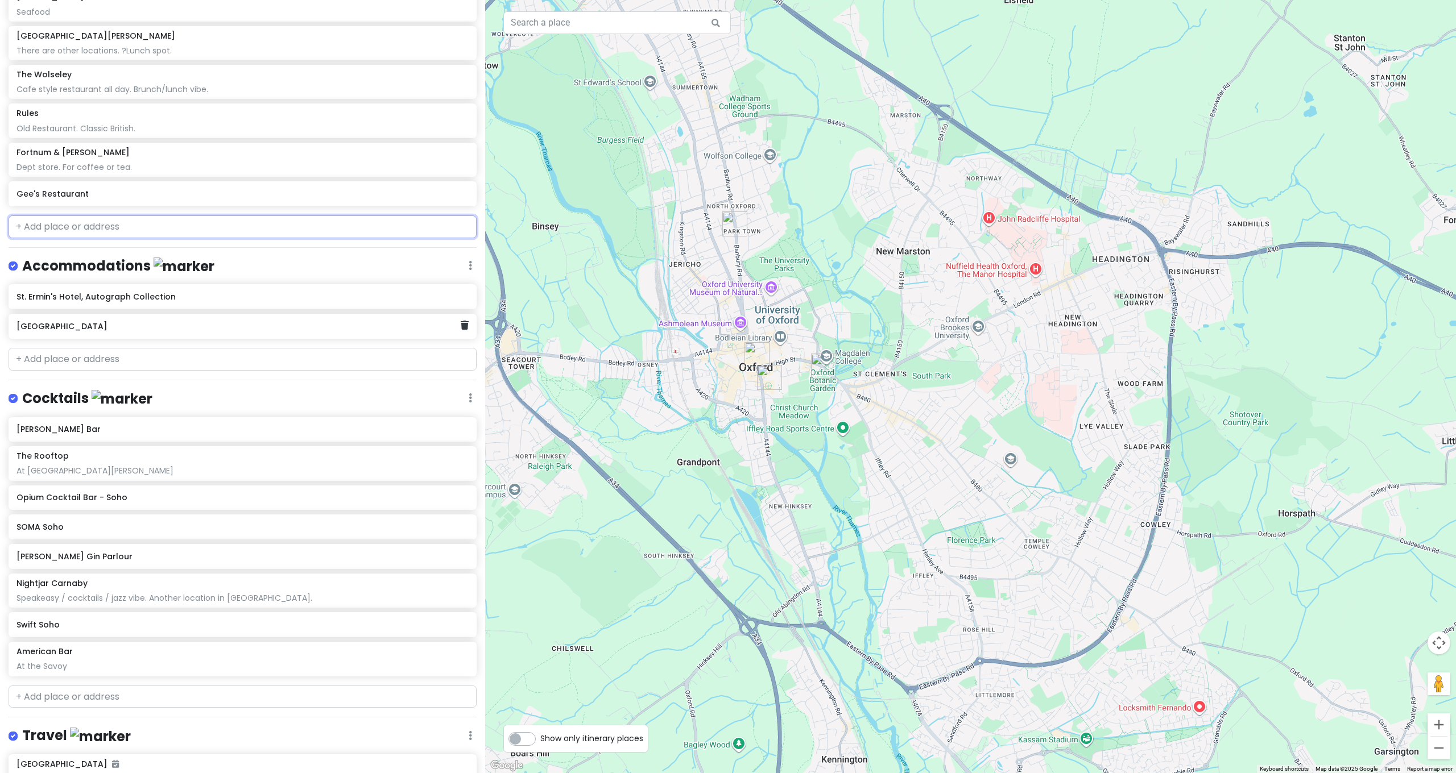
scroll to position [1404, 0]
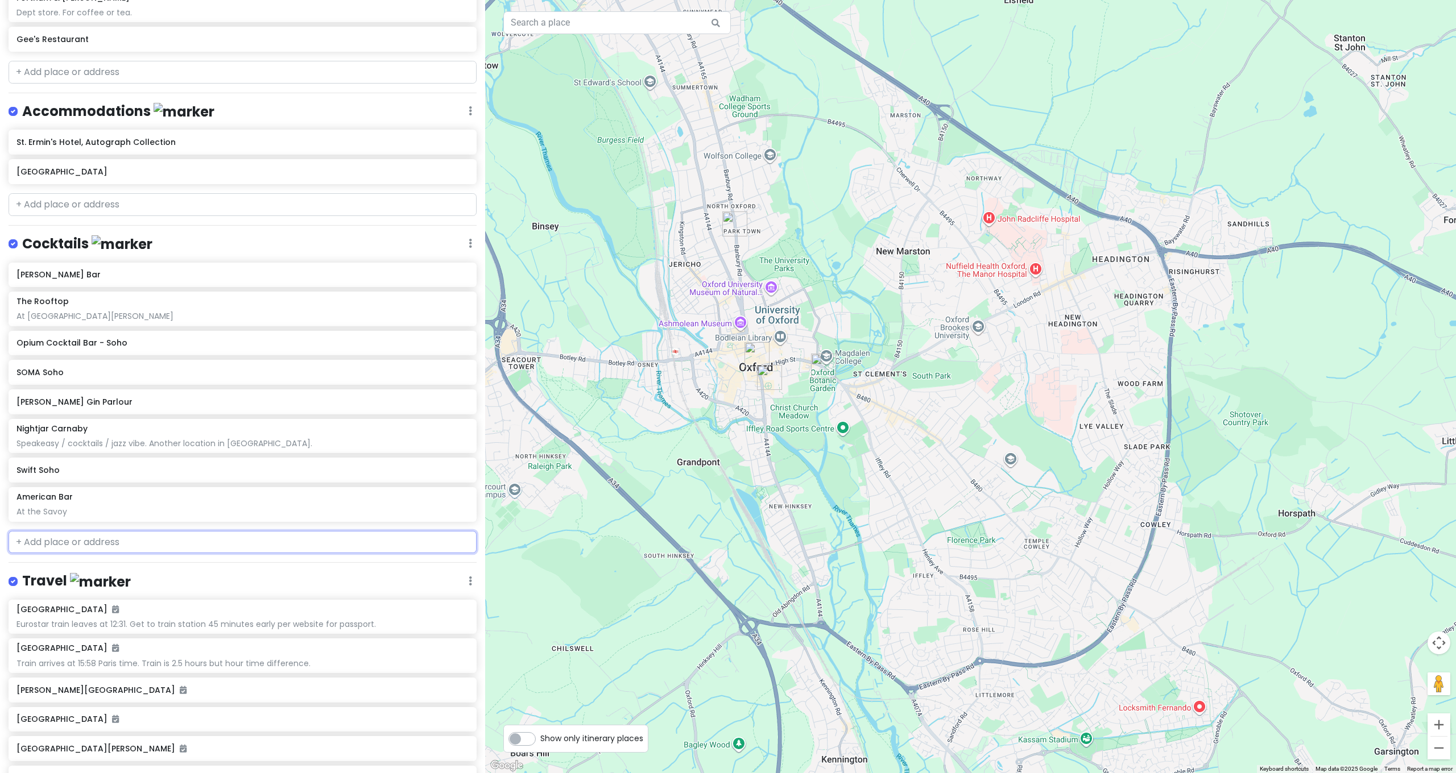
click at [92, 531] on input "text" at bounding box center [243, 542] width 468 height 23
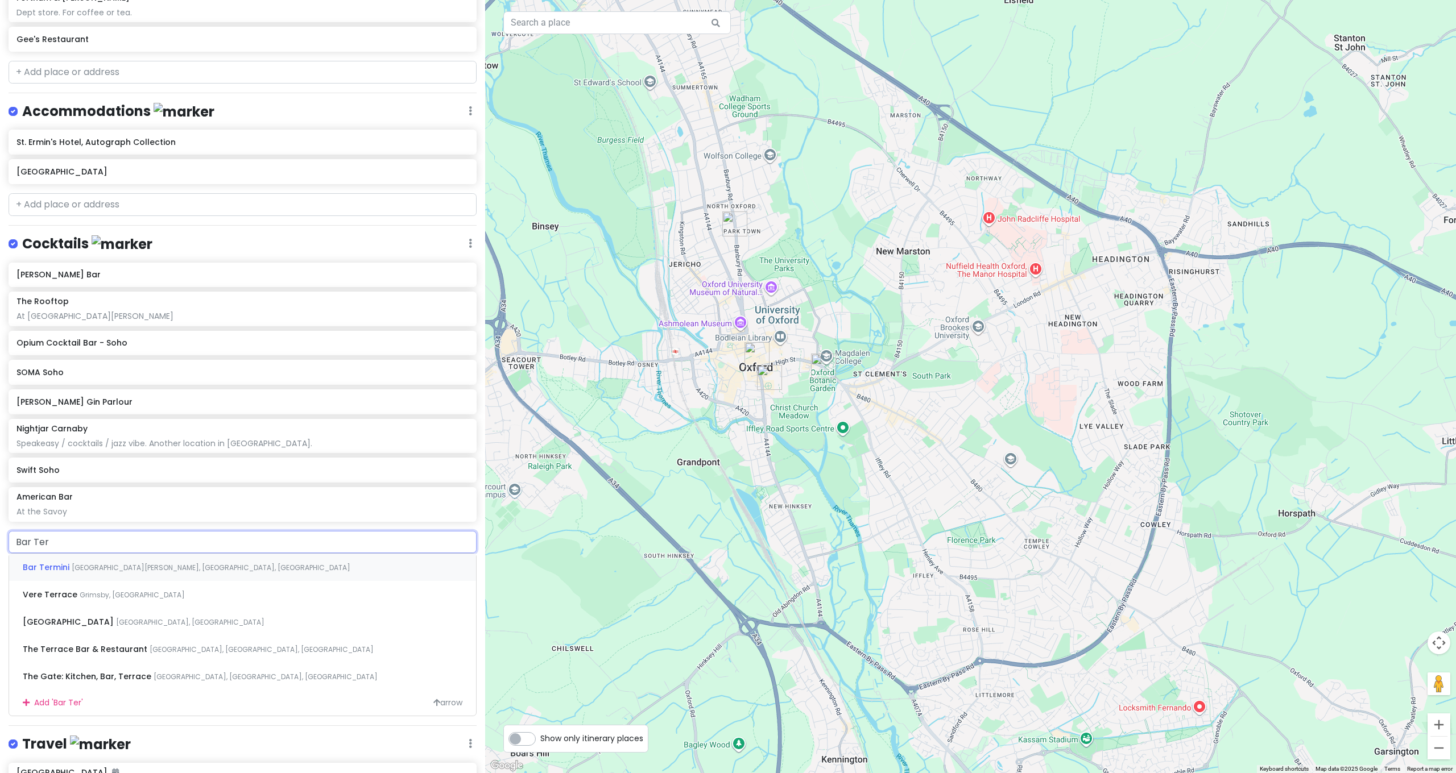
click at [131, 563] on span "[GEOGRAPHIC_DATA][PERSON_NAME], [GEOGRAPHIC_DATA], [GEOGRAPHIC_DATA]" at bounding box center [211, 568] width 279 height 10
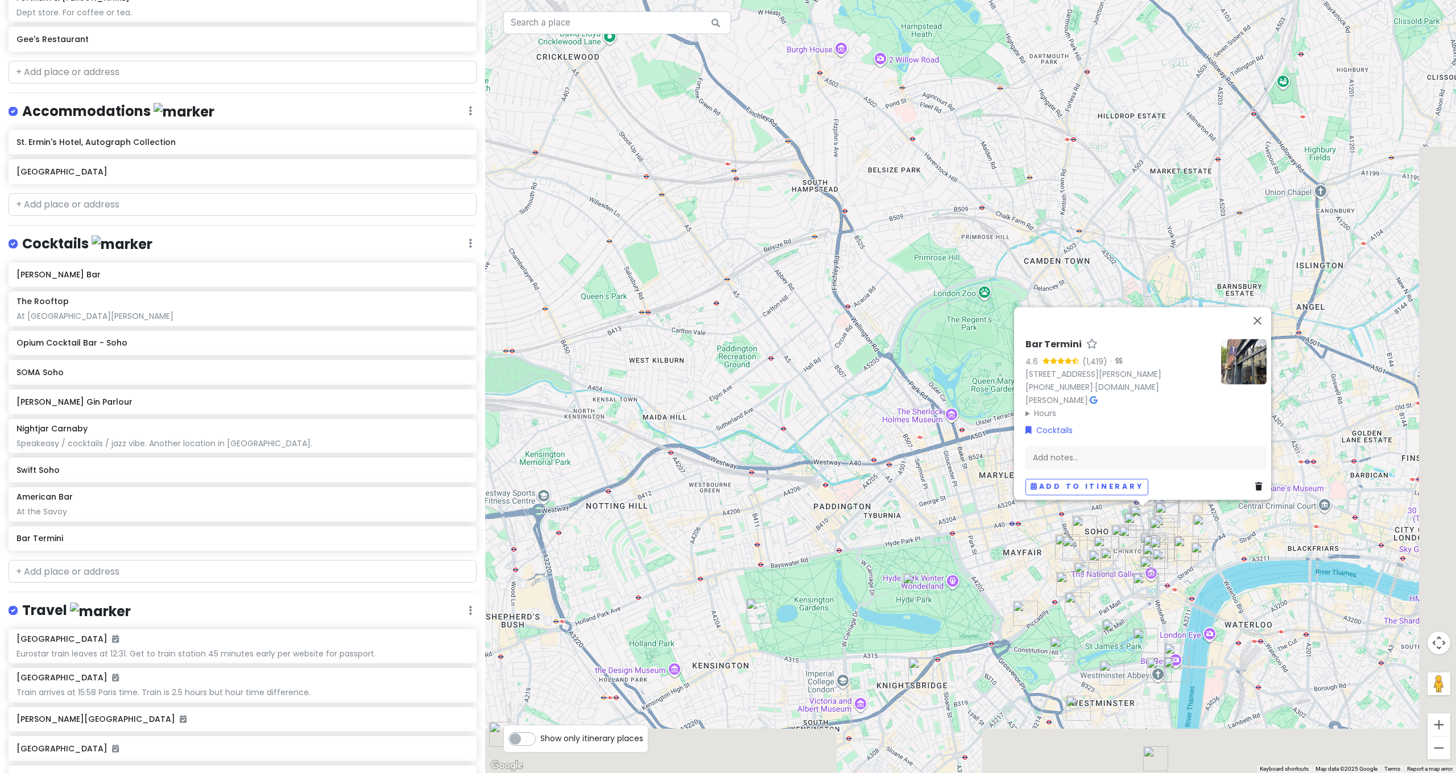
drag, startPoint x: 962, startPoint y: 502, endPoint x: 805, endPoint y: 278, distance: 274.4
click at [805, 278] on div "Bar Termini 4.6 (1,419) · [STREET_ADDRESS][PERSON_NAME] [PHONE_NUMBER] · [DOMAI…" at bounding box center [970, 386] width 971 height 773
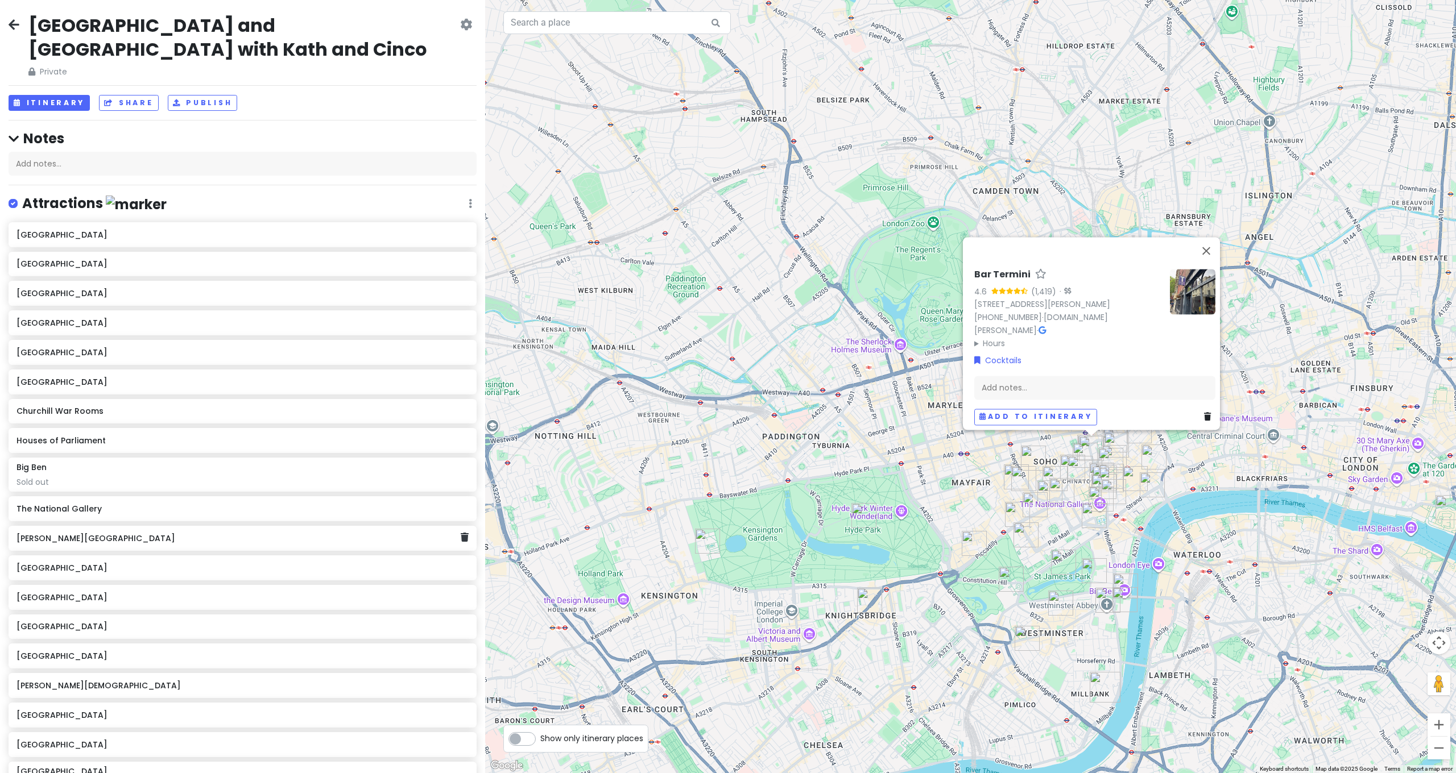
scroll to position [240, 0]
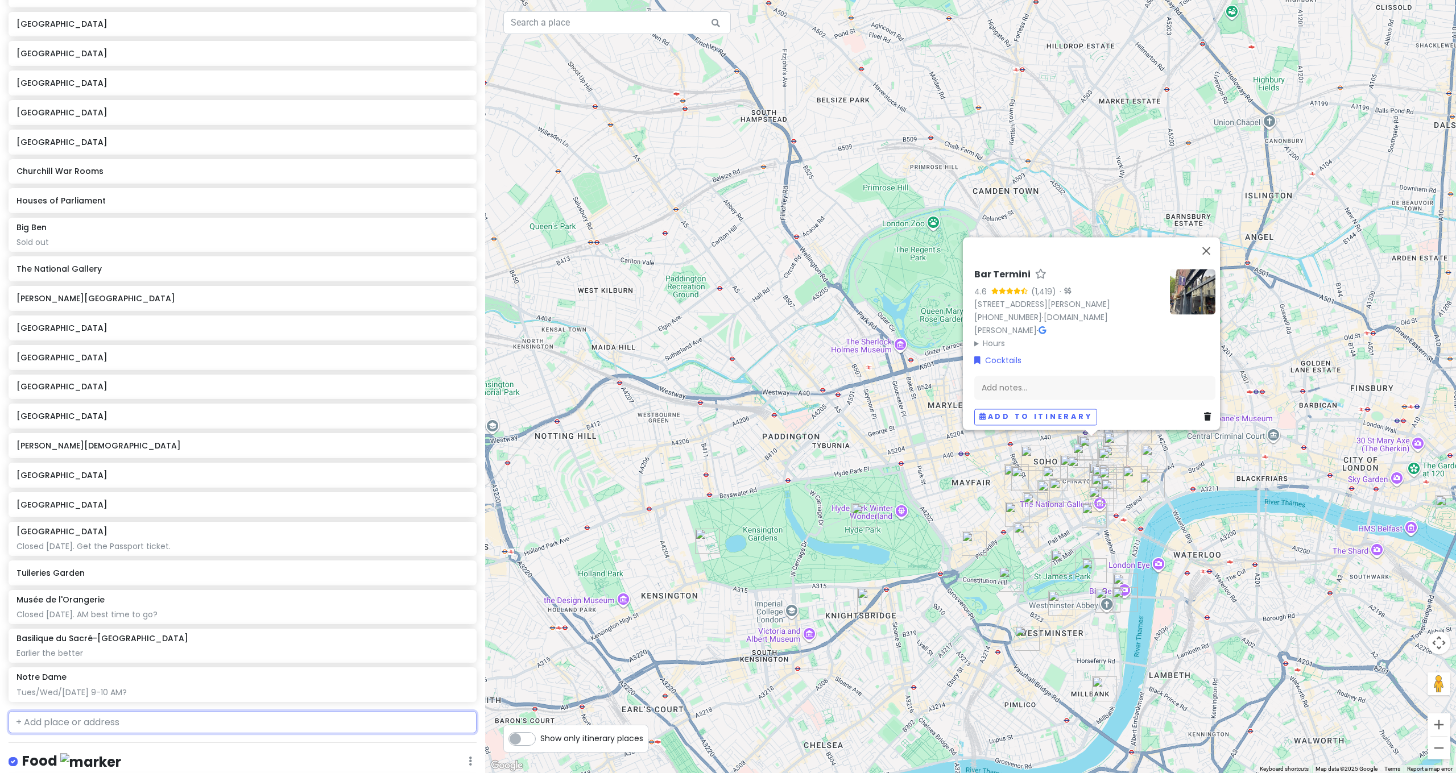
click at [112, 711] on input "text" at bounding box center [243, 722] width 468 height 23
click at [116, 744] on span "[GEOGRAPHIC_DATA], [GEOGRAPHIC_DATA], [GEOGRAPHIC_DATA]" at bounding box center [228, 749] width 224 height 10
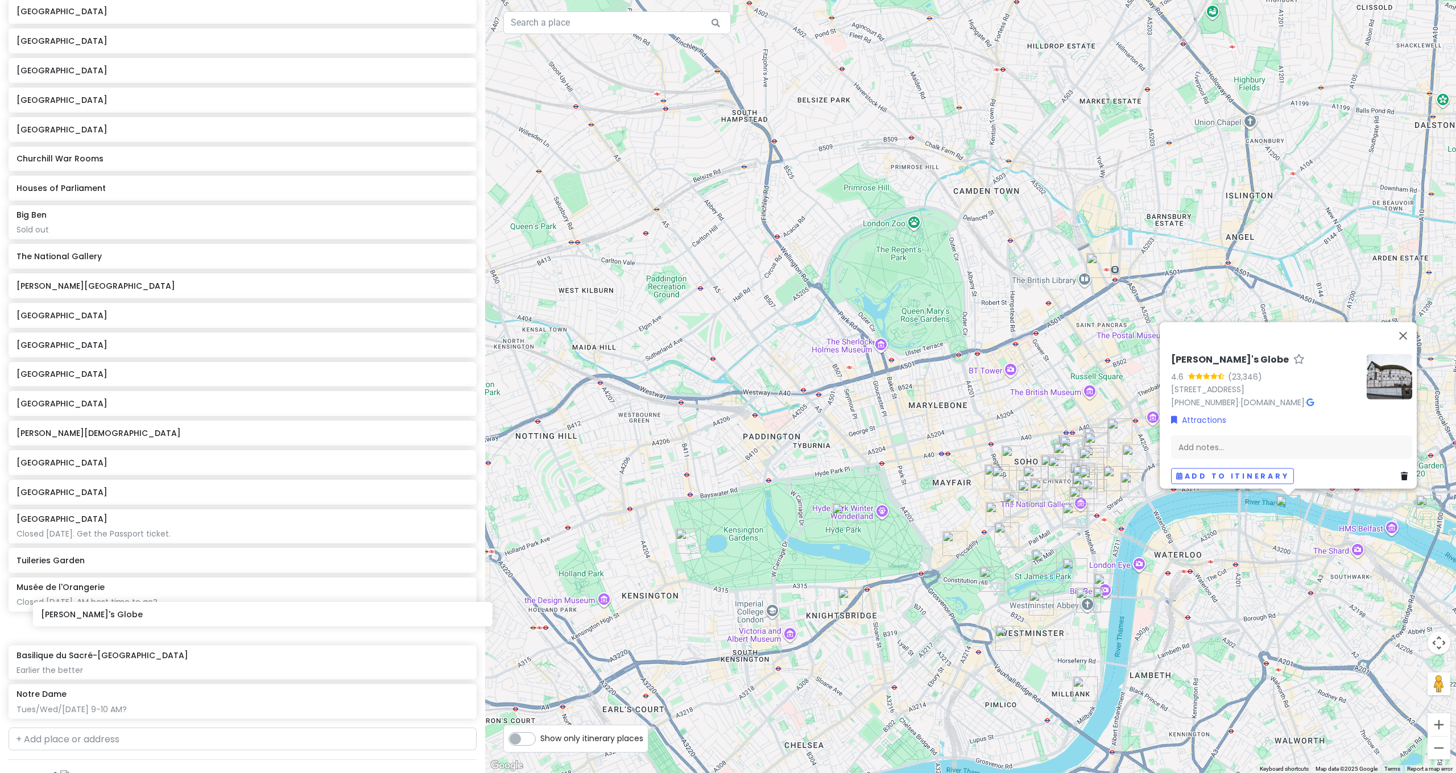
scroll to position [257, 0]
drag, startPoint x: 114, startPoint y: 691, endPoint x: 107, endPoint y: 279, distance: 412.4
click at [107, 279] on div "[GEOGRAPHIC_DATA] [GEOGRAPHIC_DATA] [GEOGRAPHIC_DATA] [GEOGRAPHIC_DATA] [GEOGRA…" at bounding box center [242, 342] width 485 height 754
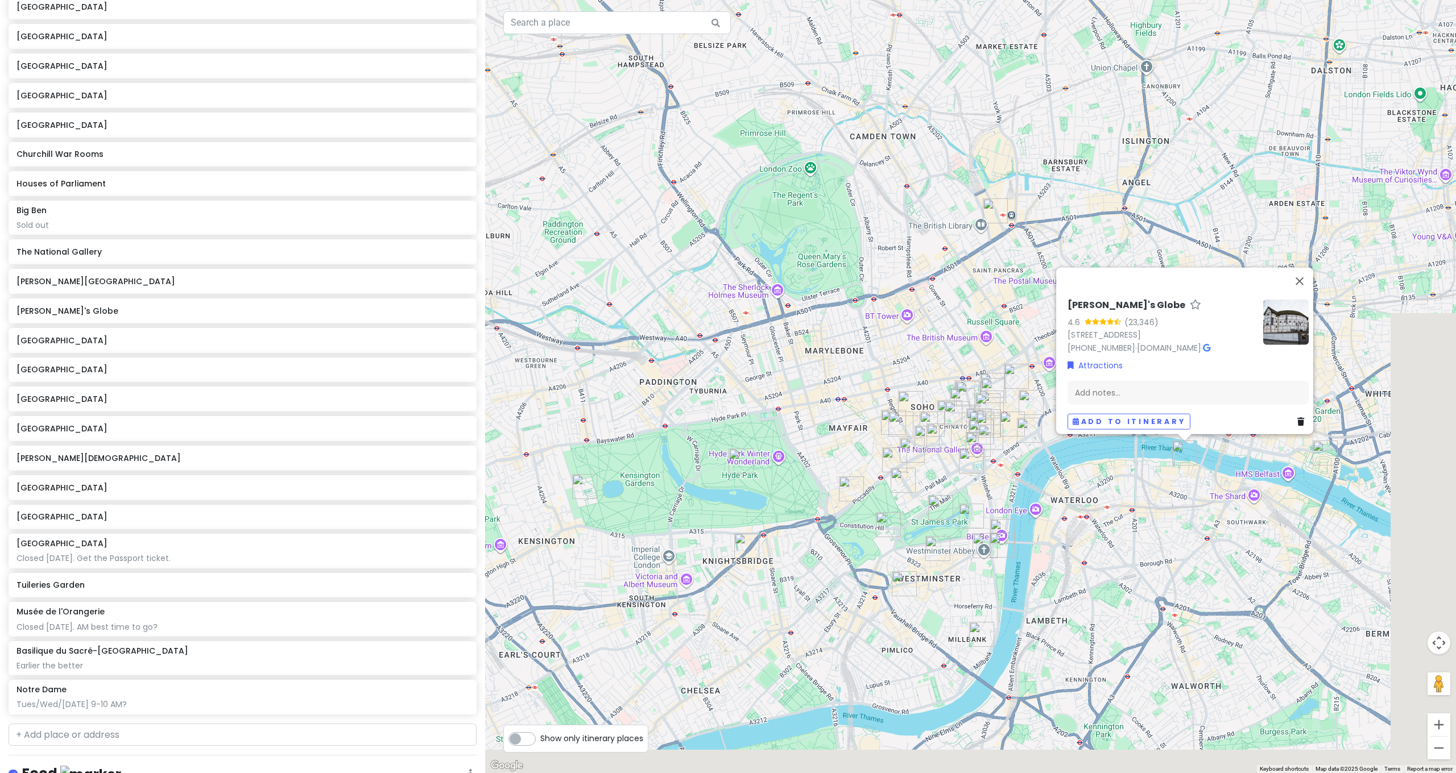
drag, startPoint x: 1276, startPoint y: 567, endPoint x: 1170, endPoint y: 512, distance: 118.8
click at [1170, 512] on div "[PERSON_NAME]'s Globe 4.6 (23,346) [STREET_ADDRESS] [PHONE_NUMBER] · [DOMAIN_NA…" at bounding box center [970, 386] width 971 height 773
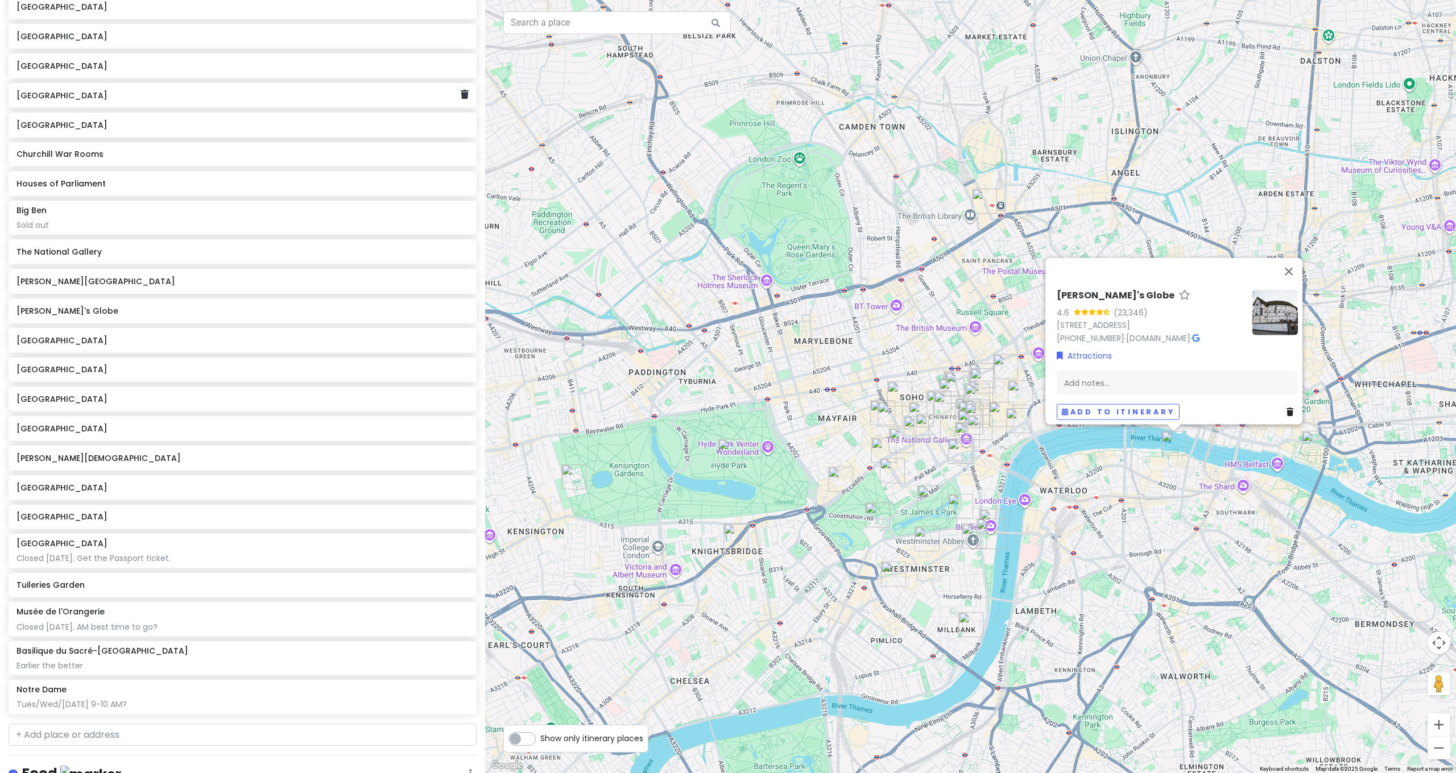
scroll to position [0, 0]
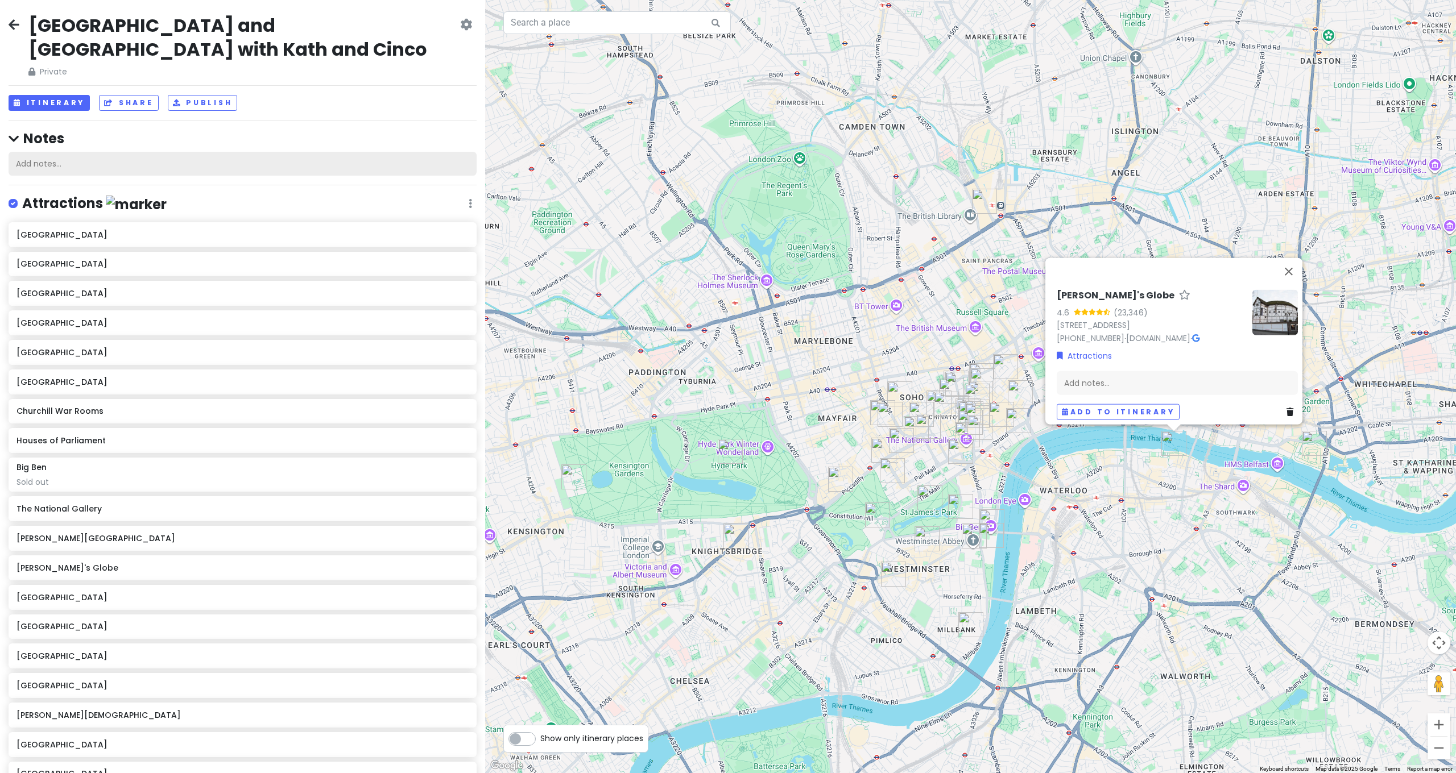
click at [81, 152] on div "Add notes..." at bounding box center [243, 164] width 468 height 24
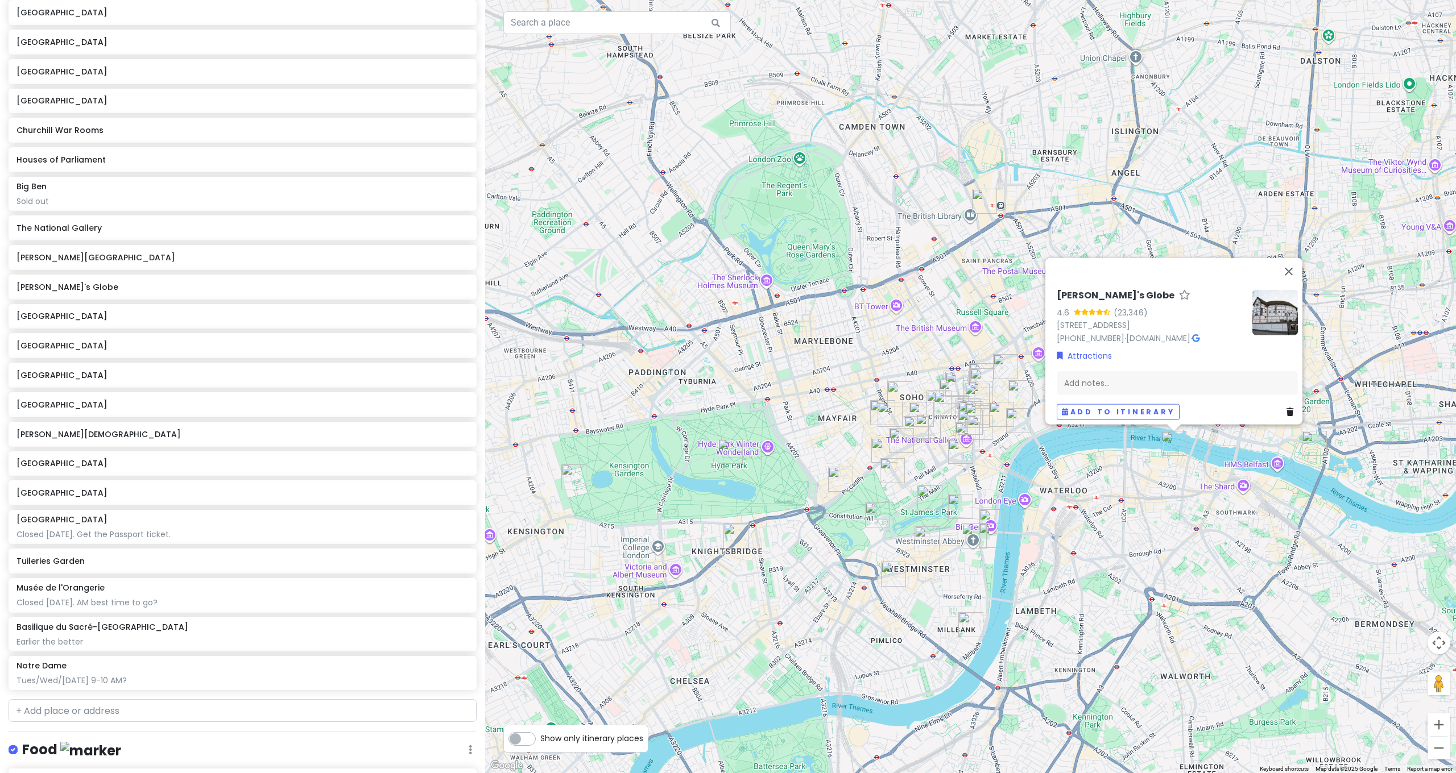
scroll to position [268, 0]
click at [83, 702] on input "text" at bounding box center [243, 713] width 468 height 23
click at [90, 725] on div "[GEOGRAPHIC_DATA], [GEOGRAPHIC_DATA]" at bounding box center [242, 738] width 467 height 27
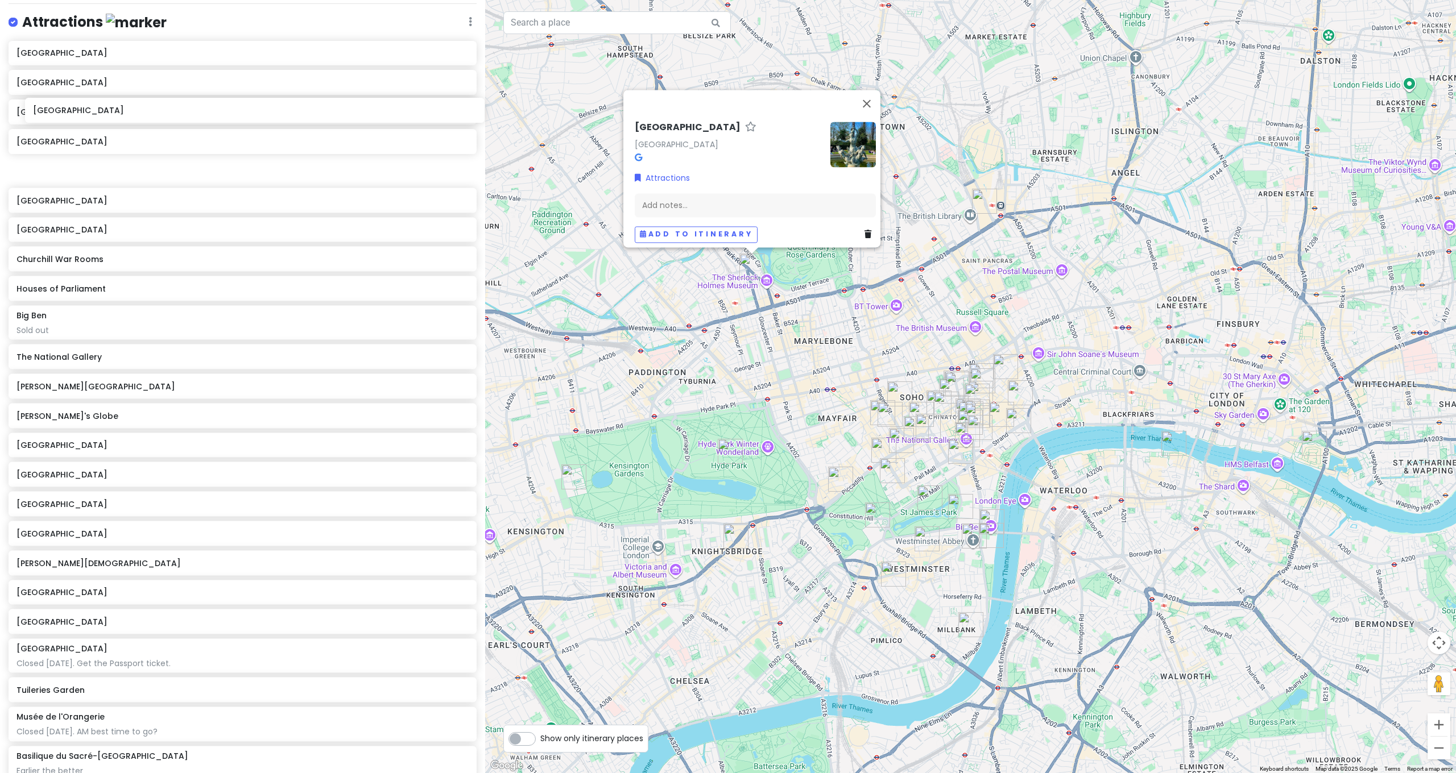
scroll to position [168, 0]
drag, startPoint x: 91, startPoint y: 677, endPoint x: 88, endPoint y: 200, distance: 477.7
click at [88, 200] on div "[GEOGRAPHIC_DATA] [GEOGRAPHIC_DATA] [GEOGRAPHIC_DATA] [GEOGRAPHIC_DATA] [GEOGRA…" at bounding box center [242, 435] width 485 height 783
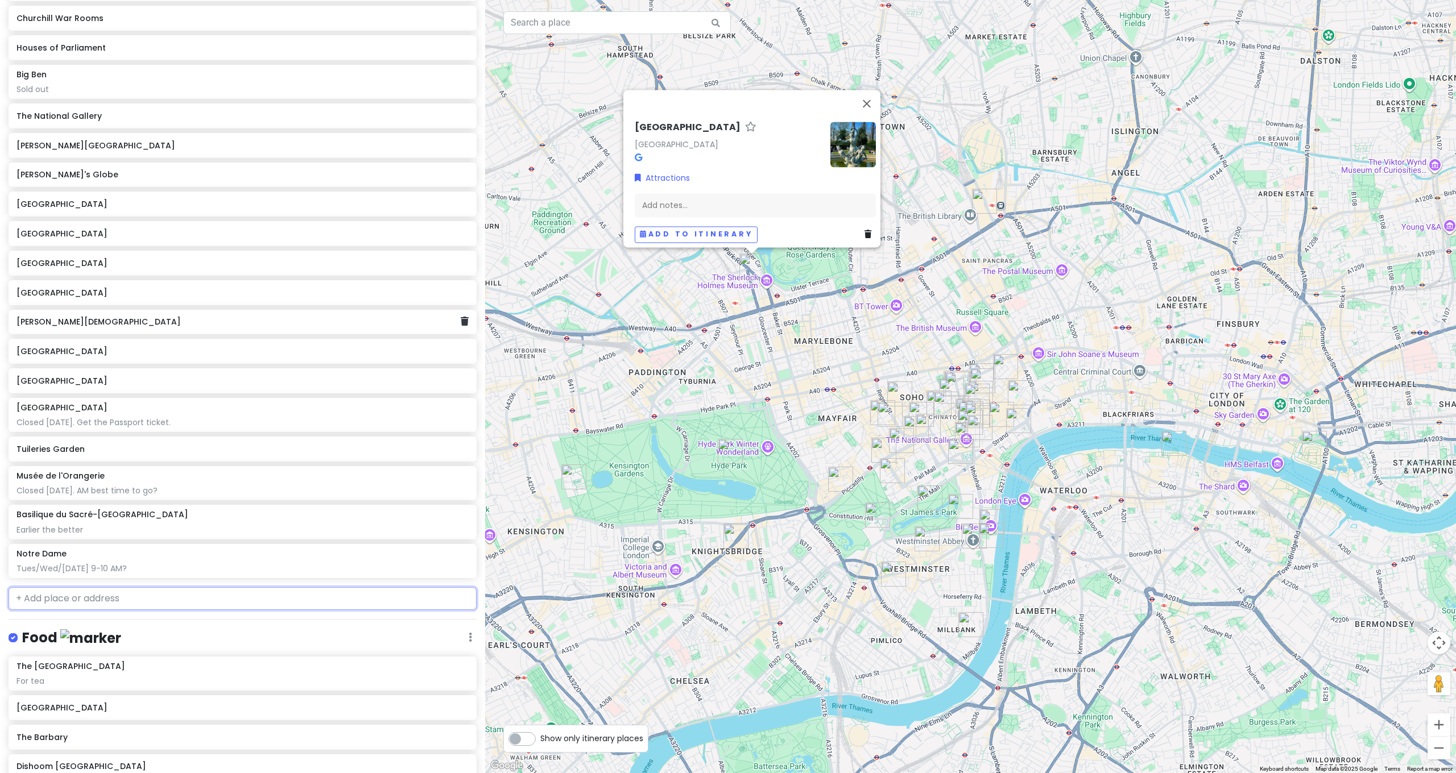
click at [88, 587] on input "text" at bounding box center [243, 598] width 468 height 23
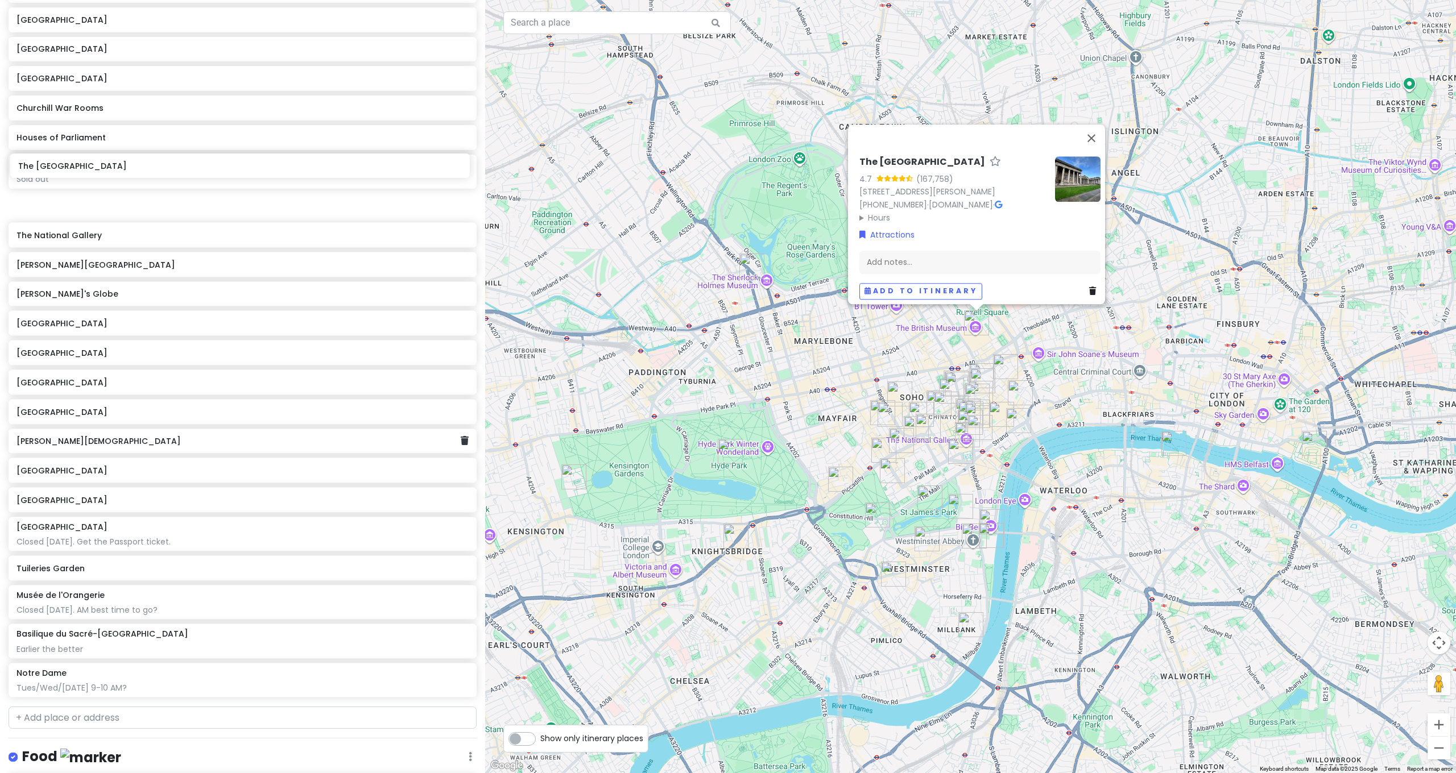
drag, startPoint x: 67, startPoint y: 566, endPoint x: 69, endPoint y: 165, distance: 400.9
click at [69, 165] on div "[GEOGRAPHIC_DATA] [GEOGRAPHIC_DATA] [GEOGRAPHIC_DATA] [GEOGRAPHIC_DATA] [GEOGRA…" at bounding box center [242, 296] width 485 height 813
click at [122, 708] on input "text" at bounding box center [243, 719] width 468 height 23
click at [97, 740] on span "[GEOGRAPHIC_DATA], [GEOGRAPHIC_DATA]" at bounding box center [144, 745] width 148 height 10
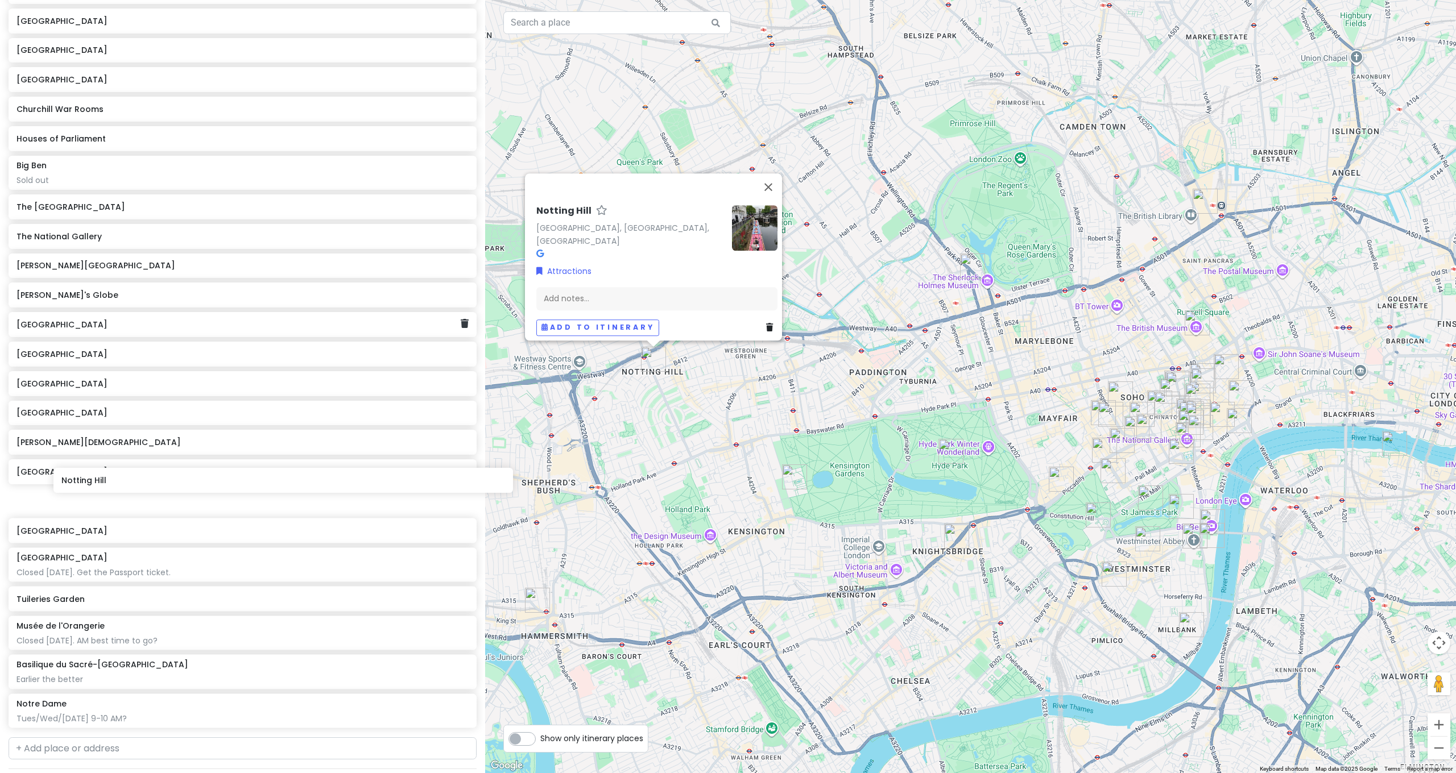
scroll to position [322, 0]
drag, startPoint x: 242, startPoint y: 667, endPoint x: 230, endPoint y: 324, distance: 343.1
click at [230, 324] on div "[GEOGRAPHIC_DATA] [GEOGRAPHIC_DATA] [GEOGRAPHIC_DATA] [GEOGRAPHIC_DATA] [GEOGRA…" at bounding box center [242, 311] width 485 height 842
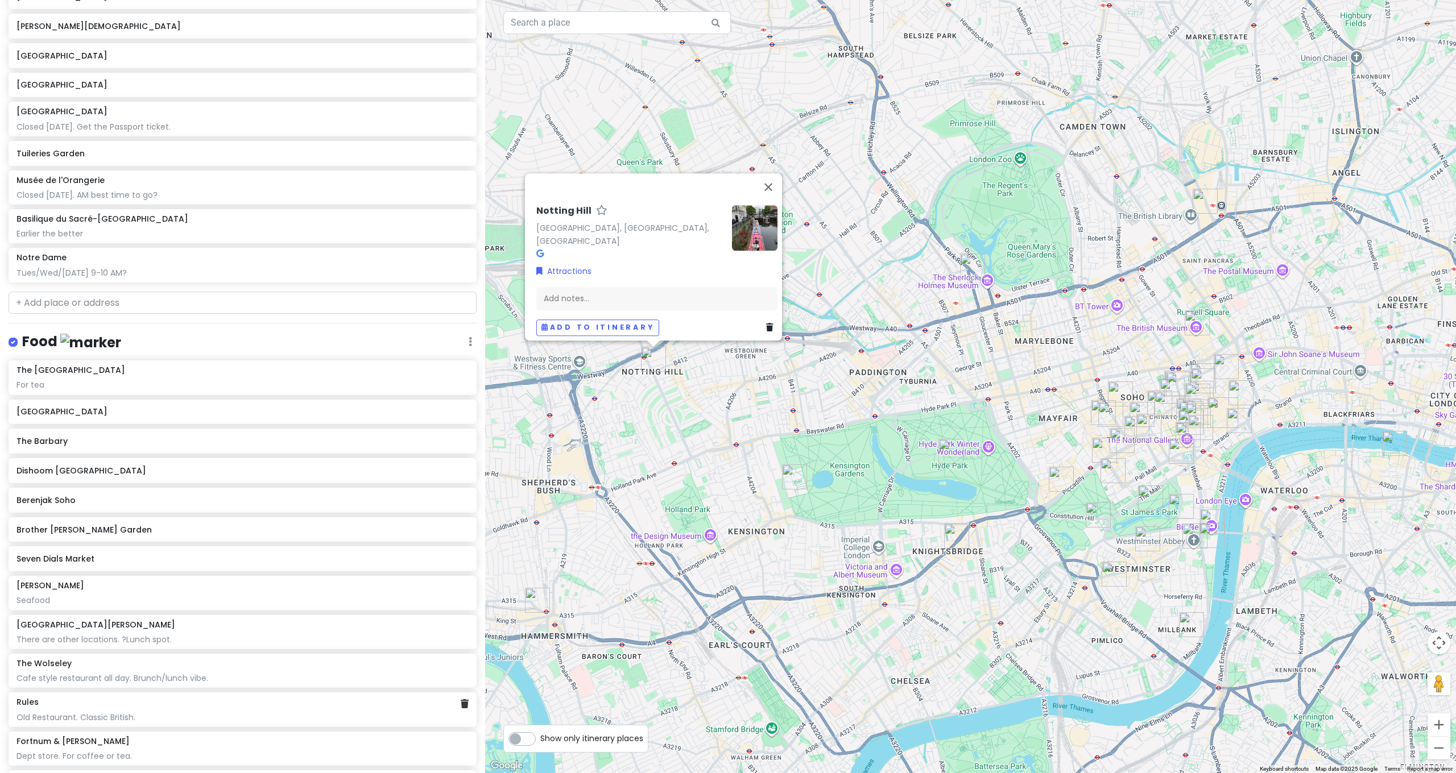
scroll to position [1019, 0]
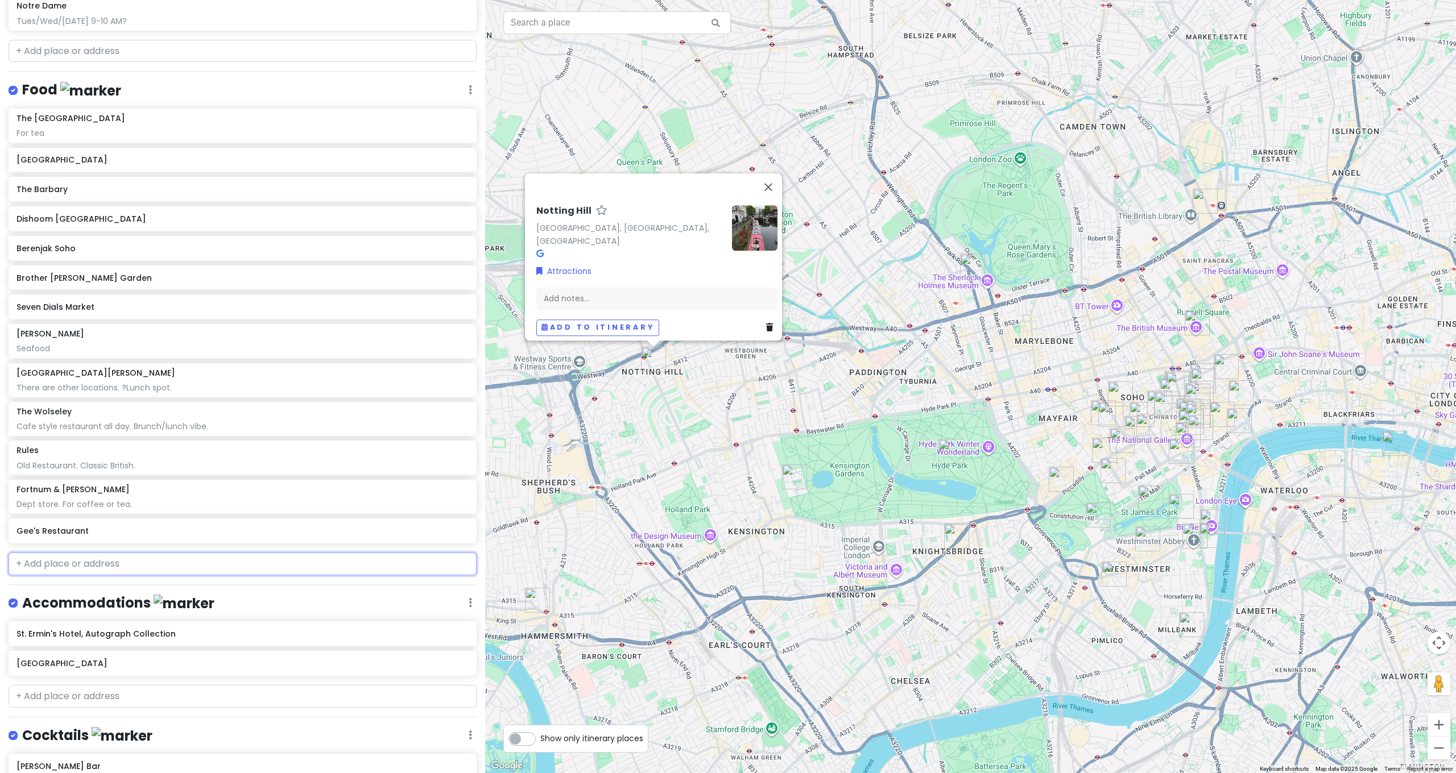
click at [93, 553] on input "text" at bounding box center [243, 564] width 468 height 23
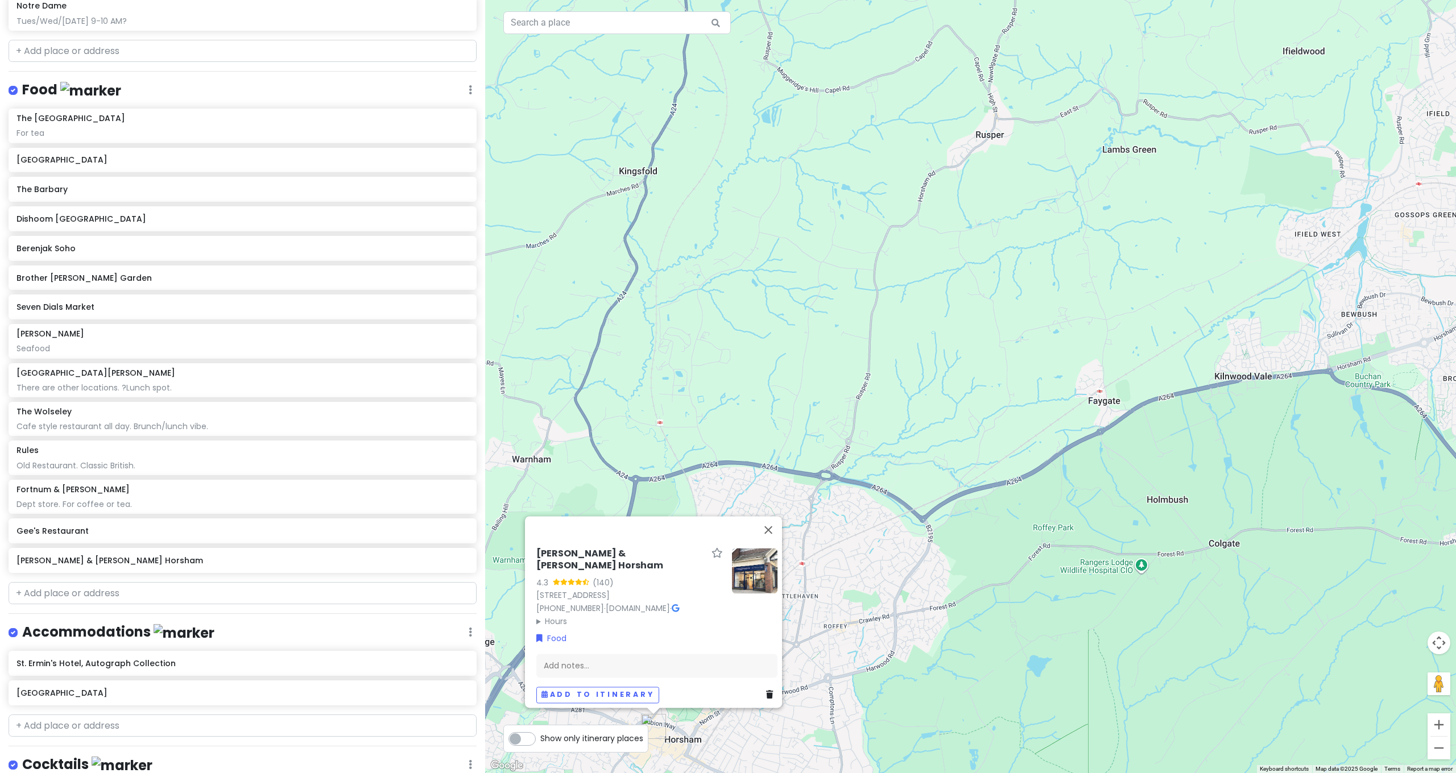
click at [770, 538] on button "Close" at bounding box center [768, 529] width 27 height 27
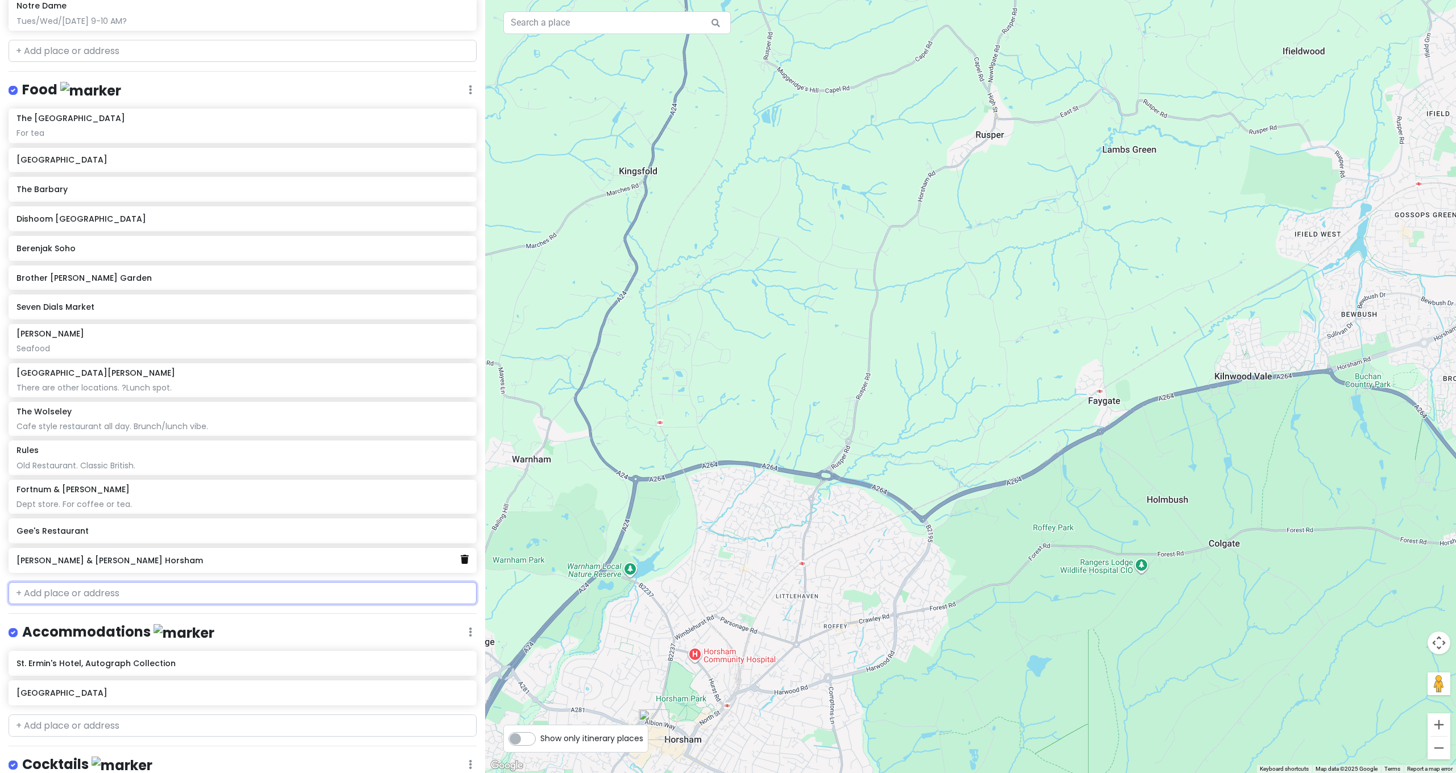
click at [461, 555] on icon at bounding box center [465, 559] width 8 height 9
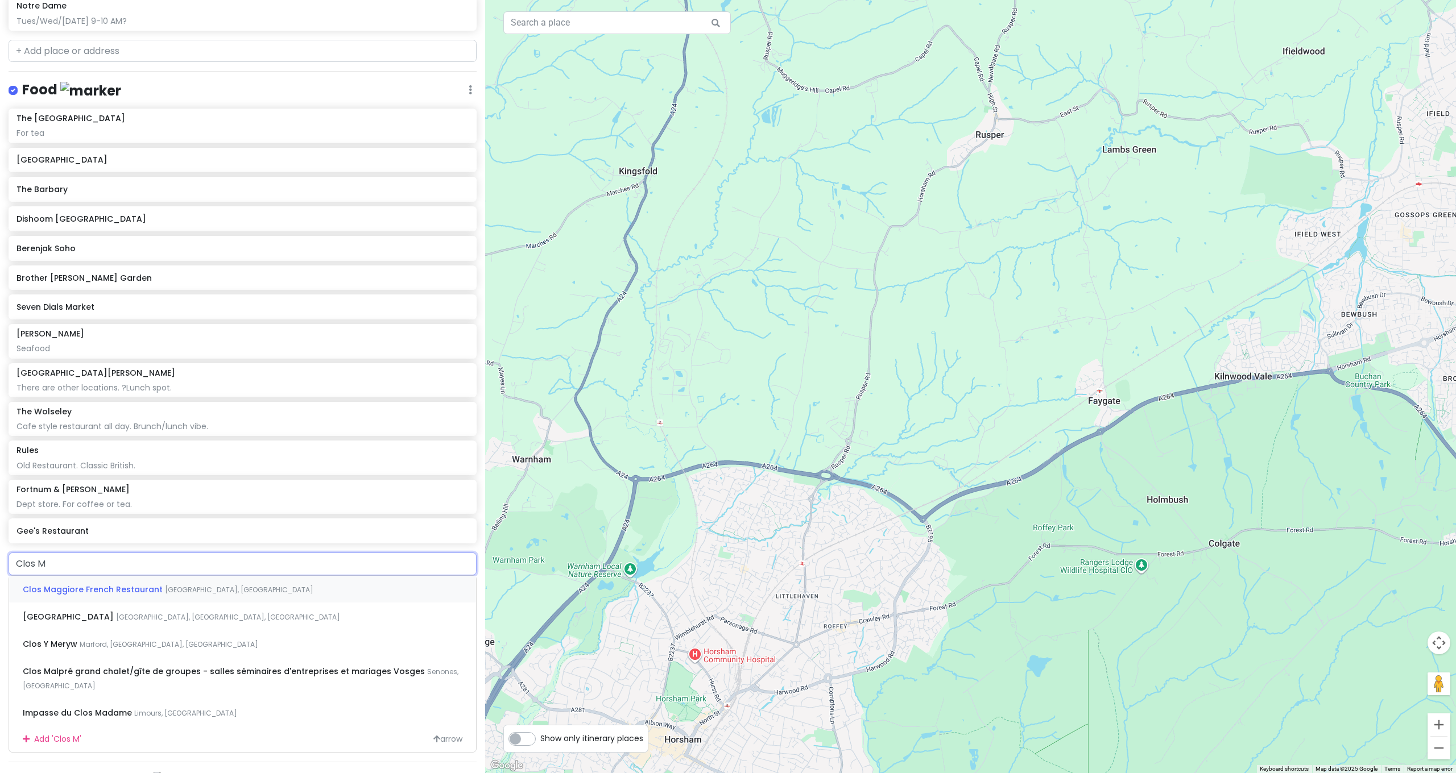
click at [140, 584] on span "Clos Maggiore French Restaurant" at bounding box center [94, 589] width 142 height 11
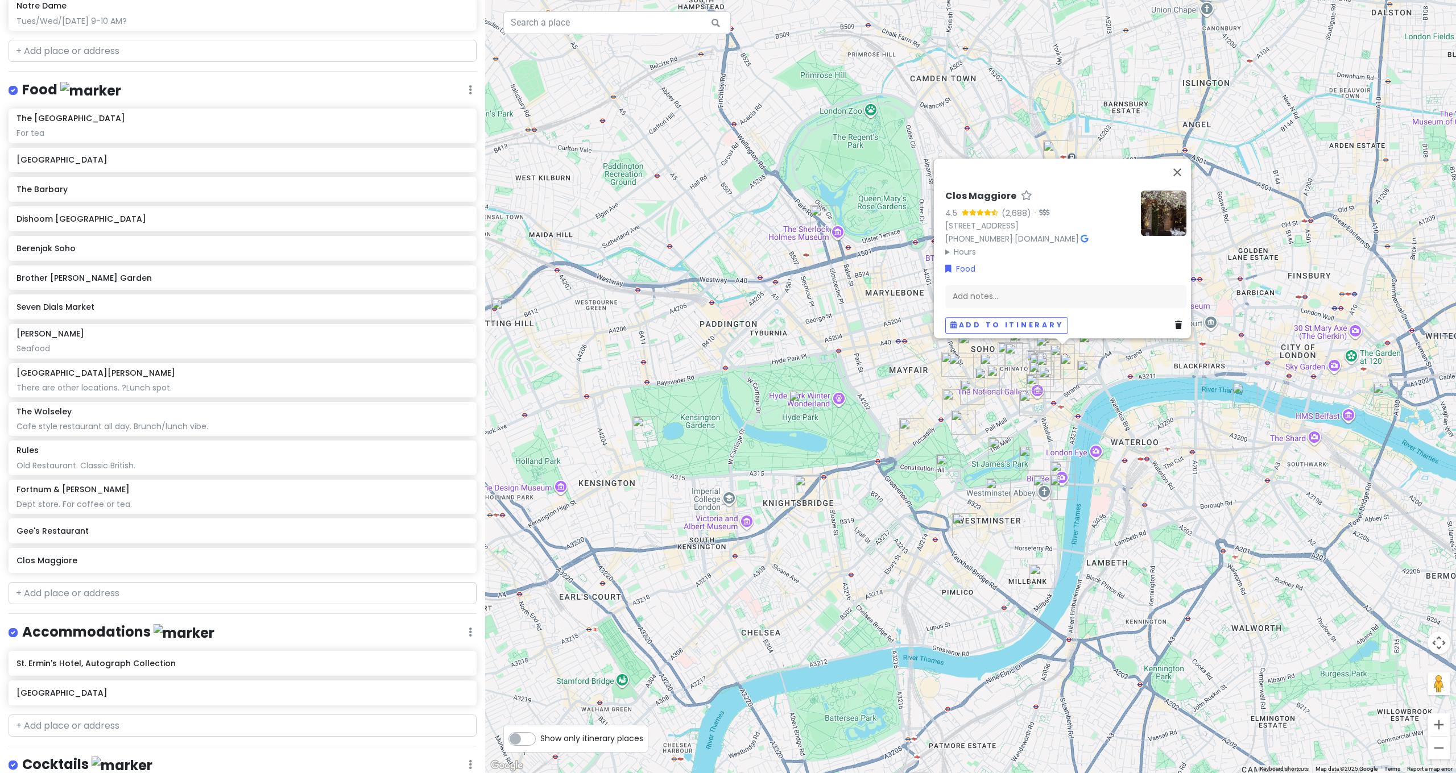
drag, startPoint x: 1129, startPoint y: 423, endPoint x: 886, endPoint y: 552, distance: 275.2
click at [886, 552] on div "Clos Maggiore 4.5 (2,688) · [STREET_ADDRESS] [PHONE_NUMBER] · [DOMAIN_NAME] · H…" at bounding box center [970, 386] width 971 height 773
click at [163, 582] on input "text" at bounding box center [243, 593] width 468 height 23
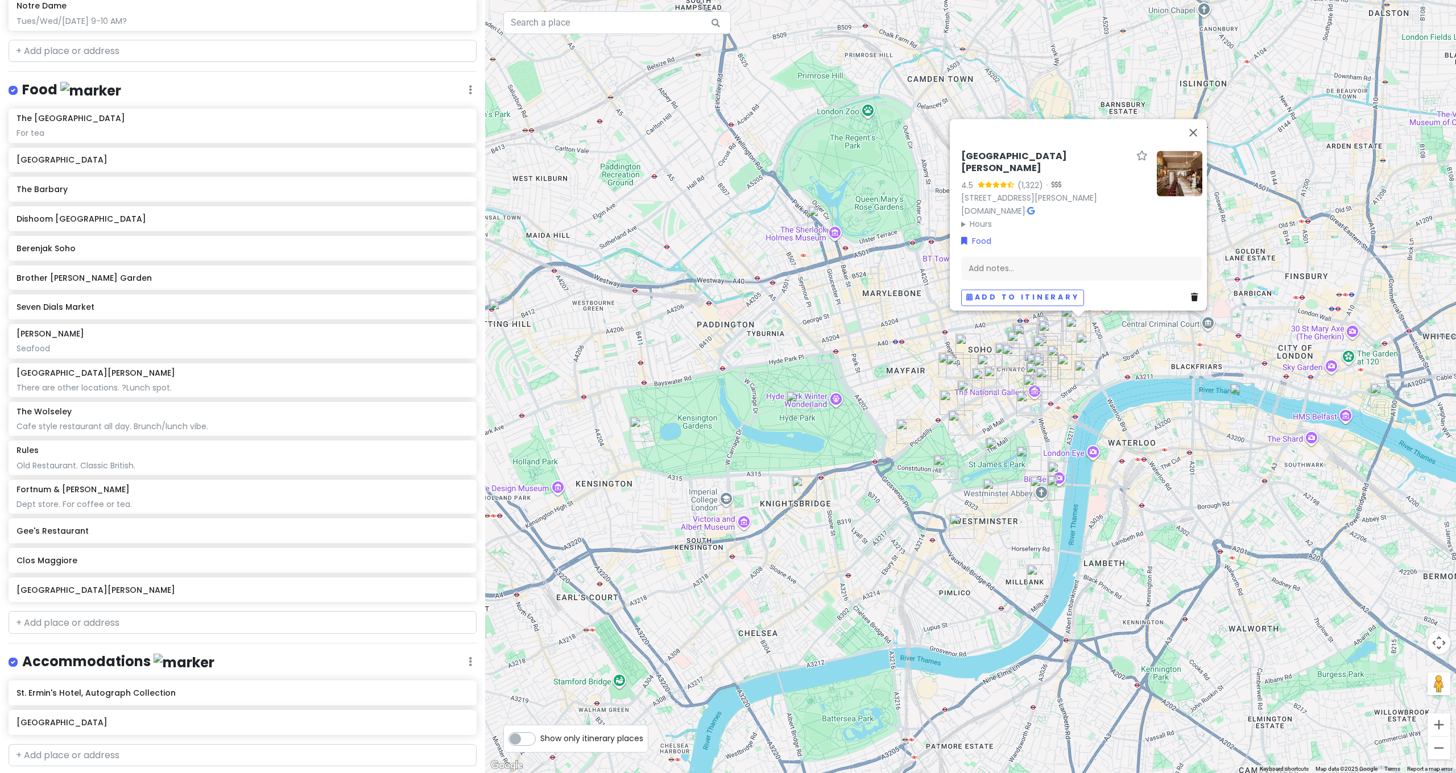
click at [840, 4] on div "[GEOGRAPHIC_DATA][PERSON_NAME] 4.5 (1,322) · [STREET_ADDRESS][PERSON_NAME] [DOM…" at bounding box center [970, 386] width 971 height 773
